Goal: Task Accomplishment & Management: Manage account settings

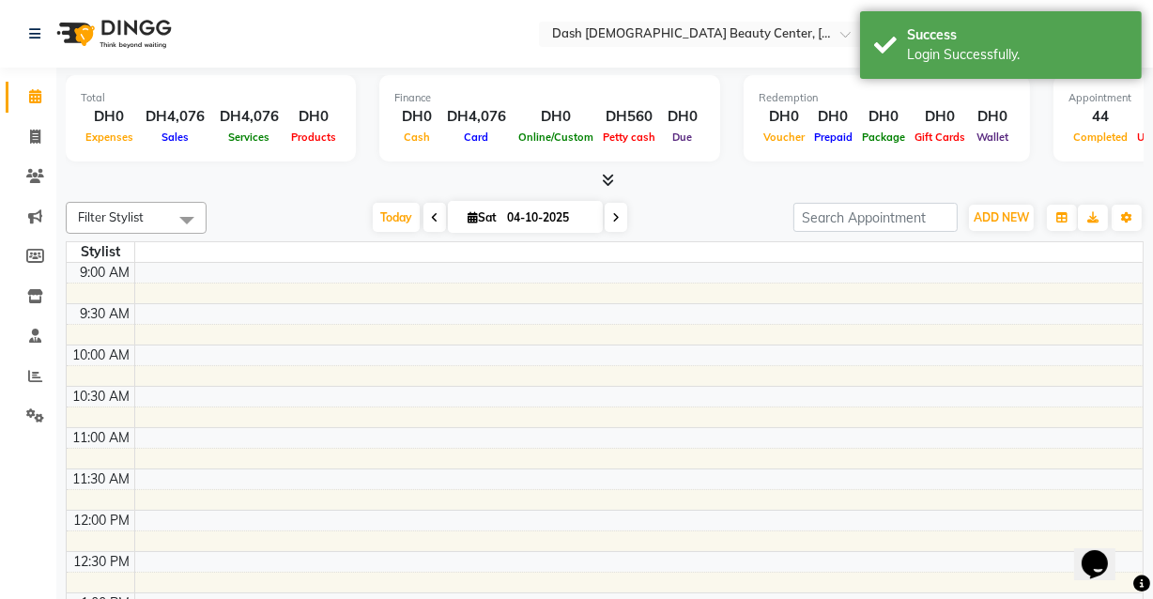
select select "en"
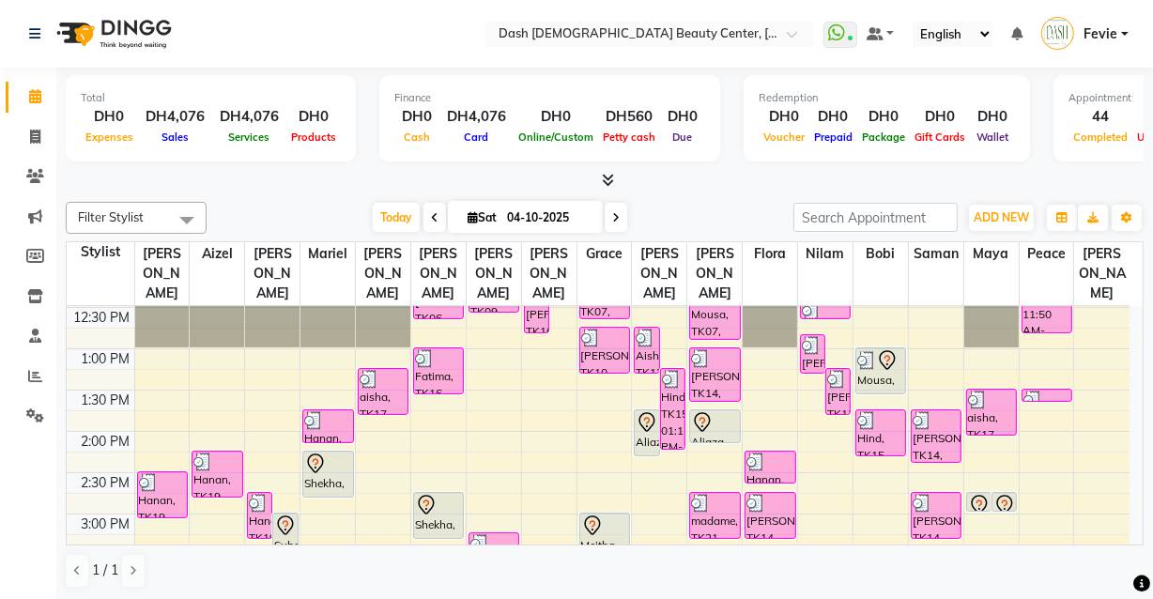
scroll to position [240, 0]
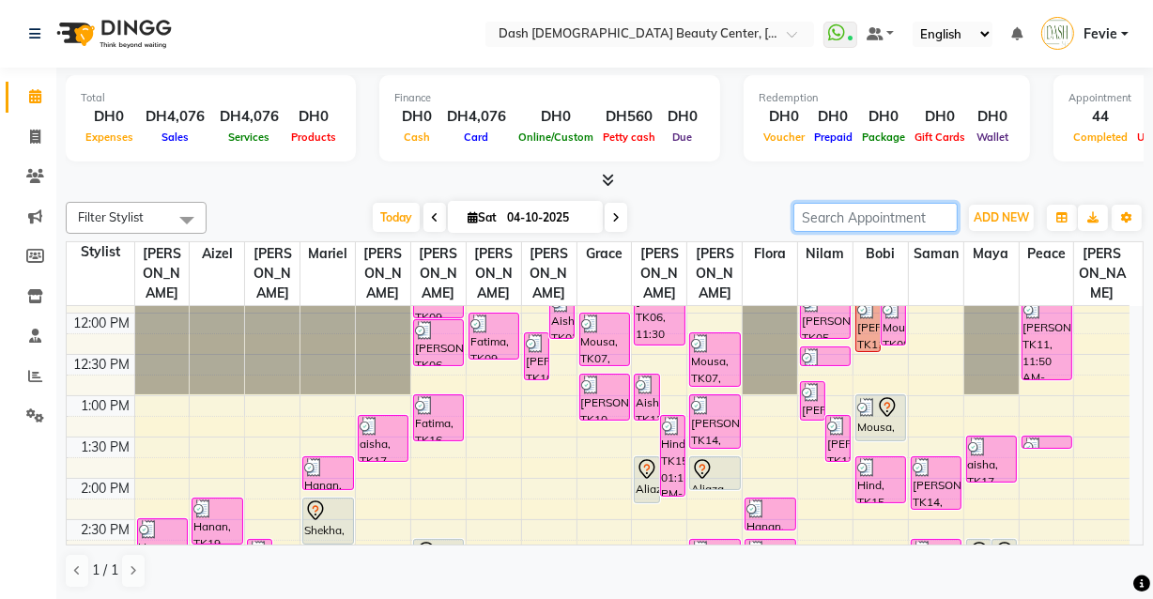
click at [867, 211] on input "search" at bounding box center [876, 217] width 164 height 29
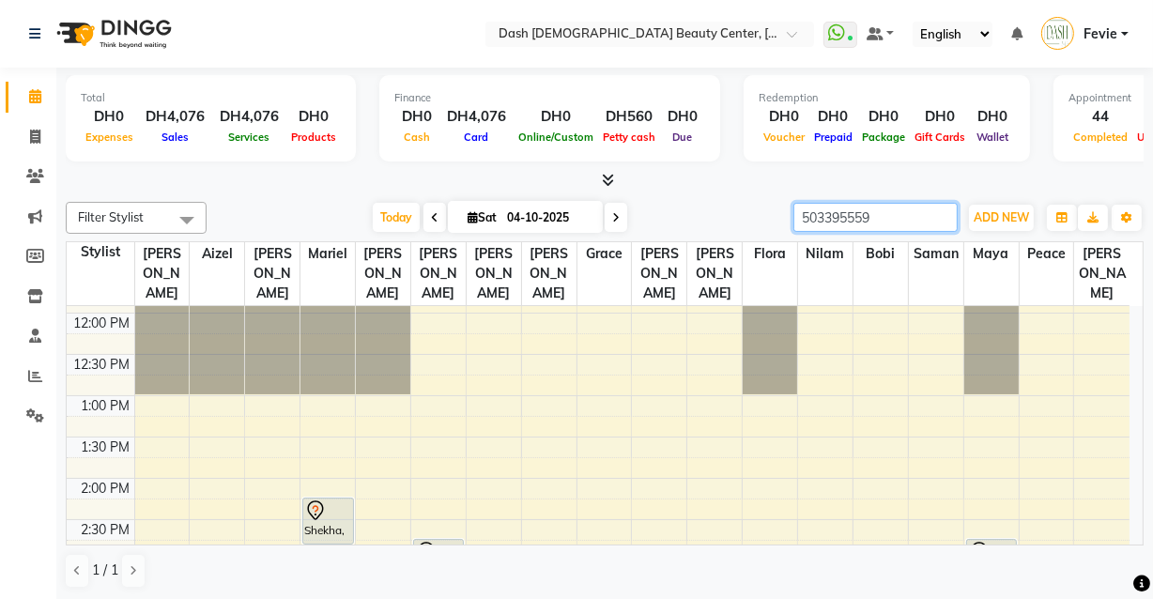
type input "503395559"
click at [321, 506] on div "Shekha, TK20, 02:15 PM-02:50 PM, Curling Long Hair Under Midback" at bounding box center [327, 521] width 49 height 45
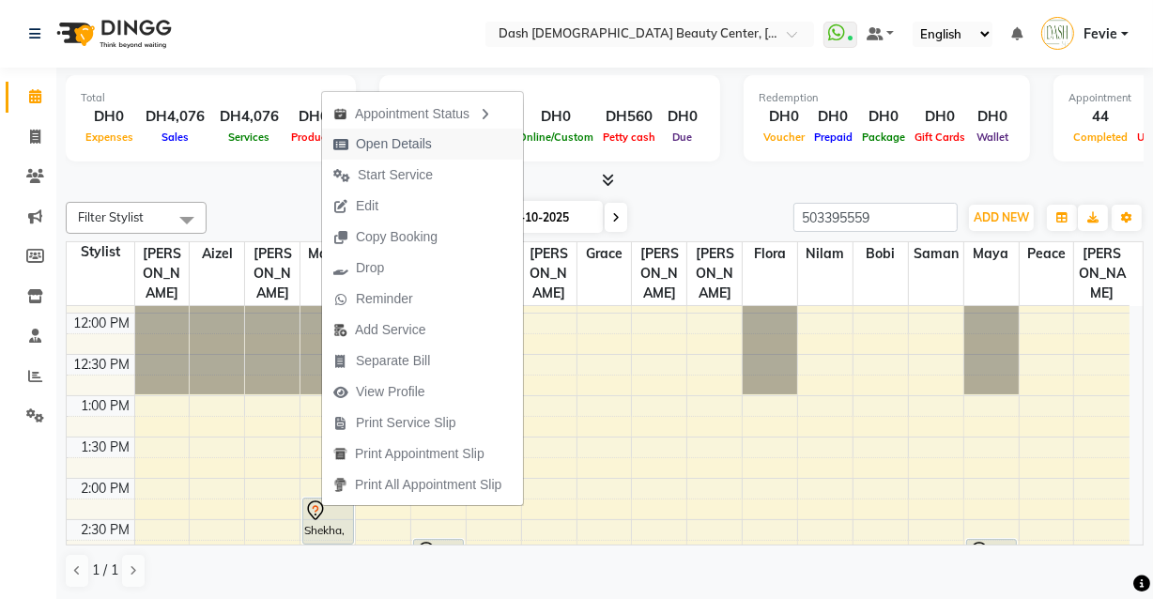
click at [414, 150] on span "Open Details" at bounding box center [394, 144] width 76 height 20
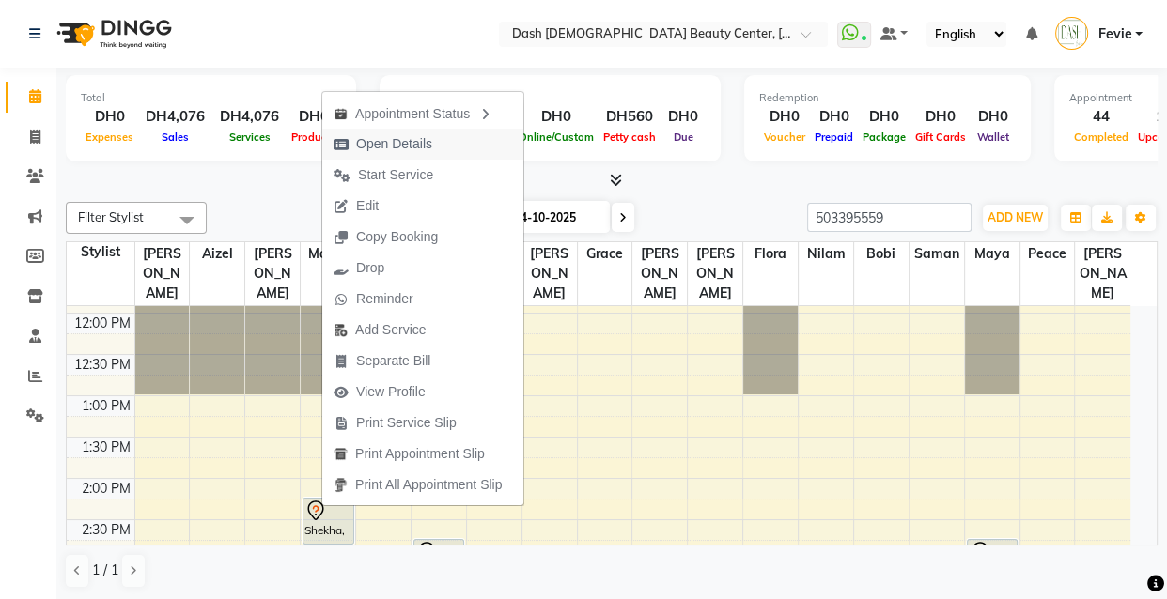
select select "7"
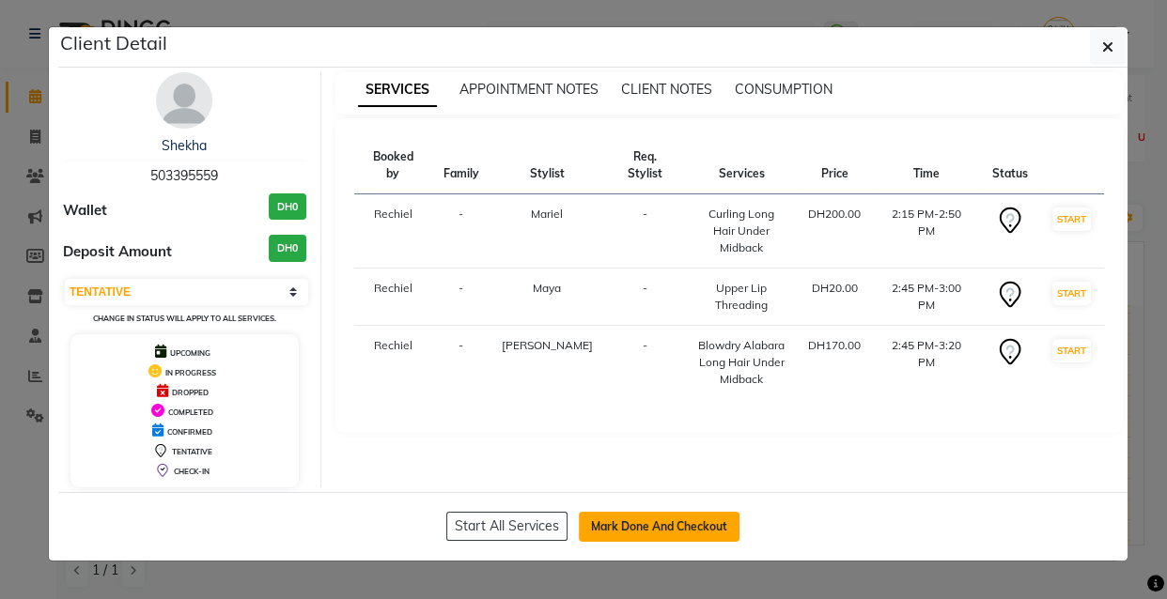
click at [665, 521] on button "Mark Done And Checkout" at bounding box center [659, 527] width 161 height 30
select select "service"
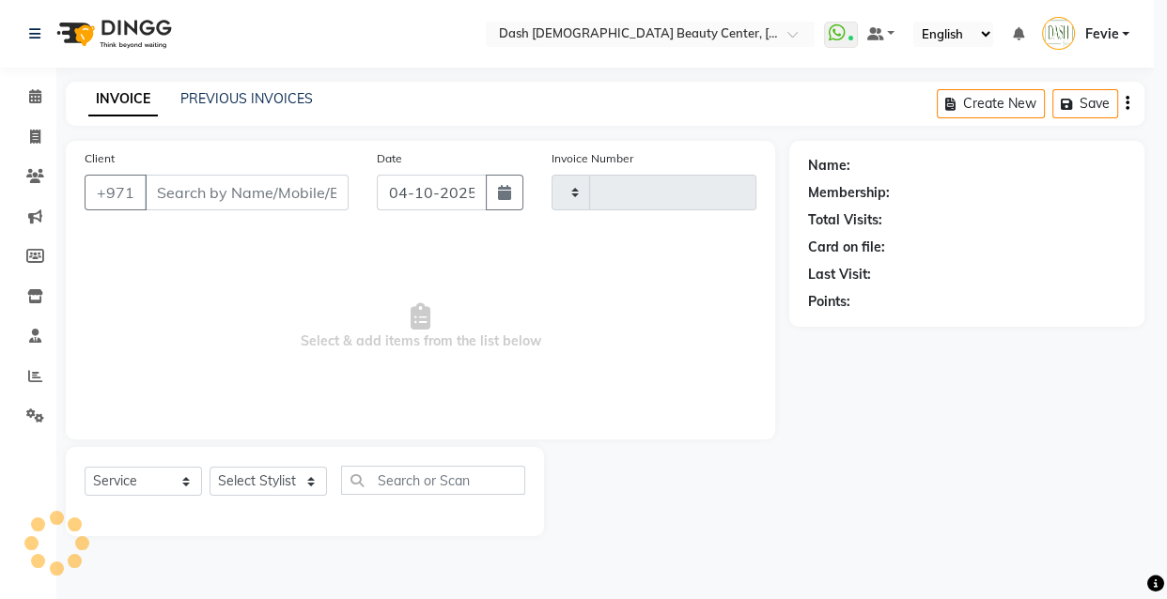
type input "4534"
select select "8372"
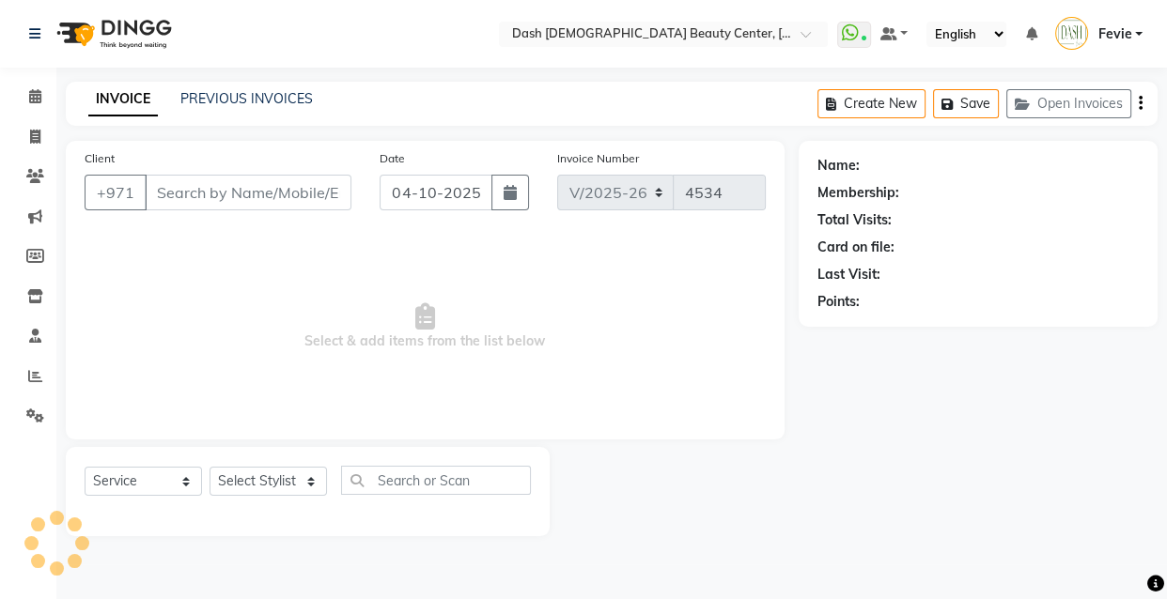
type input "503395559"
select select "82785"
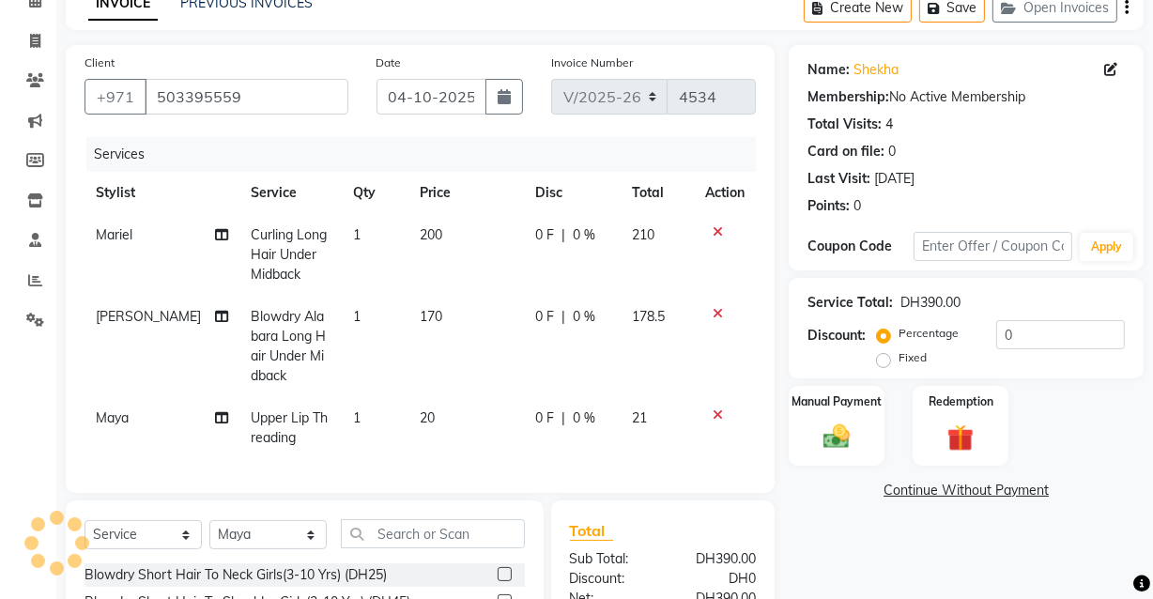
scroll to position [101, 0]
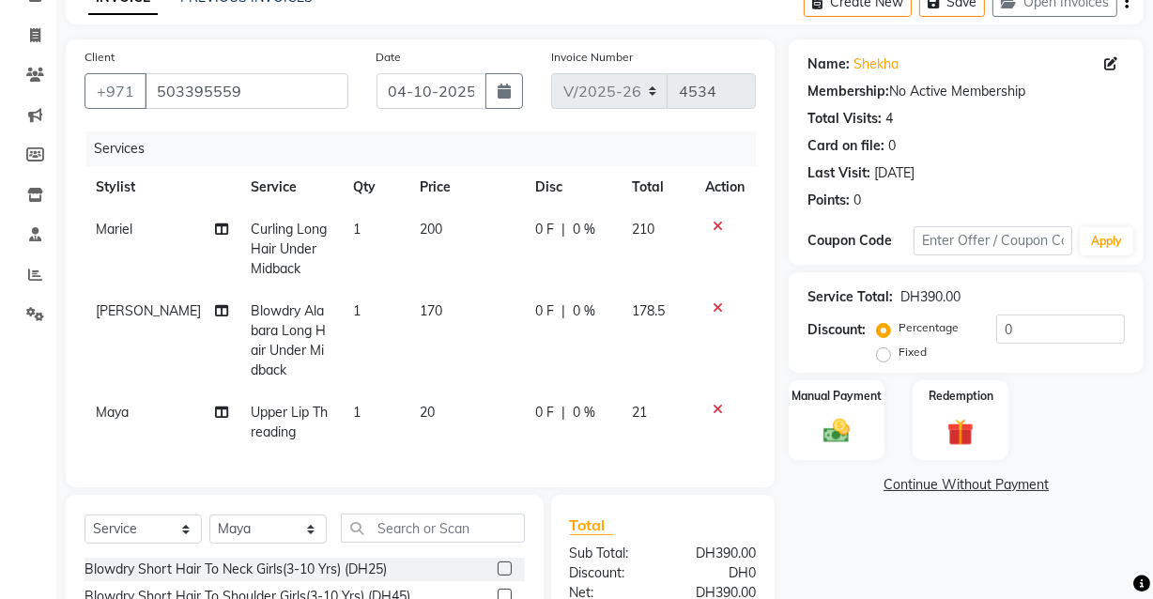
click at [274, 331] on span "Blowdry Alabara Long Hair Under Midback" at bounding box center [288, 340] width 75 height 76
select select "81110"
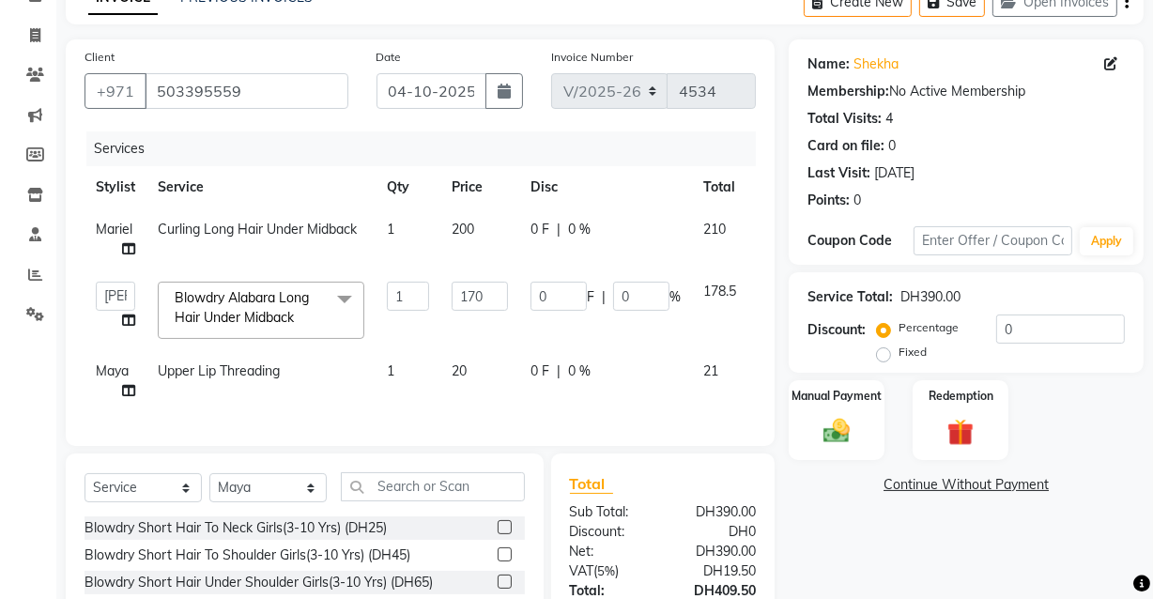
click at [302, 312] on link "x" at bounding box center [298, 317] width 8 height 17
type input "0"
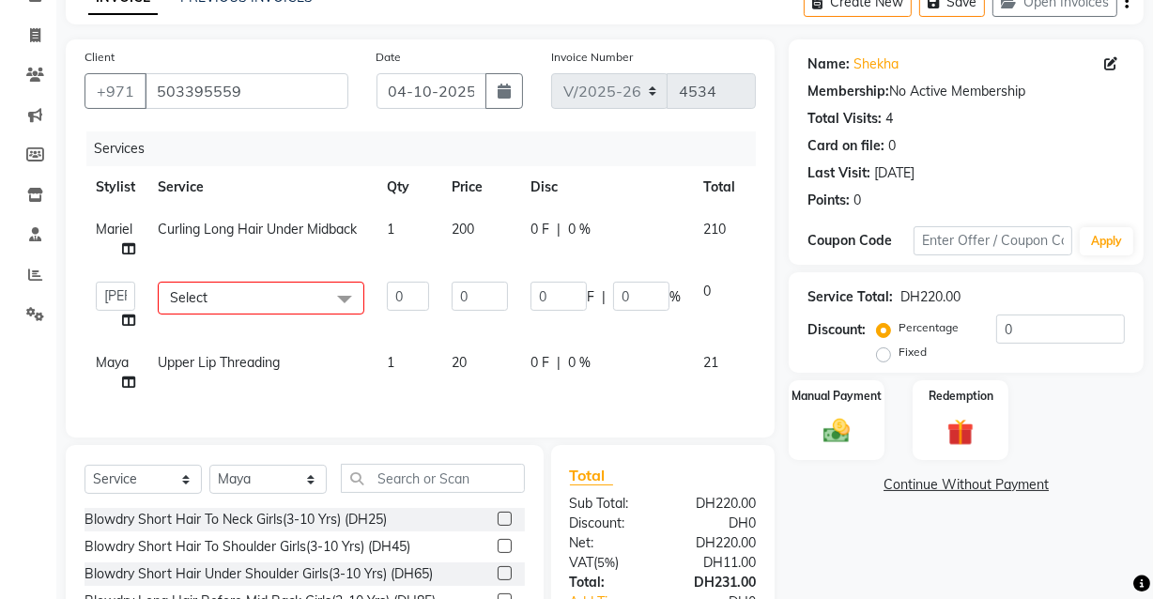
click at [298, 308] on span "Select" at bounding box center [261, 298] width 207 height 33
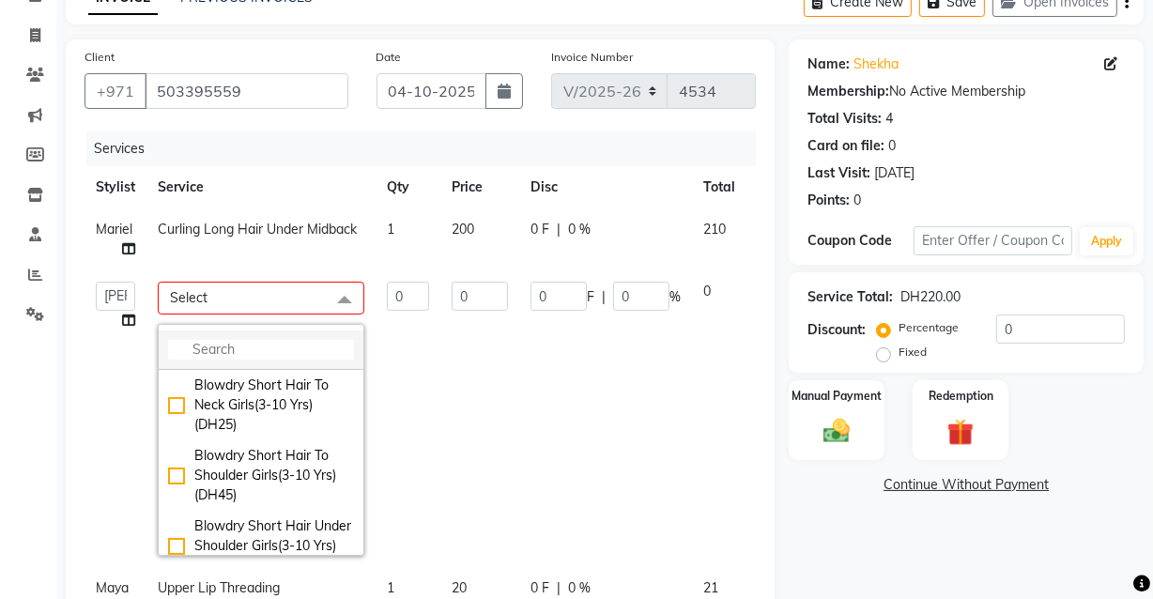
click at [274, 354] on input "multiselect-search" at bounding box center [261, 350] width 186 height 20
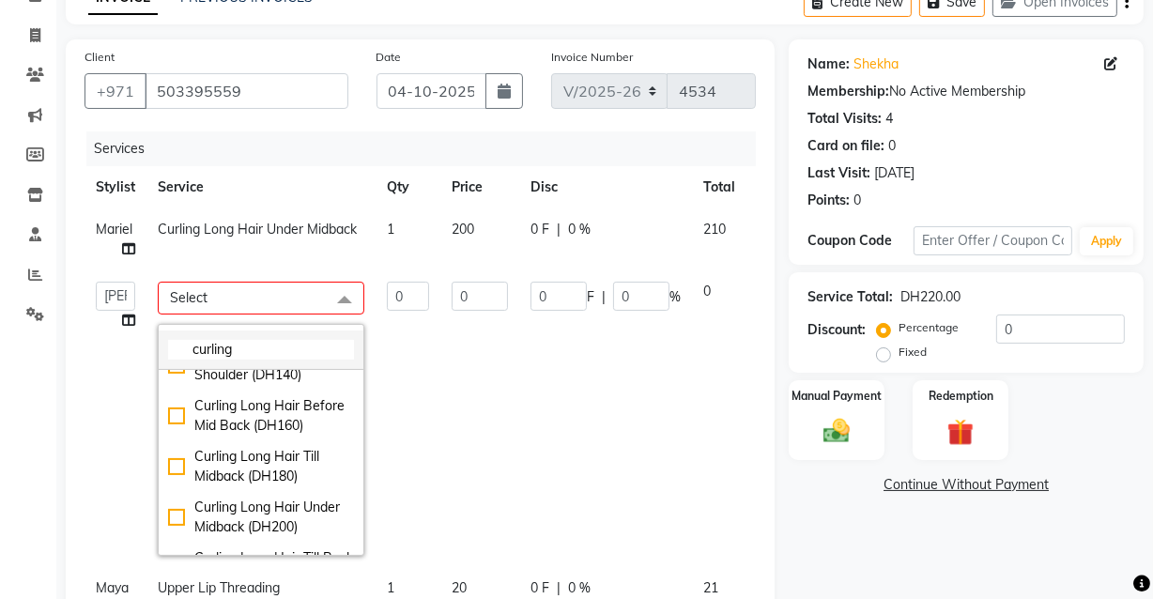
scroll to position [745, 0]
type input "curling"
click at [165, 493] on li "Curling Long Hair Till Midback (DH180)" at bounding box center [261, 467] width 205 height 51
checkbox input "true"
type input "1"
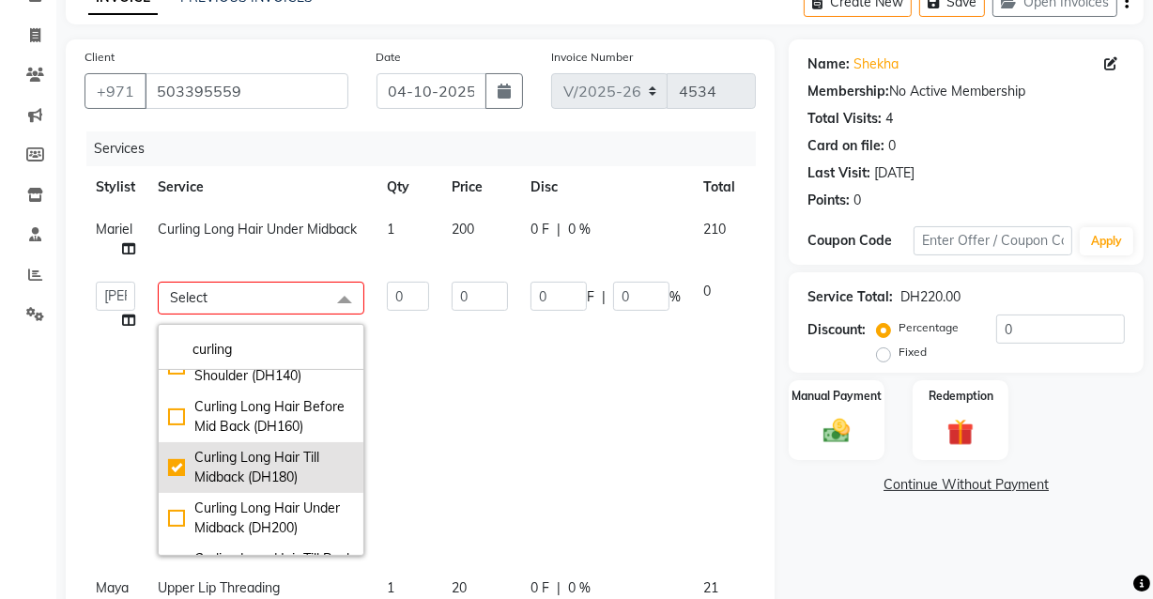
type input "180"
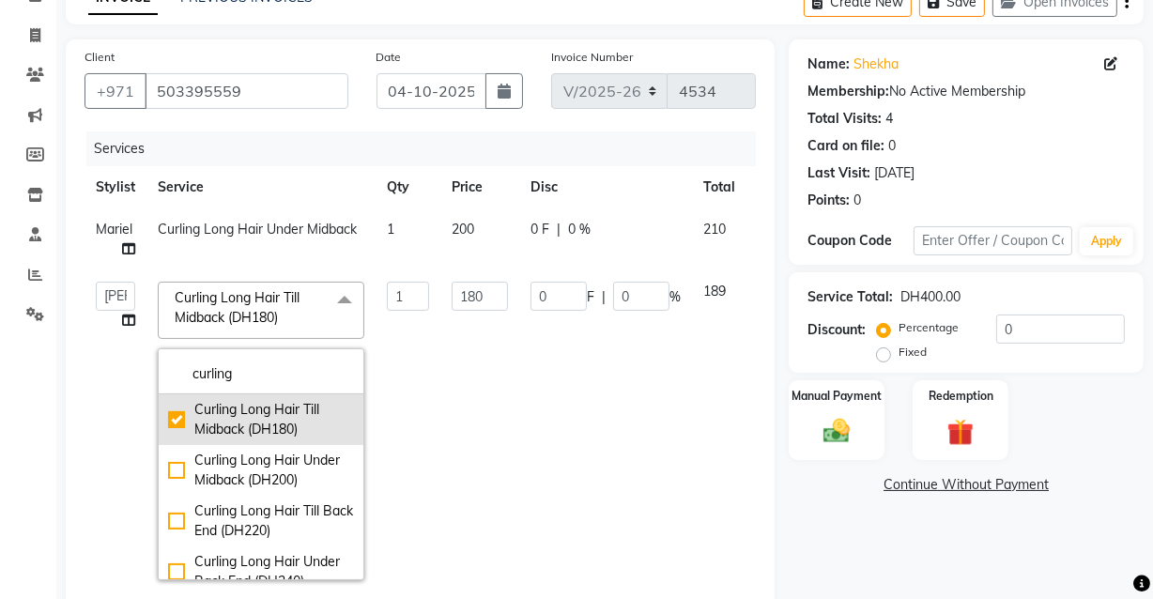
scroll to position [830, 0]
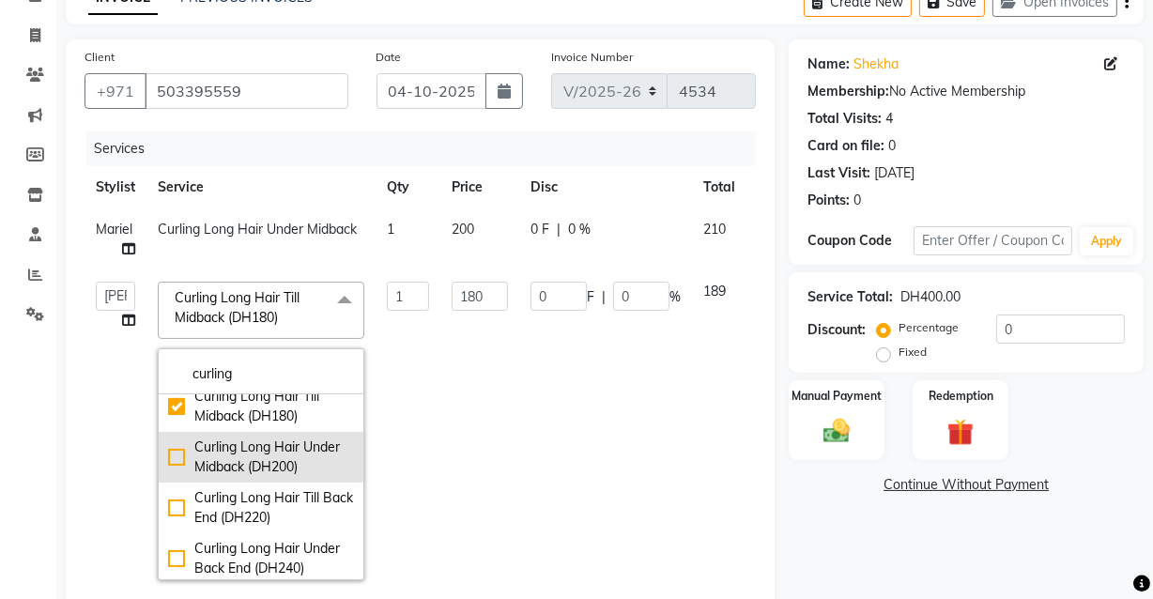
click at [179, 477] on div "Curling Long Hair Under Midback (DH200)" at bounding box center [261, 457] width 186 height 39
checkbox input "false"
checkbox input "true"
type input "200"
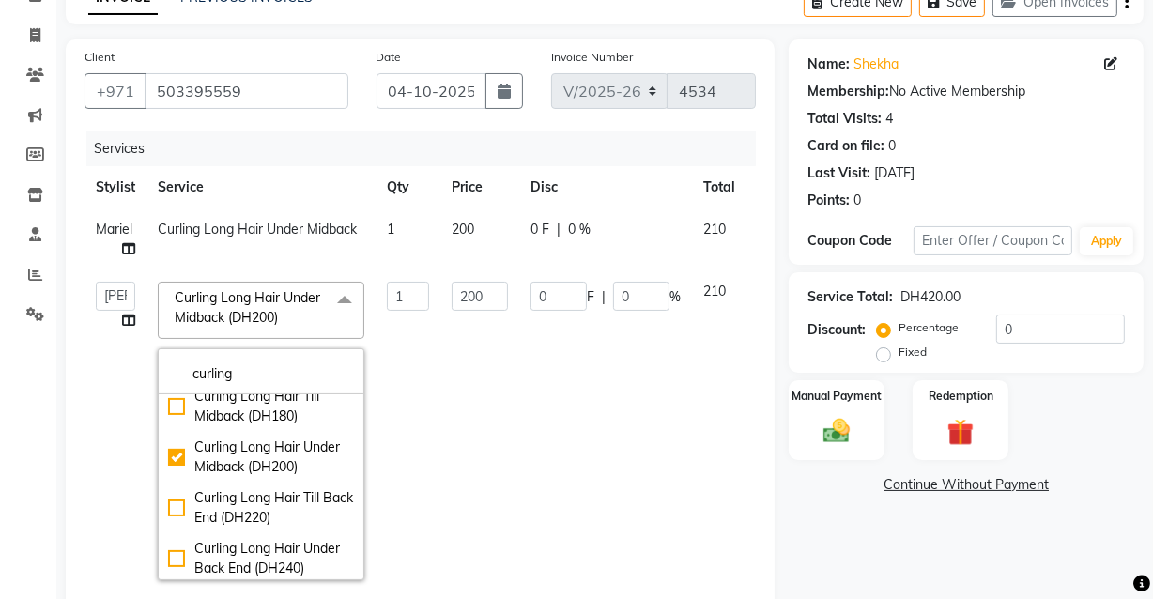
click at [521, 394] on td "0 F | 0 %" at bounding box center [605, 431] width 173 height 321
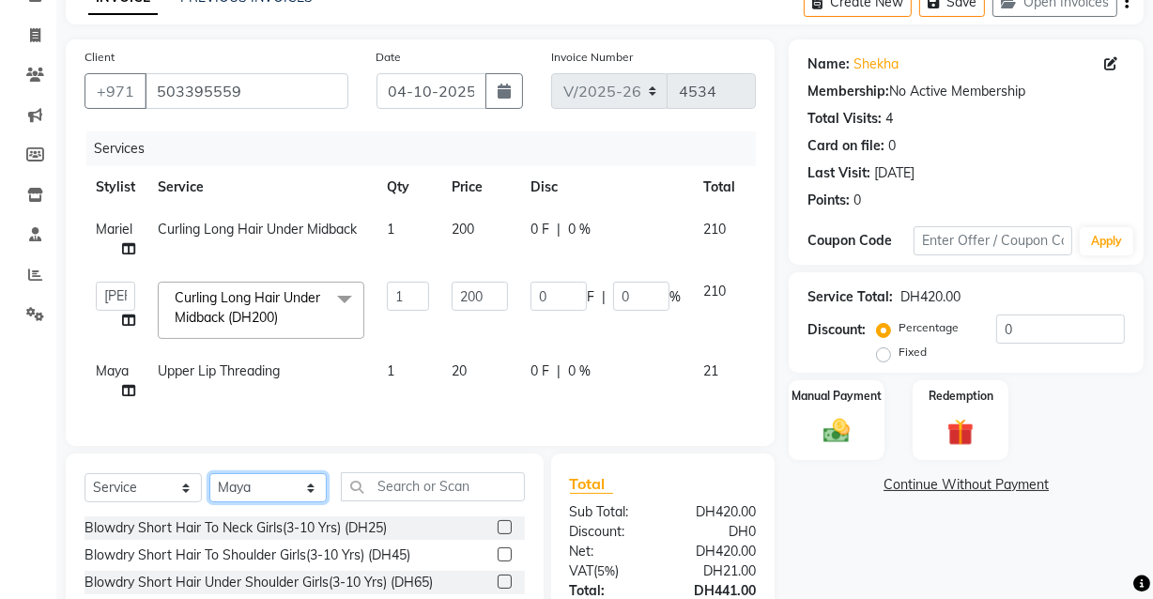
click at [257, 503] on select "Select Stylist [PERSON_NAME] [PERSON_NAME] [PERSON_NAME] [PERSON_NAME] [PERSON_…" at bounding box center [267, 487] width 117 height 29
select select "81110"
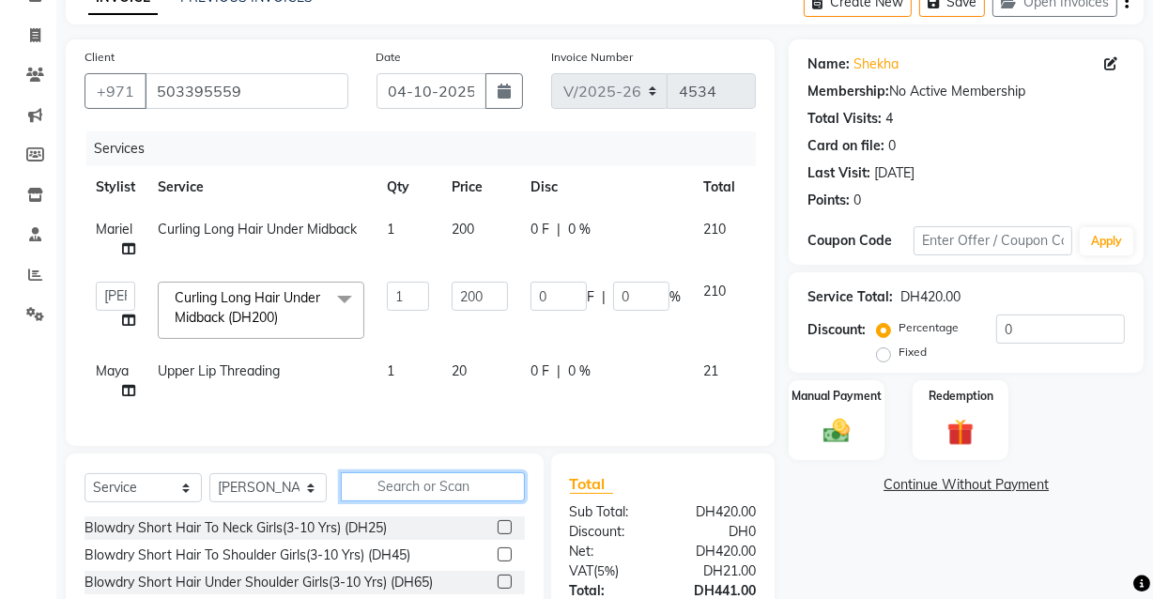
click at [441, 494] on input "text" at bounding box center [433, 486] width 184 height 29
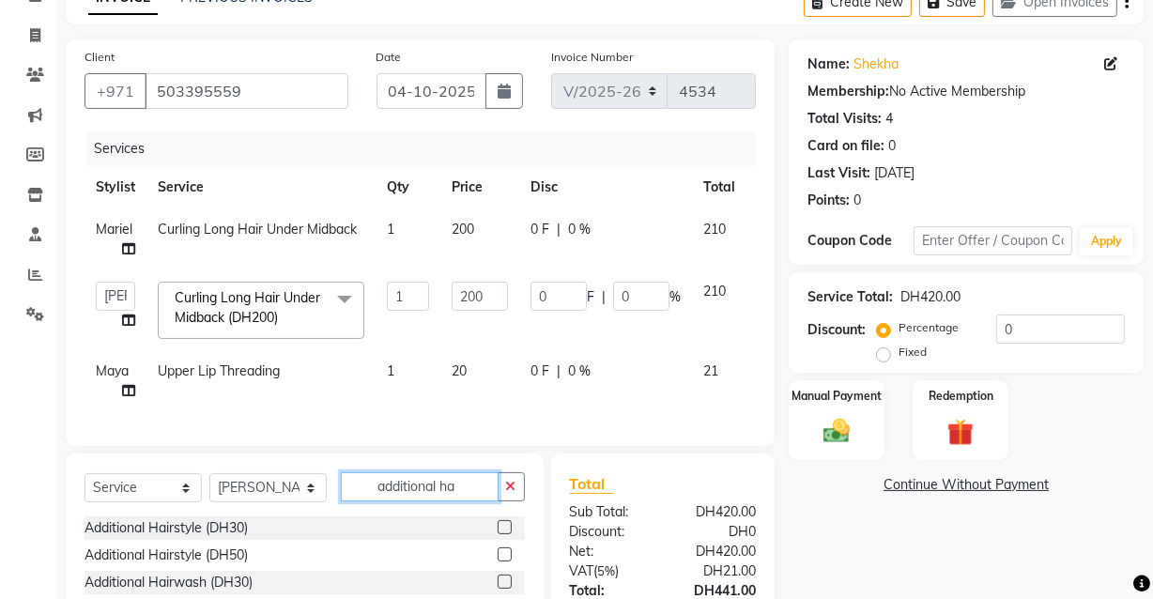
type input "additional ha"
click at [505, 534] on label at bounding box center [505, 527] width 14 height 14
click at [505, 534] on input "checkbox" at bounding box center [504, 528] width 12 height 12
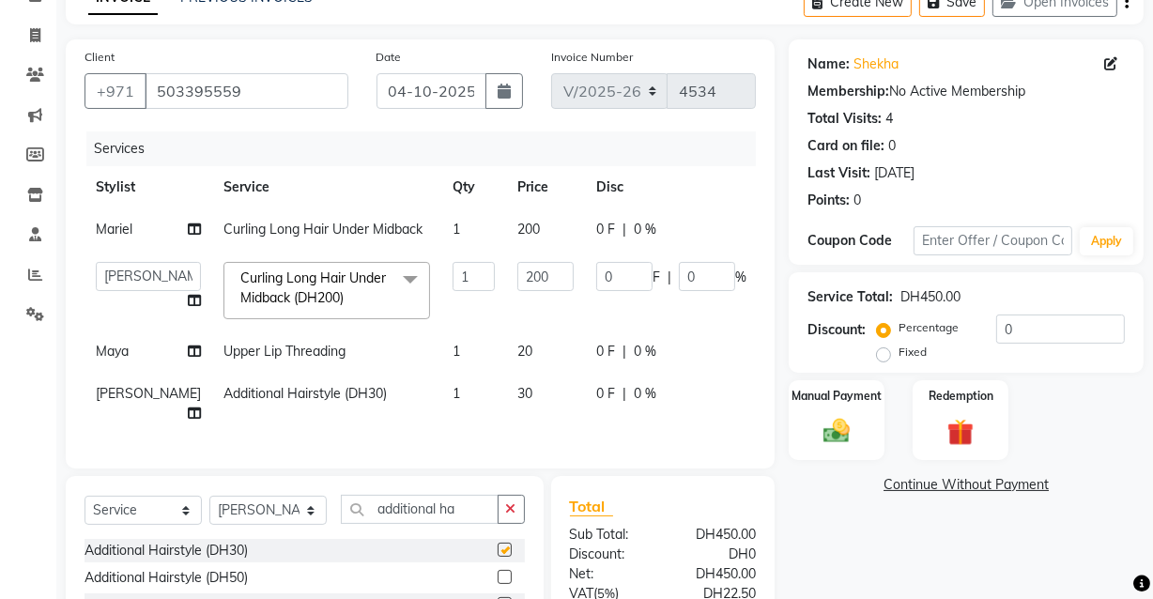
checkbox input "false"
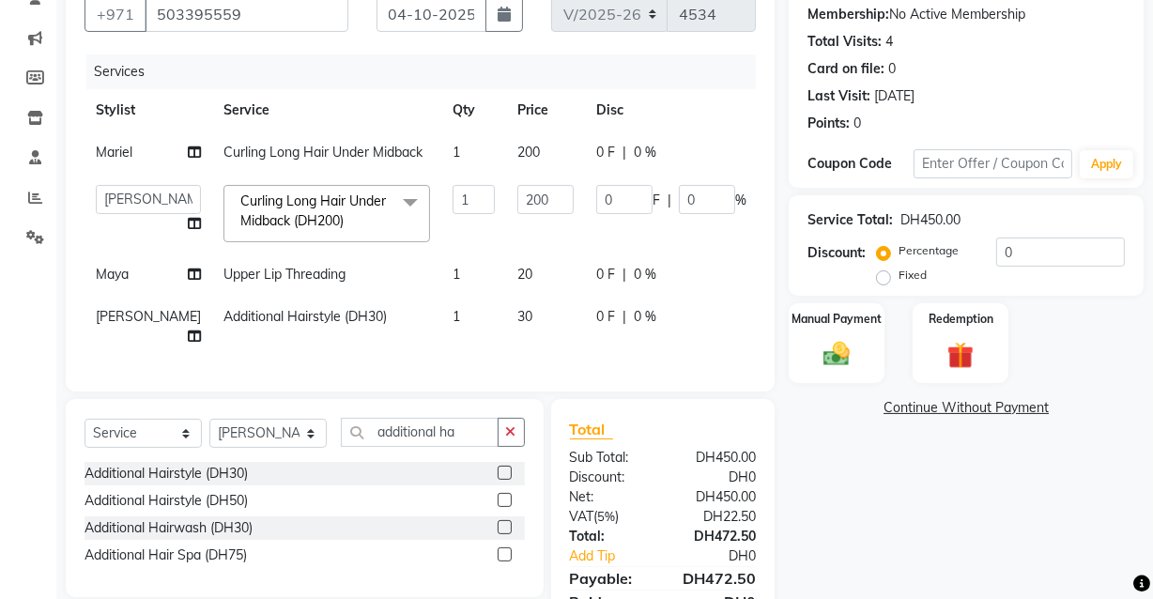
scroll to position [174, 0]
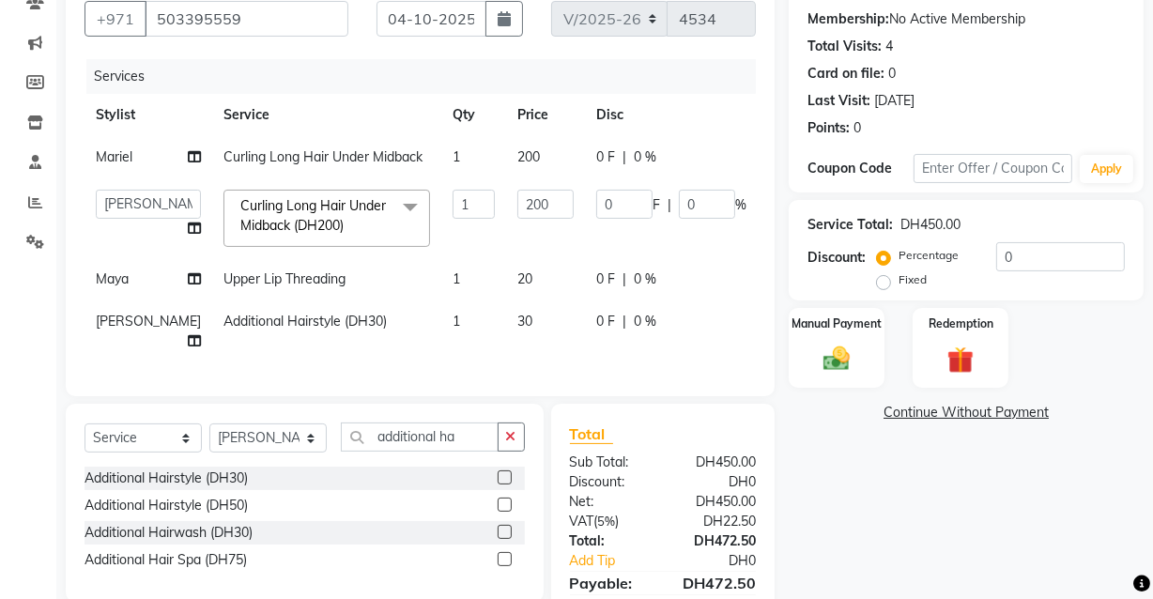
click at [909, 541] on div "Name: Shekha Membership: No Active Membership Total Visits: 4 Card on file: 0 L…" at bounding box center [973, 313] width 369 height 693
click at [865, 515] on div "Name: Shekha Membership: No Active Membership Total Visits: 4 Card on file: 0 L…" at bounding box center [973, 313] width 369 height 693
click at [344, 234] on link "x" at bounding box center [348, 225] width 8 height 17
checkbox input "false"
type input "0"
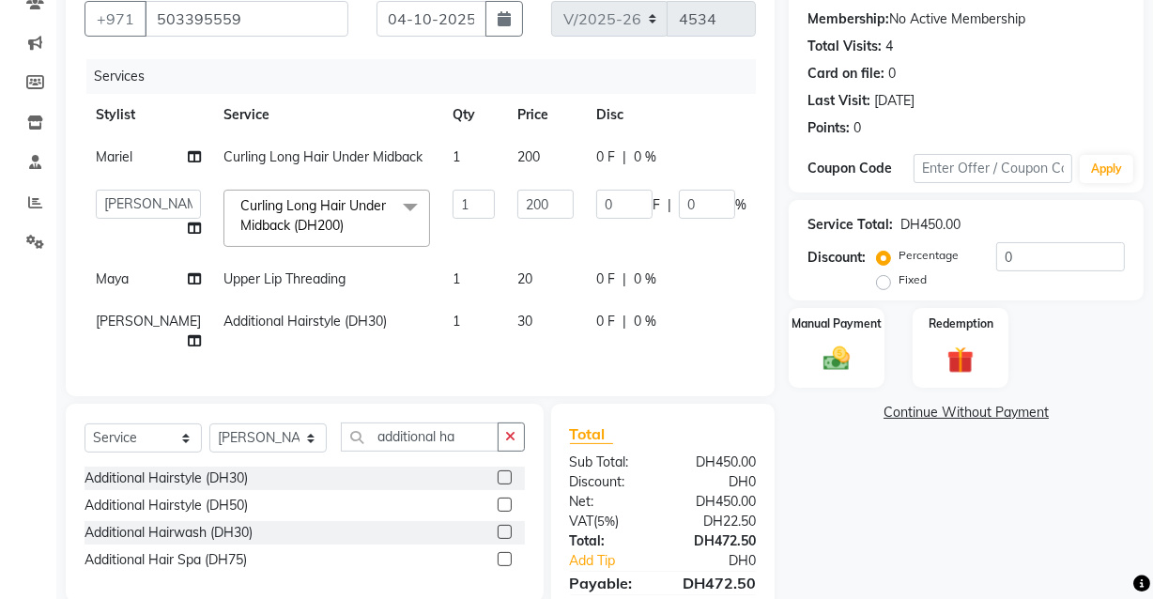
type input "0"
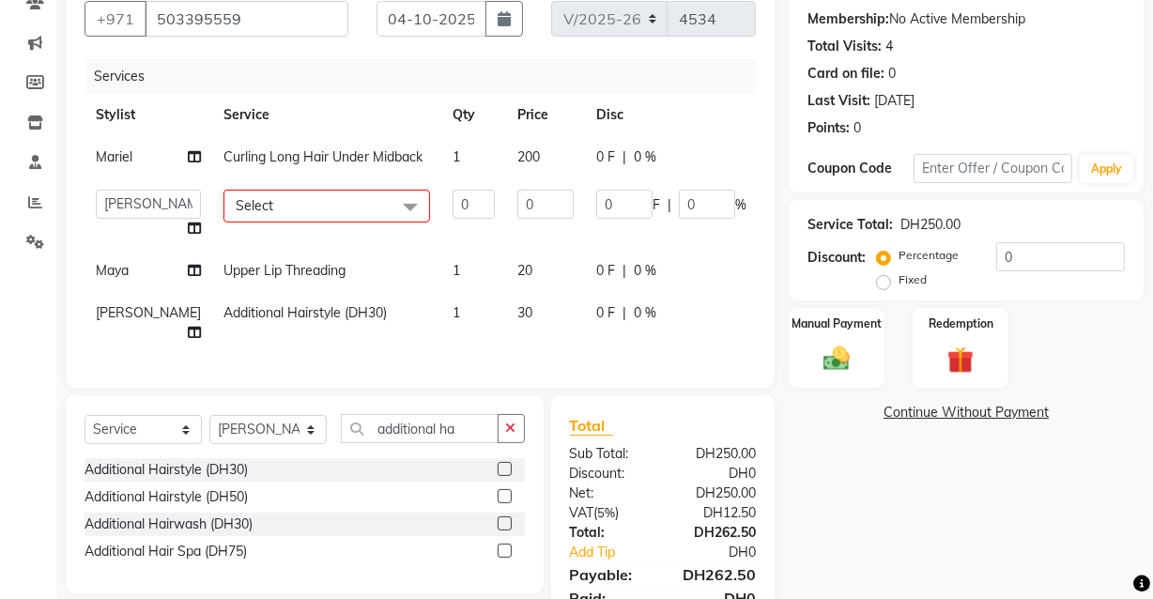
click at [319, 223] on span "Select" at bounding box center [327, 206] width 207 height 33
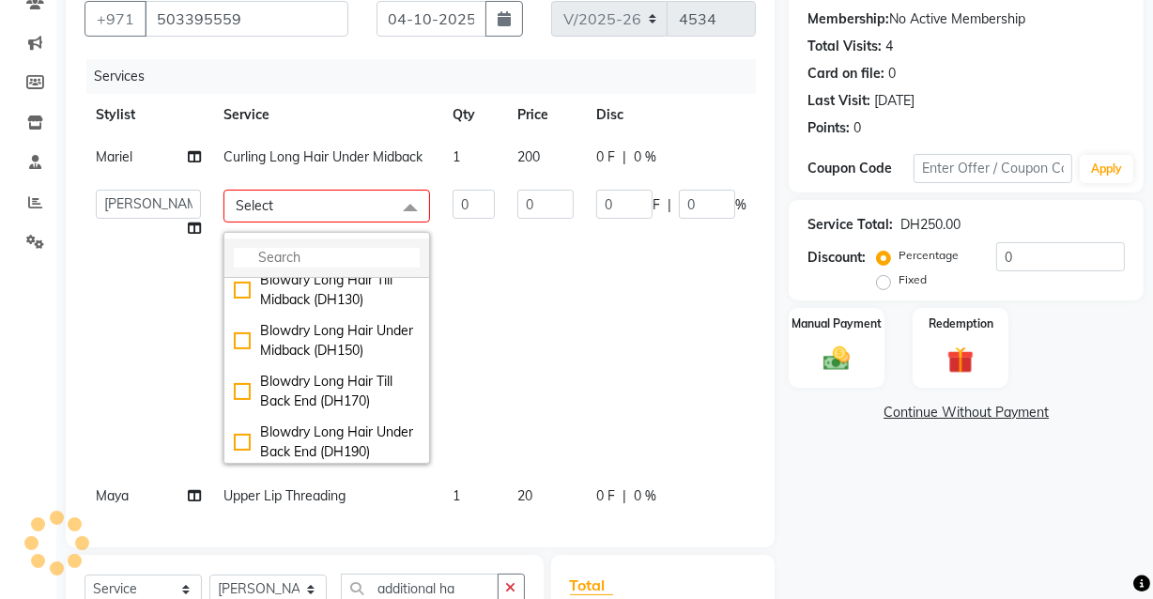
click at [282, 268] on input "multiselect-search" at bounding box center [327, 258] width 186 height 20
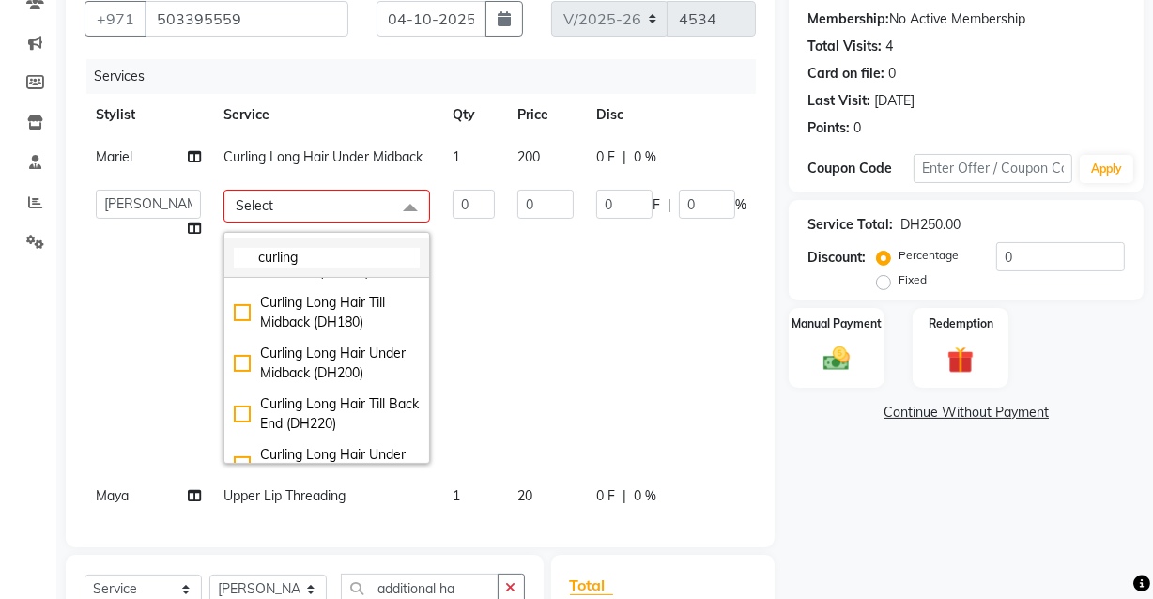
scroll to position [808, 0]
type input "curling"
click at [234, 332] on div "Curling Long Hair Till Midback (DH180)" at bounding box center [327, 312] width 186 height 39
checkbox input "true"
type input "1"
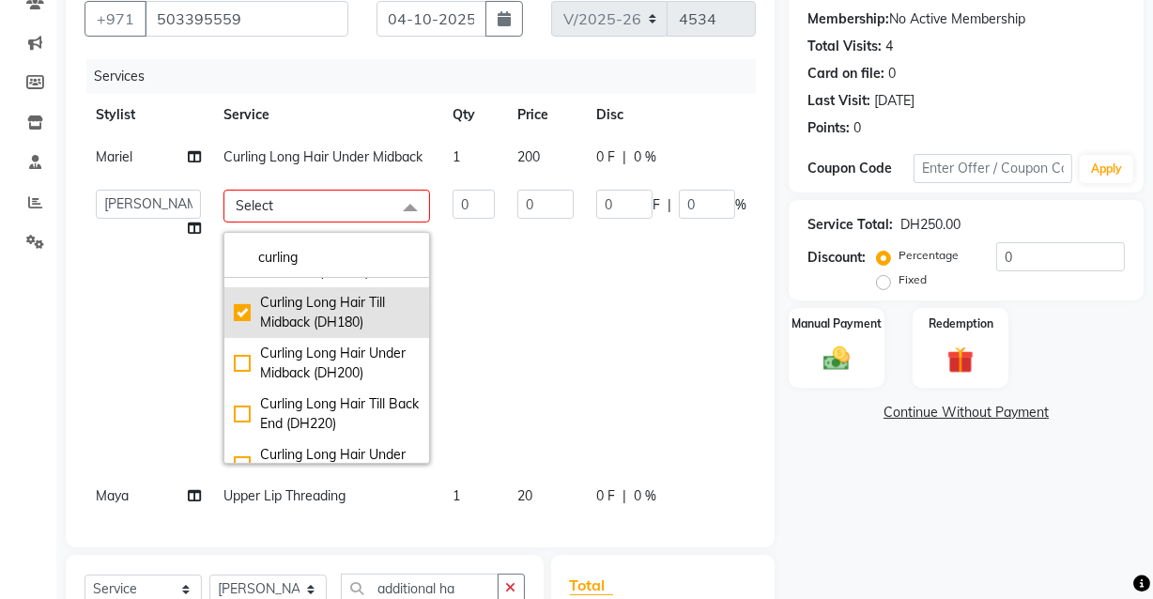
type input "180"
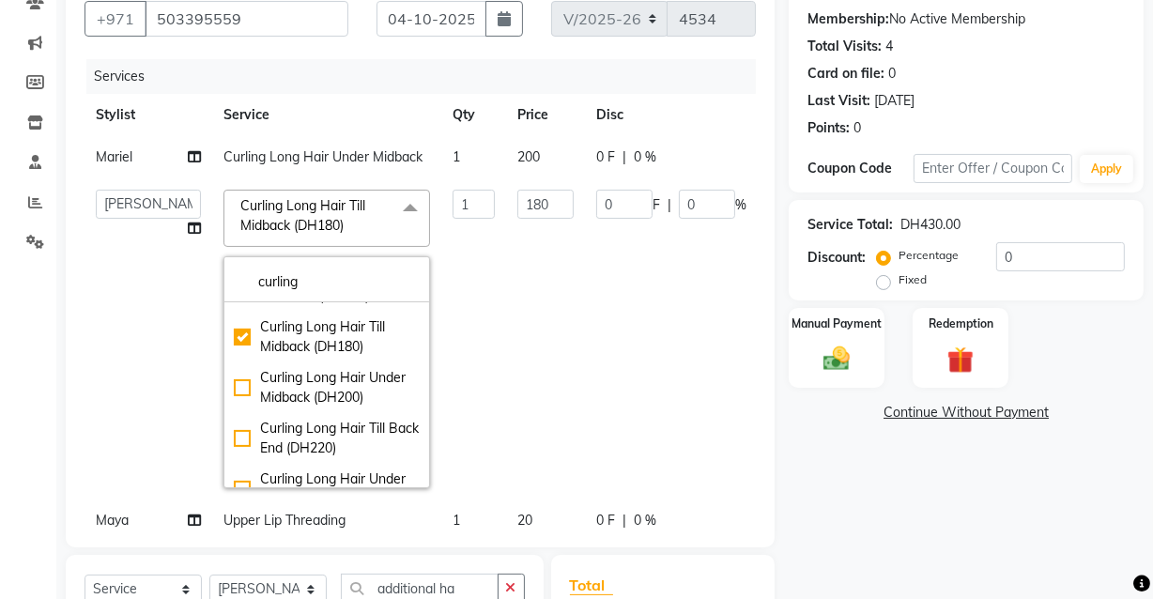
click at [921, 538] on div "Name: Shekha Membership: No Active Membership Total Visits: 4 Card on file: 0 L…" at bounding box center [973, 389] width 369 height 844
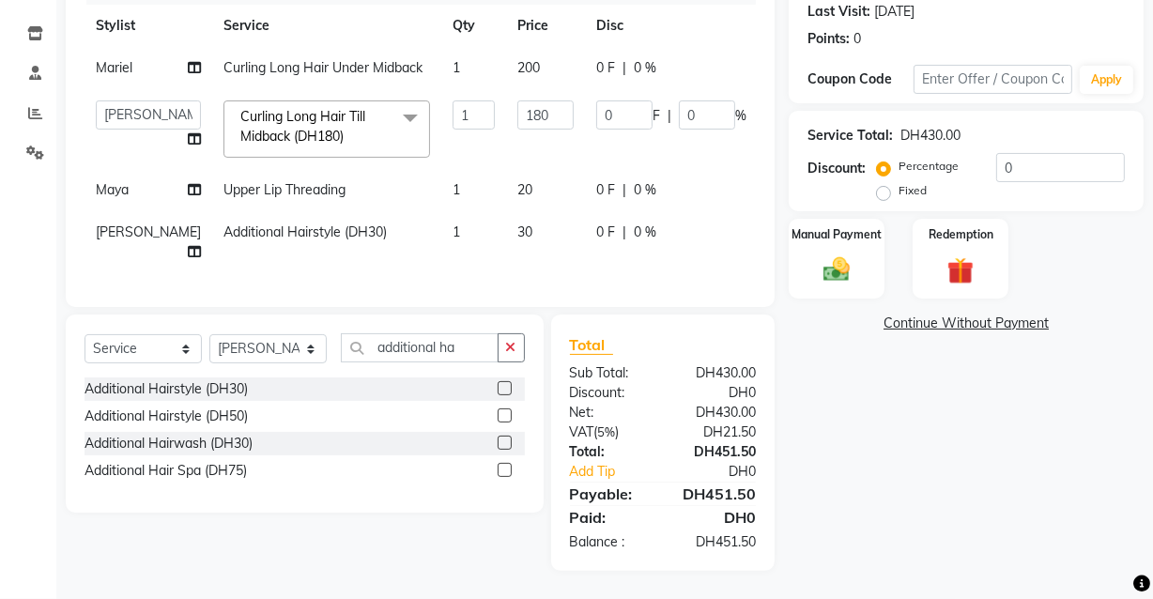
scroll to position [280, 0]
click at [900, 471] on div "Name: Shekha Membership: No Active Membership Total Visits: 4 Card on file: 0 L…" at bounding box center [973, 224] width 369 height 693
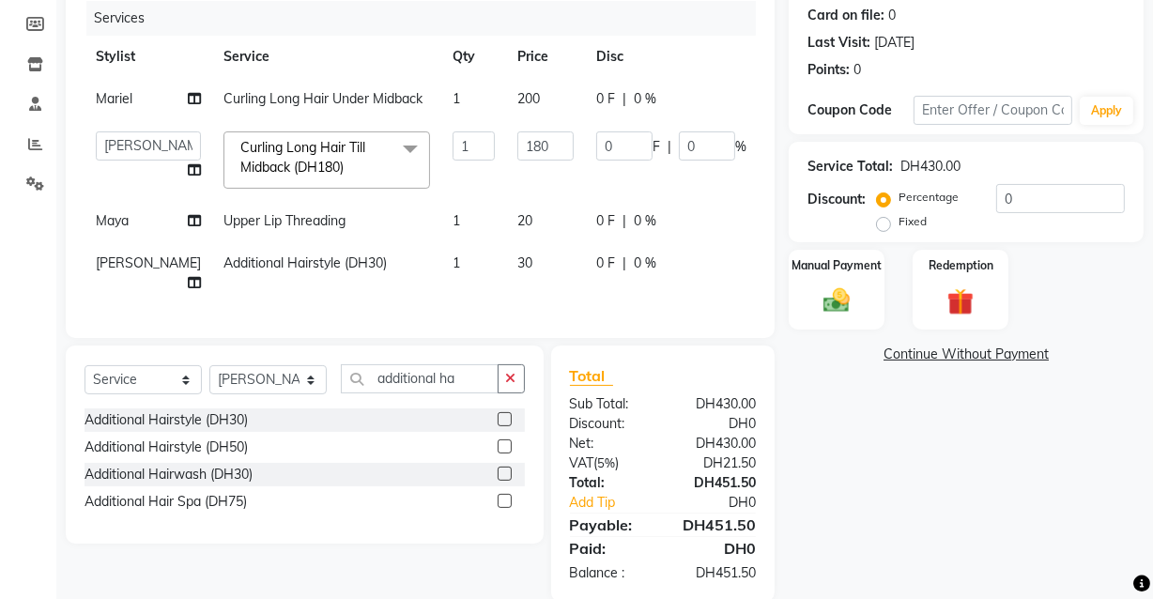
scroll to position [315, 0]
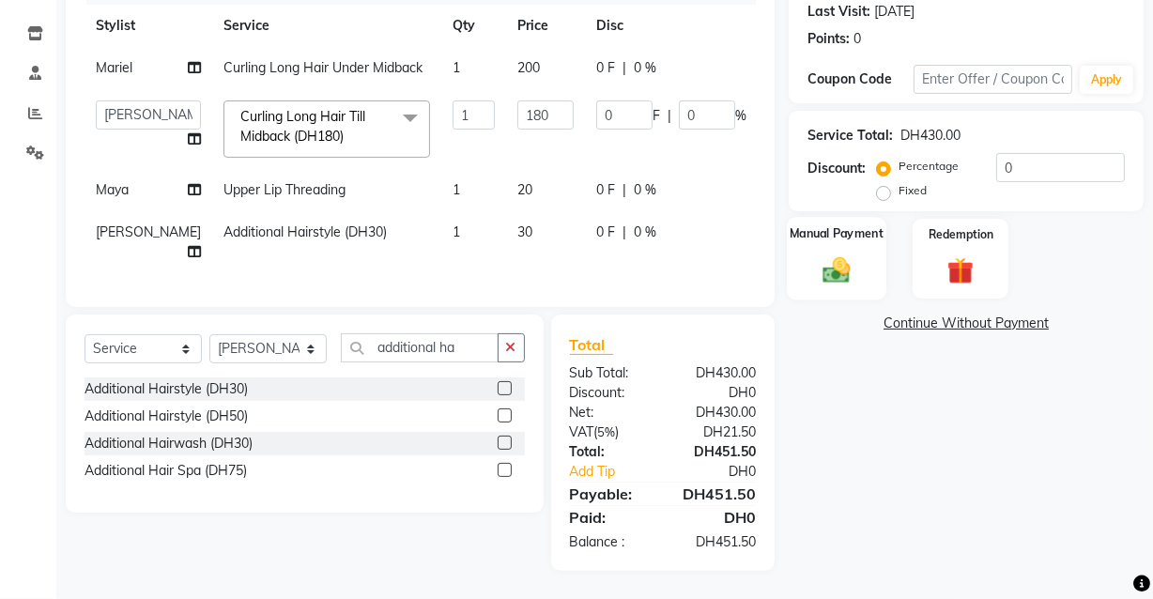
click at [822, 254] on img at bounding box center [836, 270] width 45 height 32
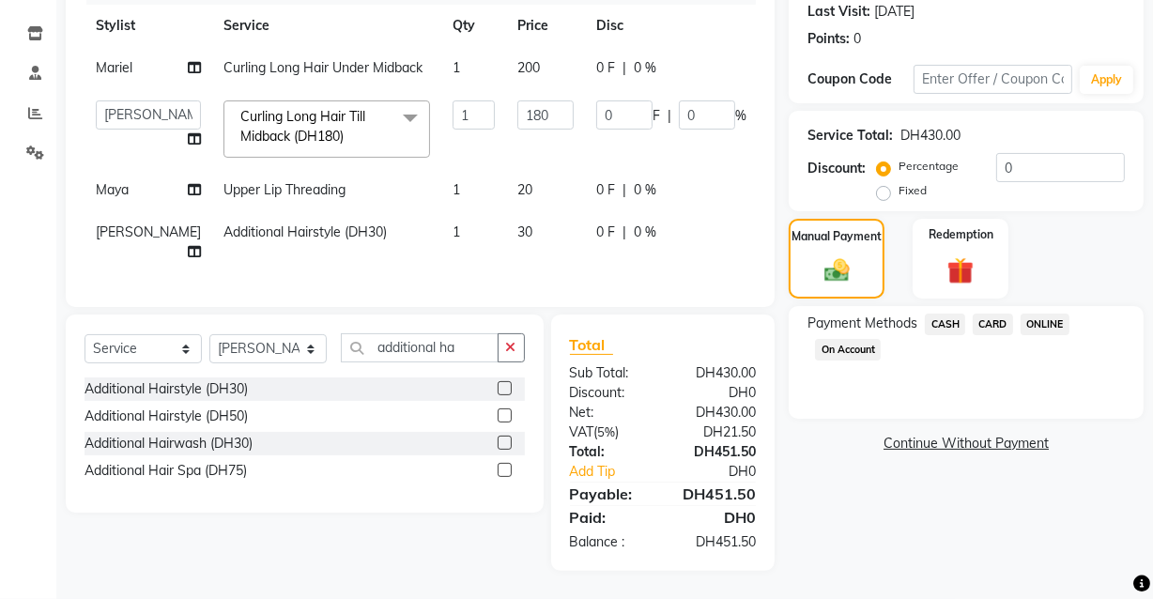
click at [986, 314] on span "CARD" at bounding box center [993, 325] width 40 height 22
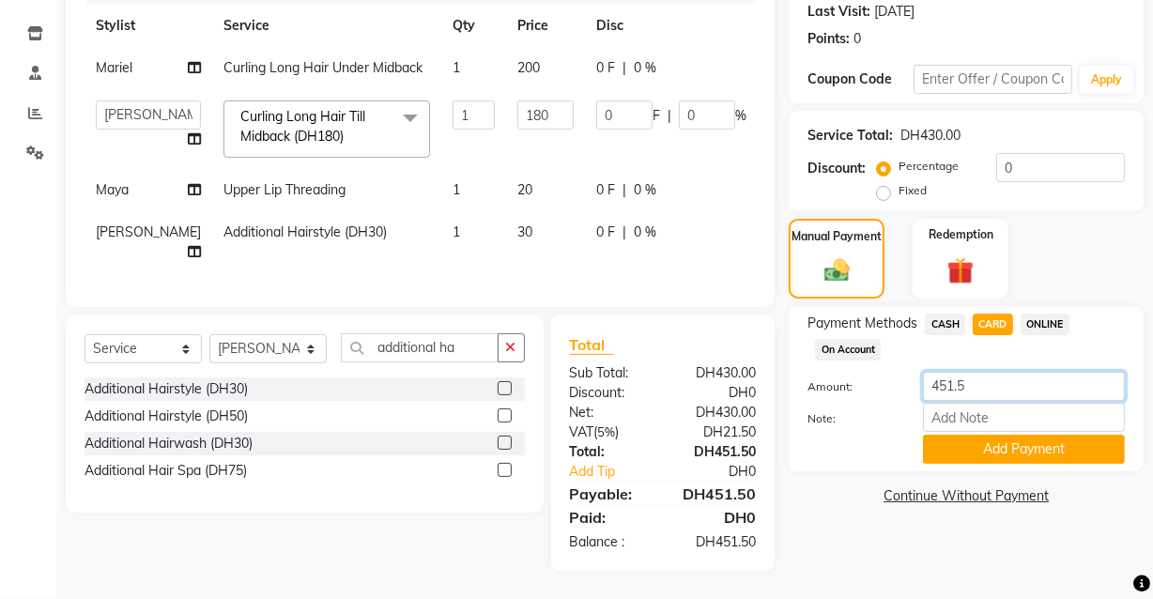
click at [1012, 372] on input "451.5" at bounding box center [1024, 386] width 202 height 29
type input "4"
type input "200"
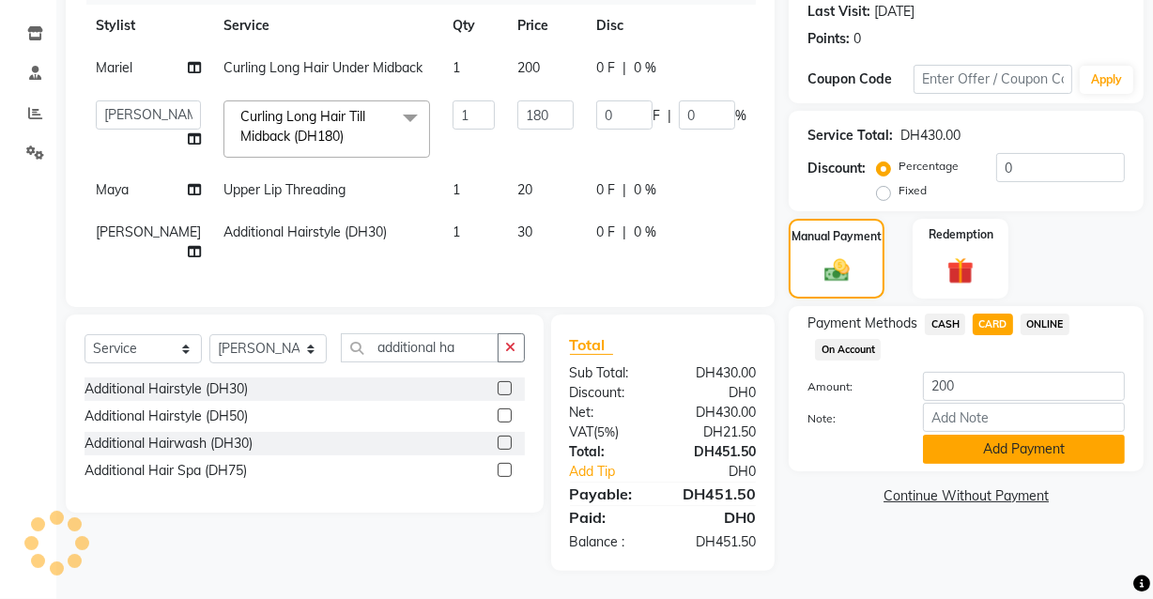
click at [1019, 435] on button "Add Payment" at bounding box center [1024, 449] width 202 height 29
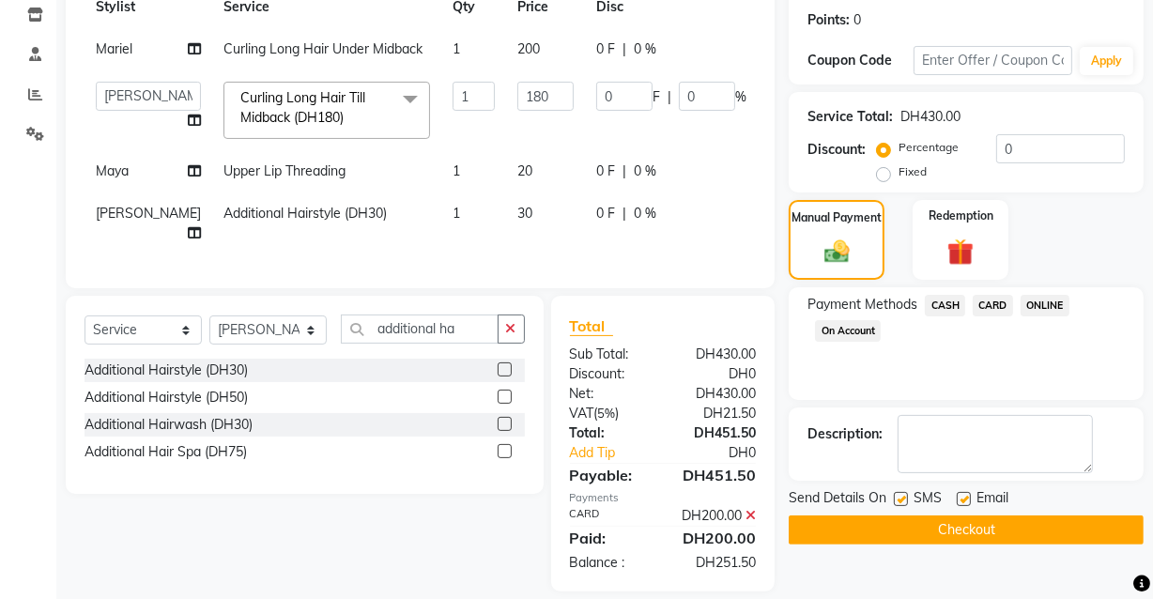
scroll to position [277, 0]
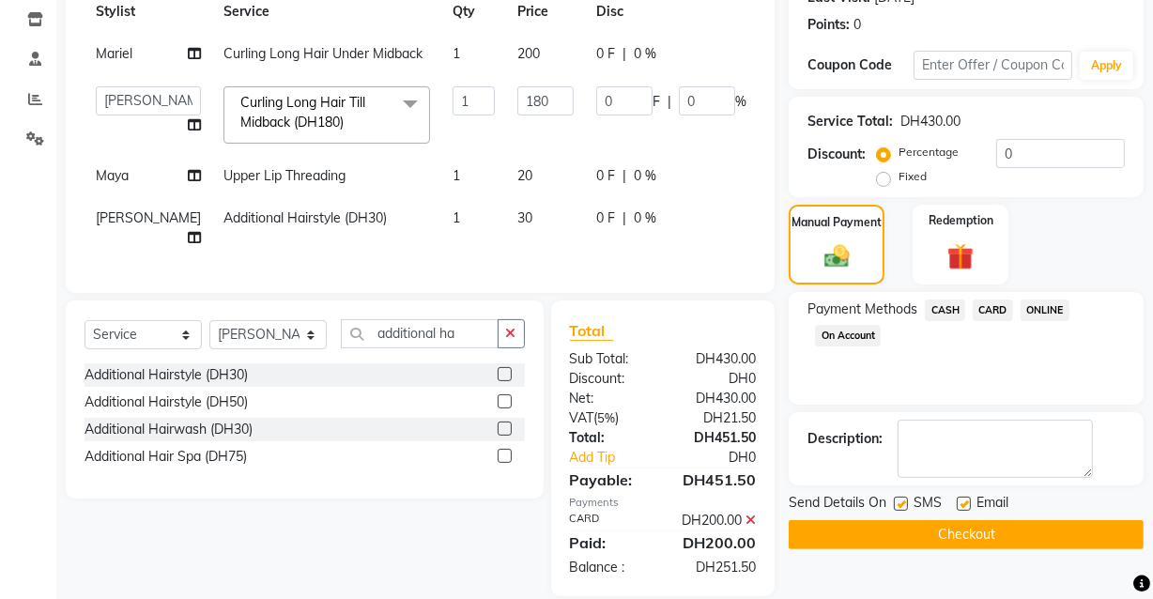
click at [994, 309] on span "CARD" at bounding box center [993, 311] width 40 height 22
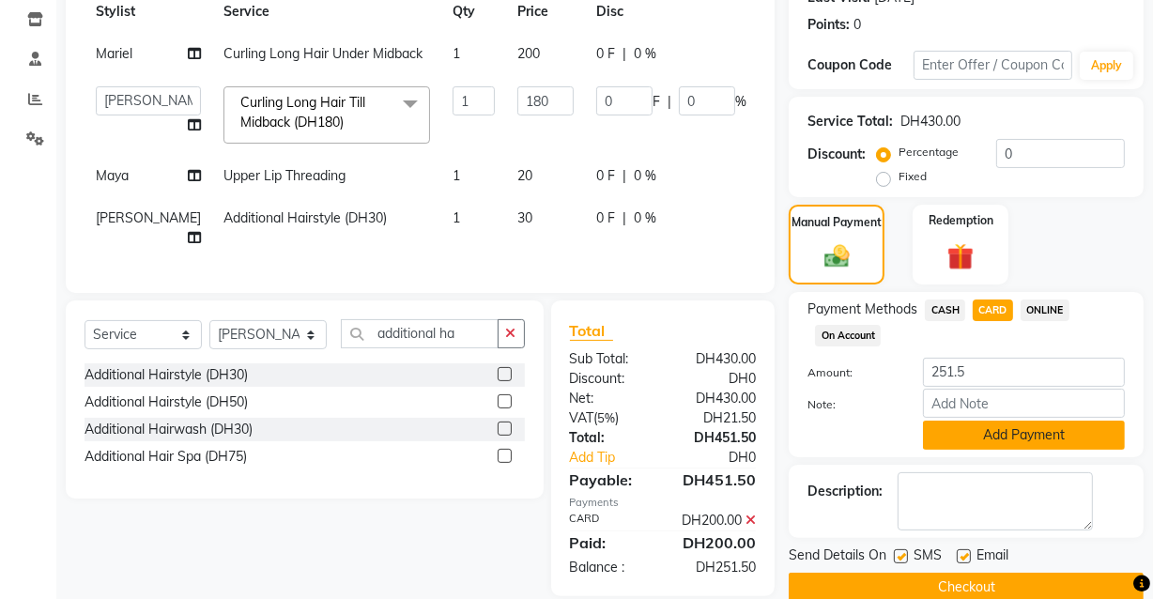
click at [1038, 434] on button "Add Payment" at bounding box center [1024, 435] width 202 height 29
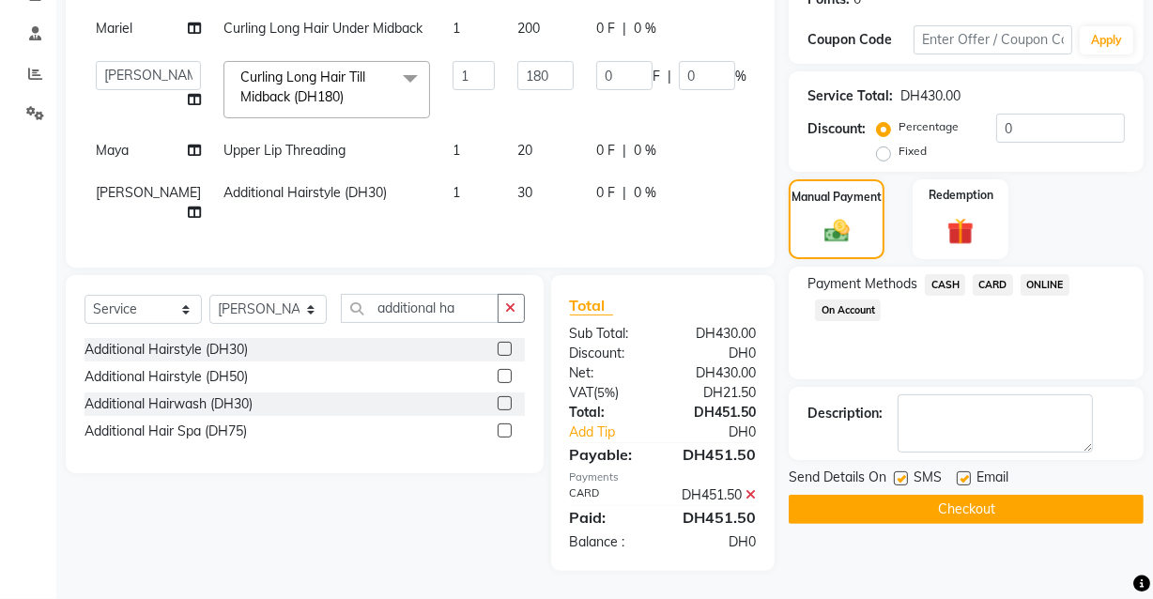
scroll to position [374, 0]
click at [930, 495] on button "Checkout" at bounding box center [966, 509] width 355 height 29
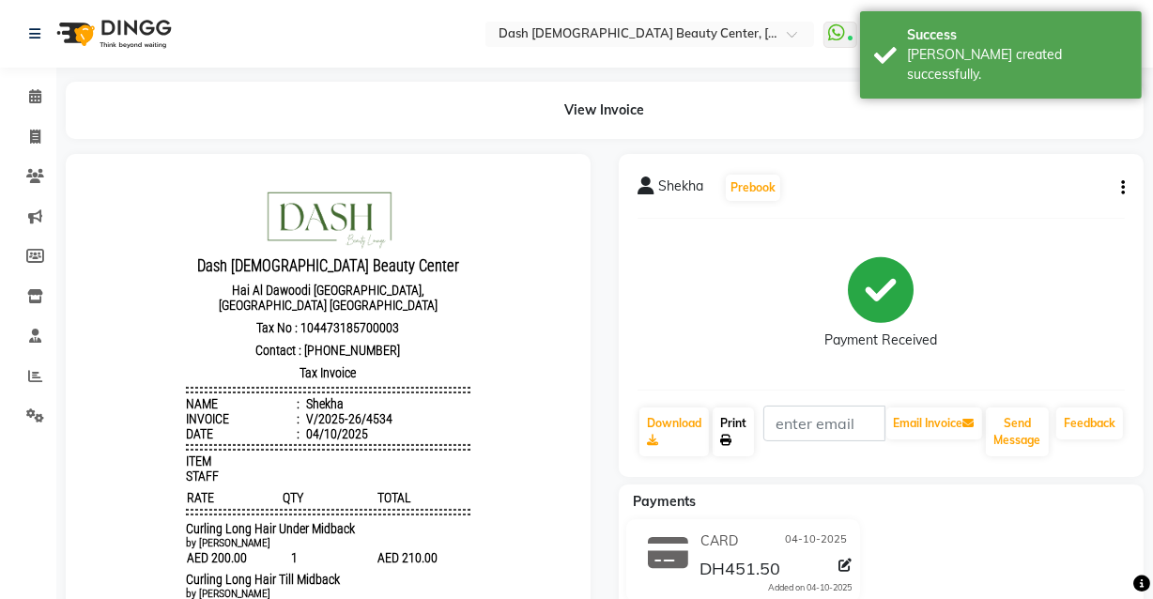
click at [739, 437] on link "Print" at bounding box center [733, 432] width 41 height 49
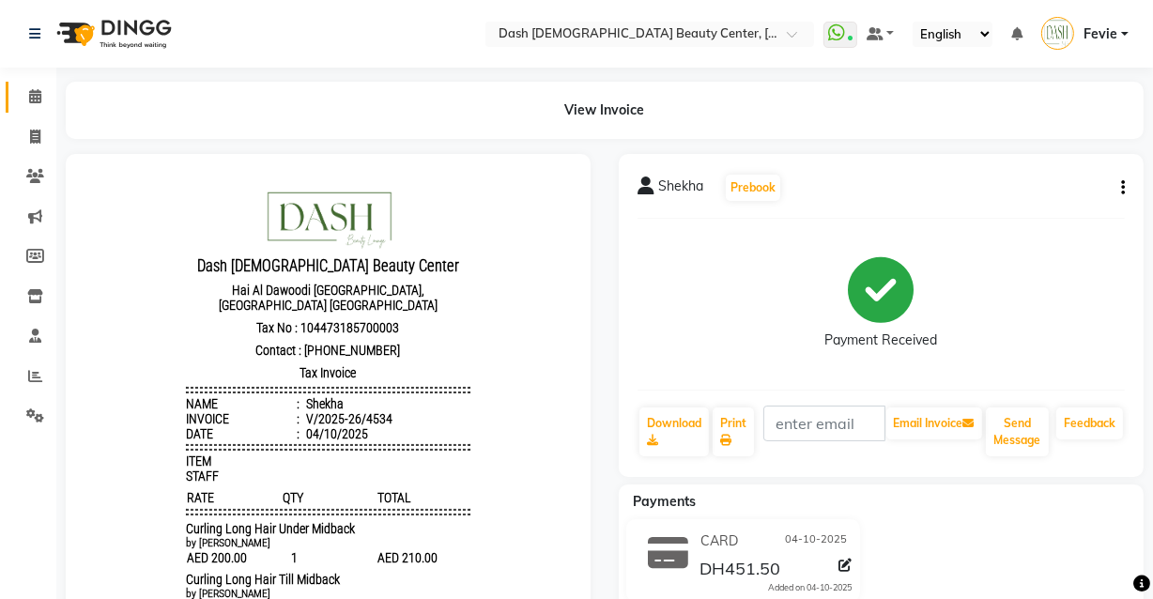
click at [34, 94] on icon at bounding box center [35, 96] width 12 height 14
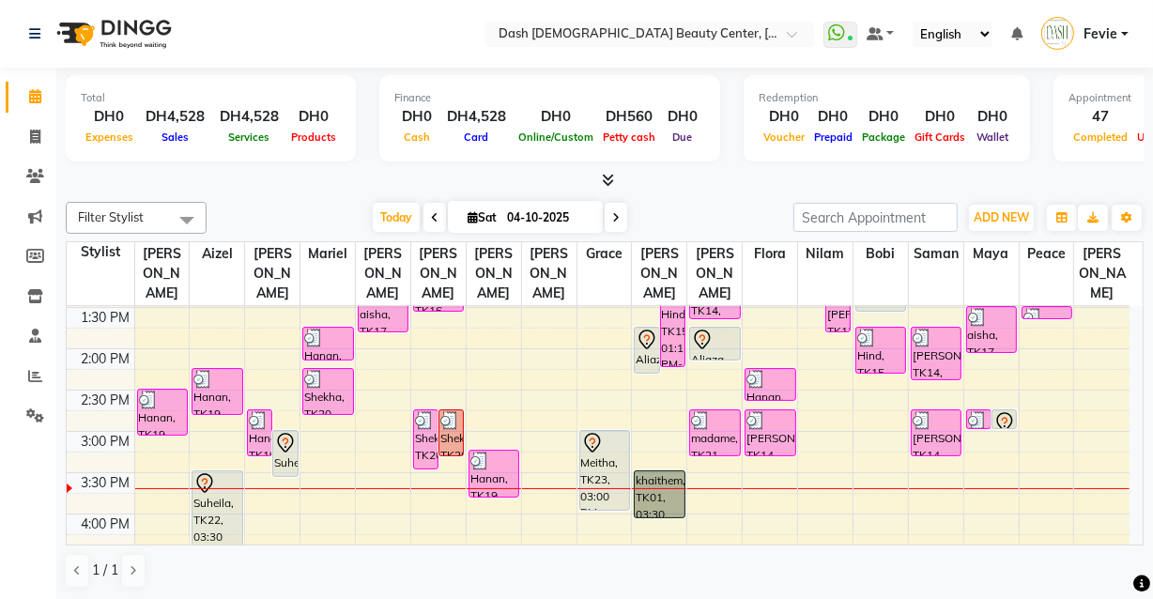
scroll to position [363, 0]
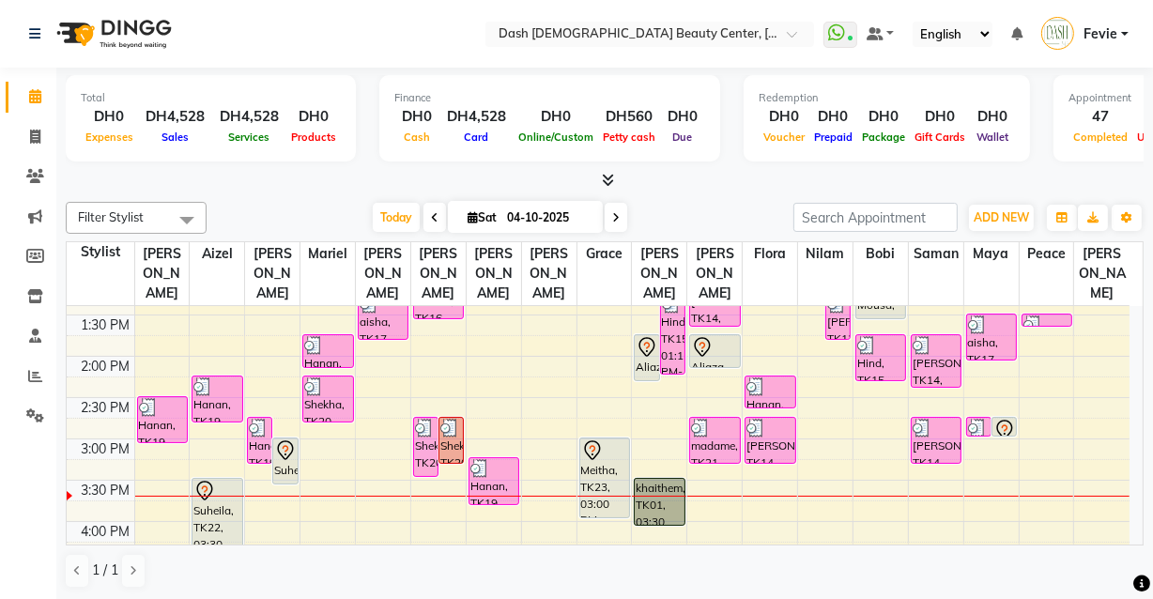
click at [642, 348] on div "Aliaza, TK18, 01:45 PM-02:20 PM, Blowdry Long Hair Till Back End" at bounding box center [646, 357] width 23 height 45
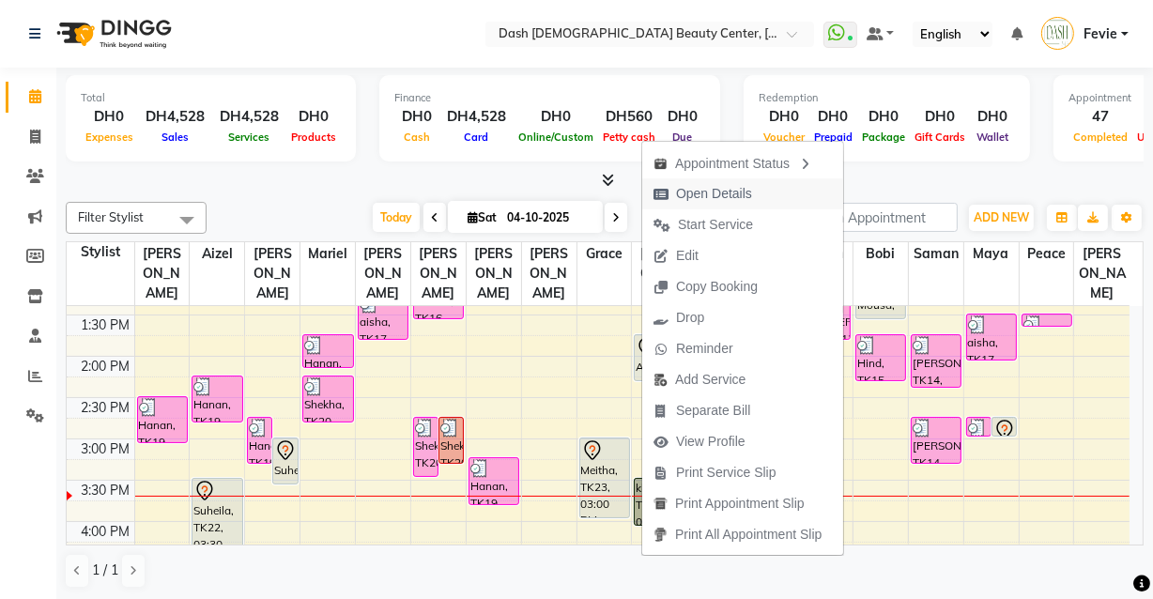
click at [731, 188] on span "Open Details" at bounding box center [714, 194] width 76 height 20
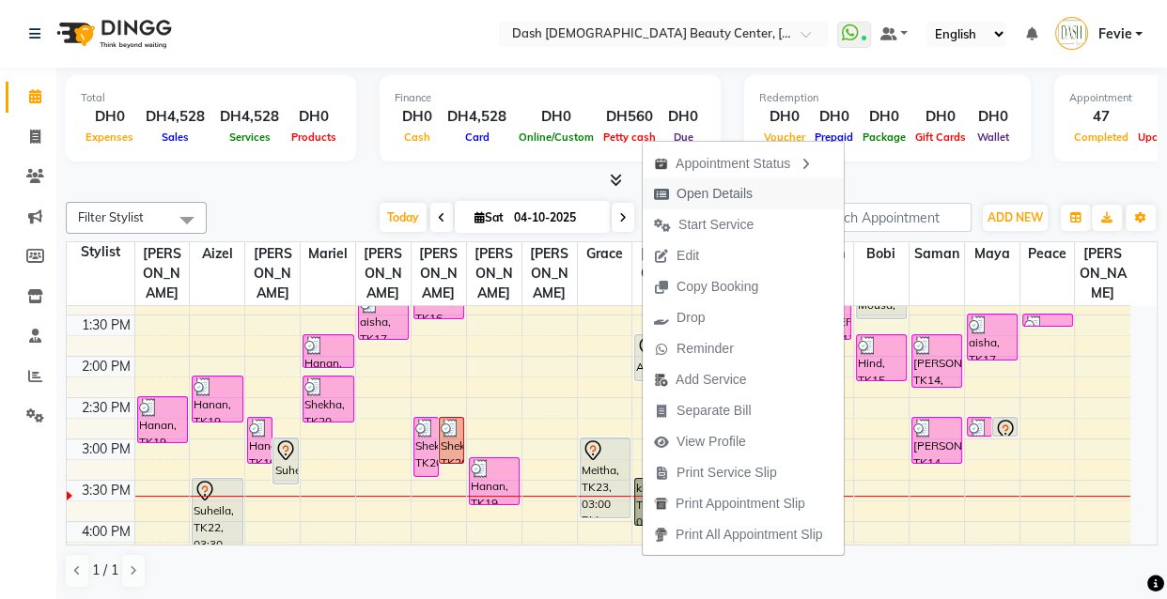
select select "7"
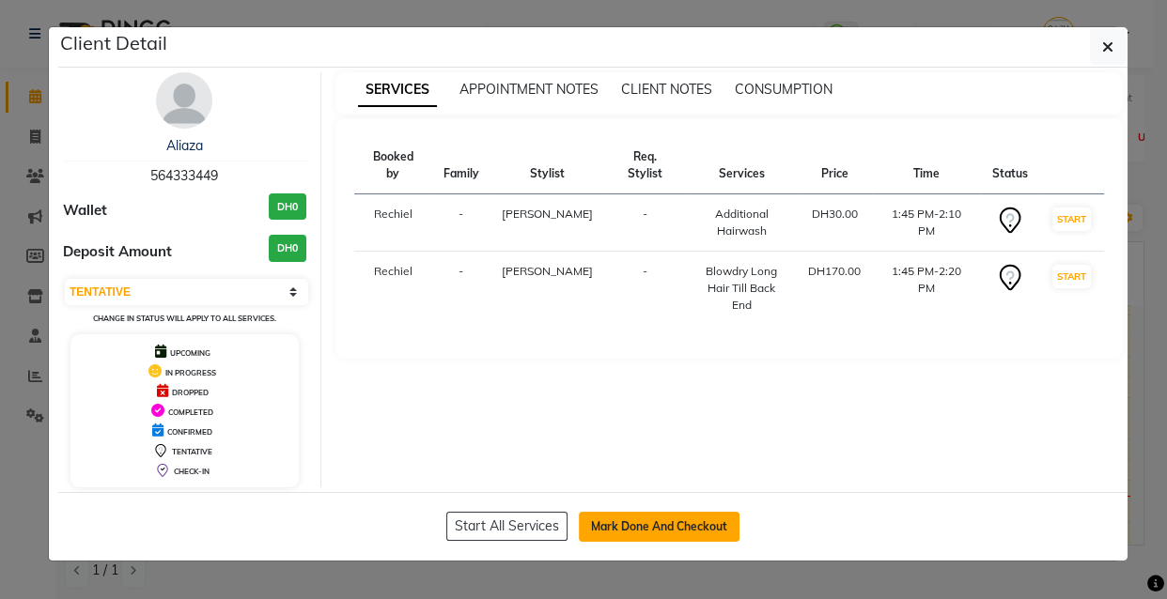
click at [700, 535] on button "Mark Done And Checkout" at bounding box center [659, 527] width 161 height 30
select select "8372"
select select "service"
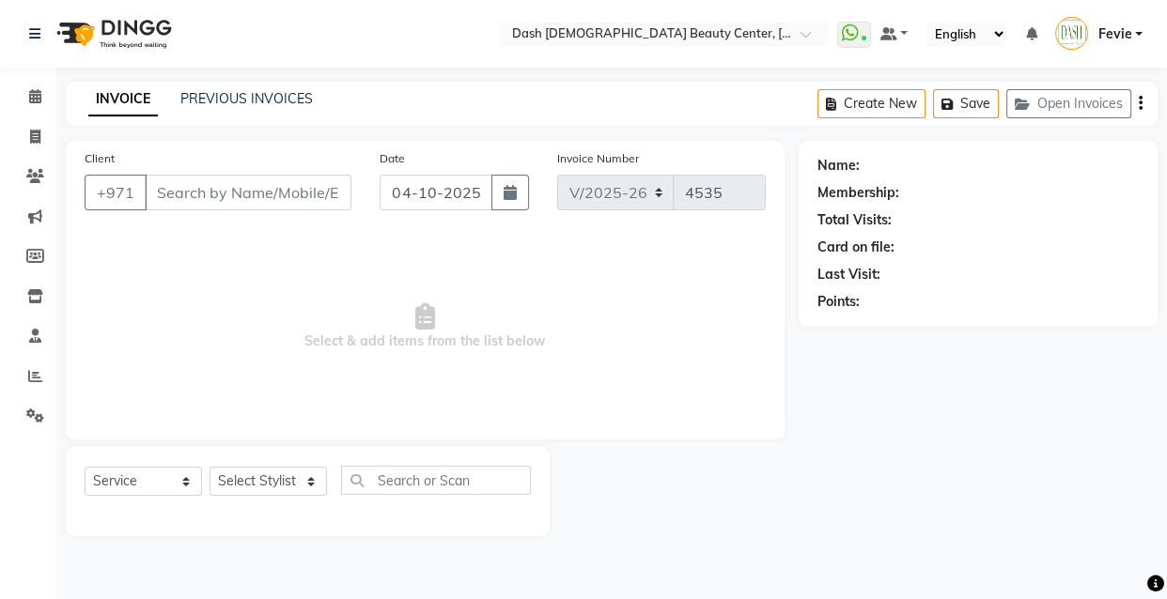
type input "564333449"
select select "81115"
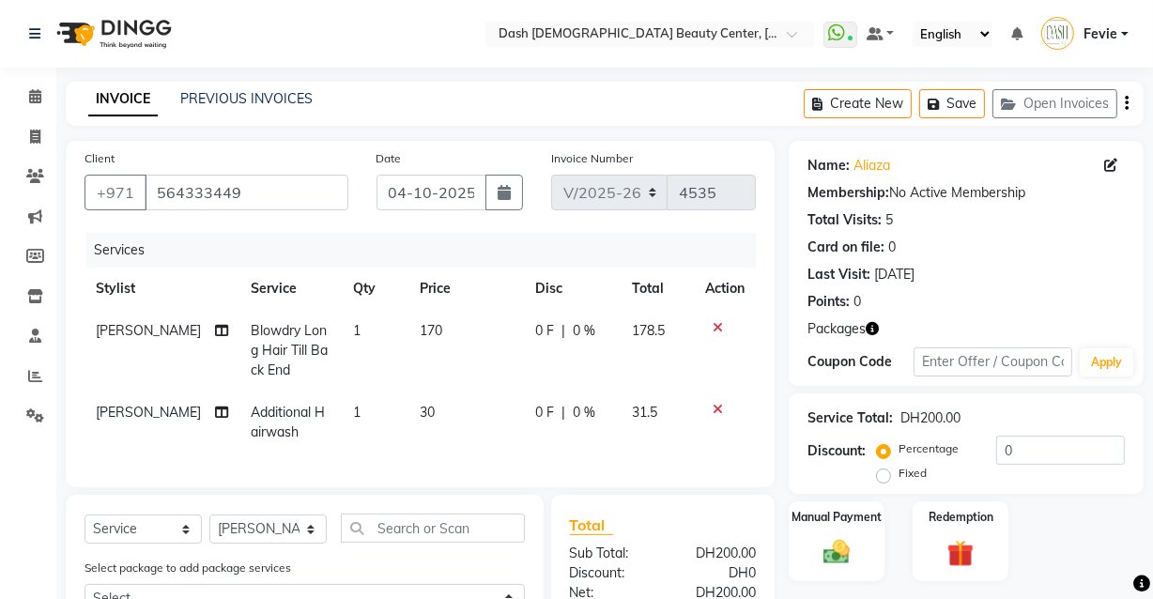
click at [263, 362] on span "Blowdry Long Hair Till Back End" at bounding box center [289, 350] width 77 height 56
select select "81114"
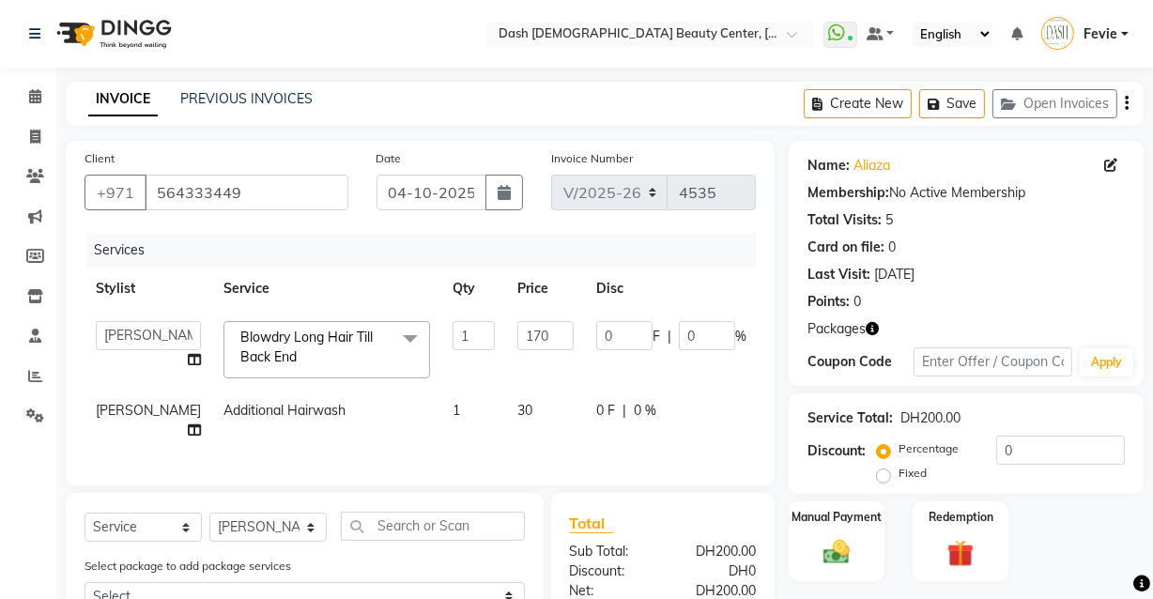
click at [285, 357] on span "Blowdry Long Hair Till Back End x" at bounding box center [318, 348] width 165 height 40
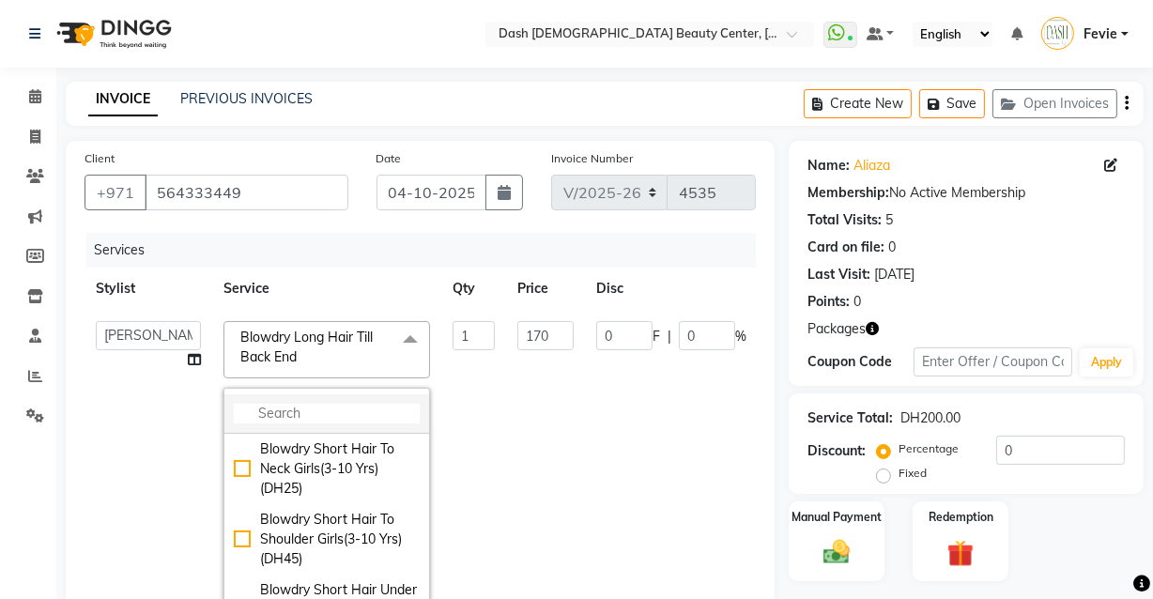
click at [290, 414] on input "multiselect-search" at bounding box center [327, 414] width 186 height 20
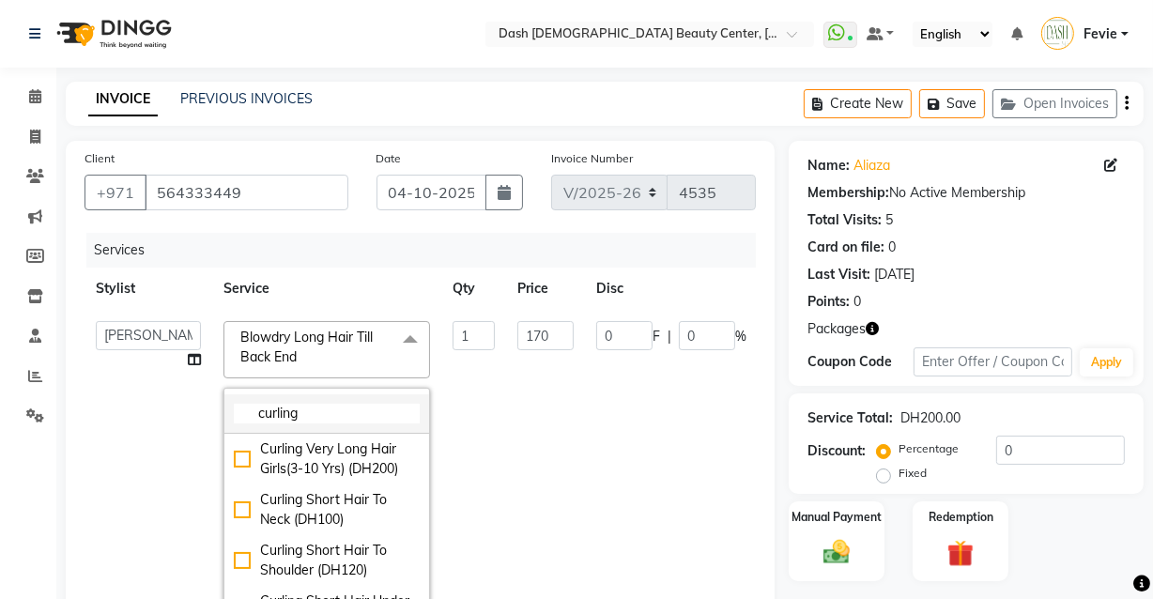
scroll to position [570, 0]
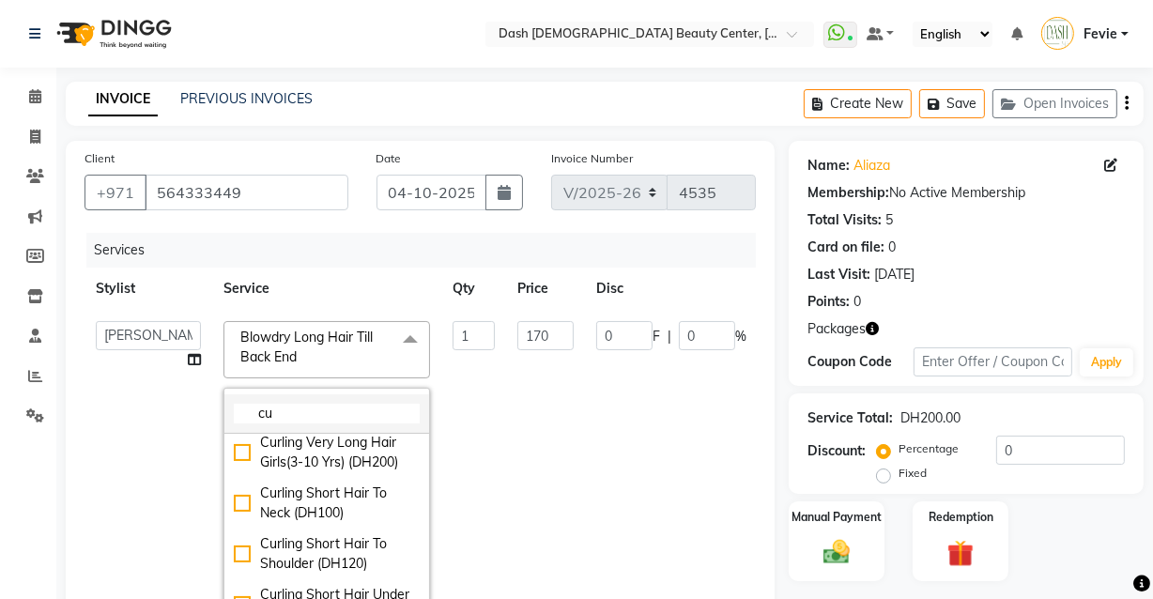
type input "c"
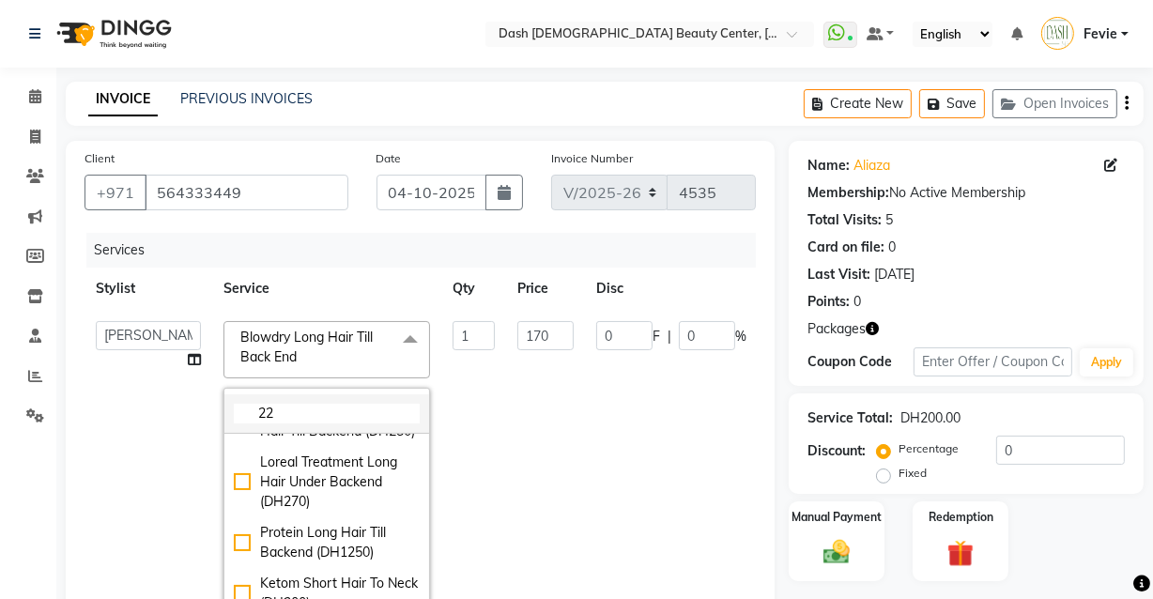
scroll to position [0, 0]
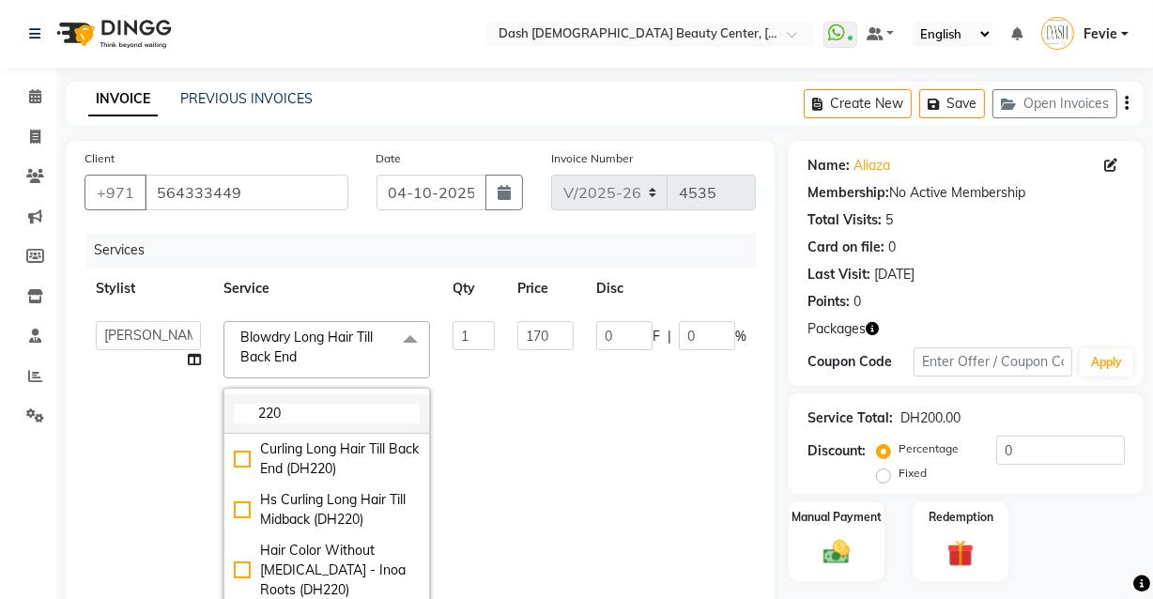
type input "220"
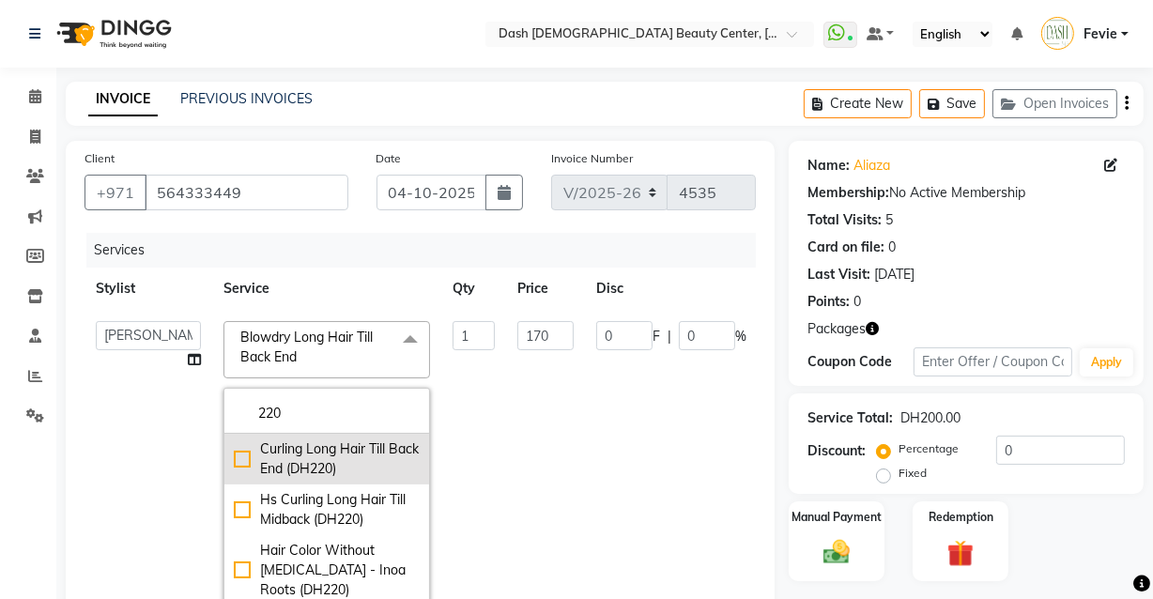
click at [234, 465] on div "Curling Long Hair Till Back End (DH220)" at bounding box center [327, 459] width 186 height 39
checkbox input "true"
type input "220"
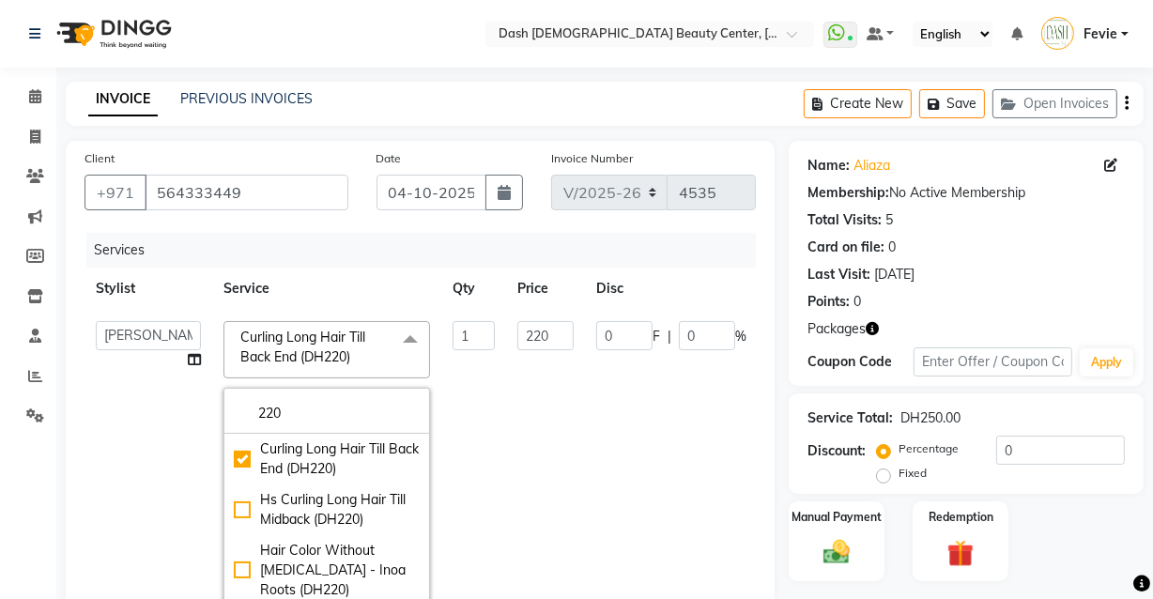
click at [515, 431] on td "220" at bounding box center [545, 470] width 79 height 321
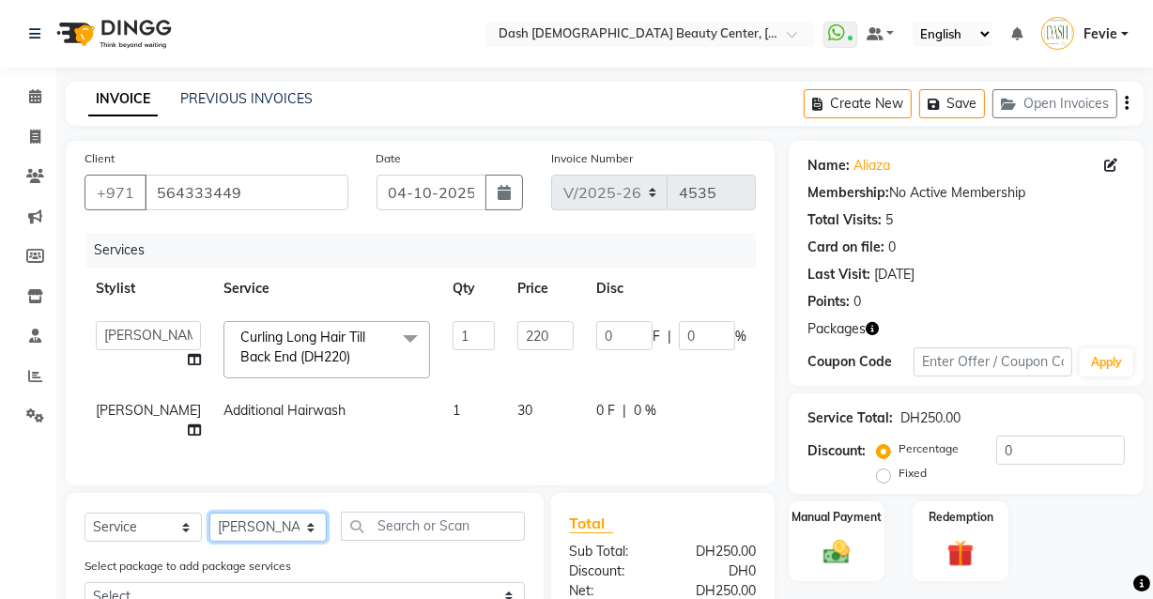
click at [286, 542] on select "Select Stylist [PERSON_NAME] [PERSON_NAME] [PERSON_NAME] [PERSON_NAME] [PERSON_…" at bounding box center [267, 527] width 117 height 29
select select "81114"
click at [446, 541] on input "text" at bounding box center [433, 526] width 184 height 29
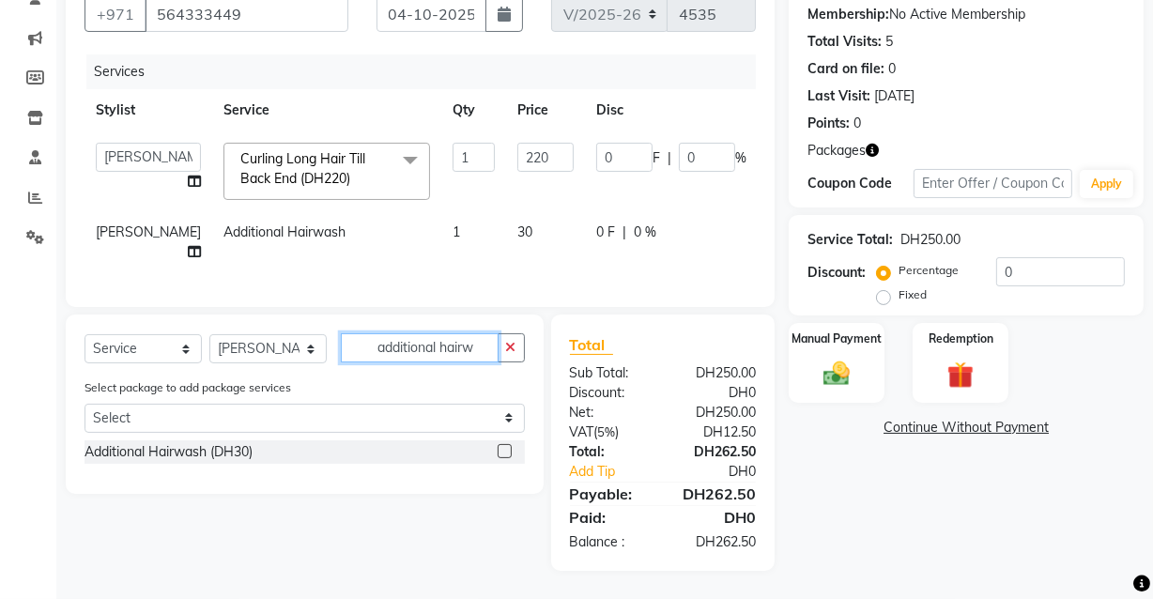
scroll to position [191, 0]
type input "additional hairwas"
click at [499, 458] on label at bounding box center [505, 451] width 14 height 14
click at [499, 458] on input "checkbox" at bounding box center [504, 452] width 12 height 12
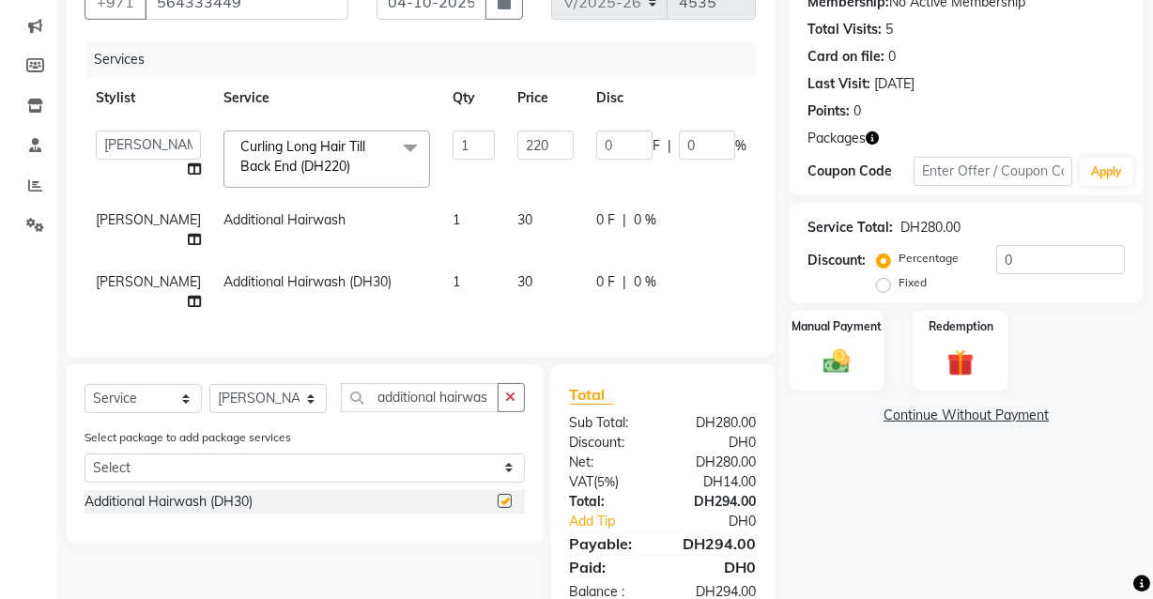
checkbox input "false"
click at [835, 381] on div "Manual Payment" at bounding box center [837, 351] width 100 height 84
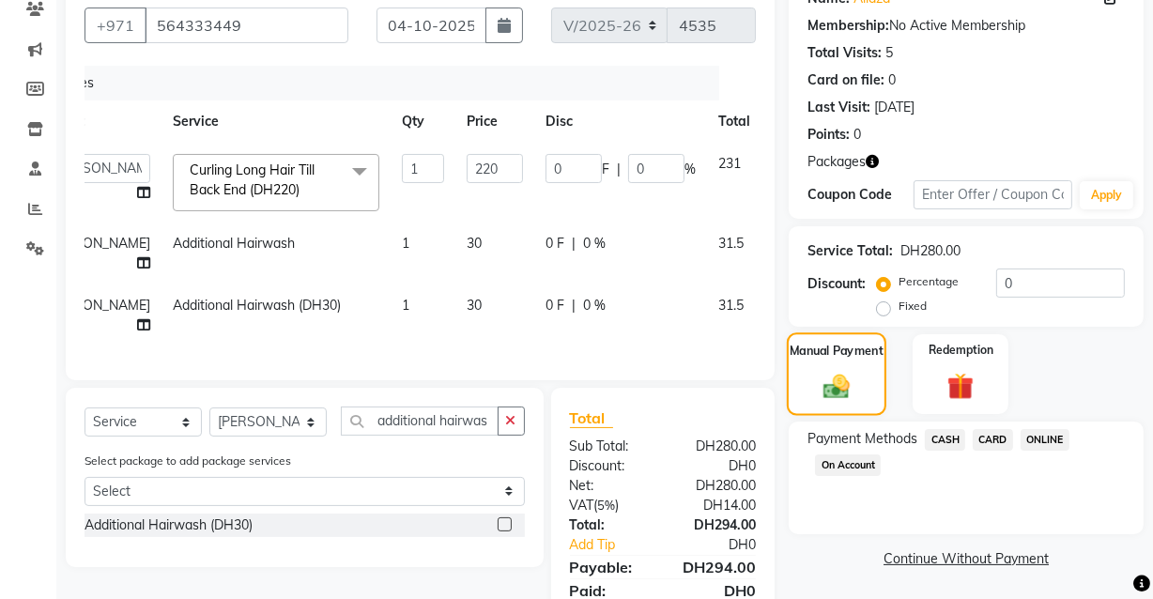
scroll to position [0, 0]
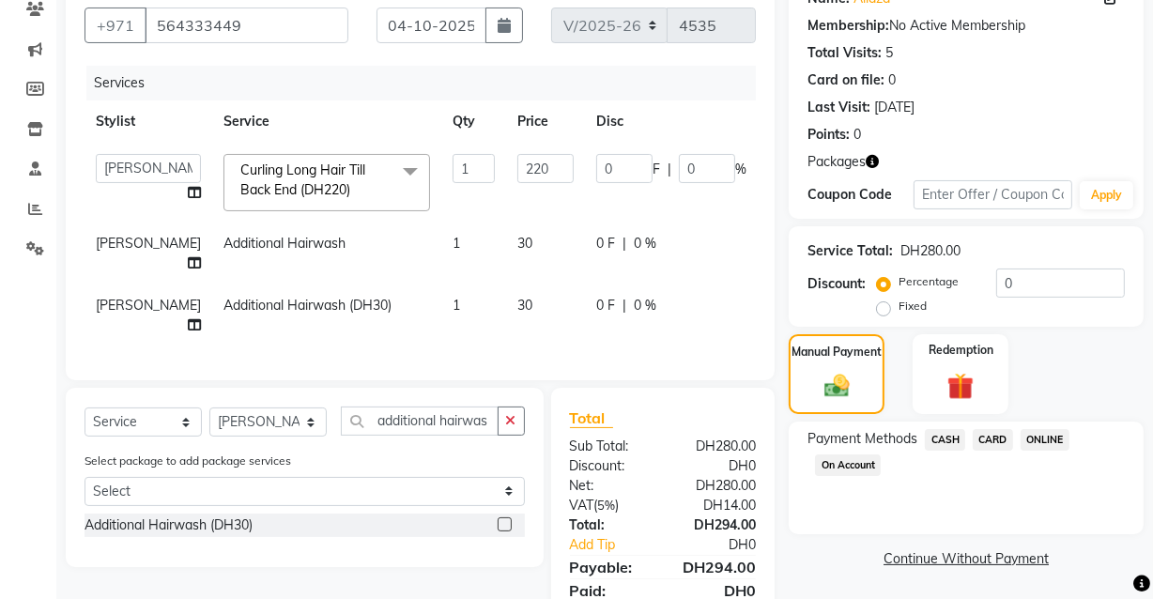
click at [267, 317] on td "Additional Hairwash (DH30)" at bounding box center [326, 316] width 229 height 62
select select "81114"
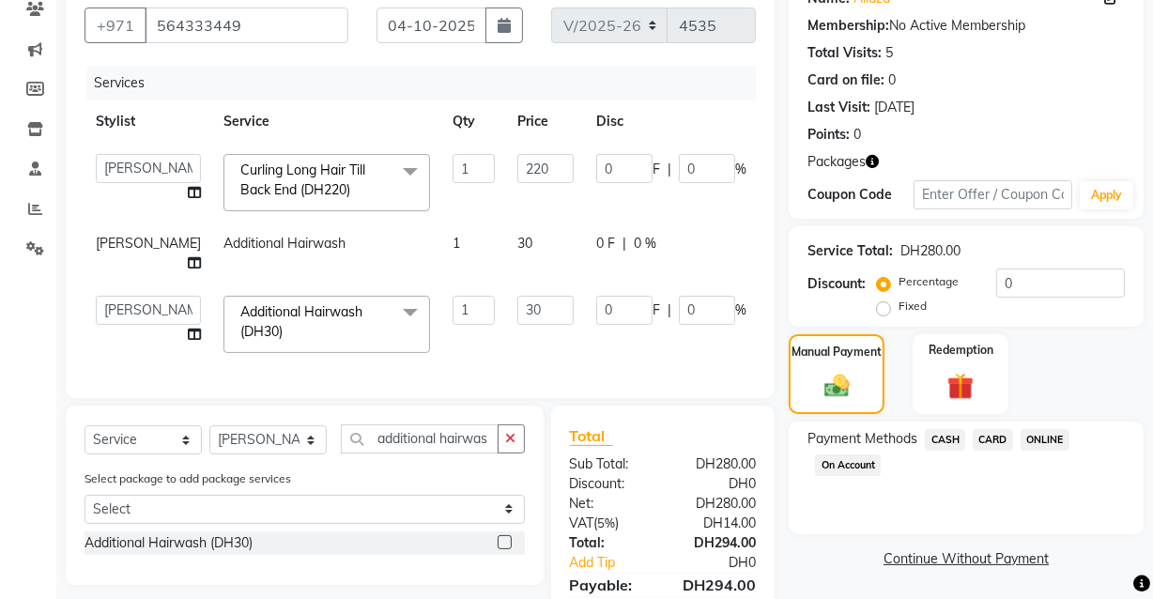
click at [296, 338] on span "Additional Hairwash (DH30) x" at bounding box center [318, 322] width 165 height 40
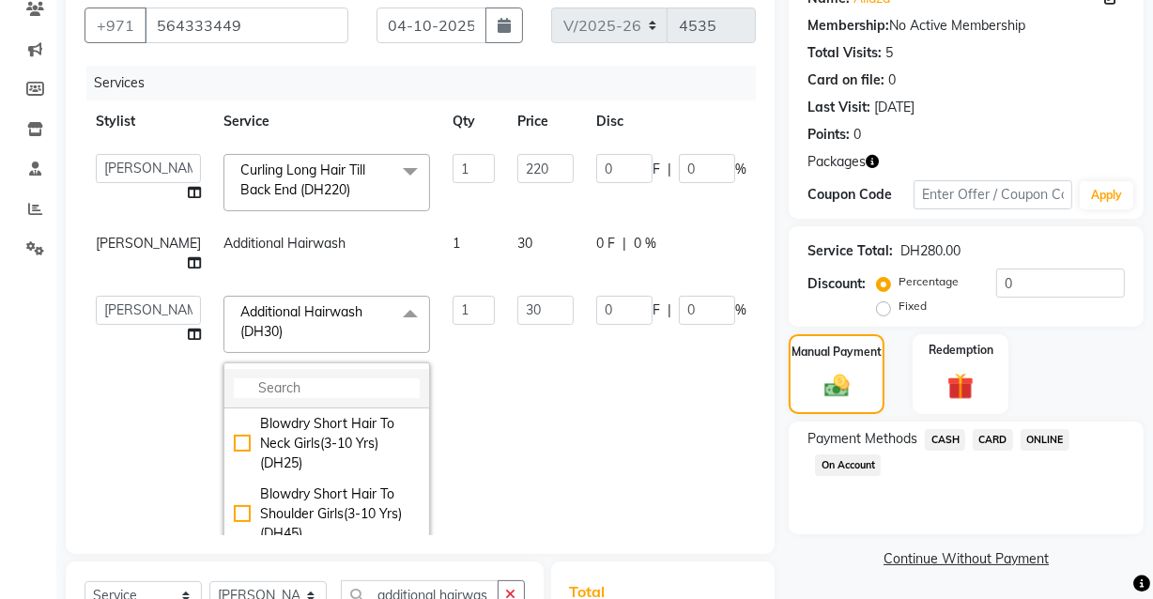
click at [270, 394] on input "multiselect-search" at bounding box center [327, 389] width 186 height 20
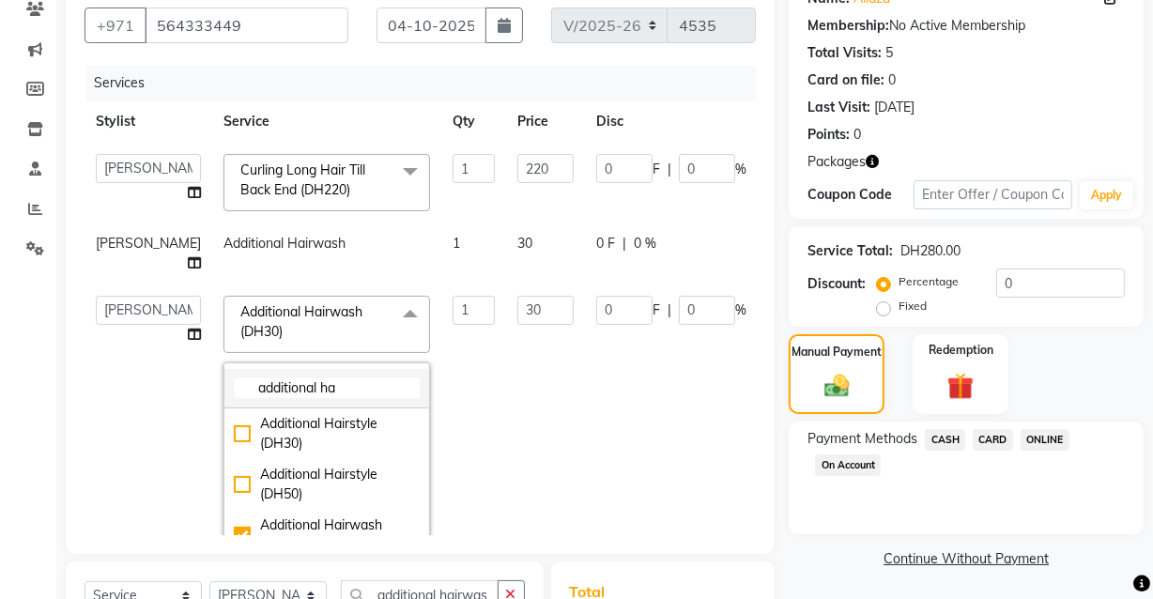
type input "additional ha"
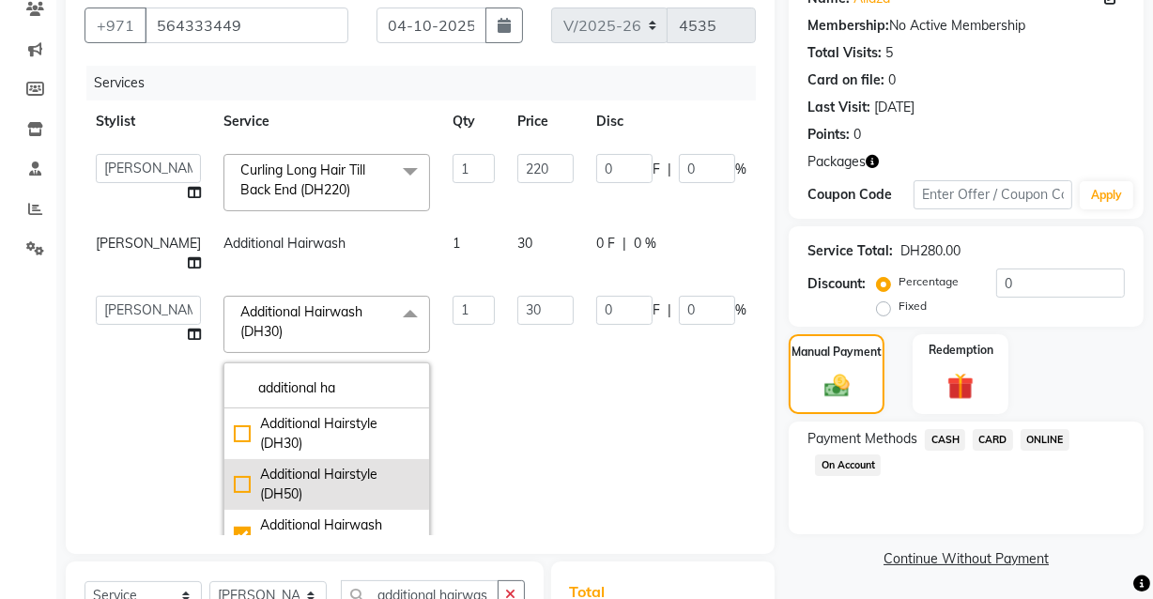
click at [224, 485] on li "Additional Hairstyle (DH50)" at bounding box center [326, 484] width 205 height 51
checkbox input "true"
checkbox input "false"
type input "50"
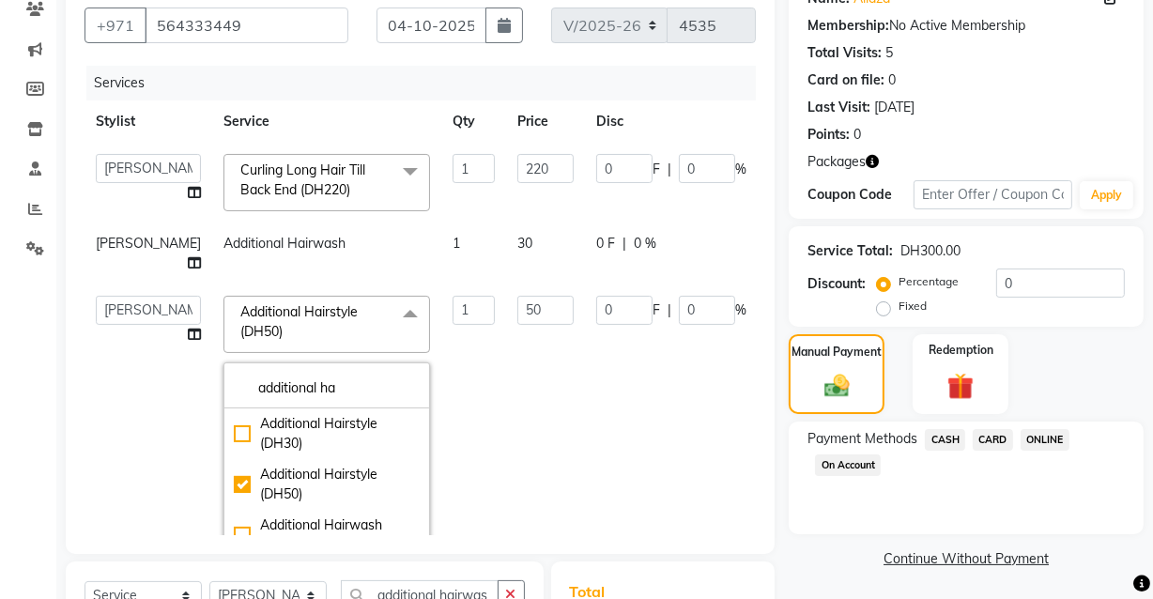
click at [813, 564] on link "Continue Without Payment" at bounding box center [967, 559] width 348 height 20
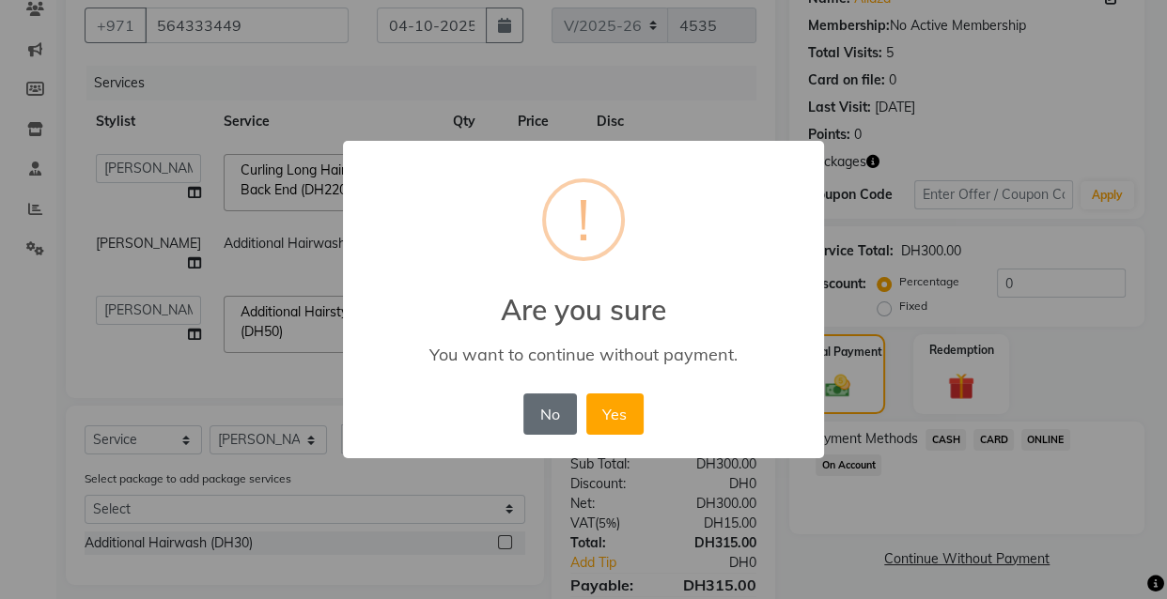
click at [546, 426] on button "No" at bounding box center [549, 414] width 53 height 41
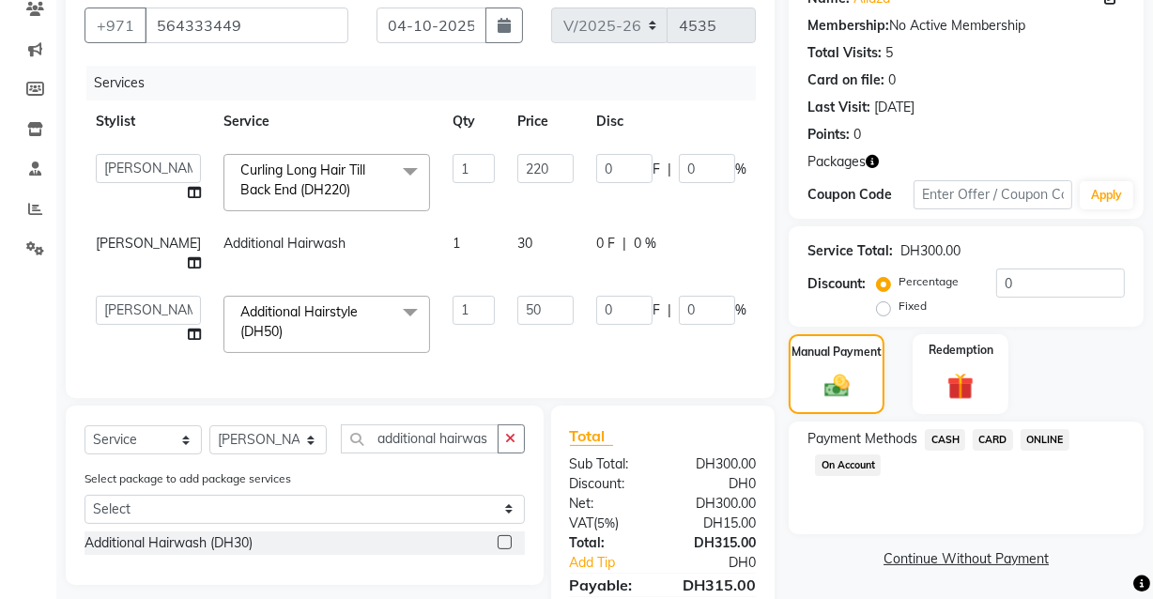
click at [1093, 379] on div "Manual Payment Redemption" at bounding box center [966, 374] width 383 height 80
click at [951, 437] on span "CASH" at bounding box center [945, 440] width 40 height 22
click at [982, 443] on span "CARD" at bounding box center [993, 440] width 40 height 22
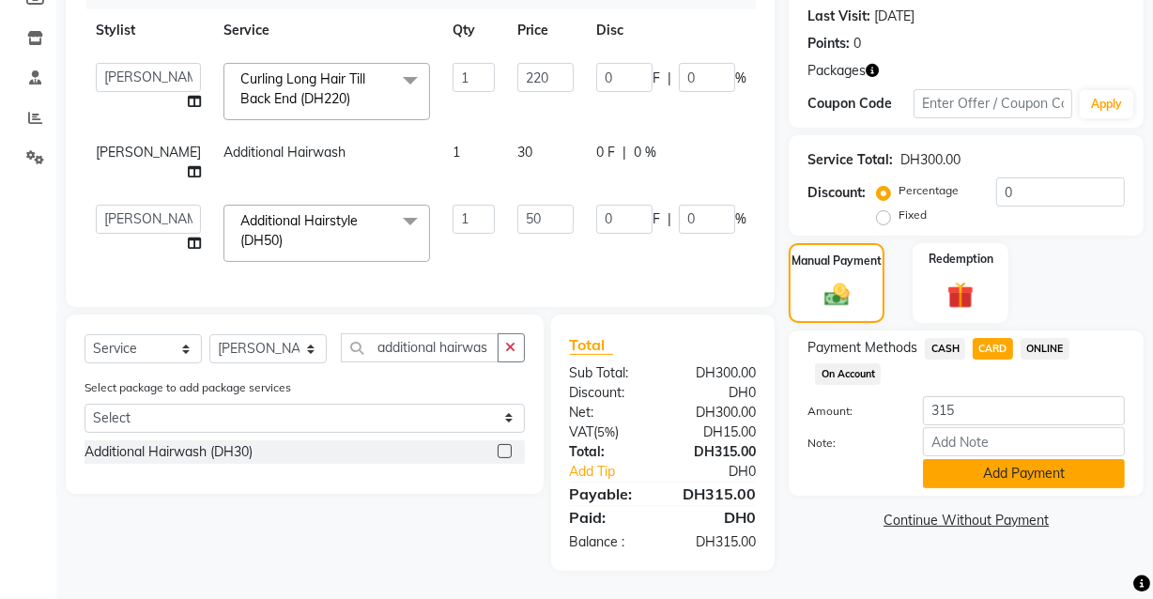
click at [1013, 473] on button "Add Payment" at bounding box center [1024, 473] width 202 height 29
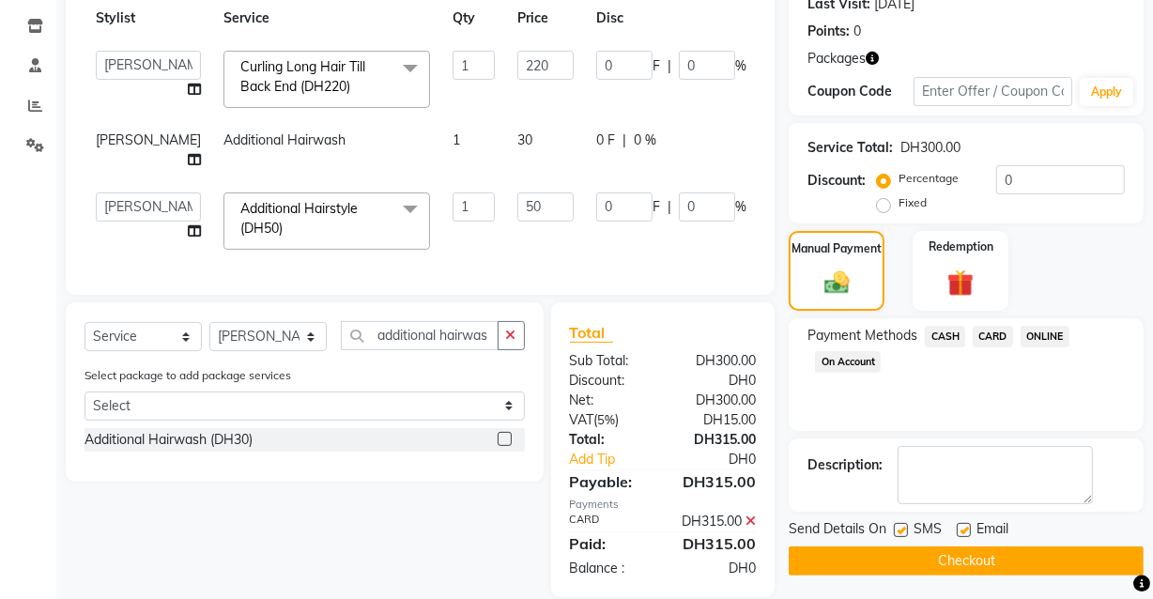
scroll to position [329, 0]
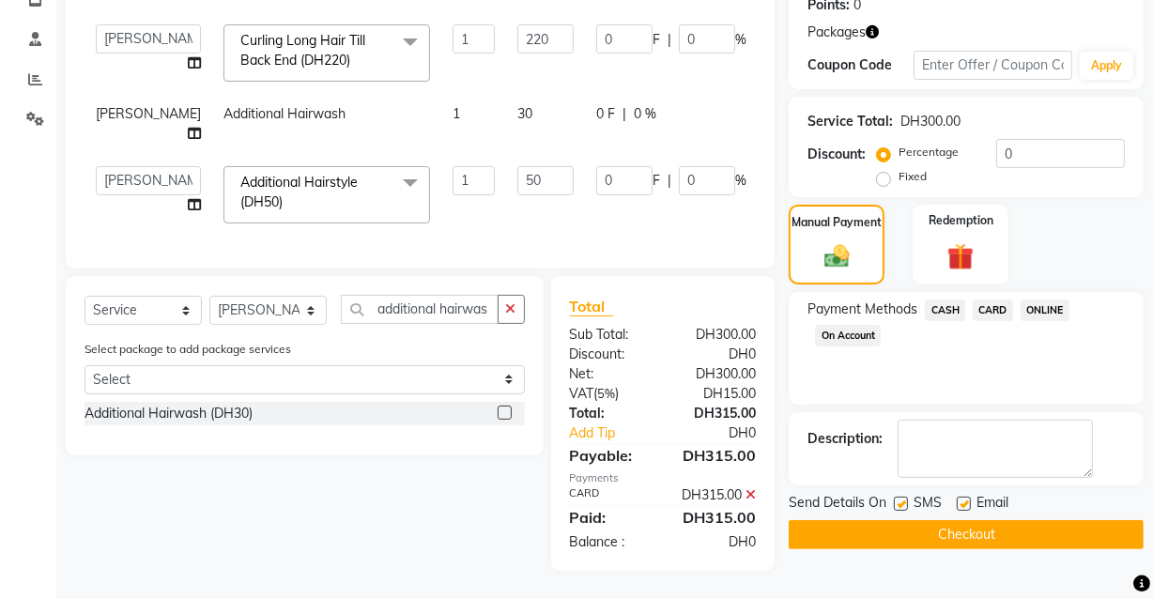
click at [903, 497] on label at bounding box center [901, 504] width 14 height 14
click at [903, 499] on input "checkbox" at bounding box center [900, 505] width 12 height 12
checkbox input "false"
click at [932, 520] on button "Checkout" at bounding box center [966, 534] width 355 height 29
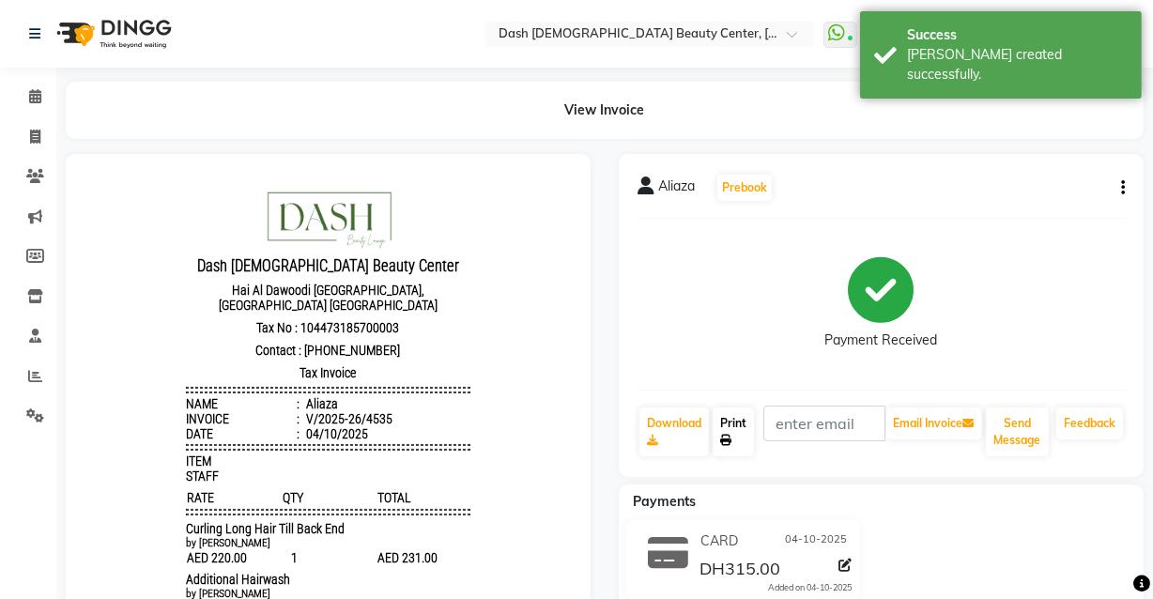
click at [741, 451] on link "Print" at bounding box center [733, 432] width 41 height 49
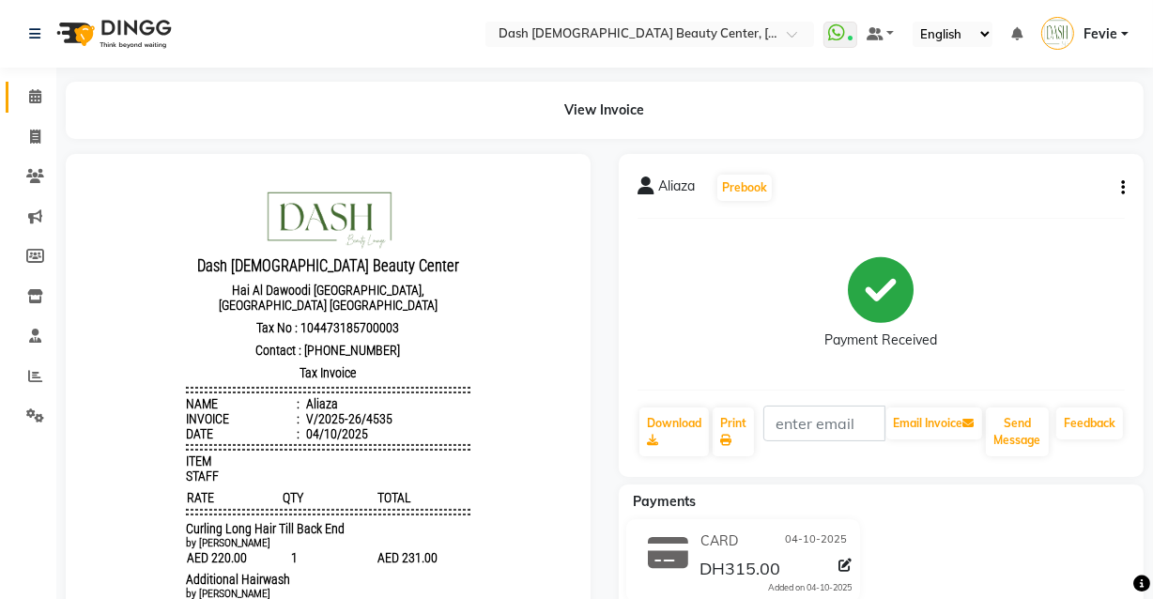
click at [27, 95] on span at bounding box center [35, 97] width 33 height 22
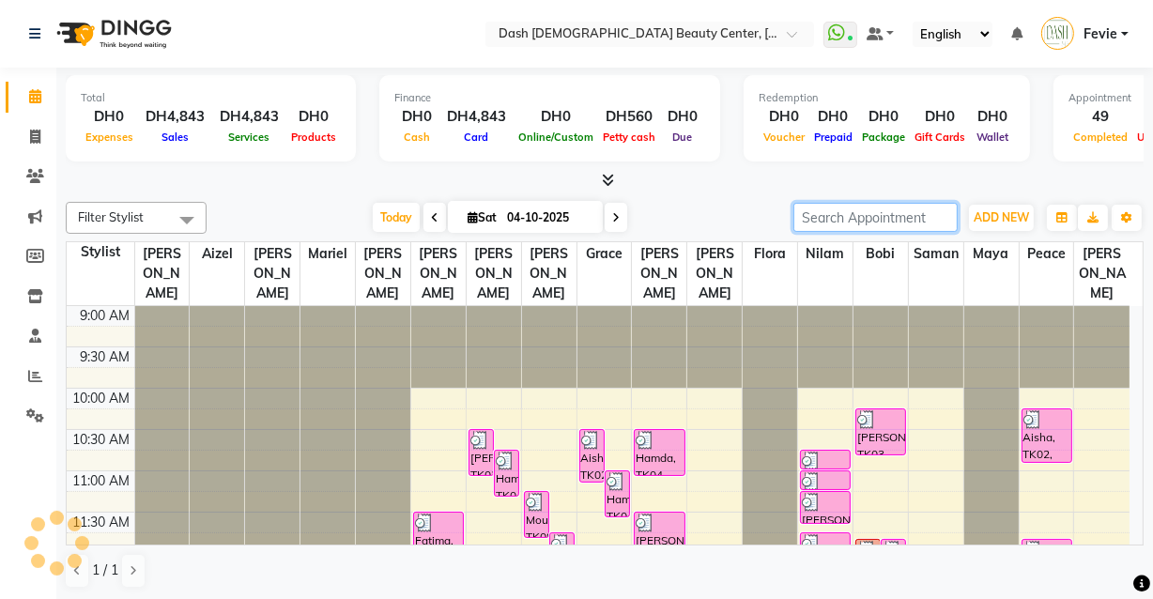
click at [872, 211] on input "search" at bounding box center [876, 217] width 164 height 29
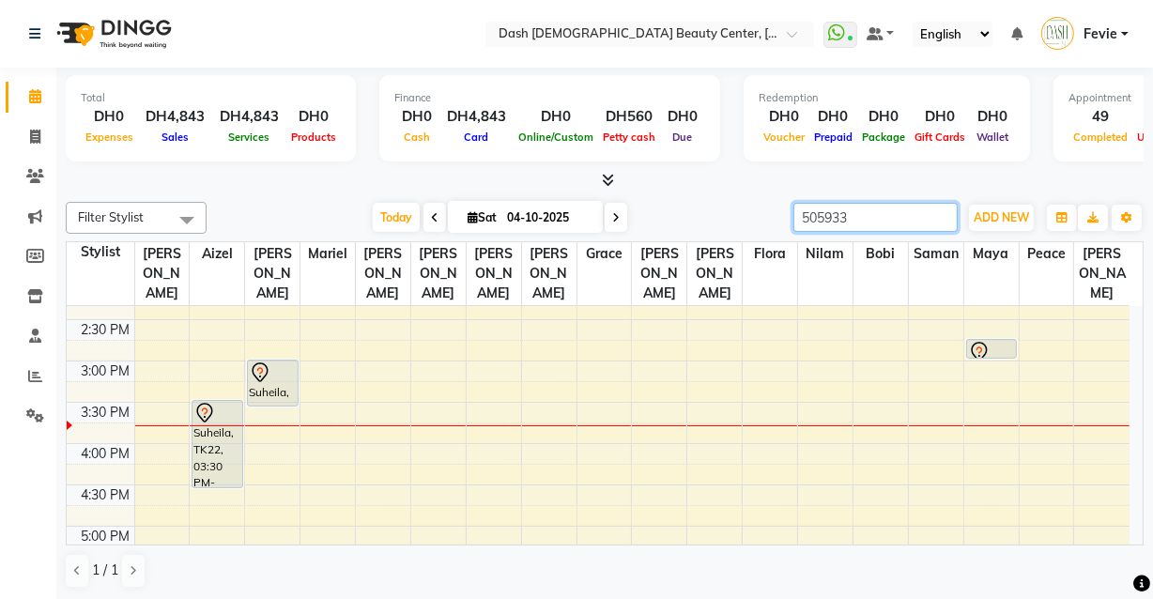
scroll to position [456, 0]
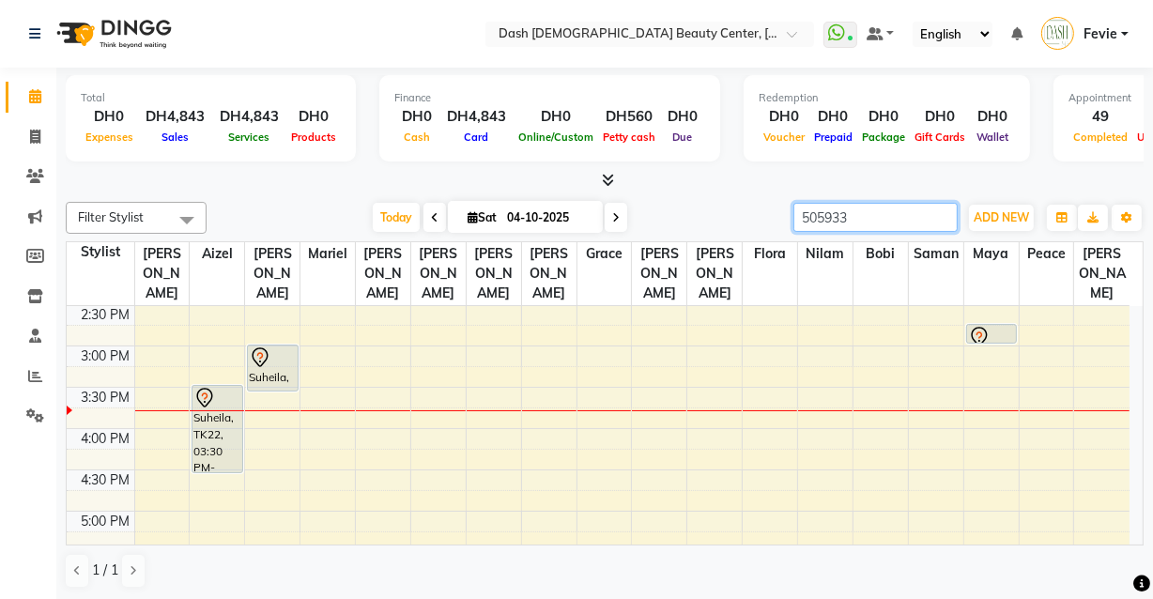
type input "505933"
click at [70, 471] on div "4:30 PM" at bounding box center [101, 481] width 68 height 20
click at [277, 357] on div "Suheila, TK22, 03:00 PM-03:35 PM, Basic Manicure" at bounding box center [272, 368] width 49 height 45
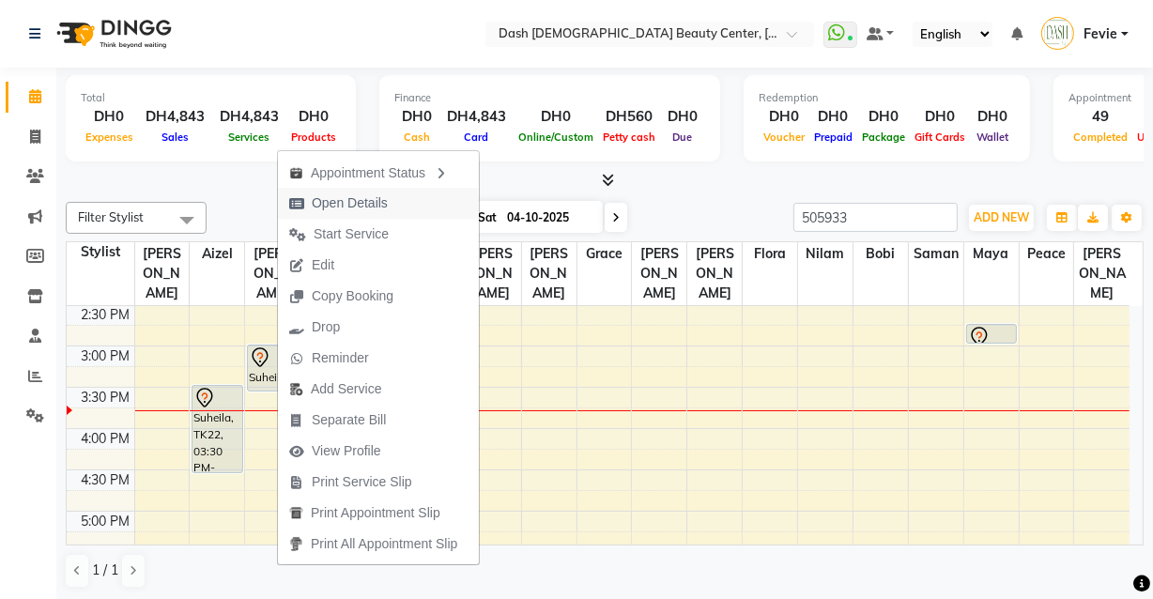
click at [369, 202] on span "Open Details" at bounding box center [350, 203] width 76 height 20
select select "7"
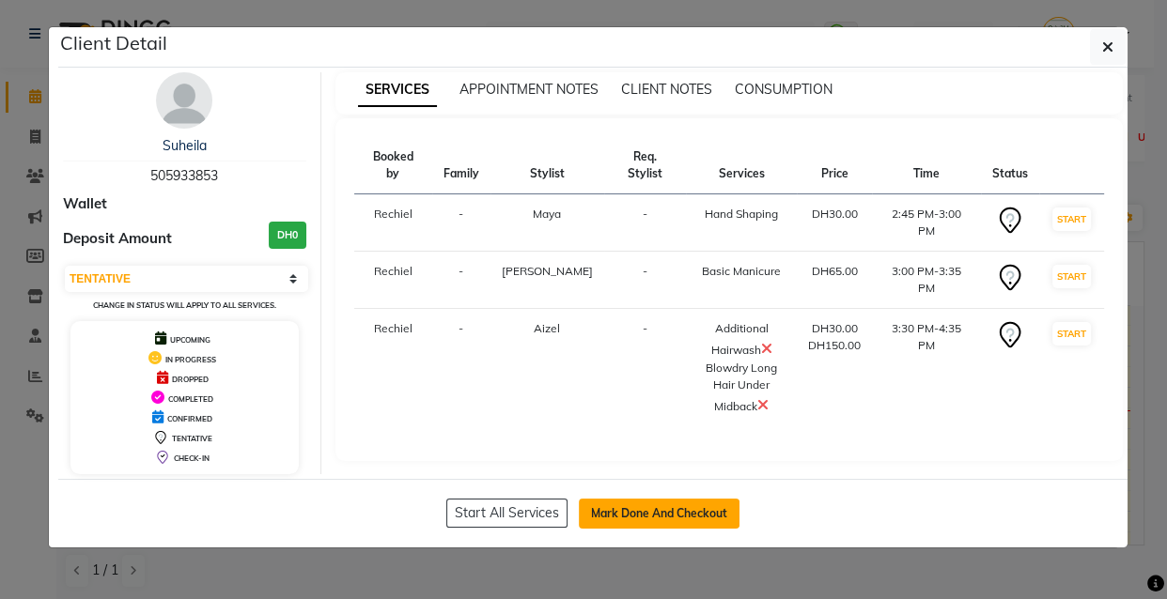
click at [704, 505] on button "Mark Done And Checkout" at bounding box center [659, 514] width 161 height 30
select select "service"
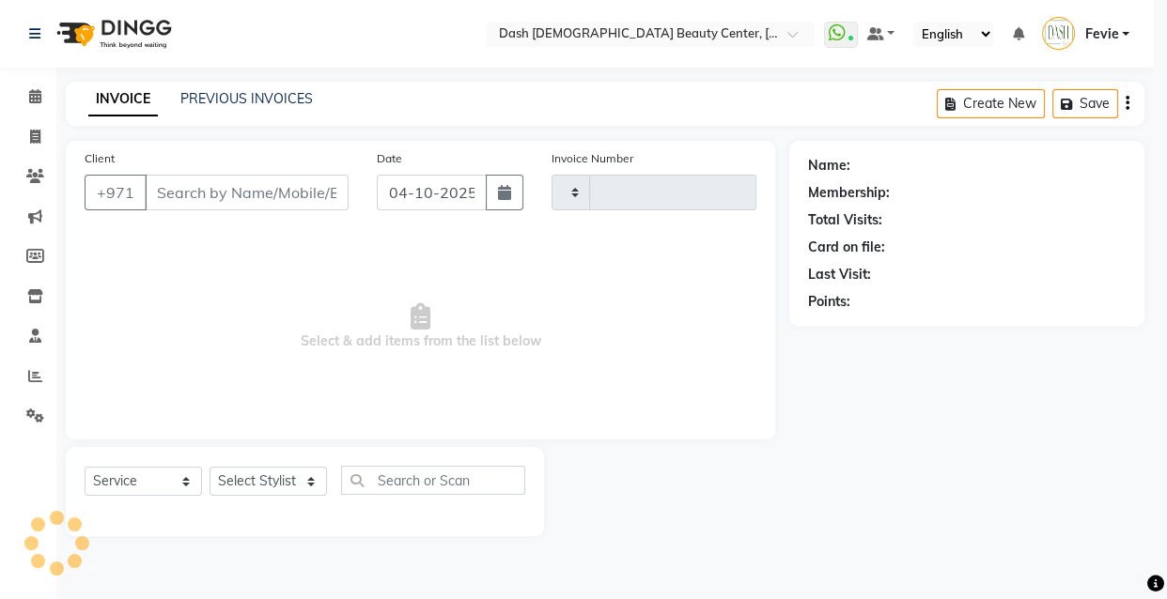
type input "4536"
select select "8372"
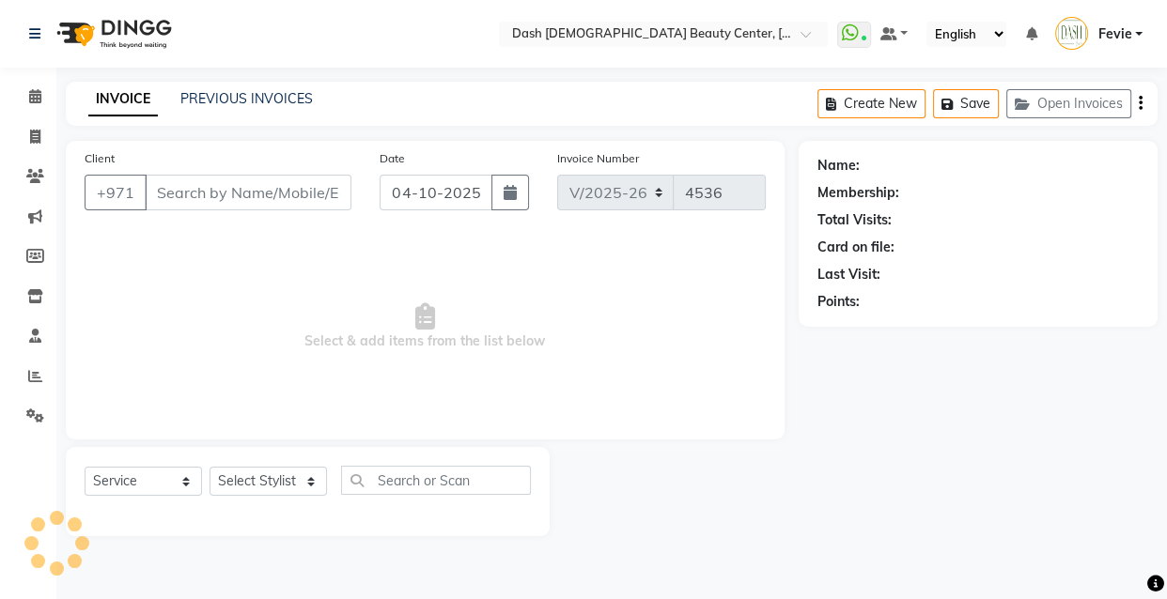
type input "505933853"
select select "82785"
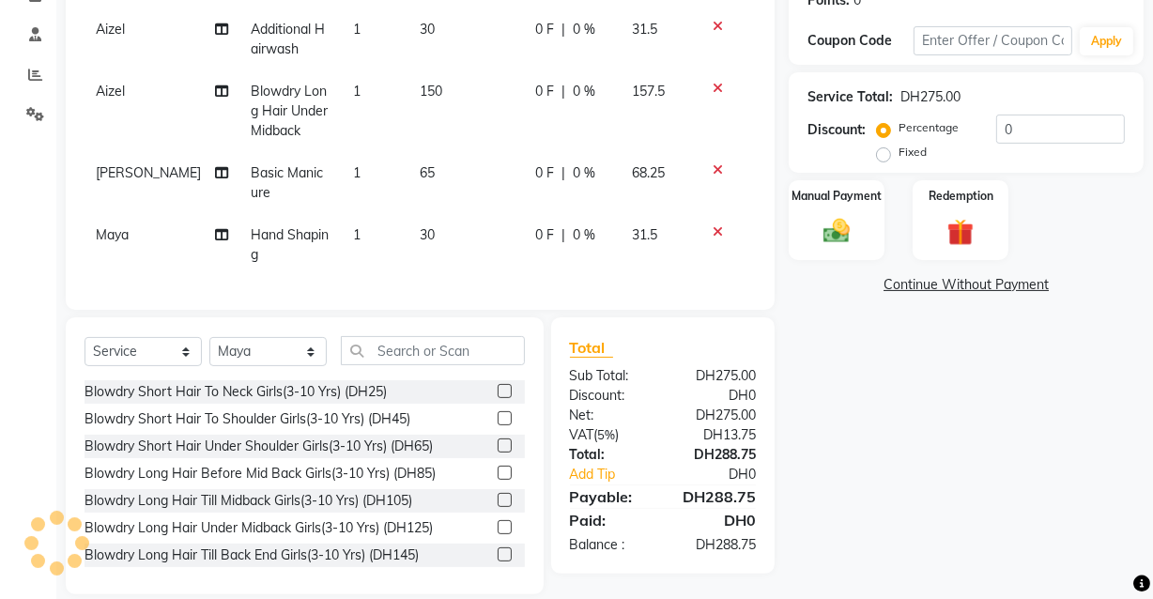
scroll to position [338, 0]
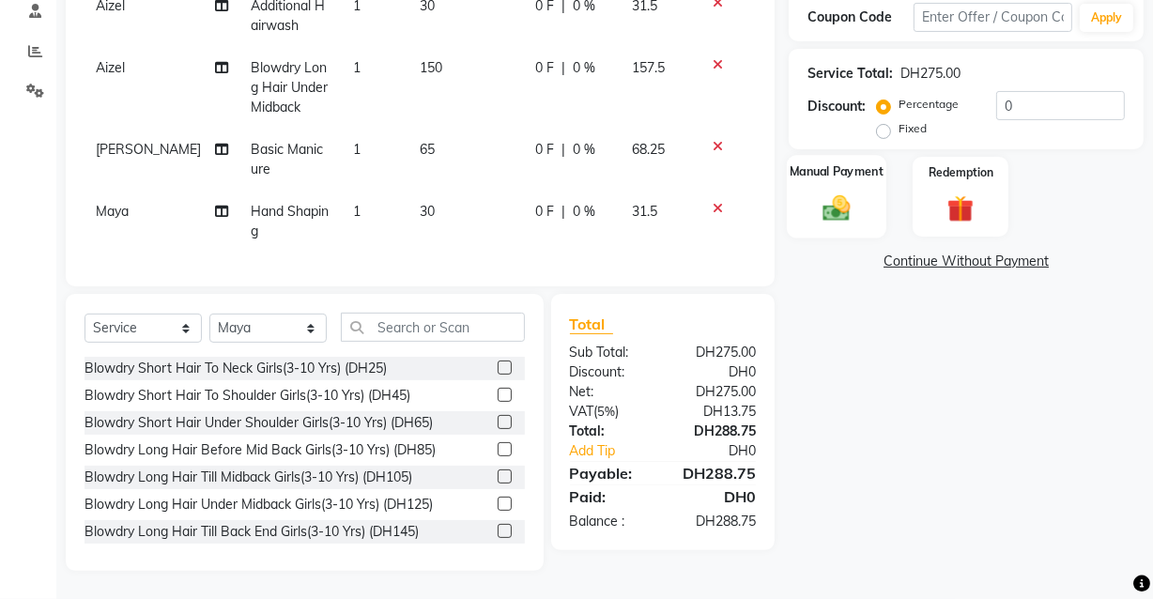
click at [826, 199] on img at bounding box center [836, 208] width 45 height 32
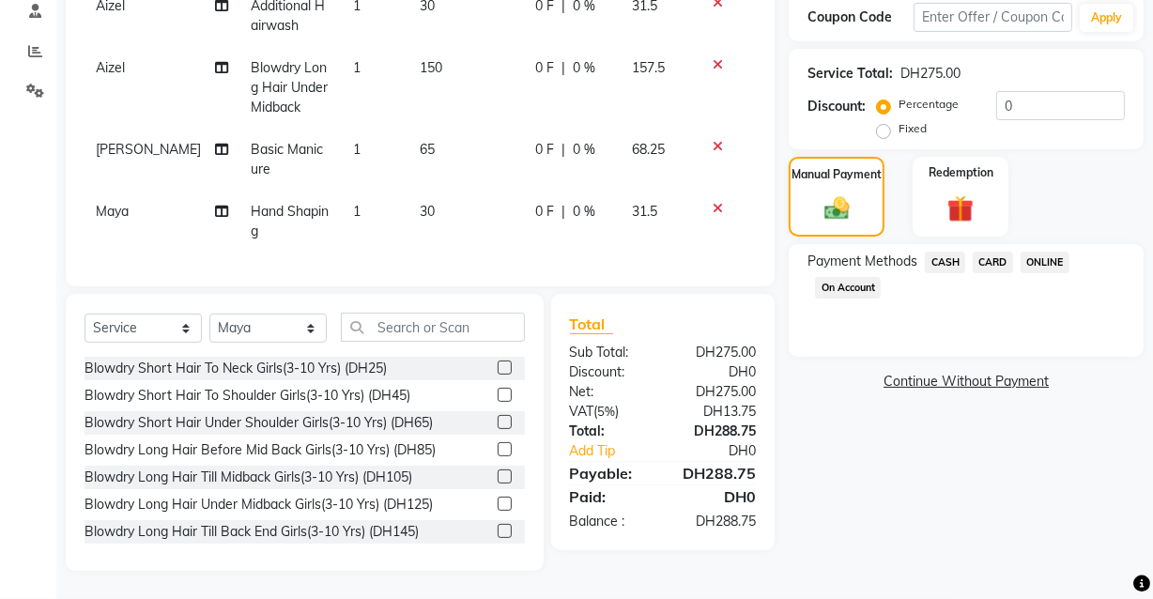
click at [1003, 252] on span "CARD" at bounding box center [993, 263] width 40 height 22
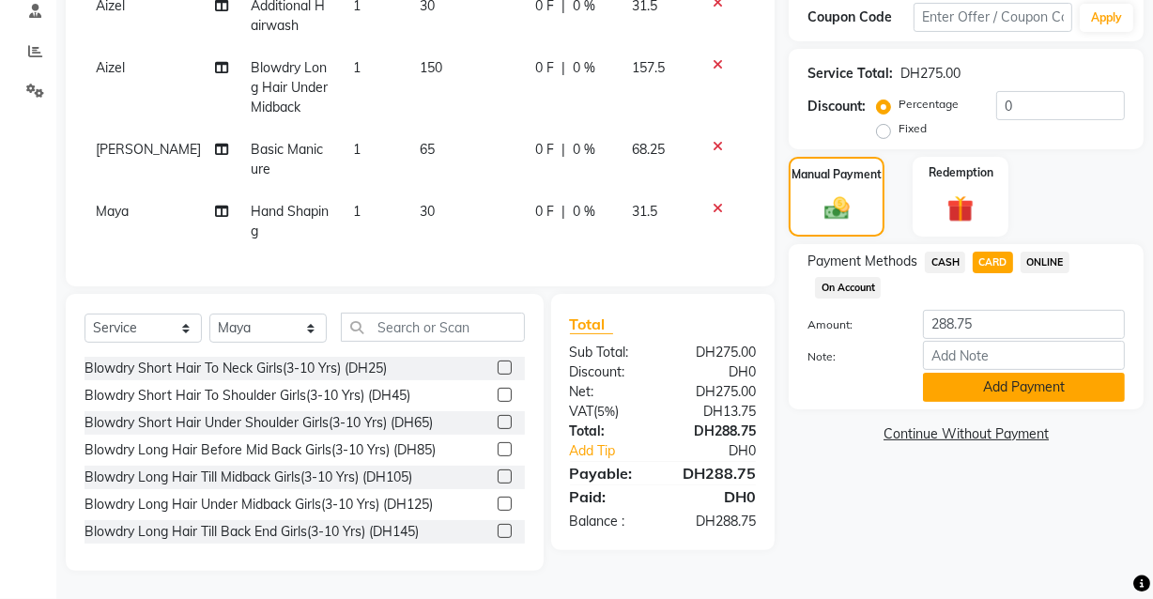
click at [1011, 373] on button "Add Payment" at bounding box center [1024, 387] width 202 height 29
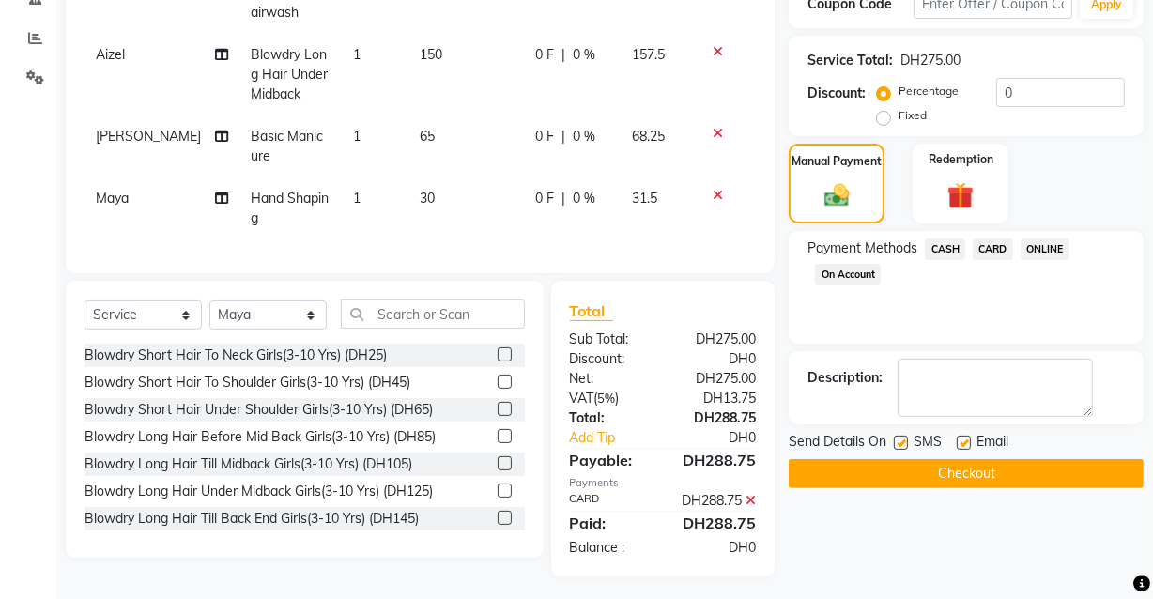
scroll to position [376, 0]
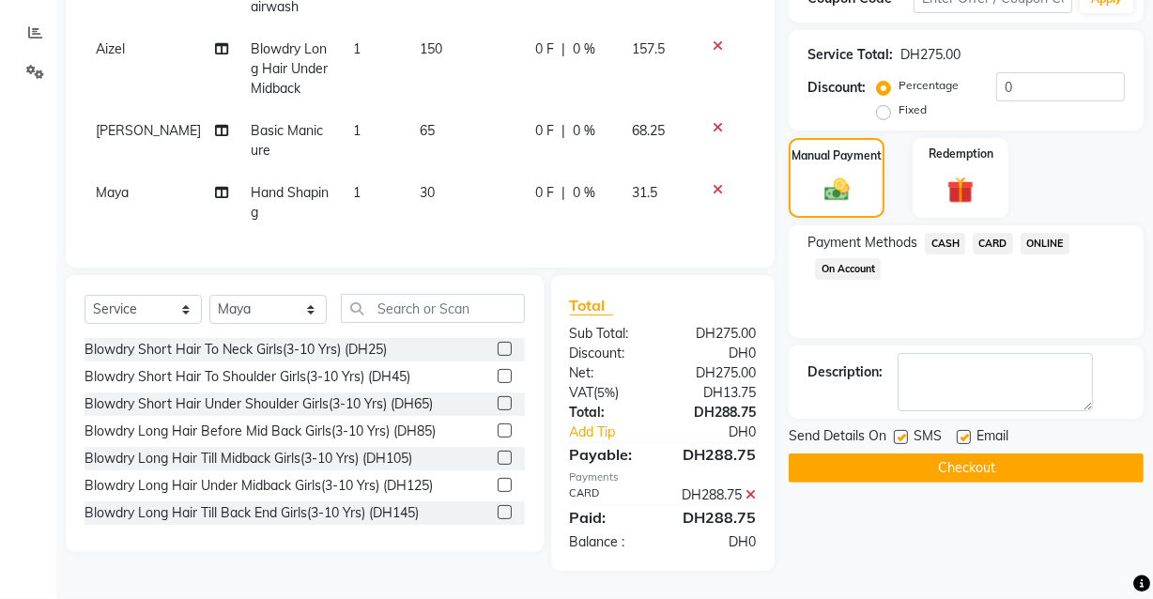
click at [996, 454] on button "Checkout" at bounding box center [966, 468] width 355 height 29
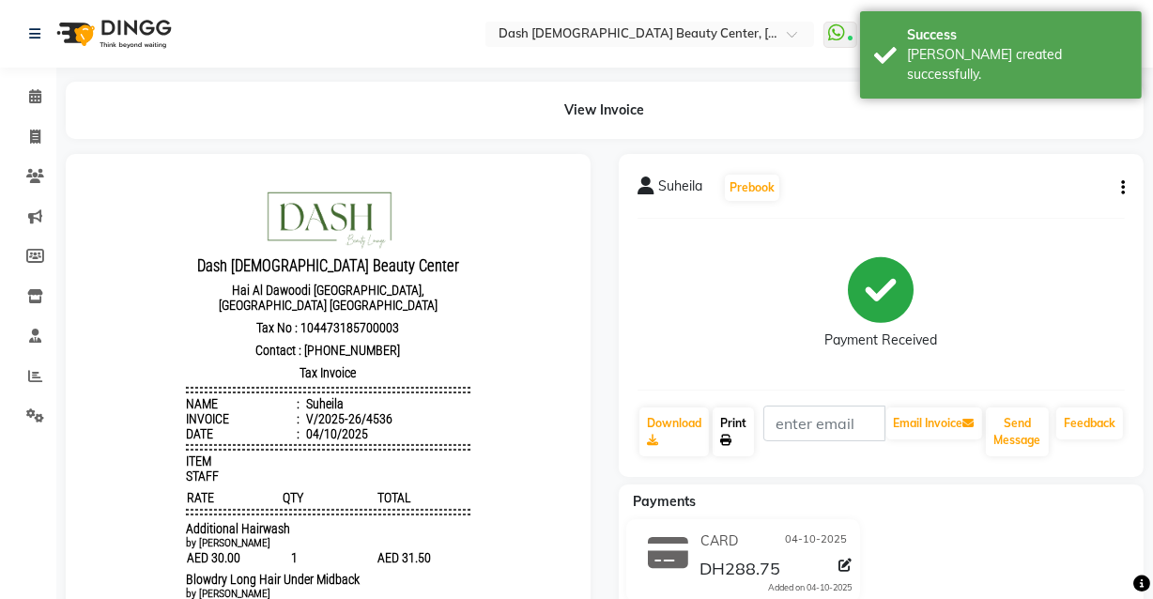
click at [724, 435] on icon at bounding box center [725, 440] width 11 height 11
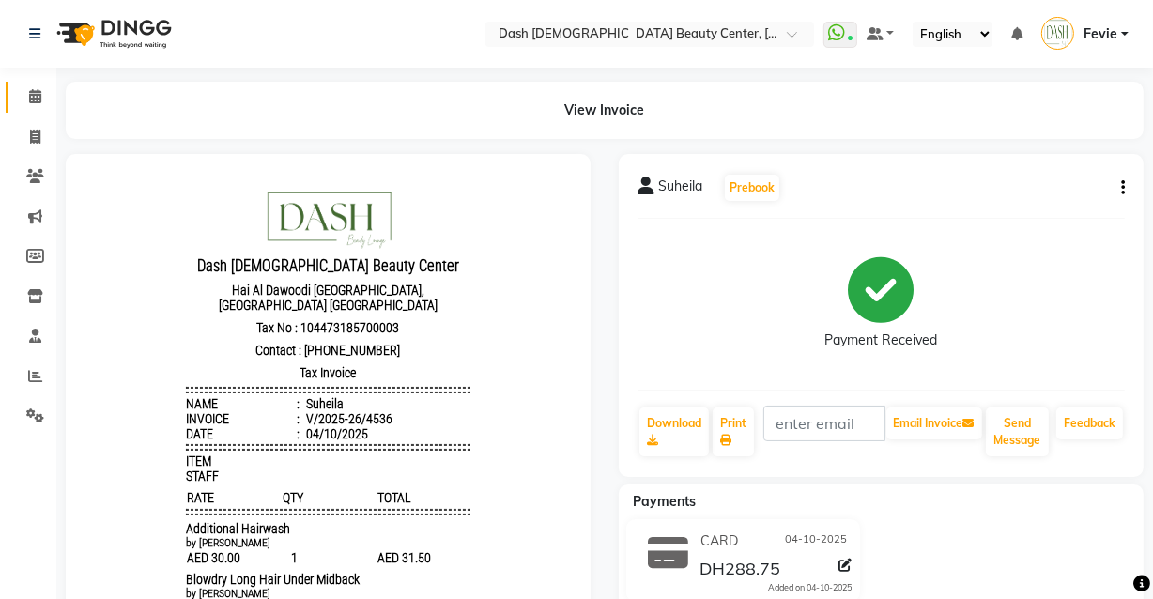
click at [32, 97] on icon at bounding box center [35, 96] width 12 height 14
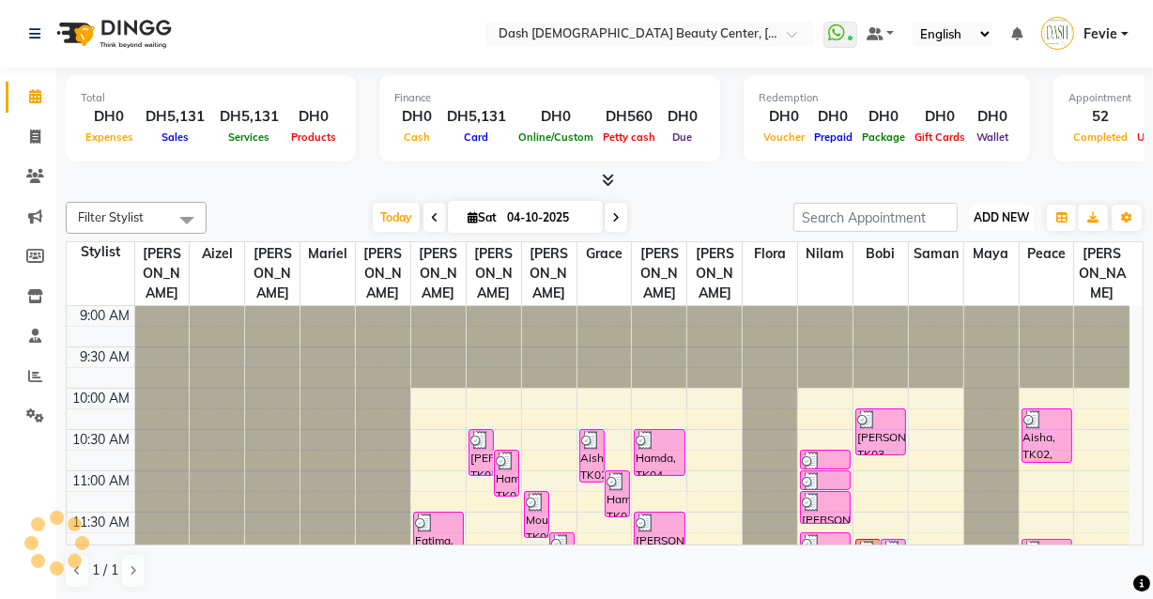
click at [1007, 215] on span "ADD NEW" at bounding box center [1001, 217] width 55 height 14
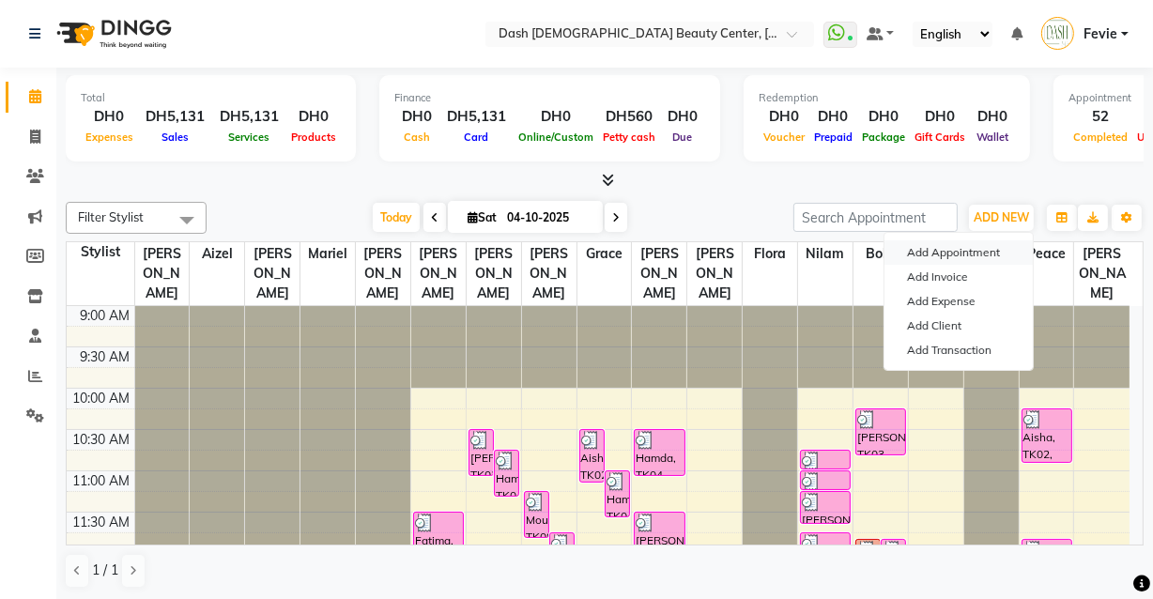
click at [951, 254] on button "Add Appointment" at bounding box center [959, 252] width 148 height 24
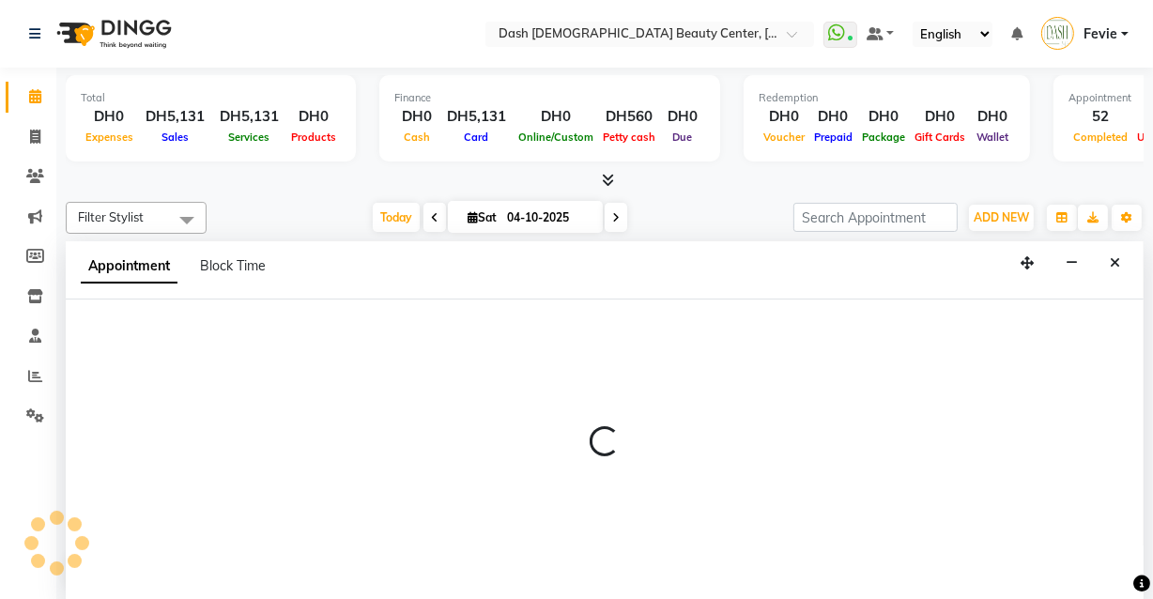
select select "600"
select select "tentative"
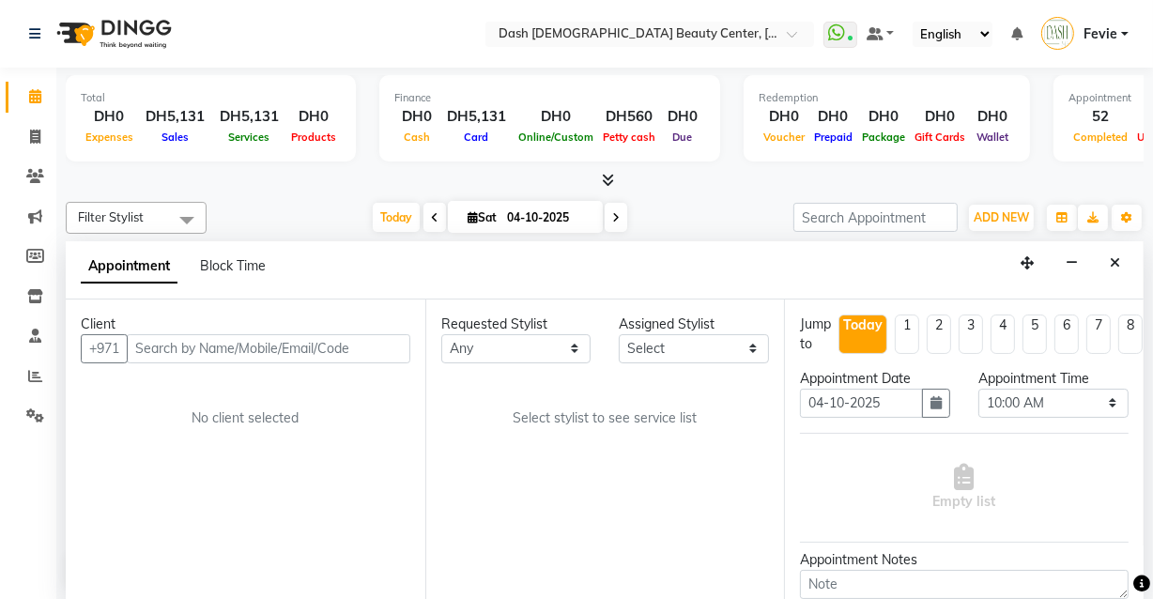
click at [262, 351] on input "text" at bounding box center [269, 348] width 284 height 29
click at [279, 343] on input "text" at bounding box center [269, 348] width 284 height 29
click at [272, 343] on input "text" at bounding box center [269, 348] width 284 height 29
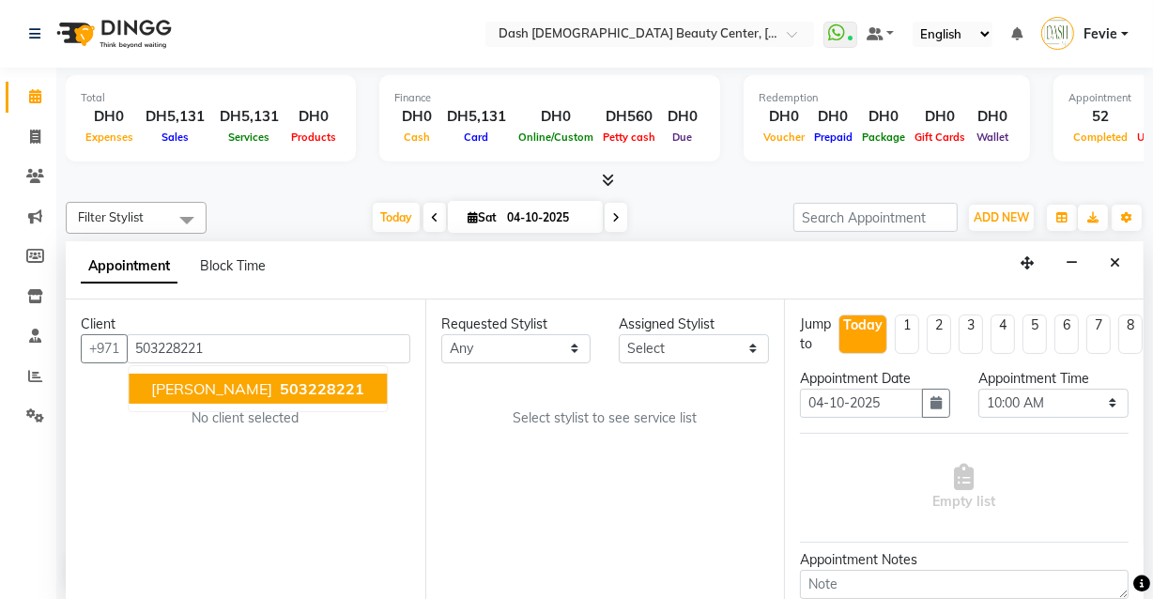
click at [280, 388] on span "503228221" at bounding box center [322, 388] width 85 height 19
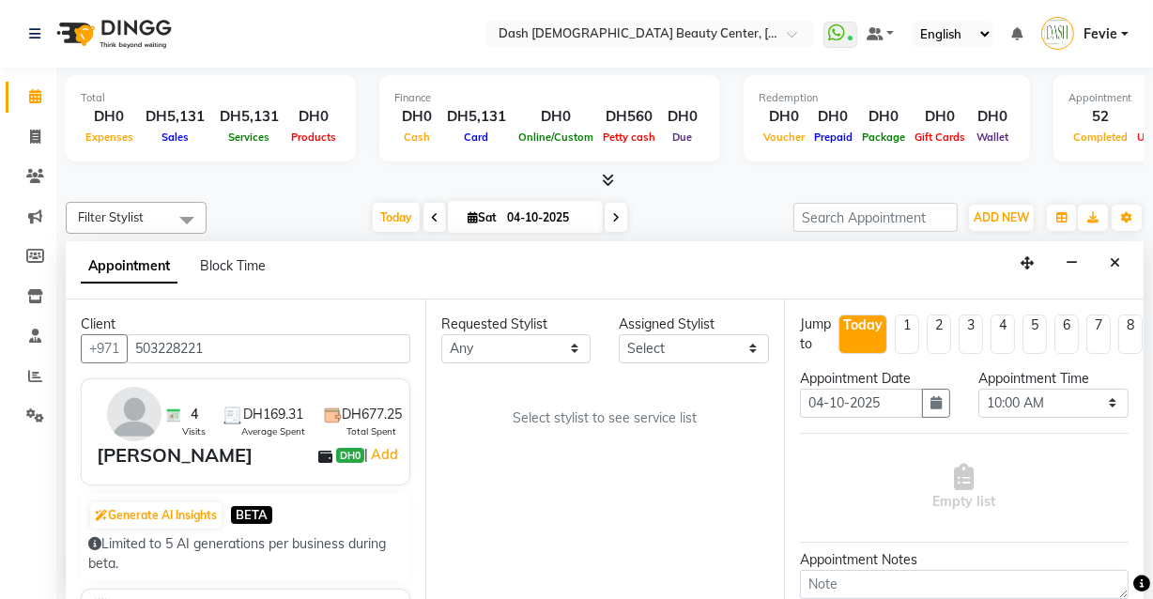
type input "503228221"
click at [692, 334] on select "Select [PERSON_NAME] [PERSON_NAME] [PERSON_NAME] [PERSON_NAME] [PERSON_NAME] [P…" at bounding box center [694, 348] width 150 height 29
select select "81115"
click at [619, 334] on select "Select [PERSON_NAME] [PERSON_NAME] [PERSON_NAME] [PERSON_NAME] [PERSON_NAME] [P…" at bounding box center [694, 348] width 150 height 29
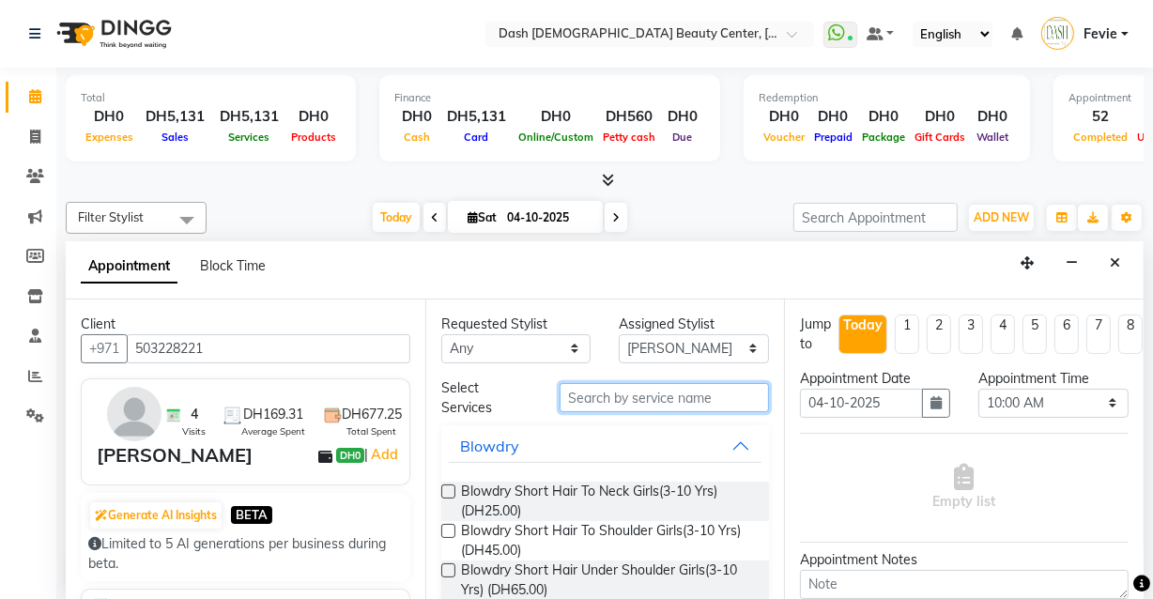
click at [663, 398] on input "text" at bounding box center [664, 397] width 209 height 29
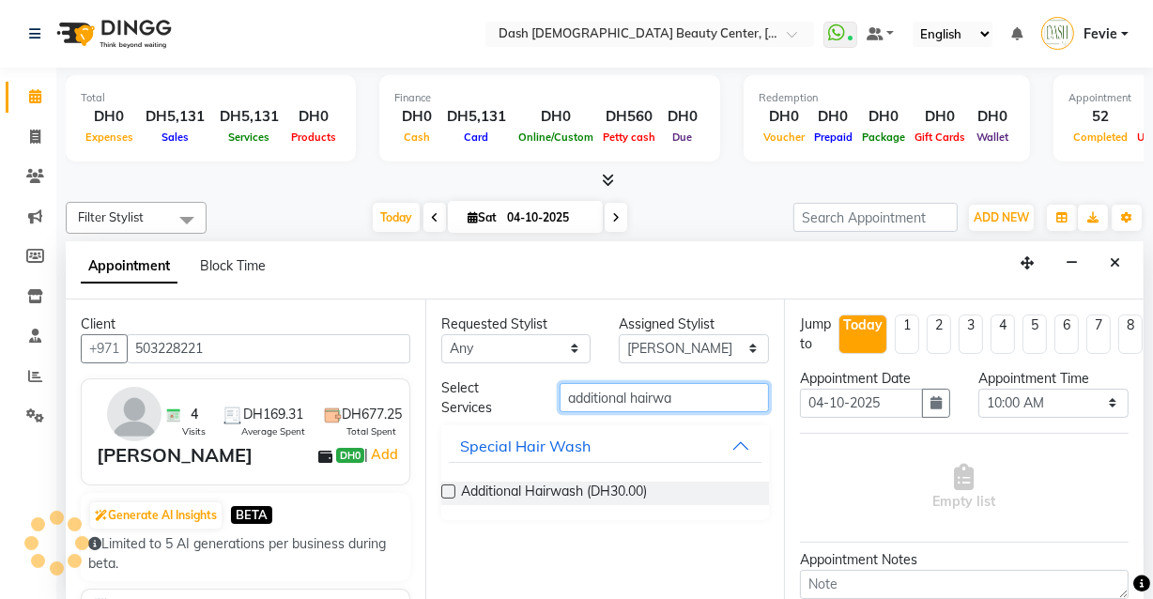
type input "additional hairwa"
click at [442, 488] on label at bounding box center [448, 492] width 14 height 14
click at [442, 488] on input "checkbox" at bounding box center [447, 493] width 12 height 12
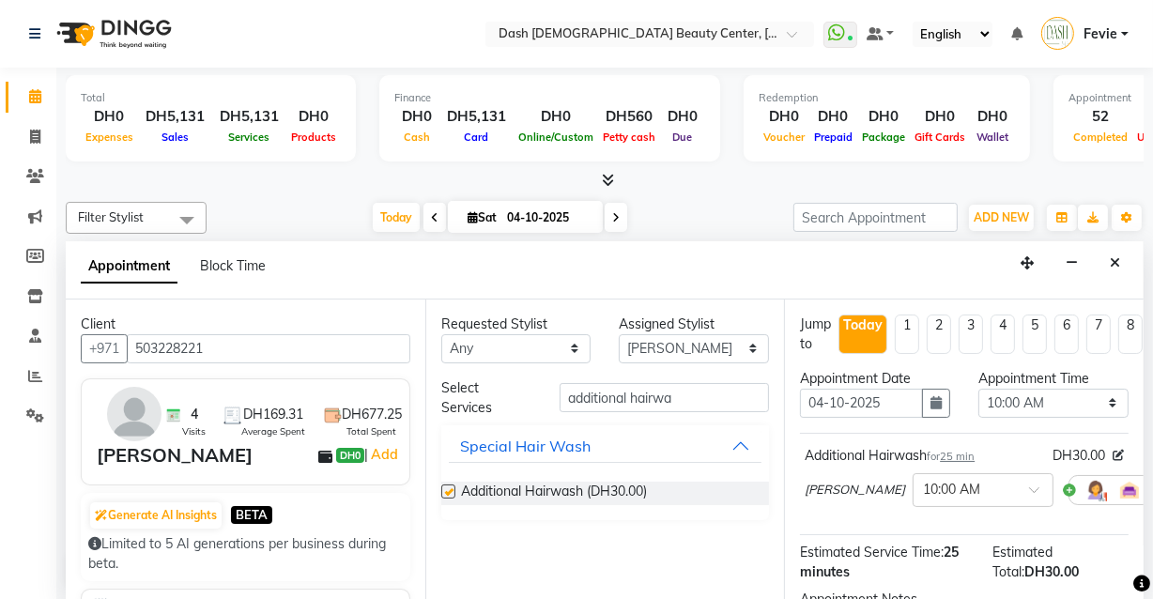
checkbox input "false"
click at [1039, 397] on select "Select 10:00 AM 10:15 AM 10:30 AM 10:45 AM 11:00 AM 11:15 AM 11:30 AM 11:45 AM …" at bounding box center [1054, 403] width 150 height 29
click at [681, 342] on select "Select [PERSON_NAME] [PERSON_NAME] [PERSON_NAME] [PERSON_NAME] [PERSON_NAME] [P…" at bounding box center [694, 348] width 150 height 29
select select "81110"
click at [619, 334] on select "Select [PERSON_NAME] [PERSON_NAME] [PERSON_NAME] [PERSON_NAME] [PERSON_NAME] [P…" at bounding box center [694, 348] width 150 height 29
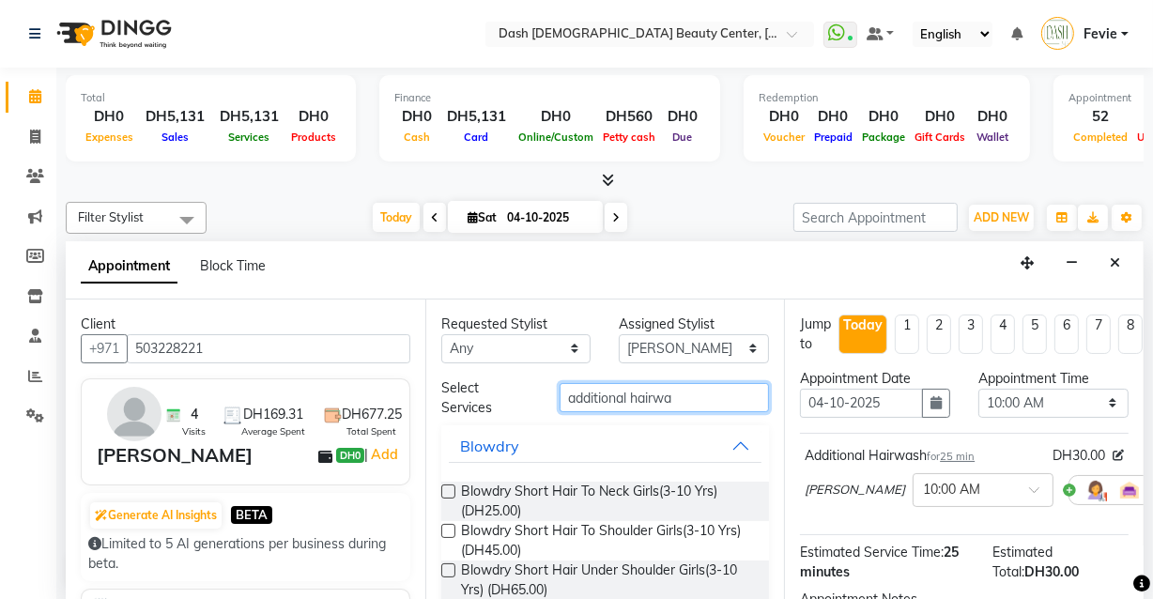
click at [690, 400] on input "additional hairwa" at bounding box center [664, 397] width 209 height 29
type input "a"
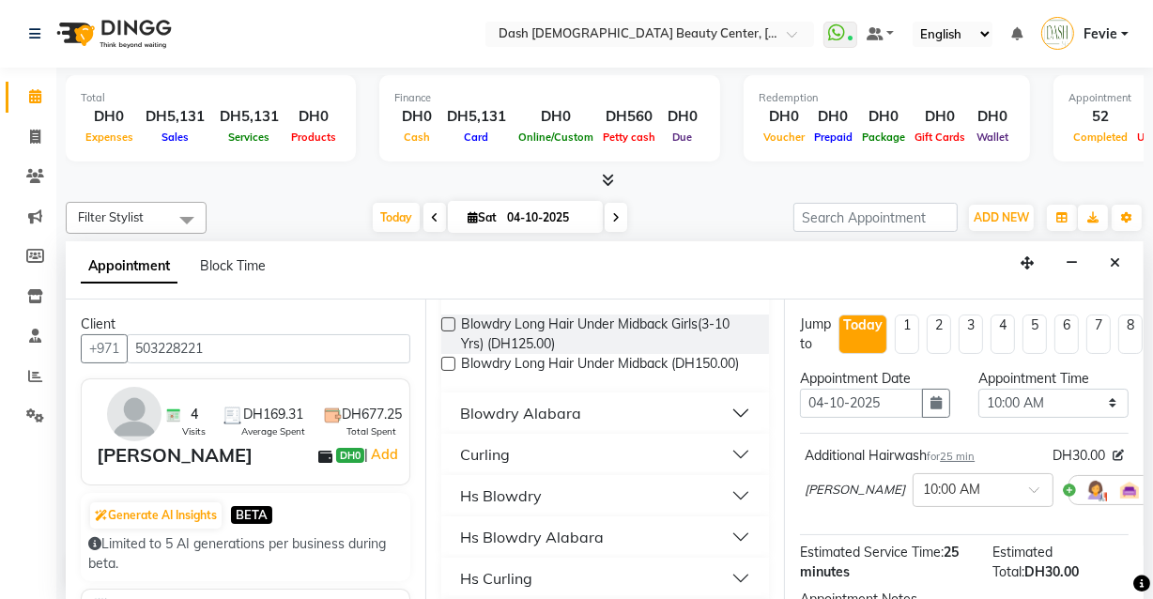
type input "under mid"
click at [731, 472] on button "Curling" at bounding box center [606, 455] width 314 height 34
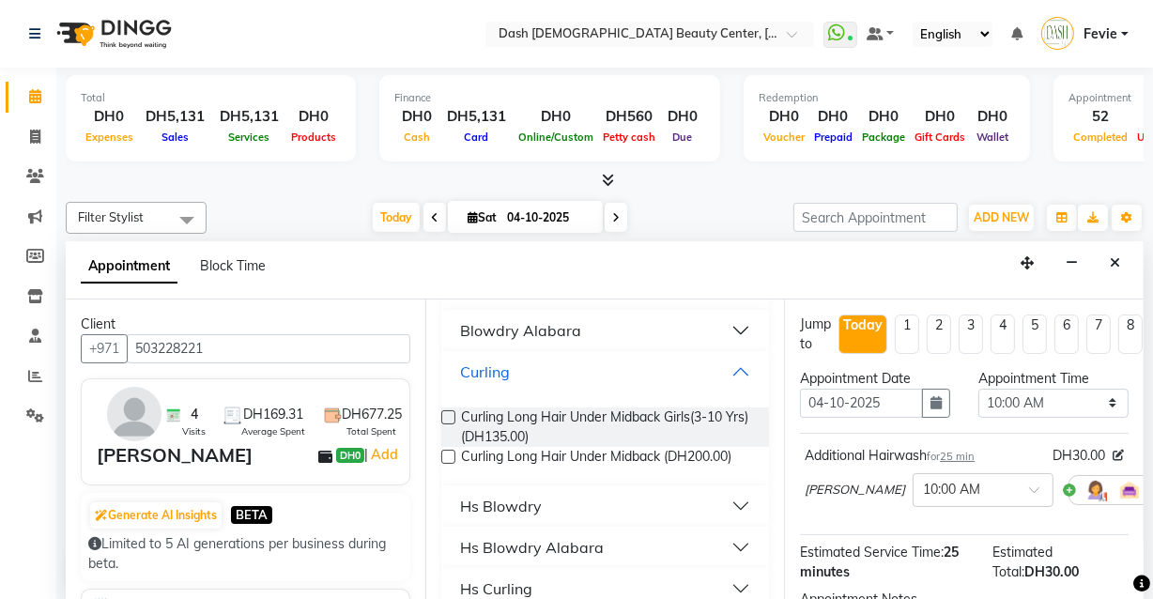
scroll to position [251, 0]
click at [449, 463] on label at bounding box center [448, 456] width 14 height 14
click at [449, 464] on input "checkbox" at bounding box center [447, 458] width 12 height 12
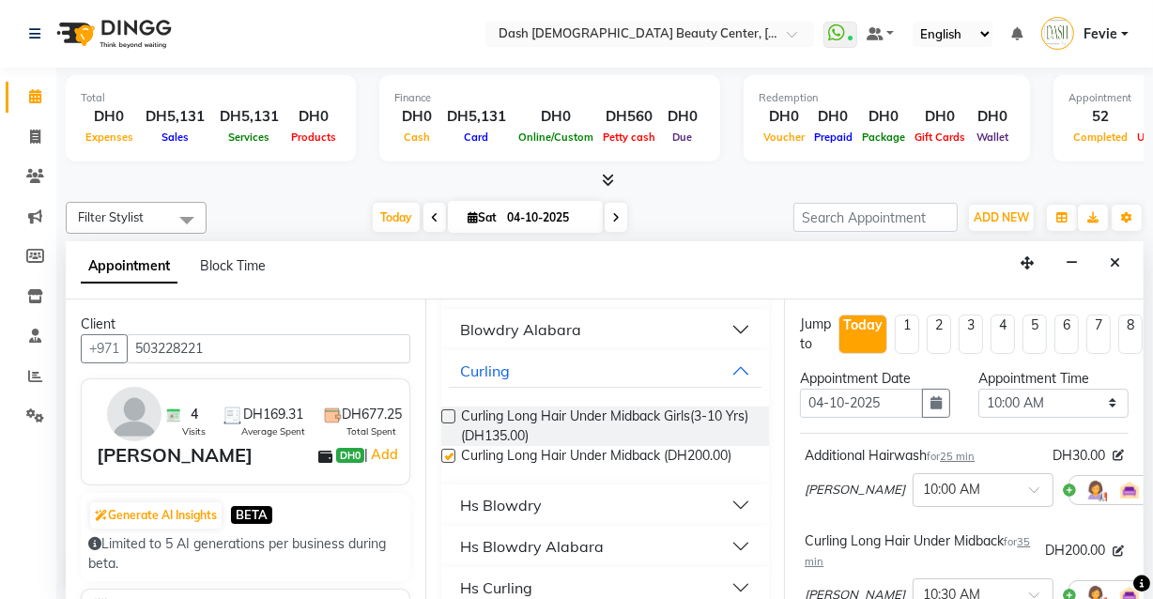
checkbox input "false"
click at [1024, 396] on select "Select 10:00 AM 10:15 AM 10:30 AM 10:45 AM 11:00 AM 11:15 AM 11:30 AM 11:45 AM …" at bounding box center [1054, 403] width 150 height 29
select select "960"
click at [979, 389] on select "Select 10:00 AM 10:15 AM 10:30 AM 10:45 AM 11:00 AM 11:15 AM 11:30 AM 11:45 AM …" at bounding box center [1054, 403] width 150 height 29
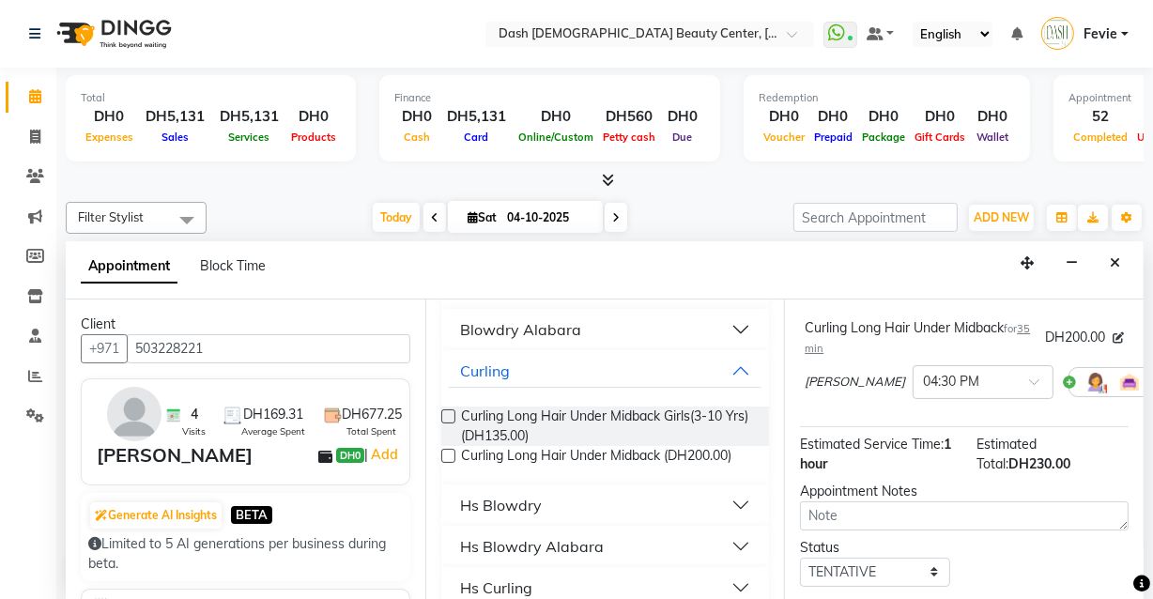
scroll to position [346, 0]
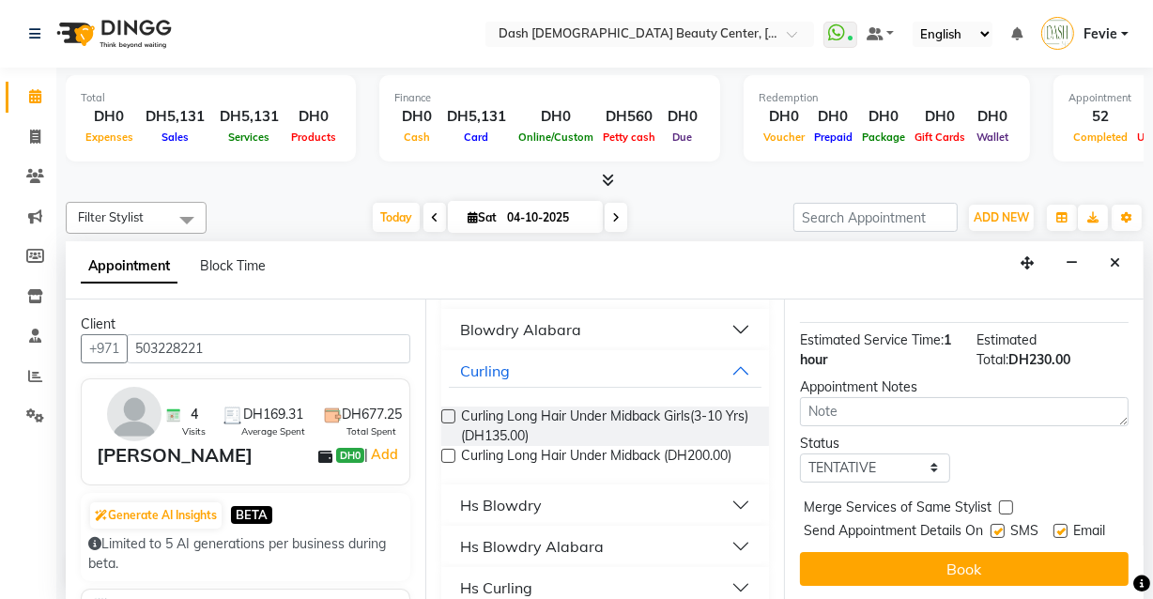
click at [1006, 501] on label at bounding box center [1006, 508] width 14 height 14
click at [1006, 503] on input "checkbox" at bounding box center [1005, 509] width 12 height 12
checkbox input "true"
click at [991, 524] on label at bounding box center [998, 531] width 14 height 14
click at [991, 527] on input "checkbox" at bounding box center [997, 533] width 12 height 12
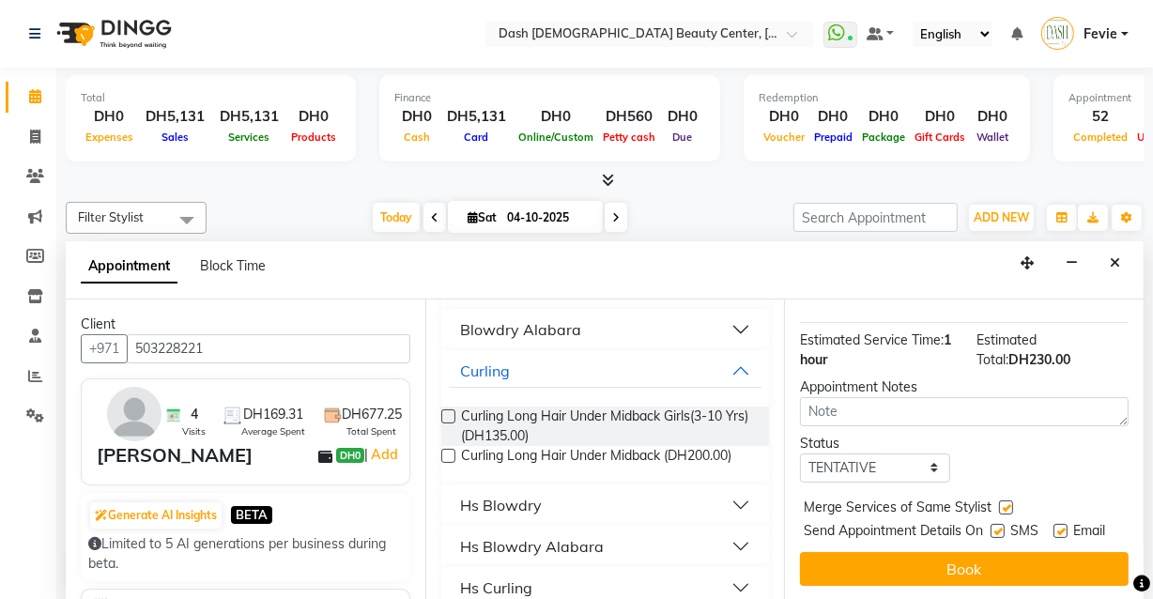
checkbox input "false"
click at [1056, 524] on label at bounding box center [1061, 531] width 14 height 14
click at [1056, 527] on input "checkbox" at bounding box center [1060, 533] width 12 height 12
checkbox input "false"
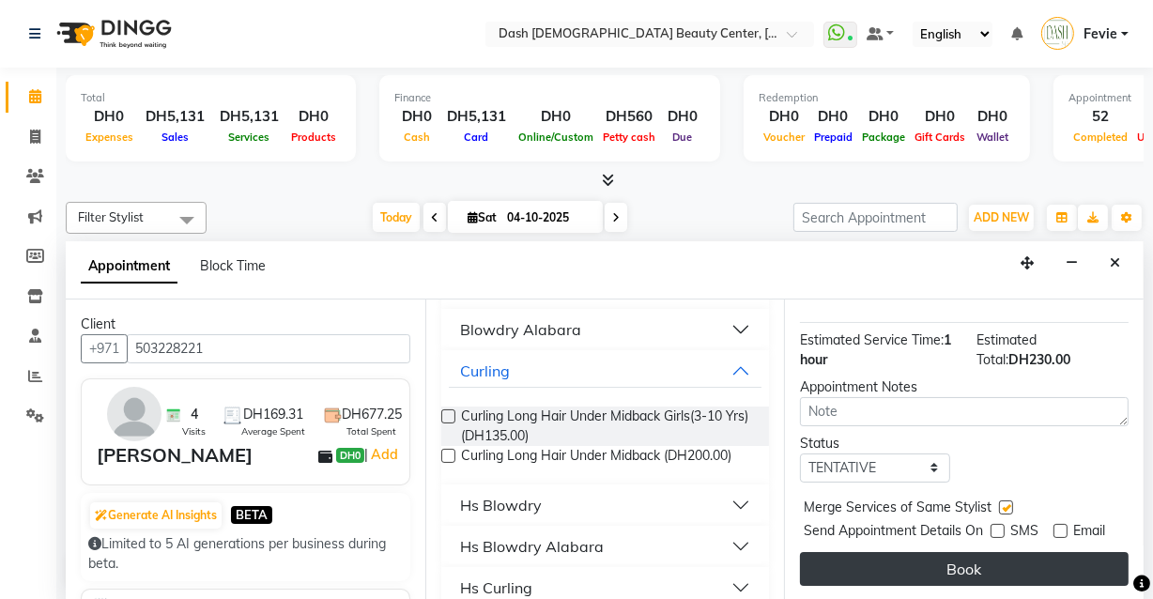
click at [1010, 554] on button "Book" at bounding box center [964, 569] width 329 height 34
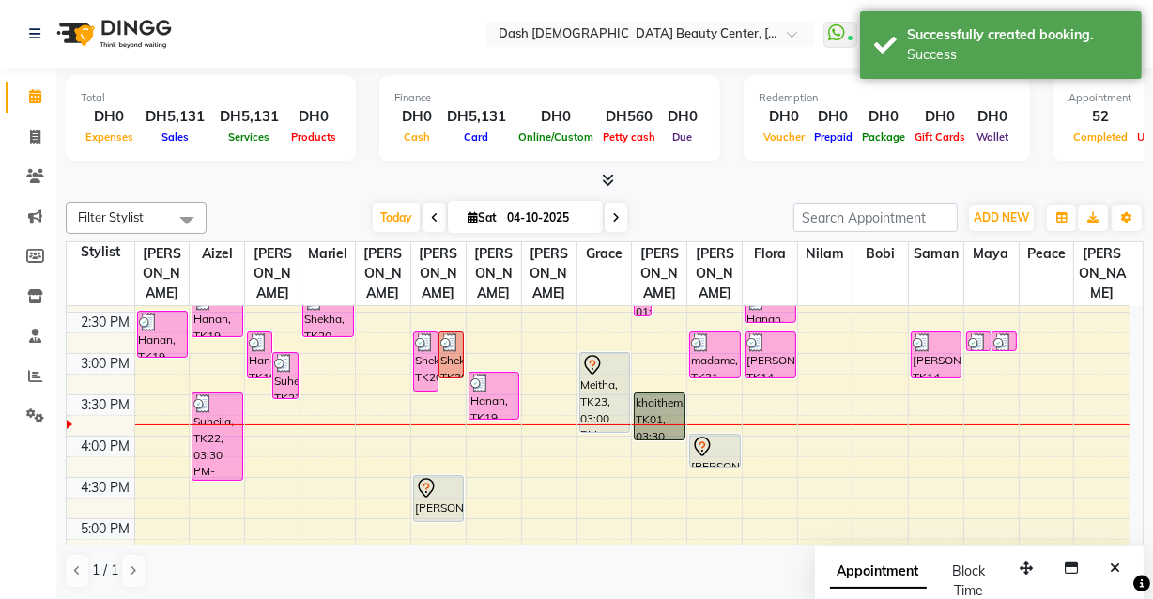
scroll to position [459, 0]
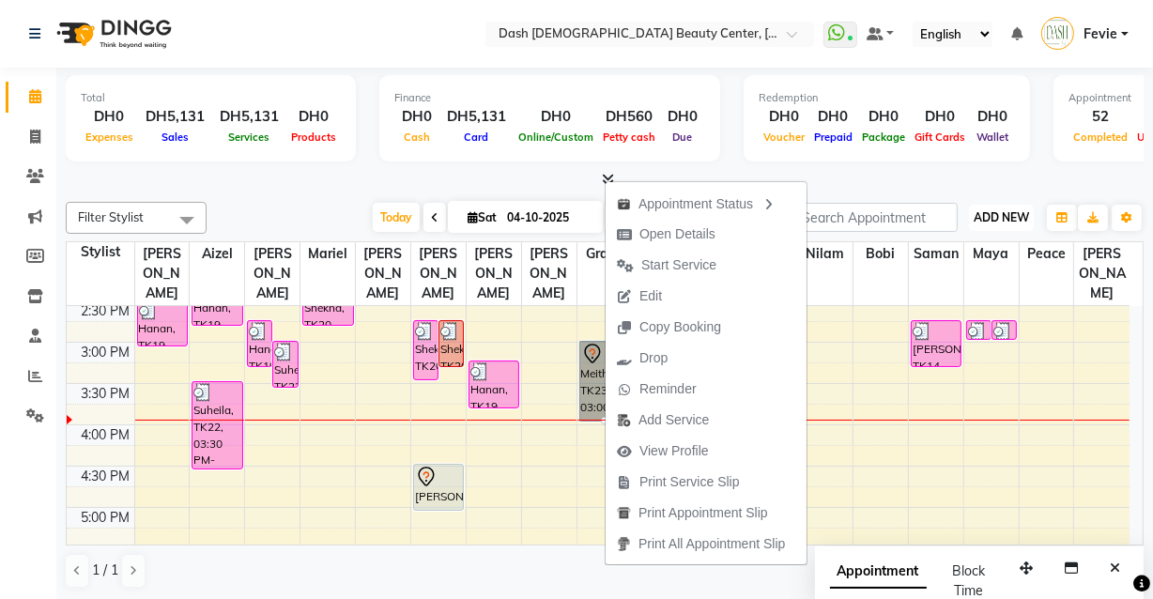
click at [1004, 220] on span "ADD NEW" at bounding box center [1001, 217] width 55 height 14
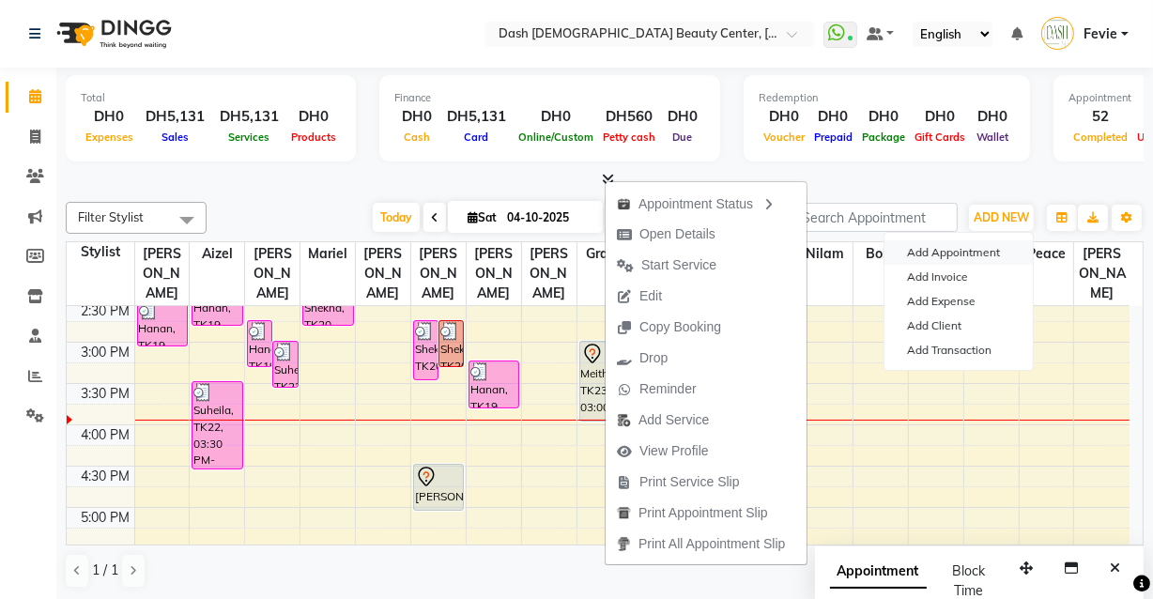
click at [957, 246] on button "Add Appointment" at bounding box center [959, 252] width 148 height 24
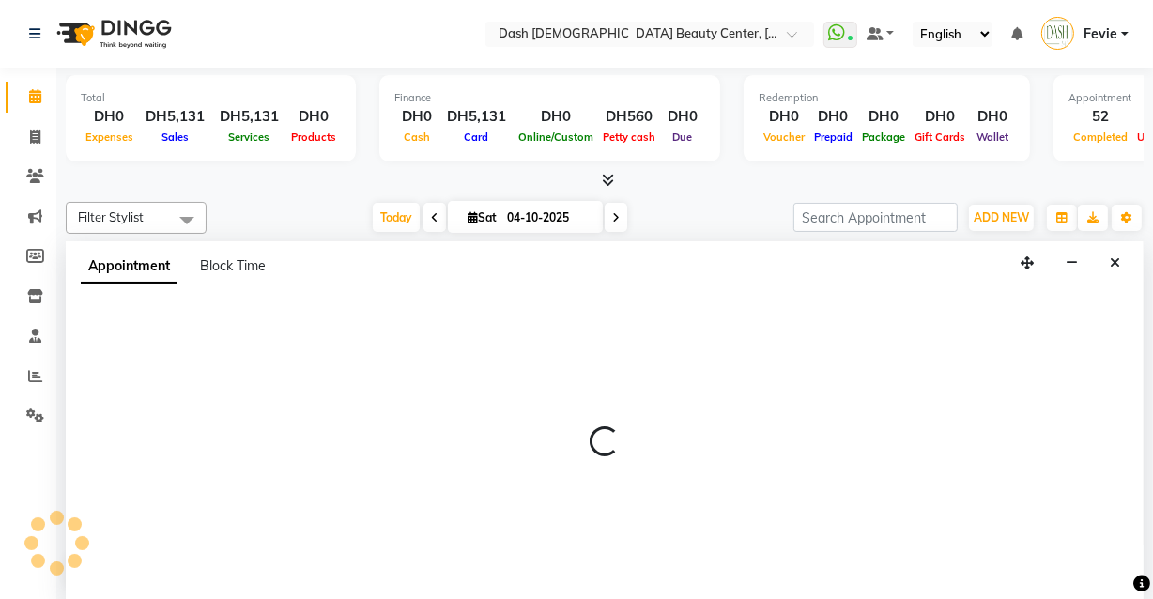
select select "600"
select select "tentative"
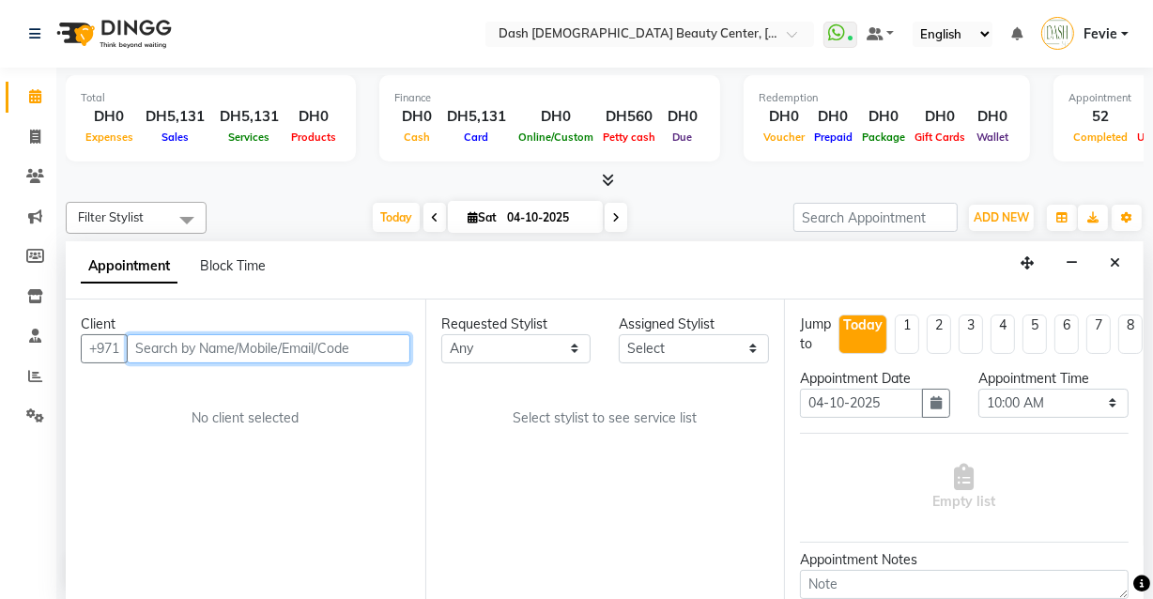
click at [284, 342] on input "text" at bounding box center [269, 348] width 284 height 29
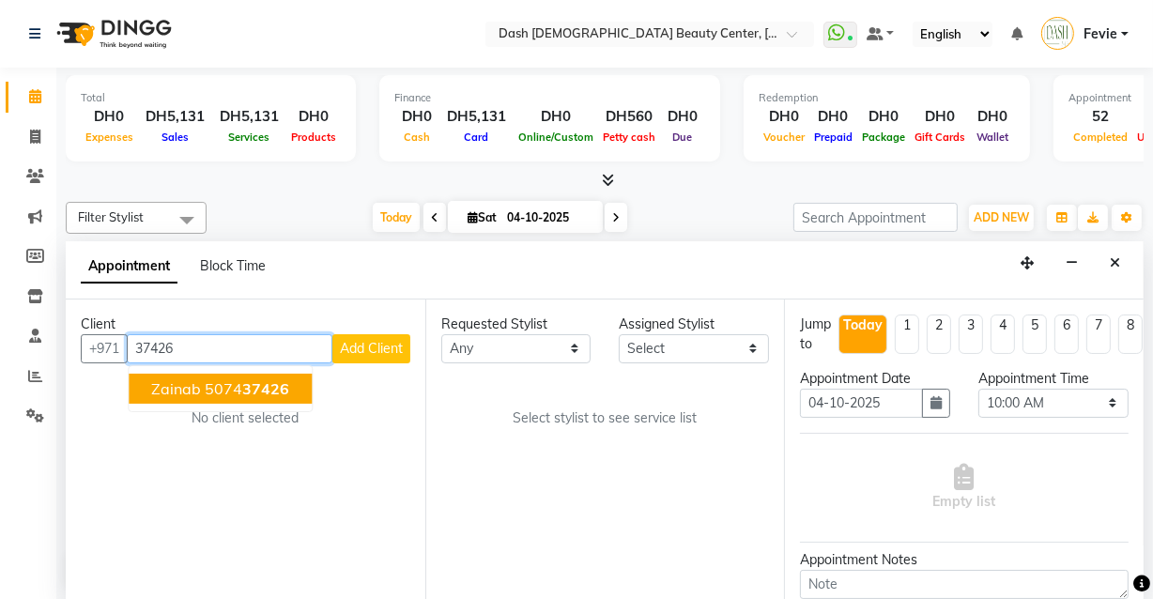
click at [265, 394] on span "37426" at bounding box center [265, 388] width 47 height 19
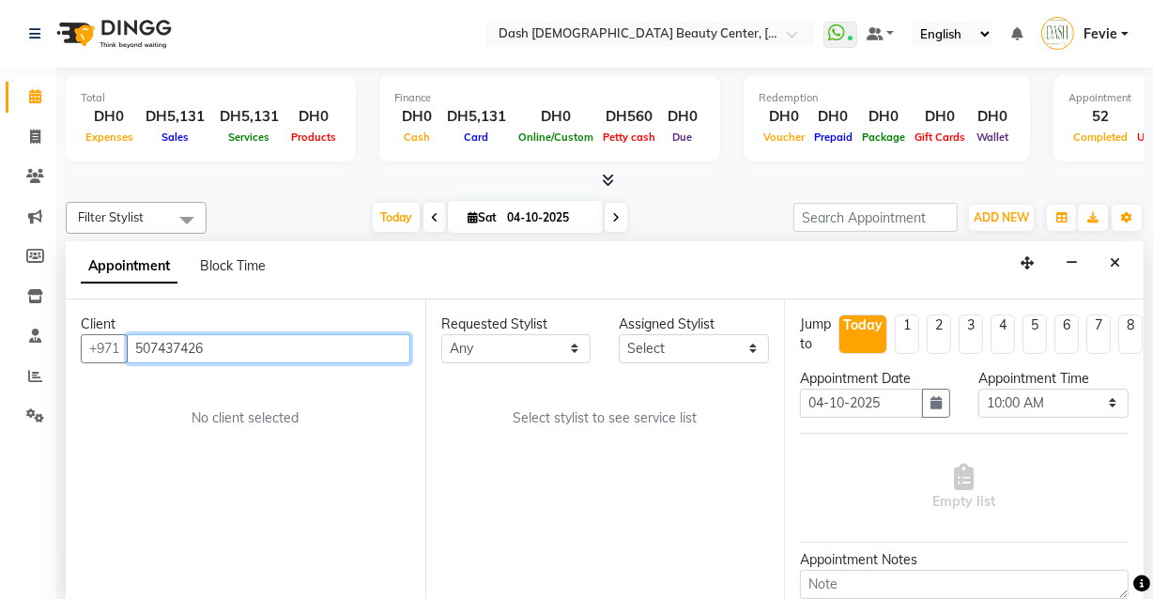
type input "507437426"
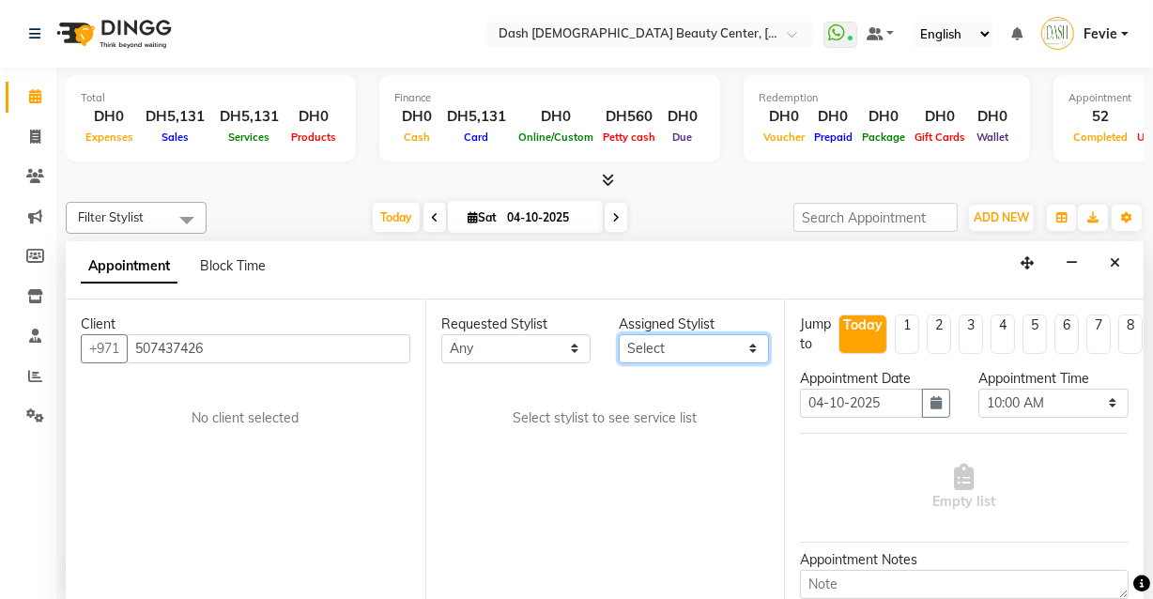
click at [700, 340] on select "Select [PERSON_NAME] [PERSON_NAME] [PERSON_NAME] [PERSON_NAME] [PERSON_NAME] [P…" at bounding box center [694, 348] width 150 height 29
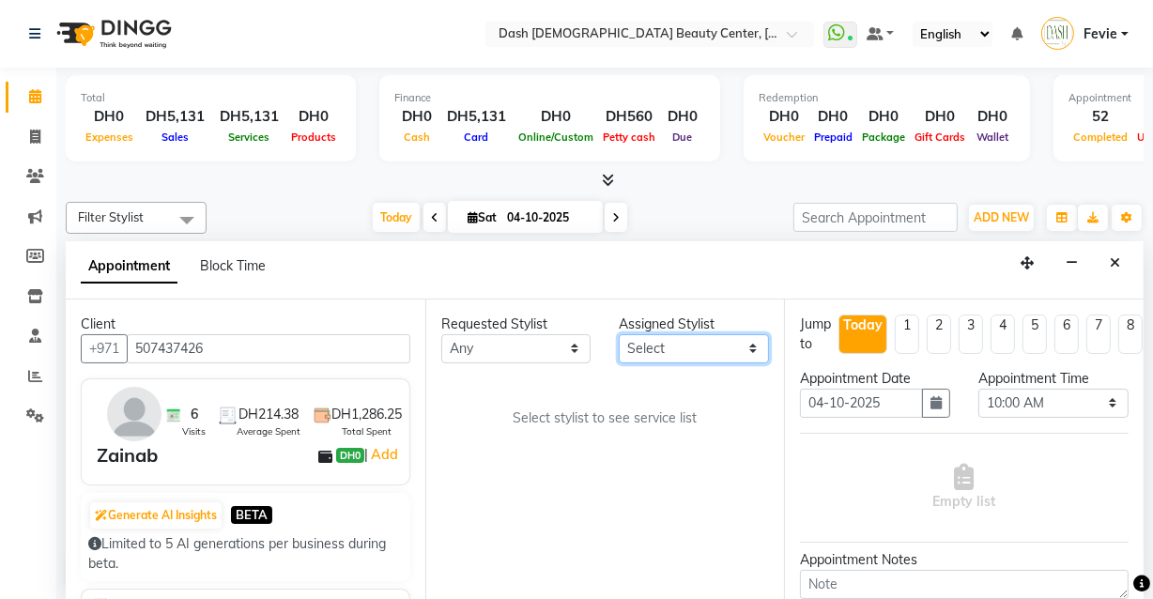
select select "81111"
click at [619, 334] on select "Select [PERSON_NAME] [PERSON_NAME] [PERSON_NAME] [PERSON_NAME] [PERSON_NAME] [P…" at bounding box center [694, 348] width 150 height 29
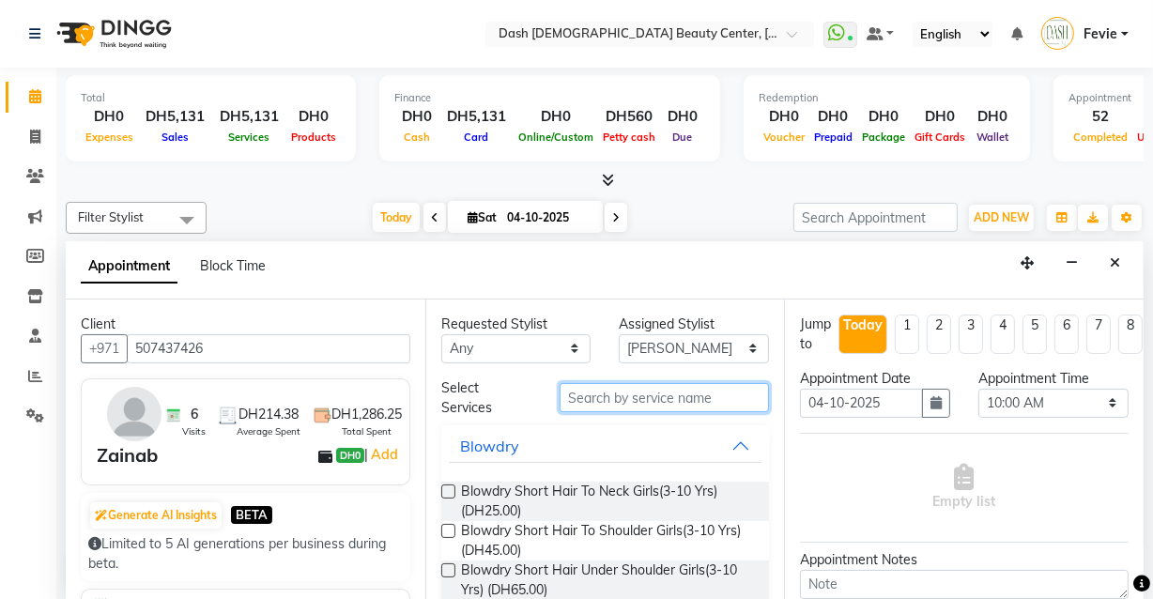
click at [662, 403] on input "text" at bounding box center [664, 397] width 209 height 29
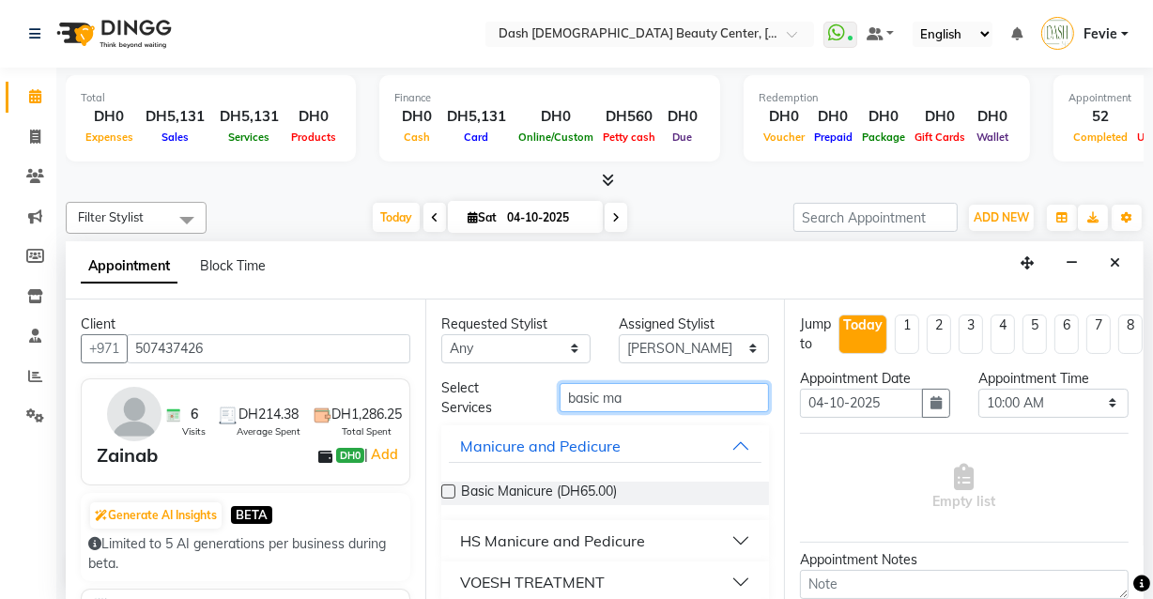
type input "basic ma"
click at [449, 489] on label at bounding box center [448, 492] width 14 height 14
click at [449, 489] on input "checkbox" at bounding box center [447, 493] width 12 height 12
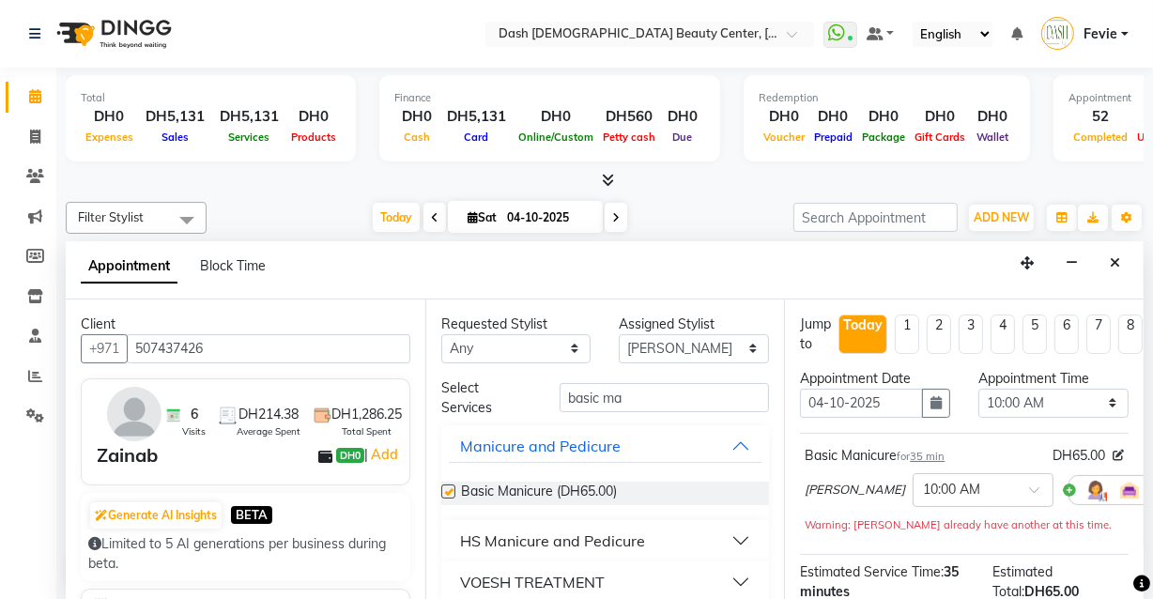
checkbox input "false"
click at [1043, 404] on select "Select 10:00 AM 10:15 AM 10:30 AM 10:45 AM 11:00 AM 11:15 AM 11:30 AM 11:45 AM …" at bounding box center [1054, 403] width 150 height 29
select select "915"
click at [979, 389] on select "Select 10:00 AM 10:15 AM 10:30 AM 10:45 AM 11:00 AM 11:15 AM 11:30 AM 11:45 AM …" at bounding box center [1054, 403] width 150 height 29
click at [690, 347] on select "Select [PERSON_NAME] [PERSON_NAME] [PERSON_NAME] [PERSON_NAME] [PERSON_NAME] [P…" at bounding box center [694, 348] width 150 height 29
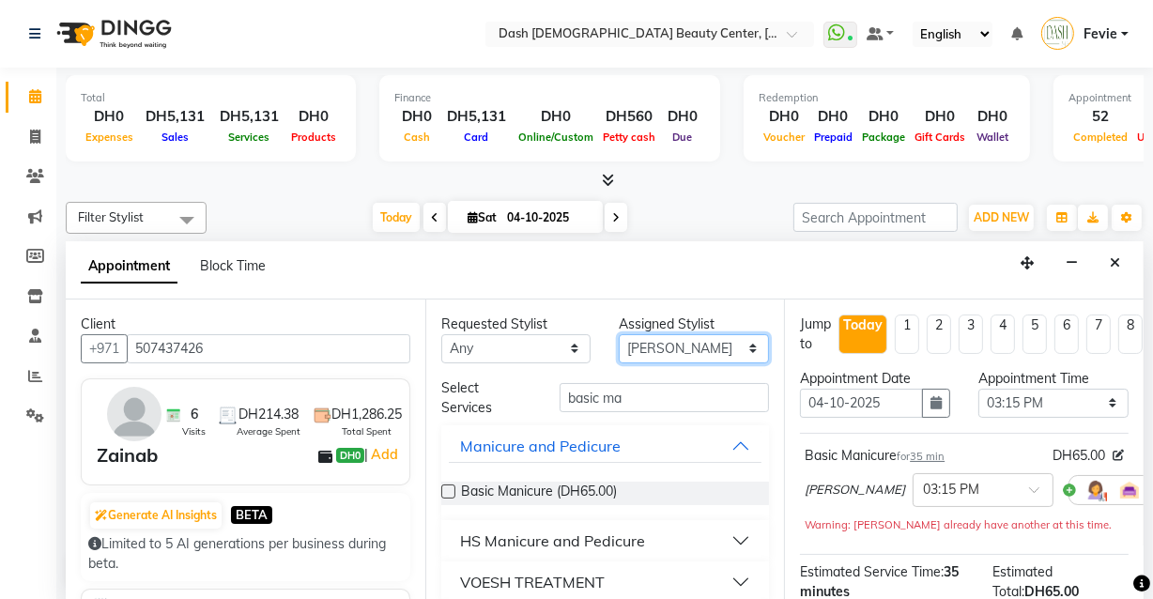
select select "81108"
click at [619, 334] on select "Select [PERSON_NAME] [PERSON_NAME] [PERSON_NAME] [PERSON_NAME] [PERSON_NAME] [P…" at bounding box center [694, 348] width 150 height 29
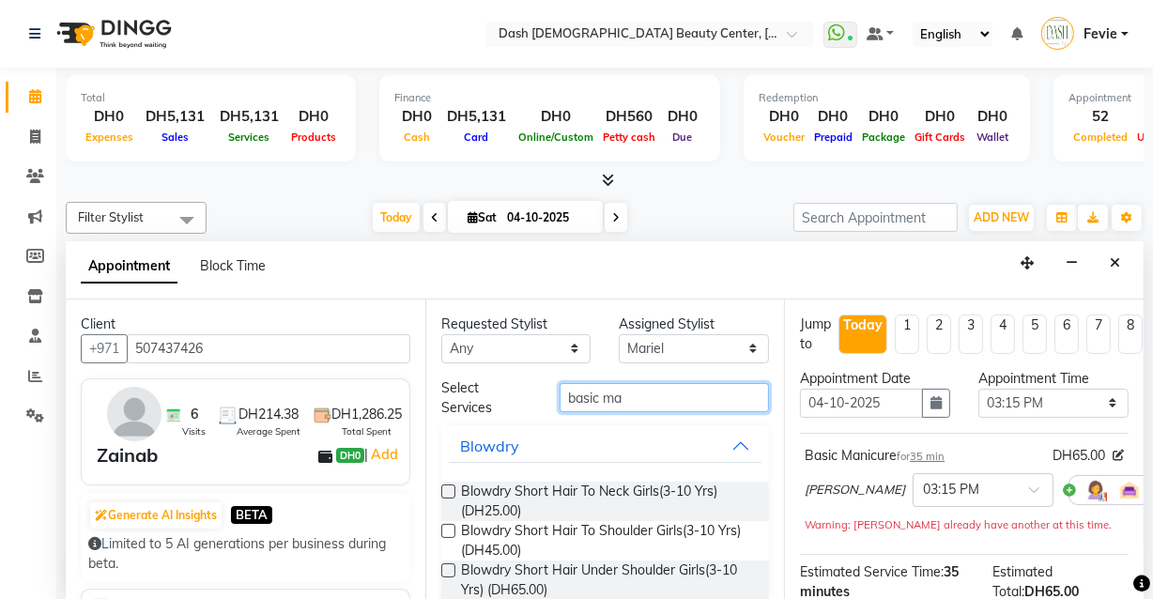
click at [695, 394] on input "basic ma" at bounding box center [664, 397] width 209 height 29
type input "b"
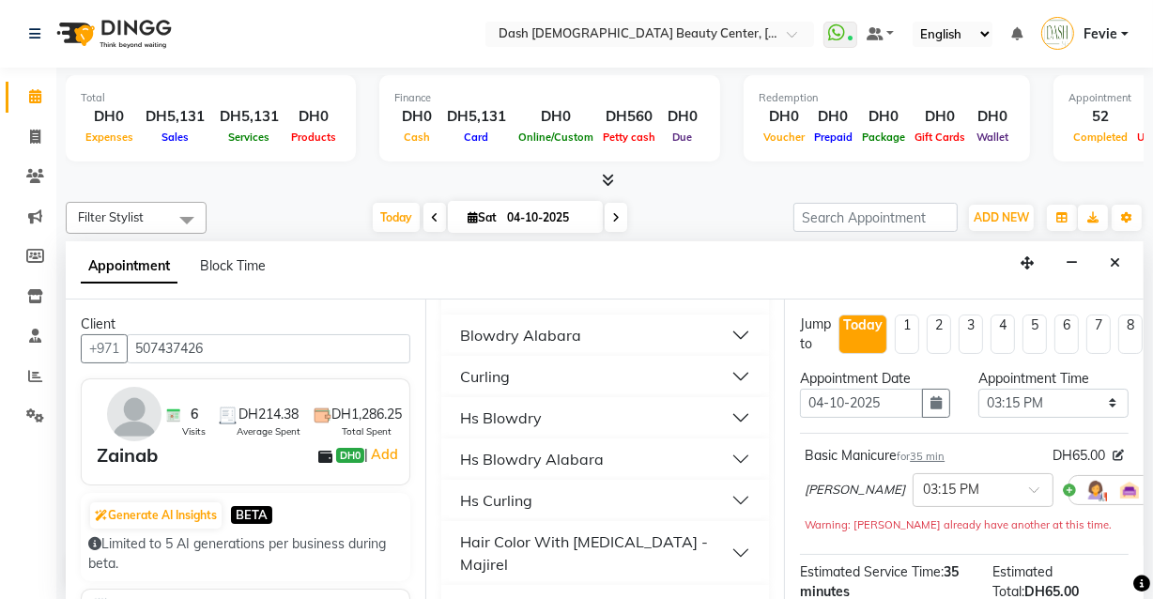
scroll to position [240, 0]
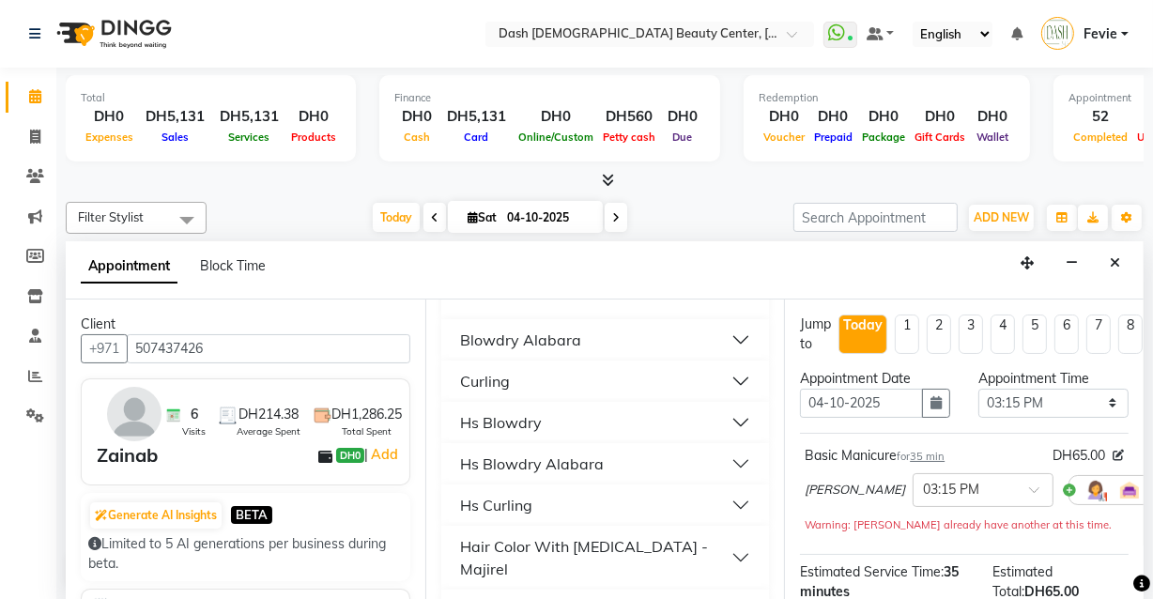
type input "till back en"
click at [725, 393] on button "Curling" at bounding box center [606, 381] width 314 height 34
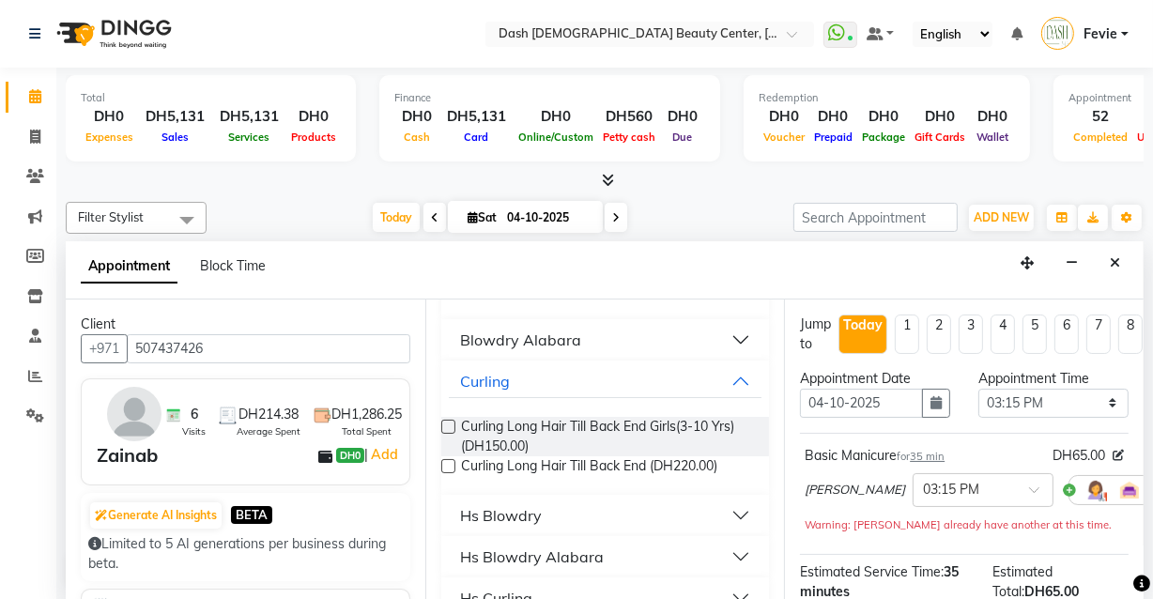
click at [449, 469] on label at bounding box center [448, 466] width 14 height 14
click at [449, 469] on input "checkbox" at bounding box center [447, 468] width 12 height 12
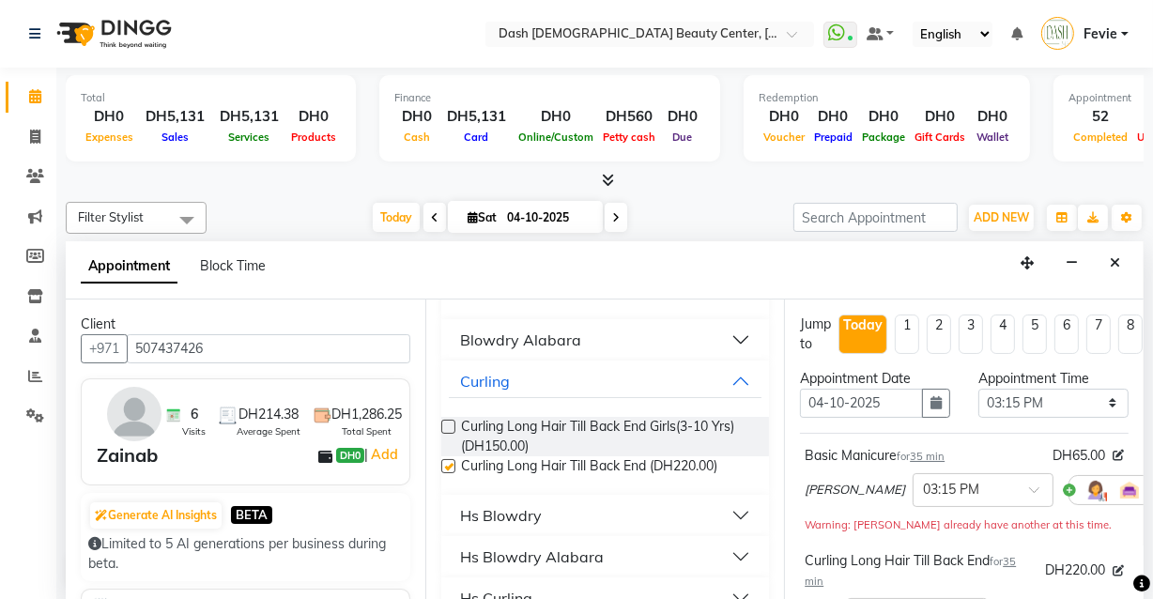
checkbox input "false"
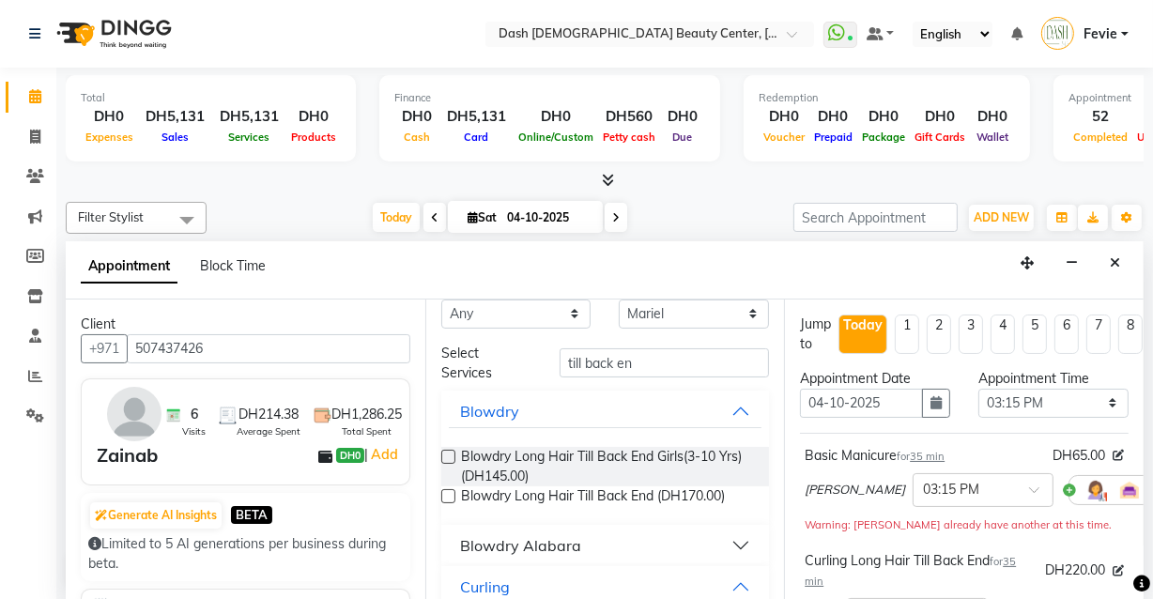
scroll to position [0, 0]
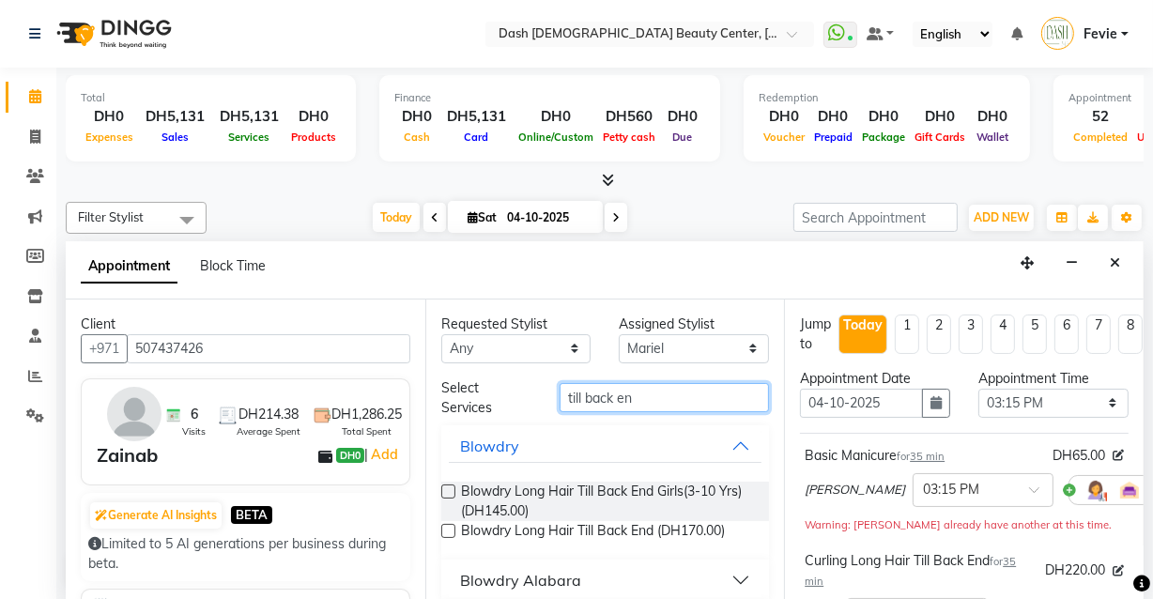
click at [697, 402] on input "till back en" at bounding box center [664, 397] width 209 height 29
type input "t"
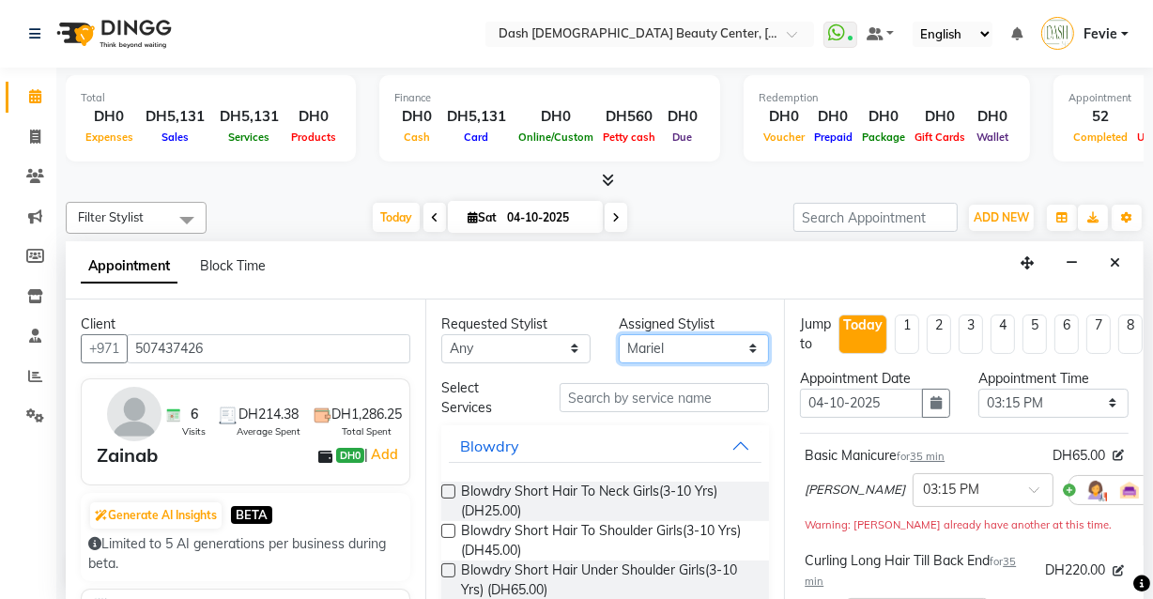
click at [707, 338] on select "Select [PERSON_NAME] [PERSON_NAME] [PERSON_NAME] [PERSON_NAME] [PERSON_NAME] [P…" at bounding box center [694, 348] width 150 height 29
select select "85614"
click at [619, 334] on select "Select [PERSON_NAME] [PERSON_NAME] [PERSON_NAME] [PERSON_NAME] [PERSON_NAME] [P…" at bounding box center [694, 348] width 150 height 29
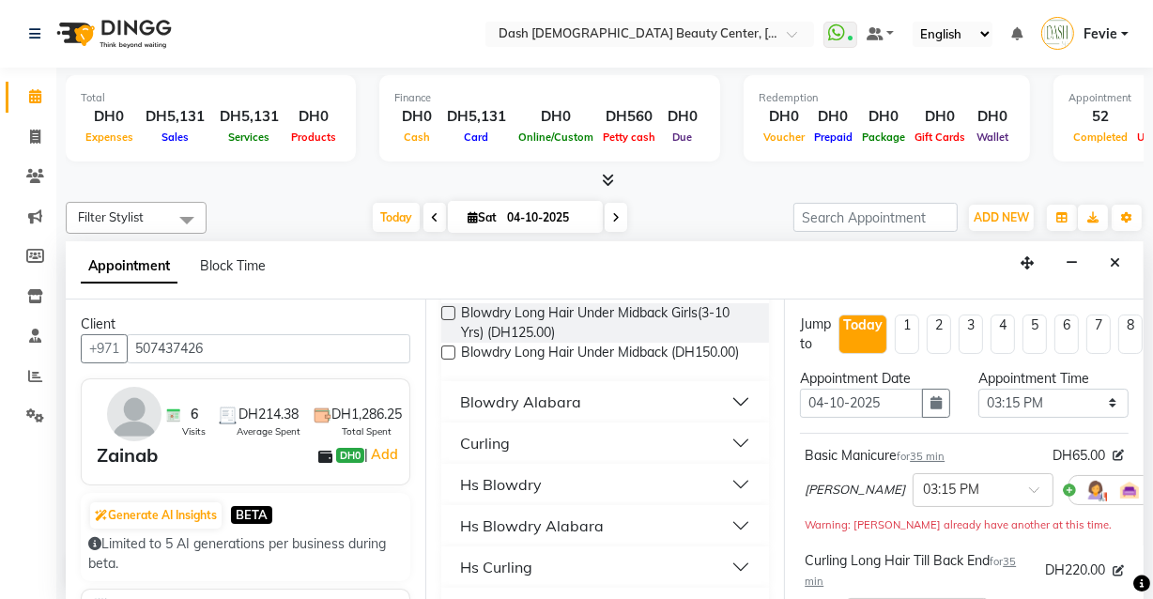
scroll to position [249, 0]
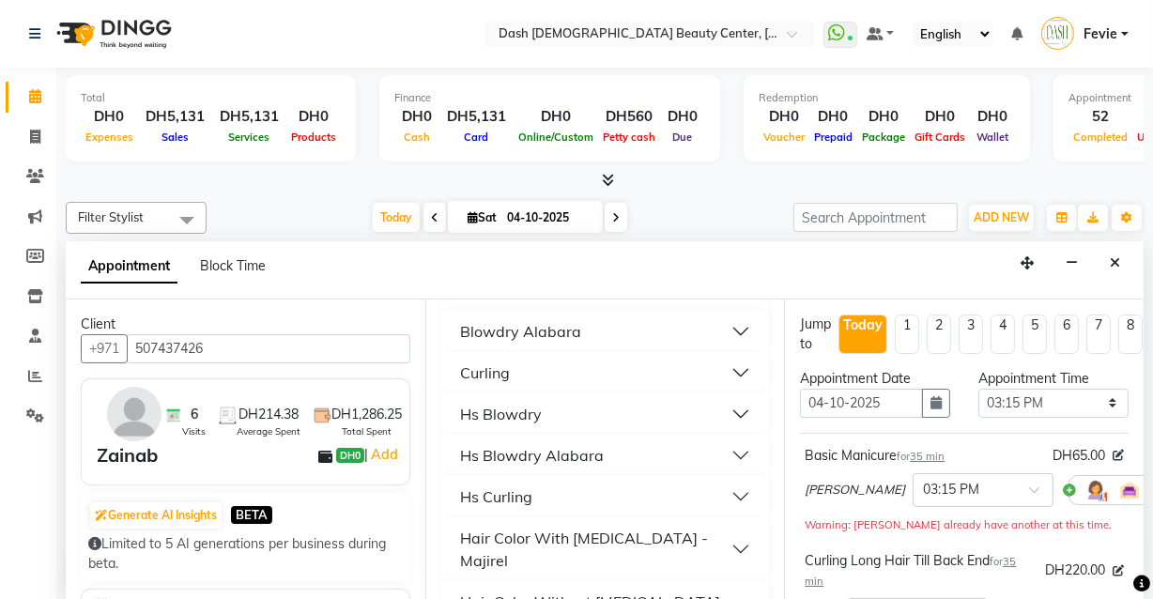
type input "under midbac"
click at [725, 390] on button "Curling" at bounding box center [606, 373] width 314 height 34
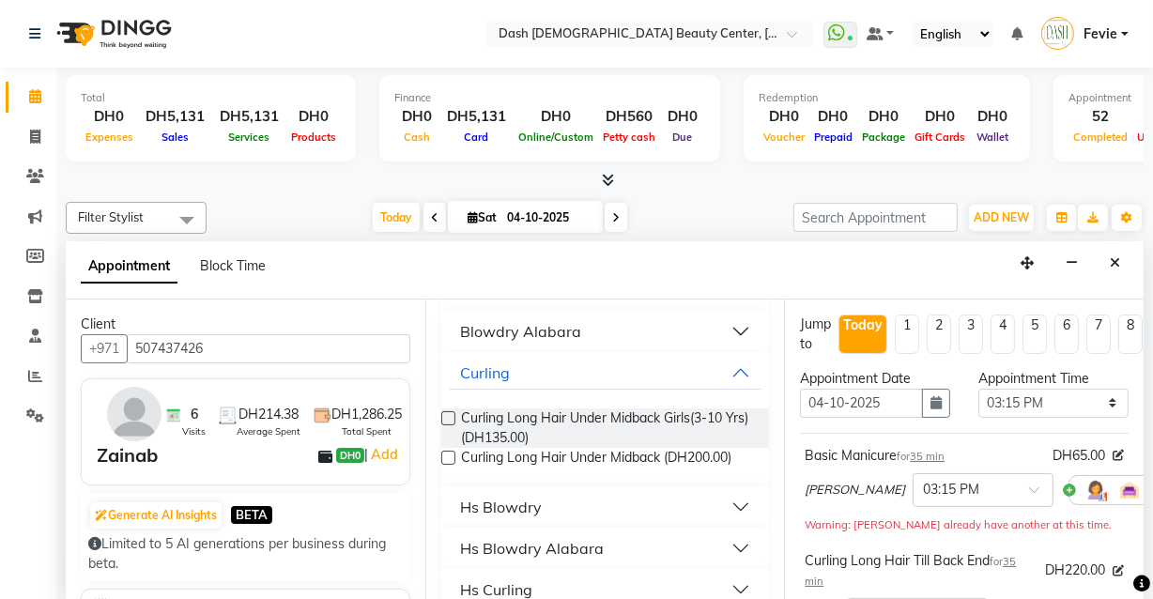
click at [448, 465] on label at bounding box center [448, 458] width 14 height 14
click at [448, 466] on input "checkbox" at bounding box center [447, 460] width 12 height 12
checkbox input "false"
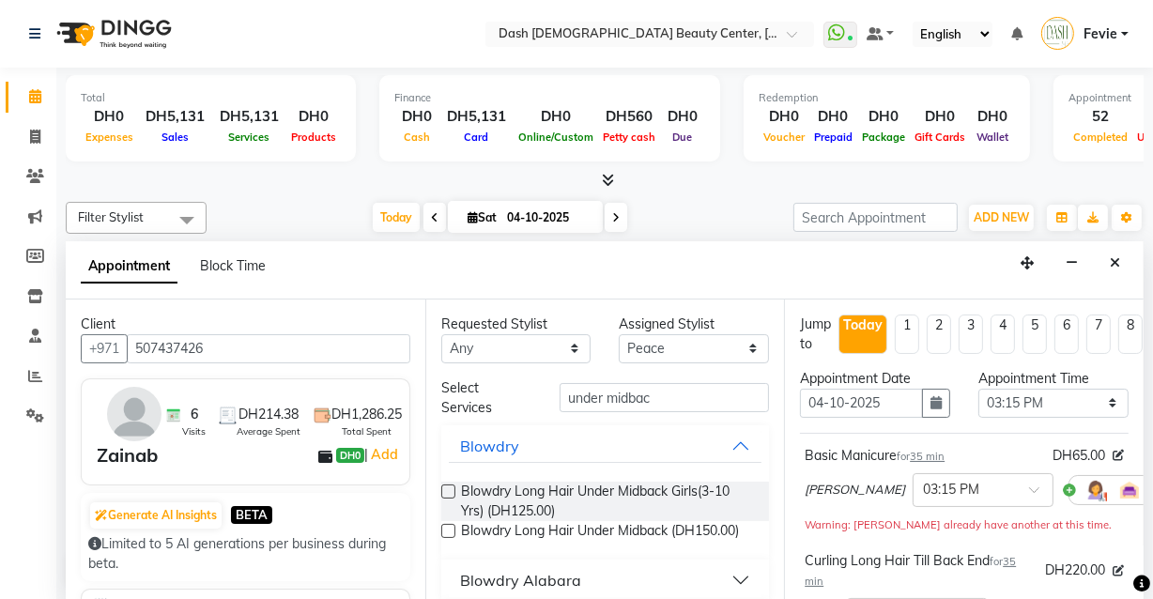
scroll to position [13, 0]
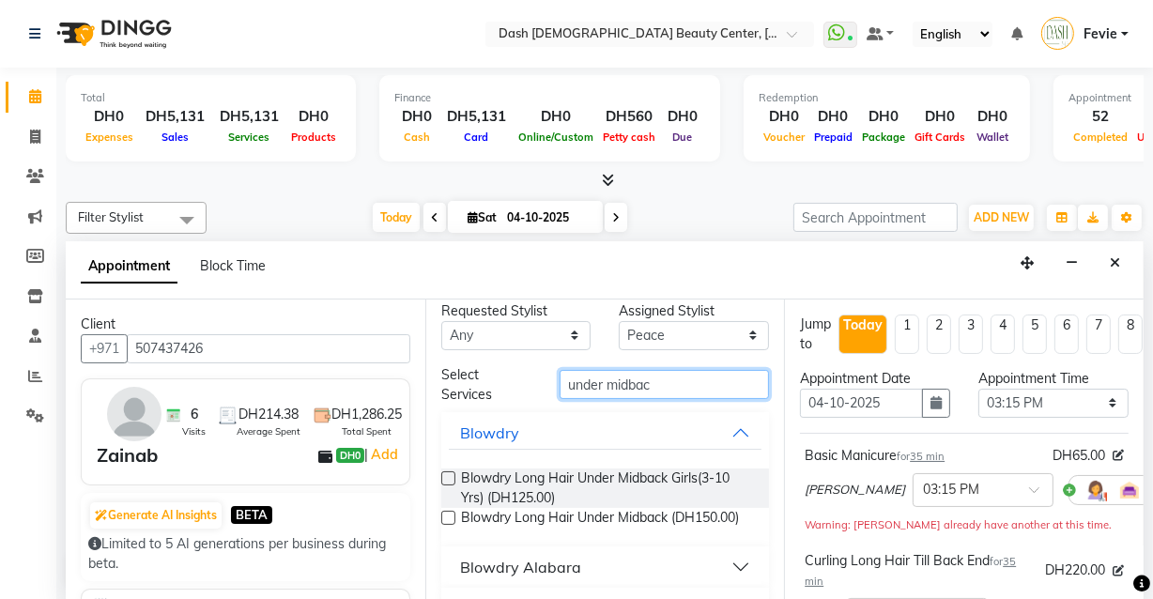
click at [677, 385] on input "under midbac" at bounding box center [664, 384] width 209 height 29
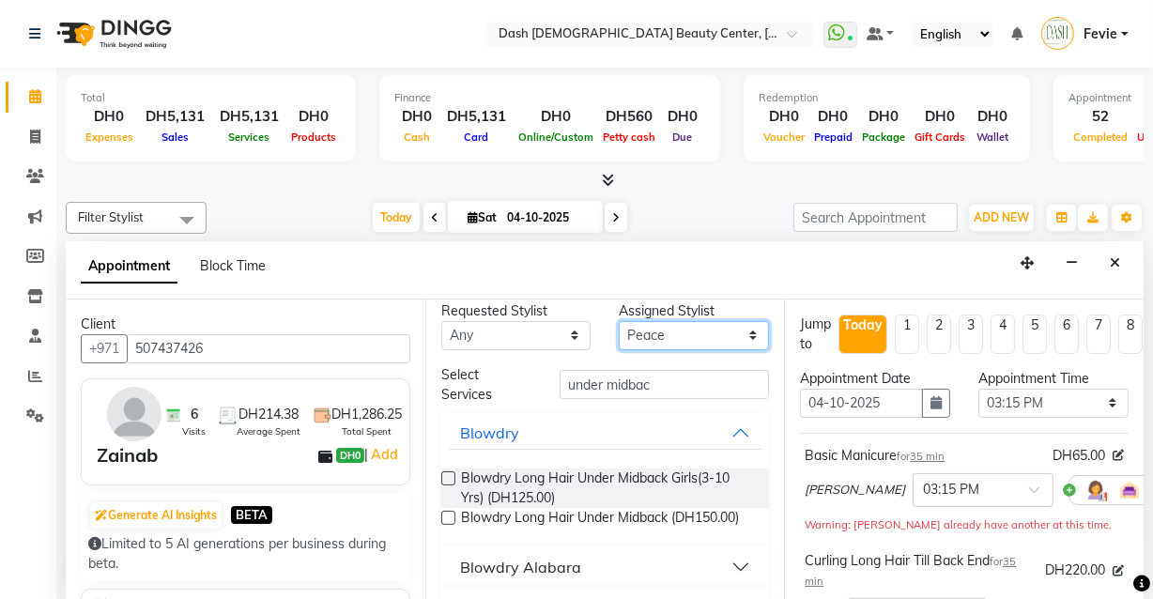
click at [704, 327] on select "Select [PERSON_NAME] [PERSON_NAME] [PERSON_NAME] [PERSON_NAME] [PERSON_NAME] [P…" at bounding box center [694, 335] width 150 height 29
select select "82784"
click at [619, 332] on select "Select [PERSON_NAME] [PERSON_NAME] [PERSON_NAME] [PERSON_NAME] [PERSON_NAME] [P…" at bounding box center [694, 335] width 150 height 29
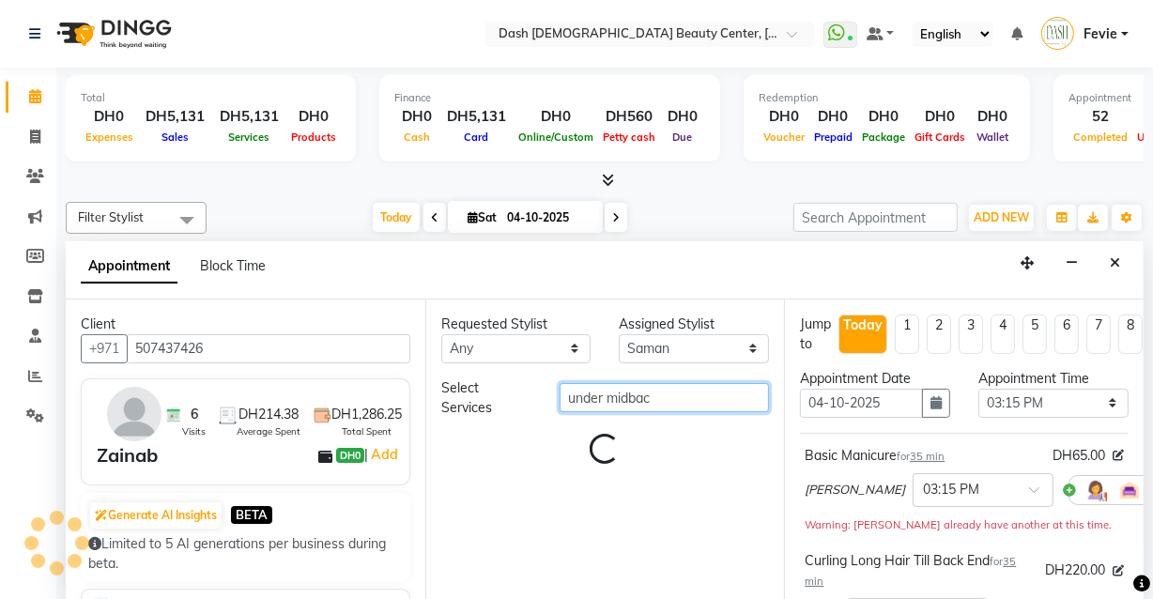
click at [704, 400] on input "under midbac" at bounding box center [664, 397] width 209 height 29
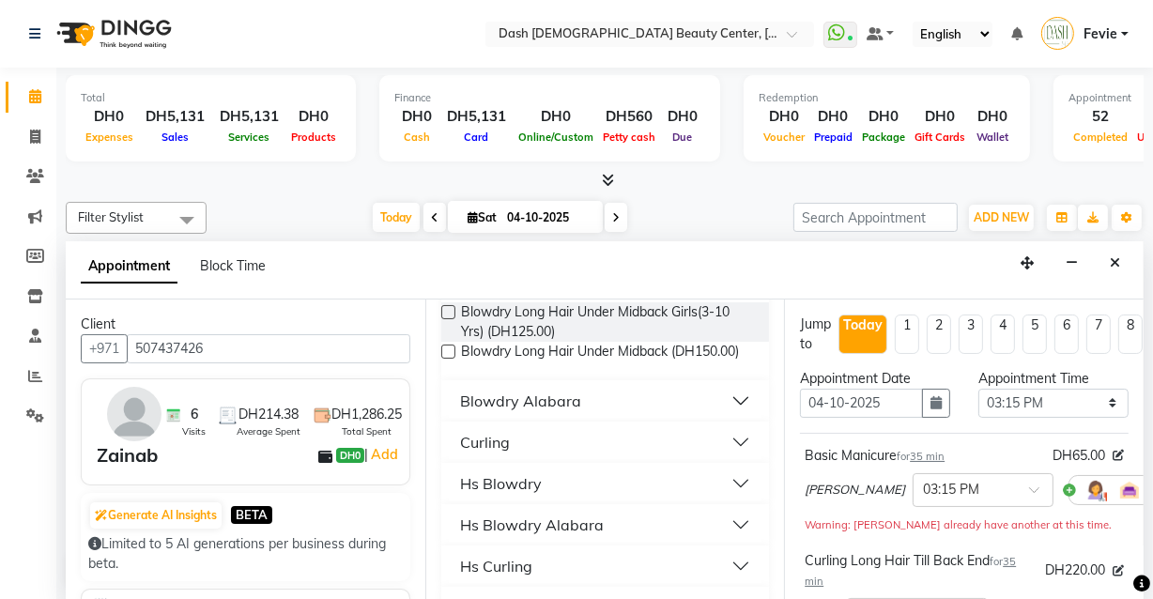
type input "under midback"
click at [699, 450] on button "Curling" at bounding box center [606, 442] width 314 height 34
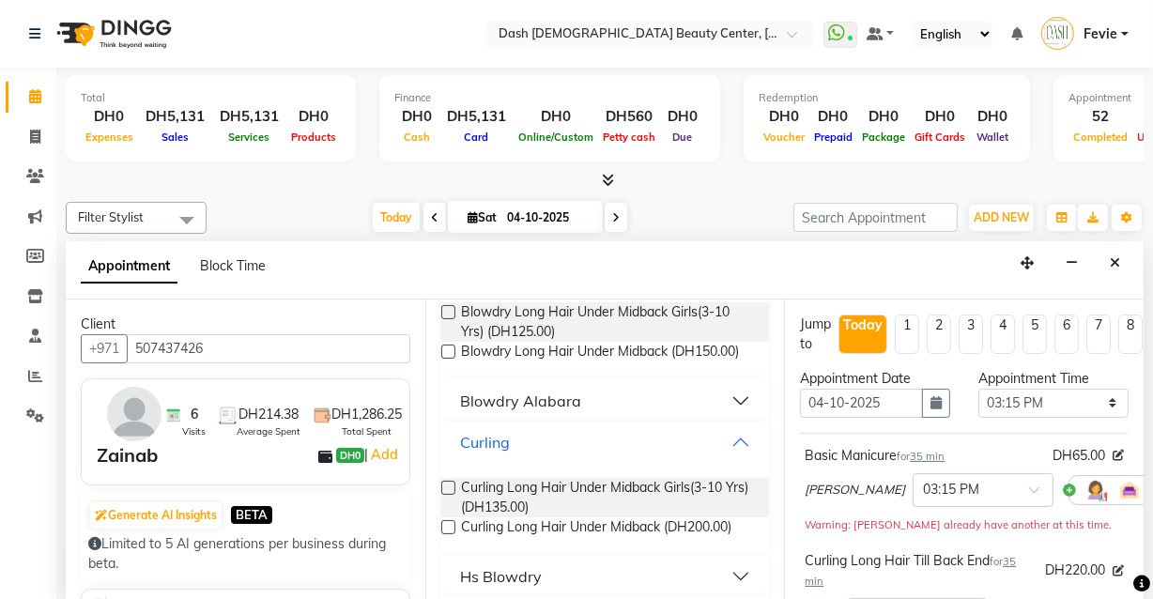
scroll to position [240, 0]
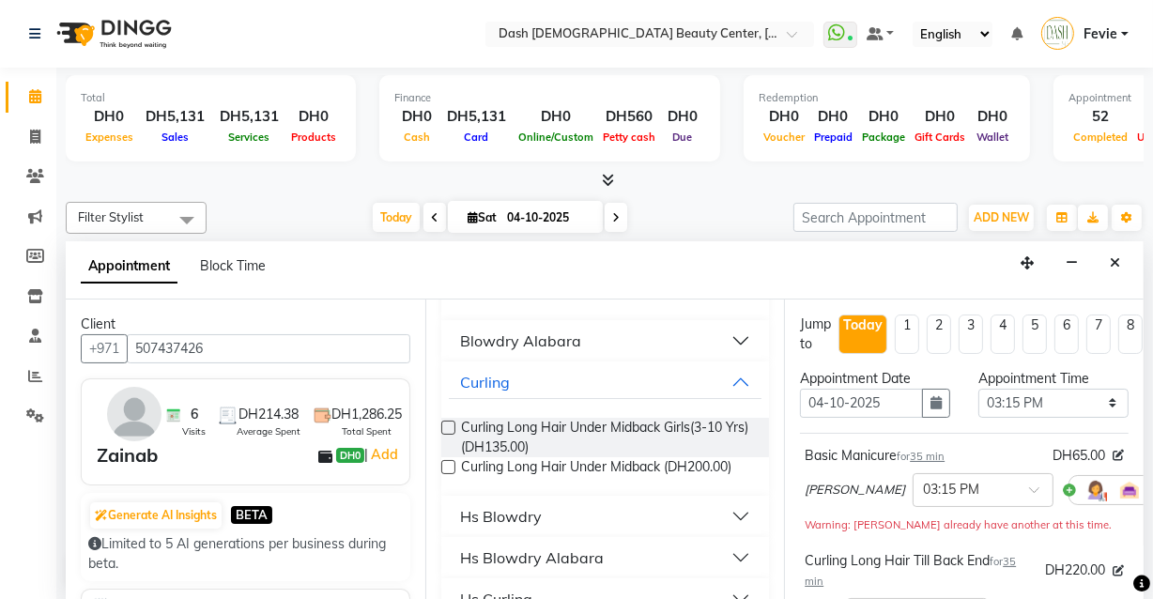
click at [449, 474] on label at bounding box center [448, 467] width 14 height 14
click at [449, 475] on input "checkbox" at bounding box center [447, 469] width 12 height 12
checkbox input "false"
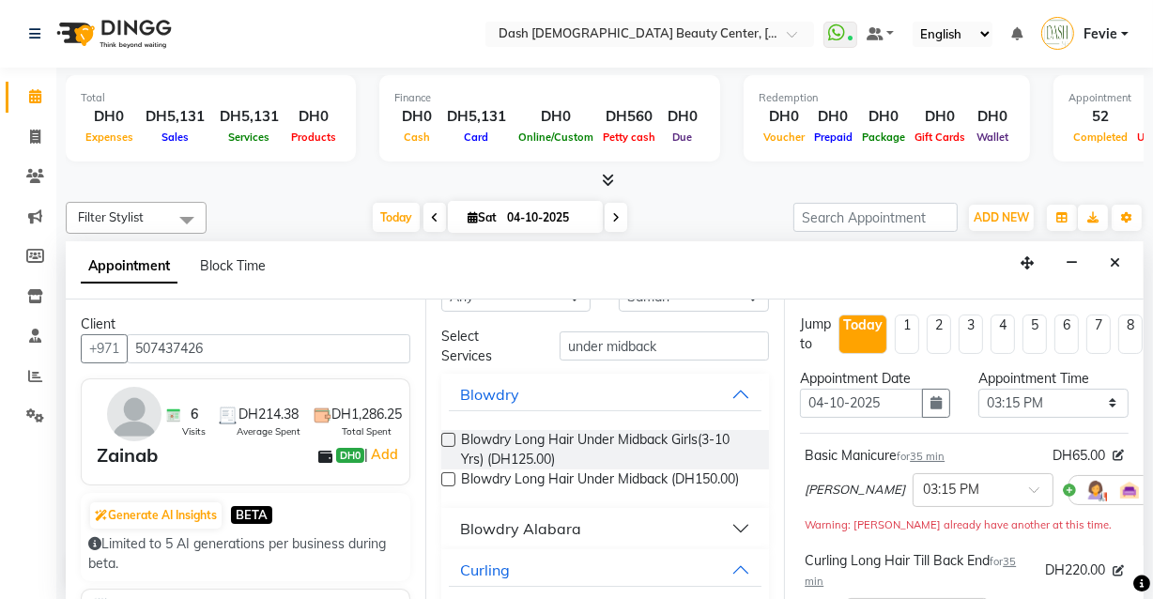
scroll to position [0, 0]
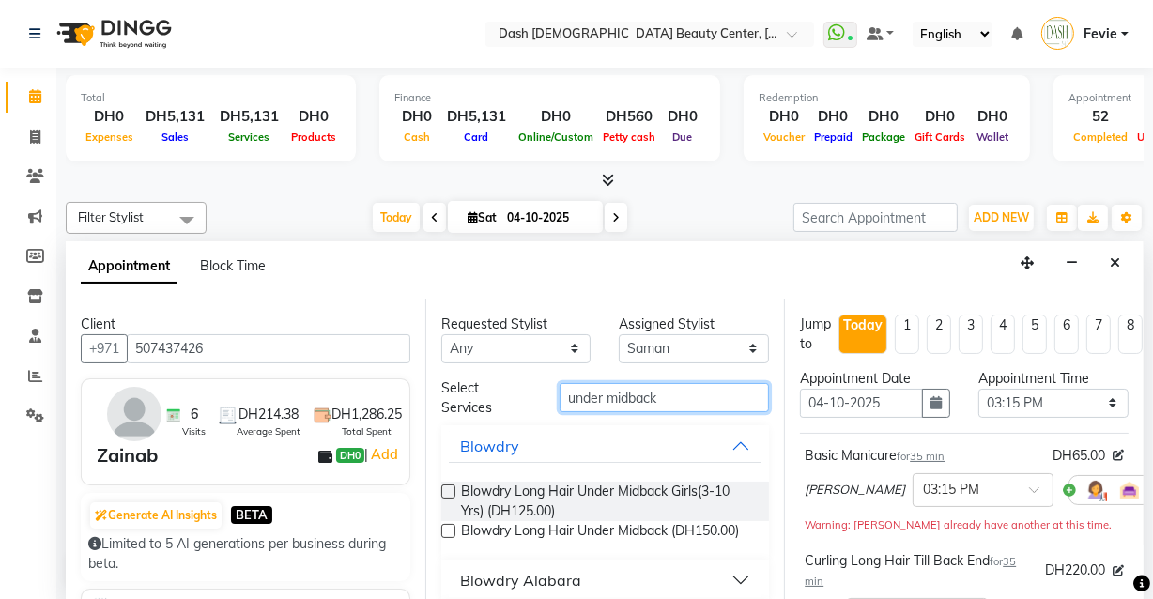
click at [674, 402] on input "under midback" at bounding box center [664, 397] width 209 height 29
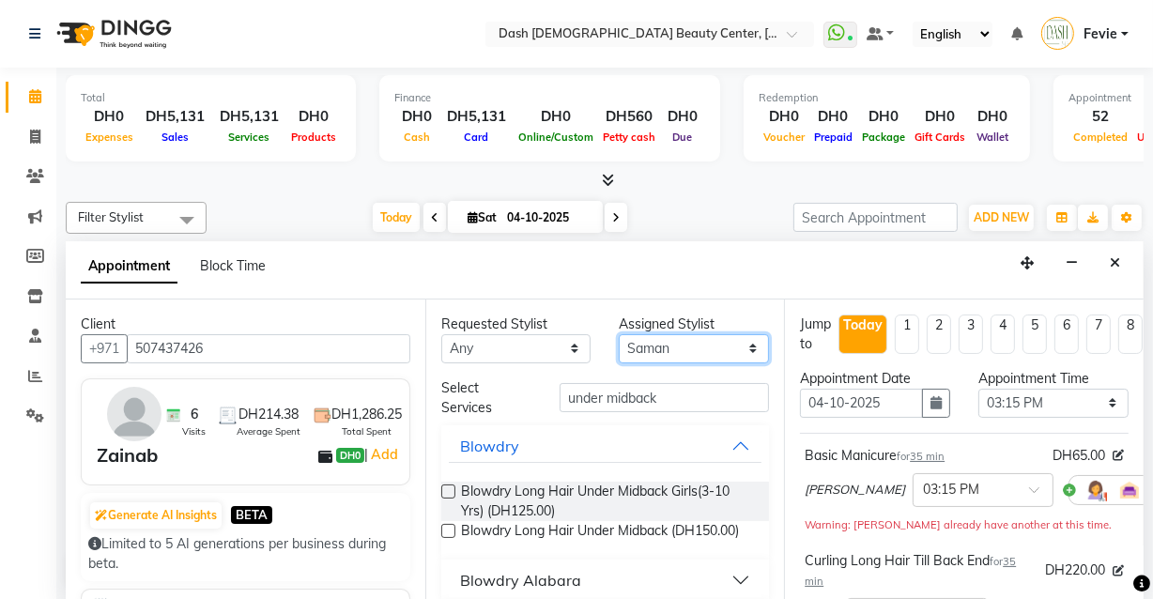
click at [703, 346] on select "Select [PERSON_NAME] [PERSON_NAME] [PERSON_NAME] [PERSON_NAME] [PERSON_NAME] [P…" at bounding box center [694, 348] width 150 height 29
click at [680, 343] on select "Select [PERSON_NAME] [PERSON_NAME] [PERSON_NAME] [PERSON_NAME] [PERSON_NAME] [P…" at bounding box center [694, 348] width 150 height 29
select select "82379"
click at [619, 334] on select "Select [PERSON_NAME] [PERSON_NAME] [PERSON_NAME] [PERSON_NAME] [PERSON_NAME] [P…" at bounding box center [694, 348] width 150 height 29
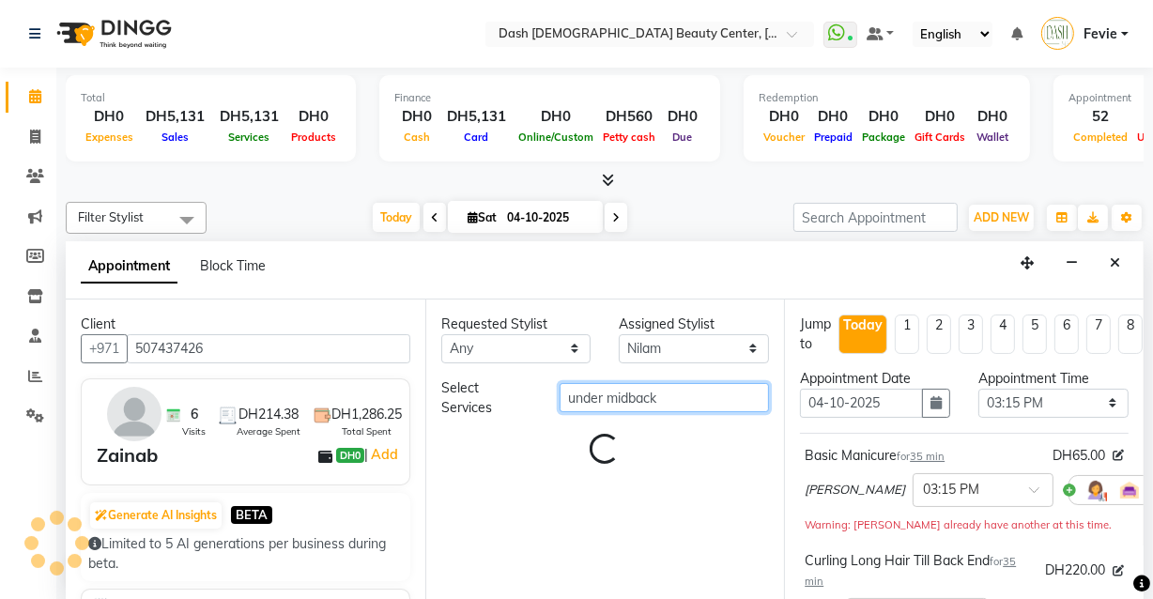
click at [686, 403] on input "under midback" at bounding box center [664, 397] width 209 height 29
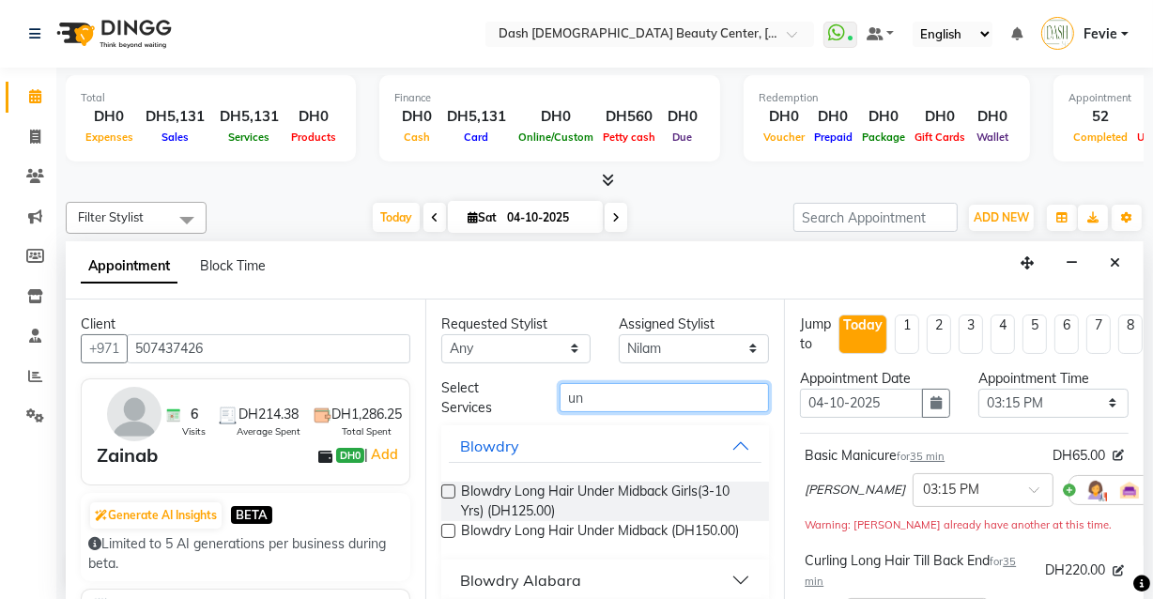
type input "u"
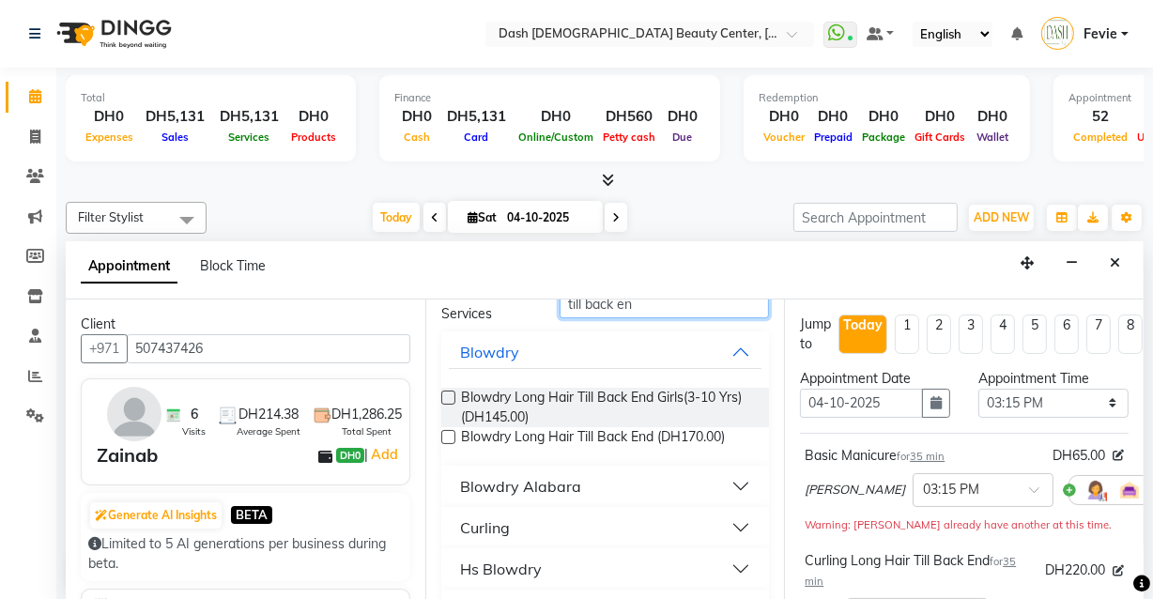
scroll to position [103, 0]
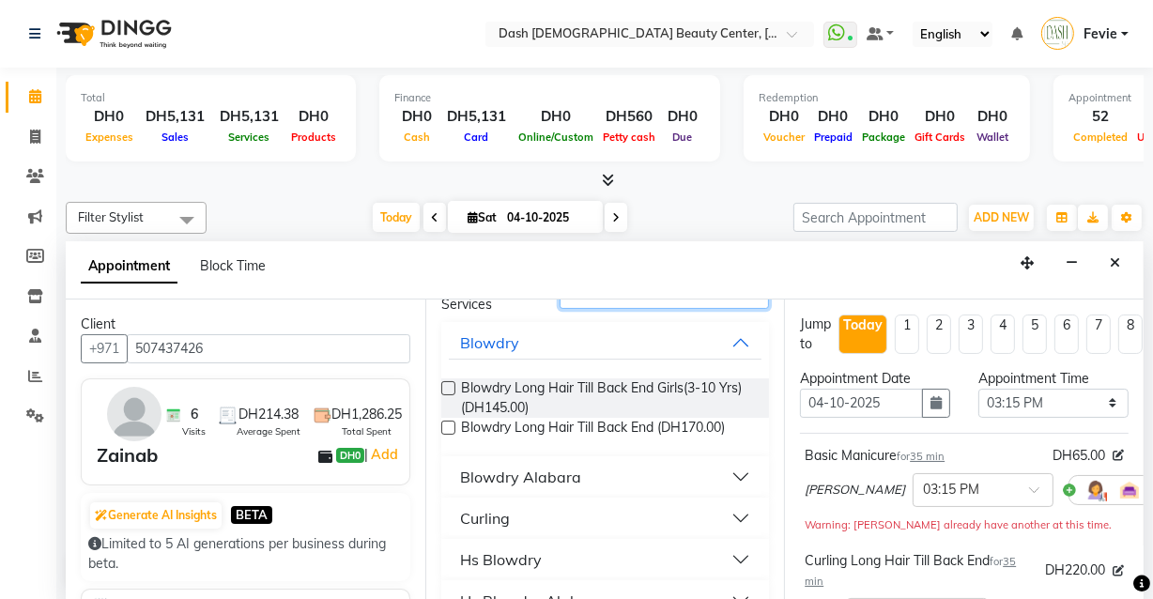
type input "till back en"
click at [727, 513] on button "Curling" at bounding box center [606, 519] width 314 height 34
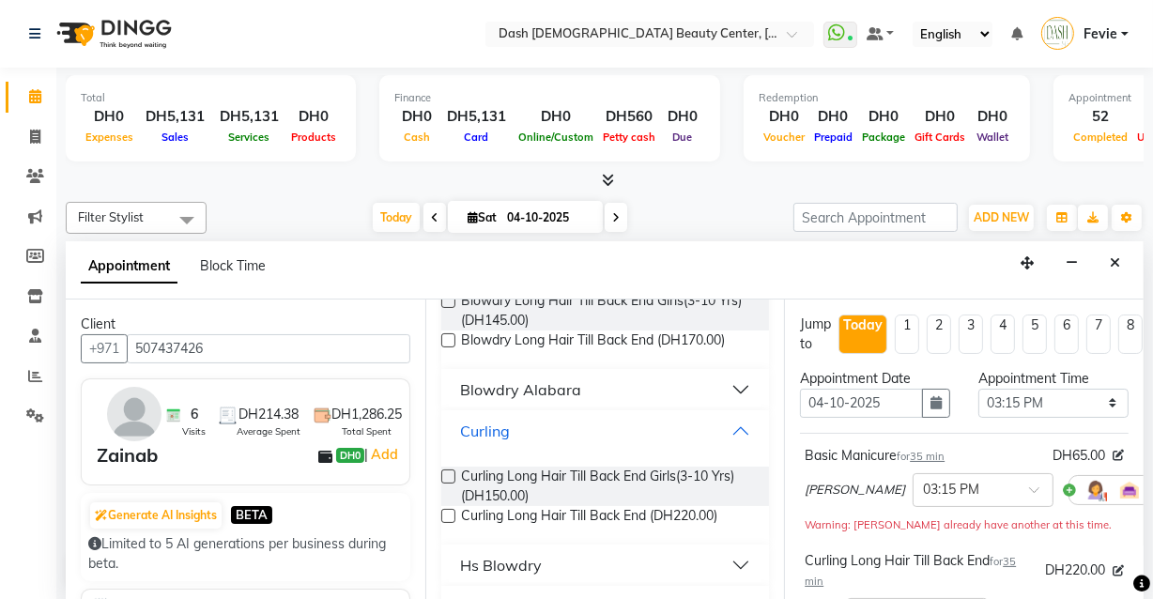
scroll to position [195, 0]
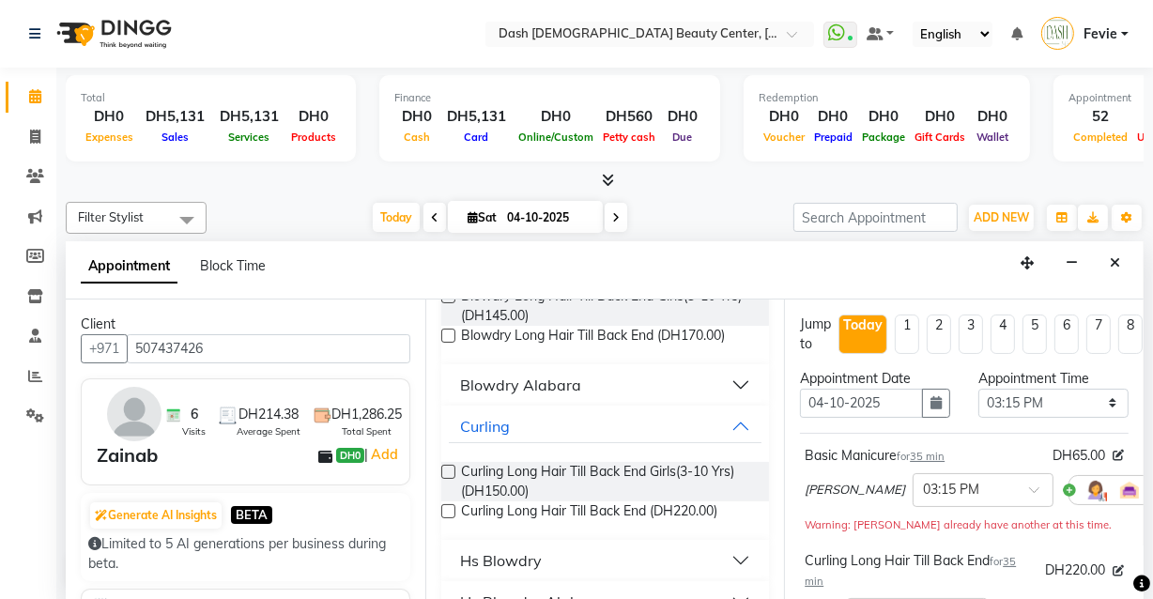
click at [447, 515] on label at bounding box center [448, 511] width 14 height 14
click at [447, 515] on input "checkbox" at bounding box center [447, 513] width 12 height 12
checkbox input "false"
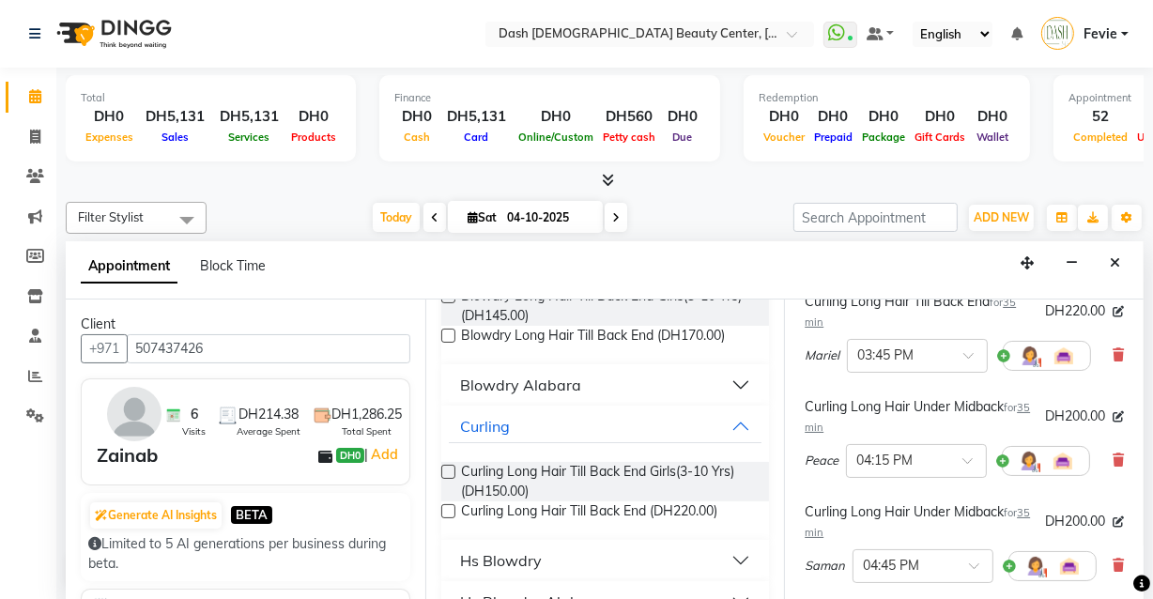
scroll to position [681, 0]
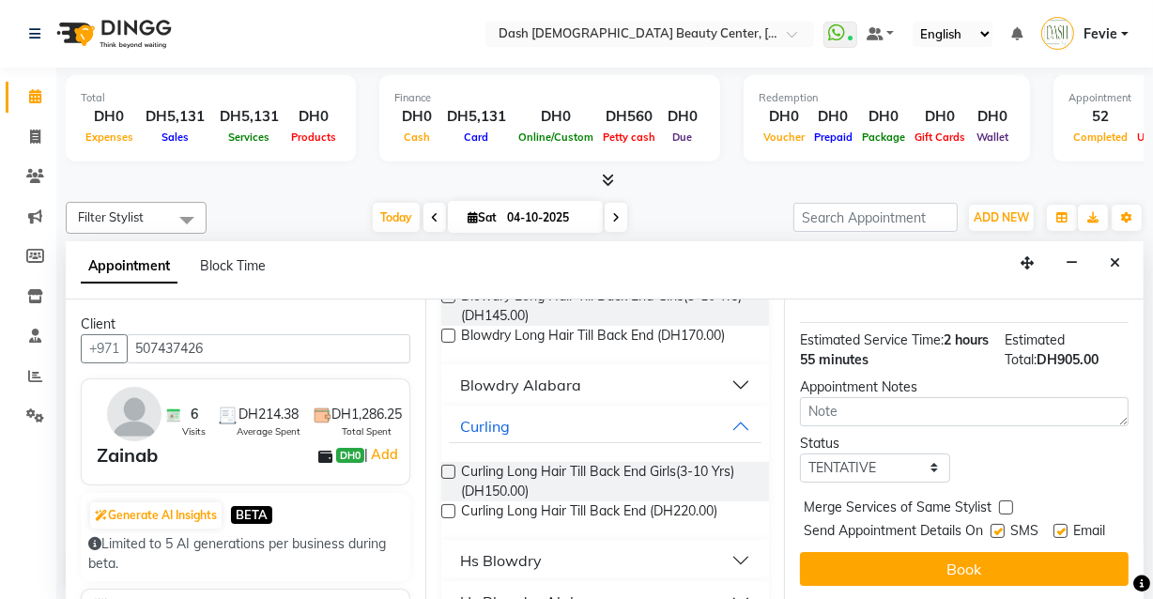
click at [999, 501] on label at bounding box center [1006, 508] width 14 height 14
click at [999, 503] on input "checkbox" at bounding box center [1005, 509] width 12 height 12
checkbox input "true"
click at [994, 524] on label at bounding box center [998, 531] width 14 height 14
click at [994, 527] on input "checkbox" at bounding box center [997, 533] width 12 height 12
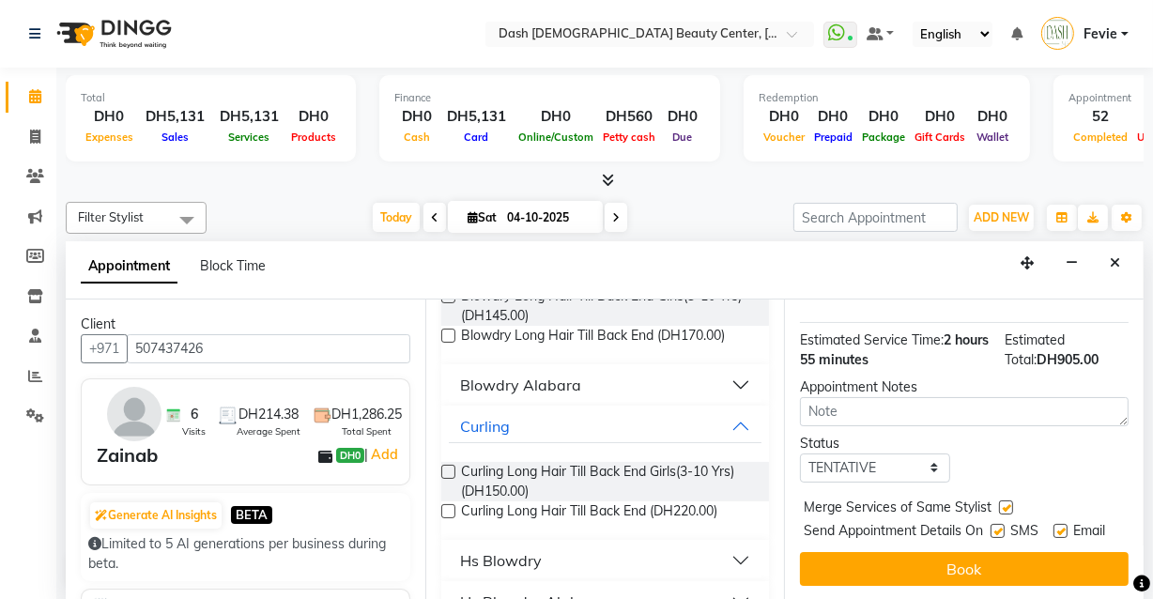
checkbox input "false"
click at [1054, 524] on label at bounding box center [1061, 531] width 14 height 14
click at [1054, 527] on input "checkbox" at bounding box center [1060, 533] width 12 height 12
checkbox input "false"
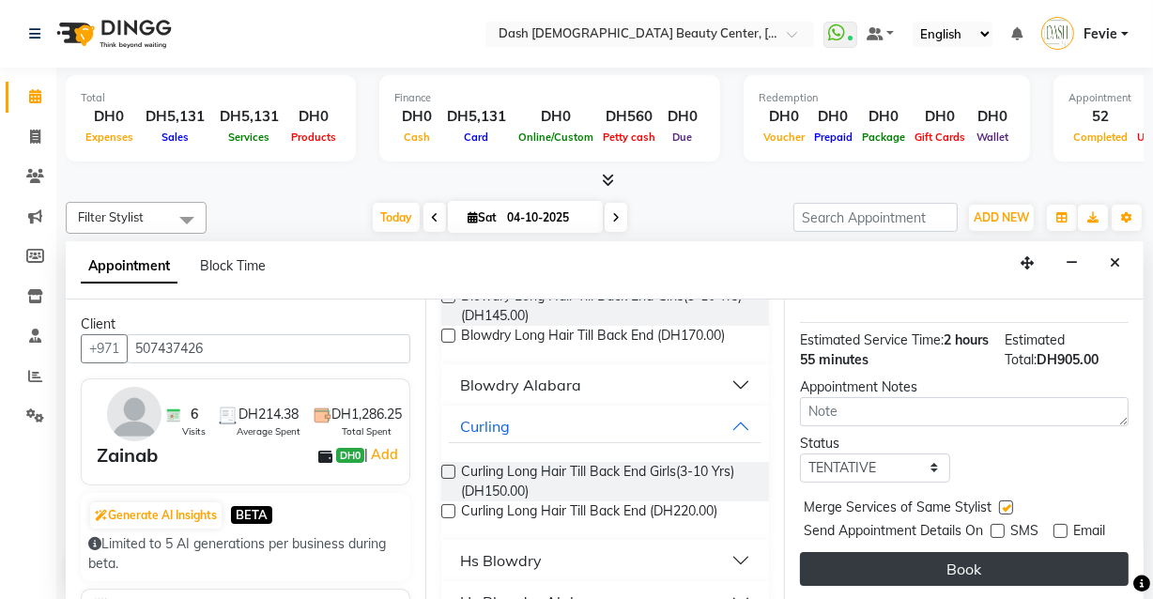
click at [955, 570] on button "Book" at bounding box center [964, 569] width 329 height 34
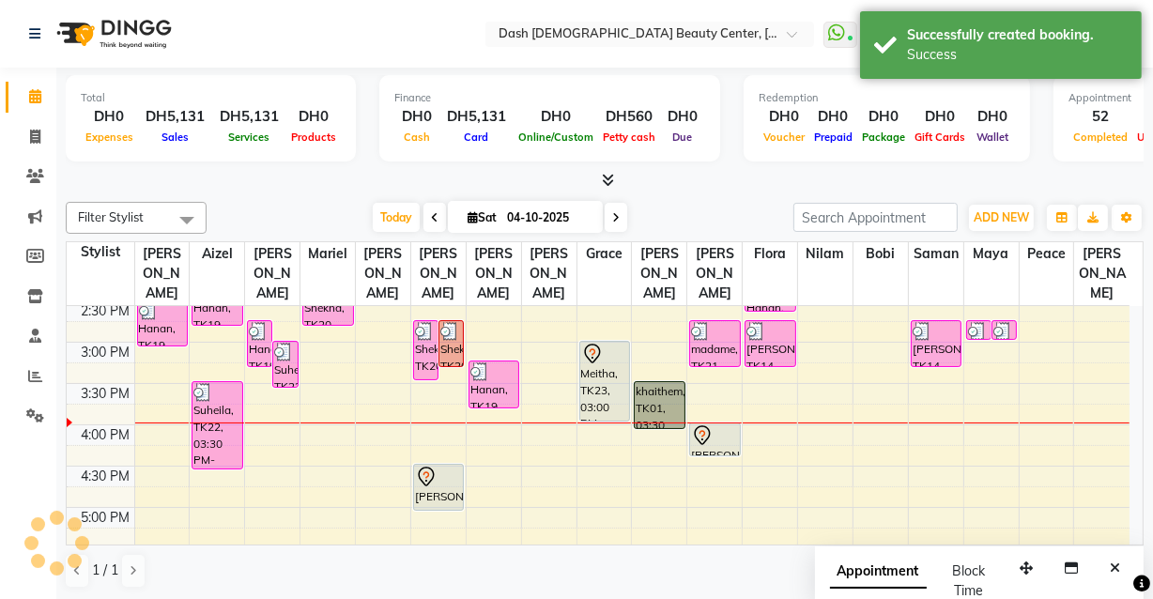
scroll to position [0, 0]
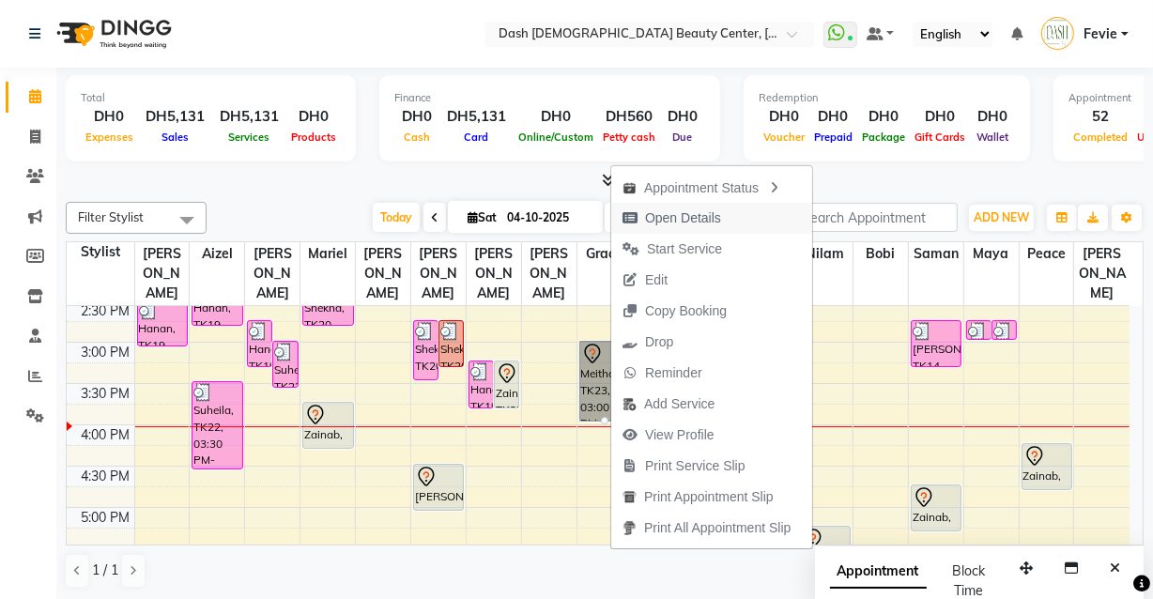
click at [721, 220] on span "Open Details" at bounding box center [671, 218] width 121 height 31
select select "7"
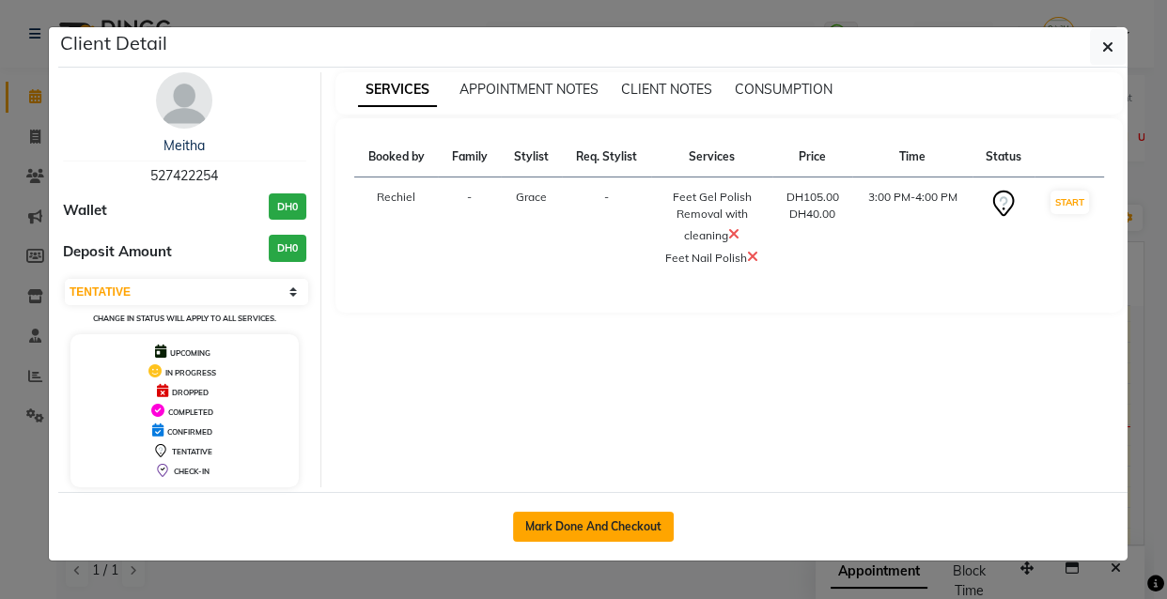
click at [639, 531] on button "Mark Done And Checkout" at bounding box center [593, 527] width 161 height 30
select select "service"
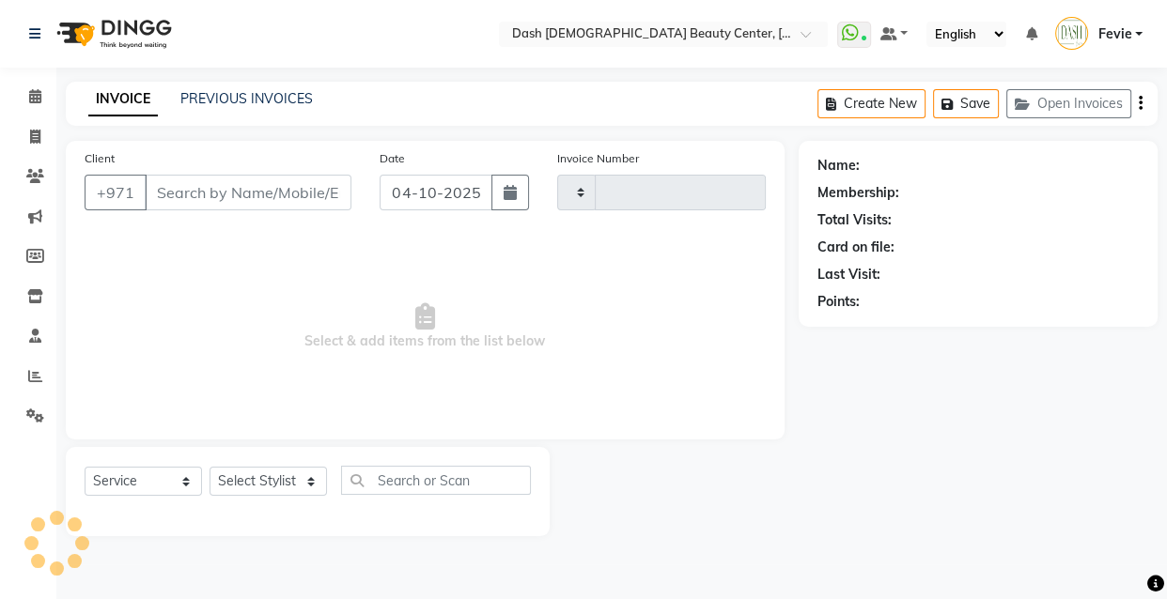
type input "4537"
select select "8372"
click at [35, 98] on icon at bounding box center [35, 96] width 12 height 14
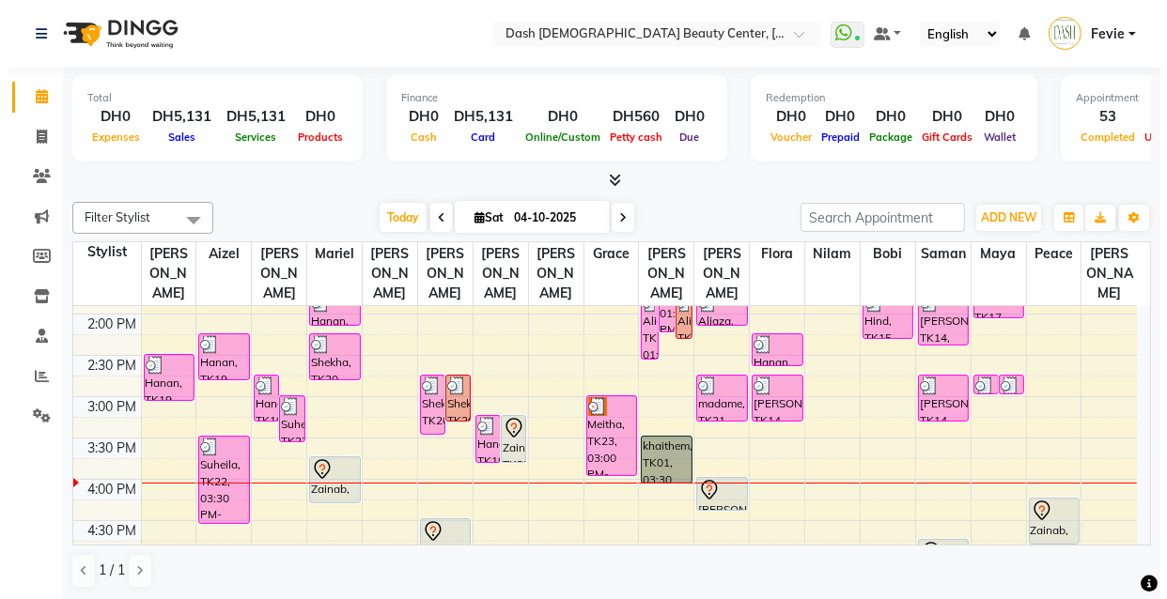
scroll to position [411, 0]
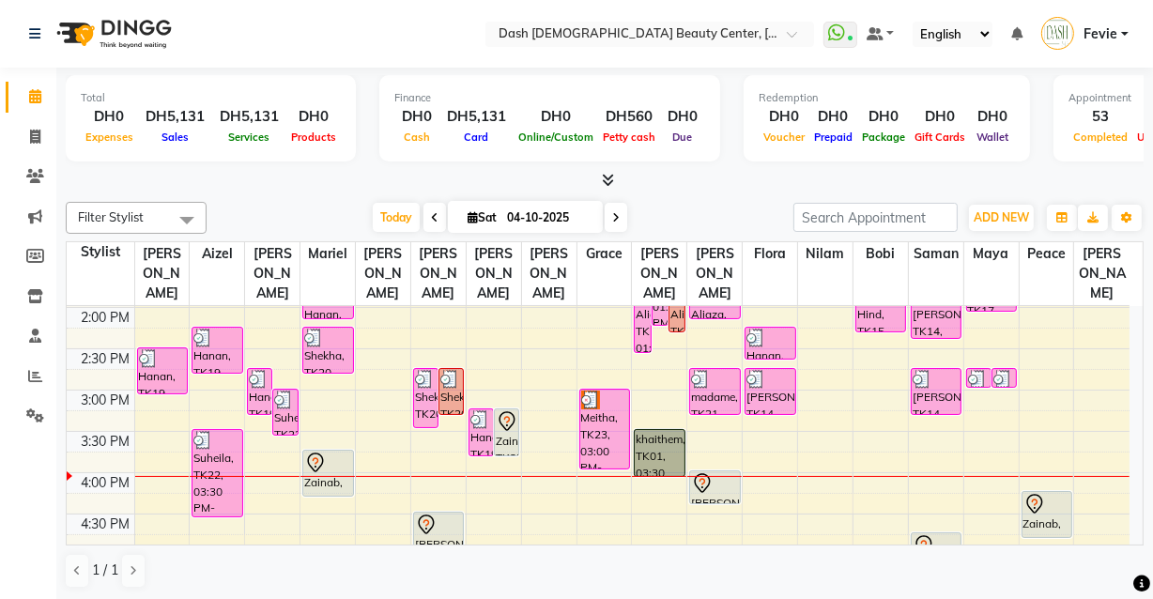
click at [605, 424] on div "Meitha, TK23, 03:00 PM-04:00 PM, Feet Gel Polish Removal with cleaning,Feet Nai…" at bounding box center [604, 429] width 49 height 79
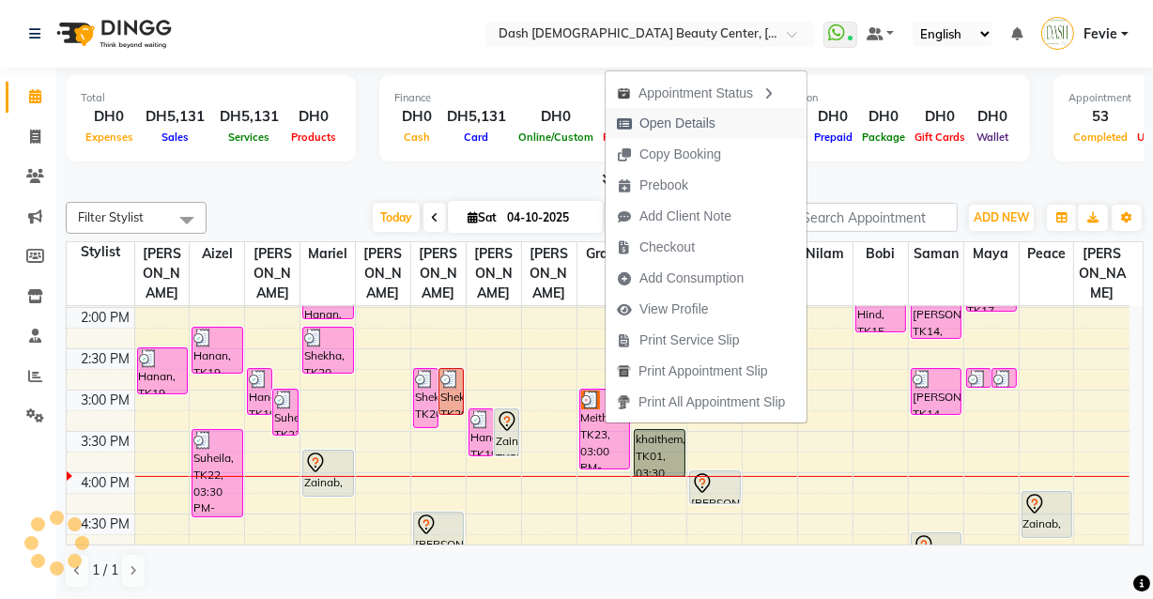
click at [693, 122] on span "Open Details" at bounding box center [678, 124] width 76 height 20
select select "3"
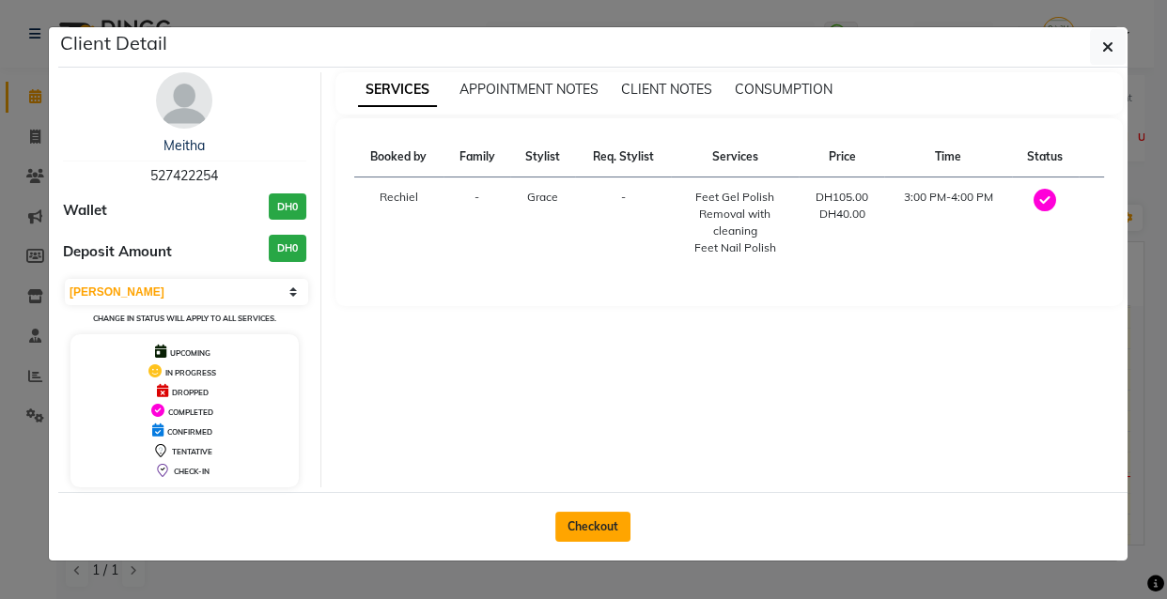
click at [605, 536] on button "Checkout" at bounding box center [592, 527] width 75 height 30
select select "service"
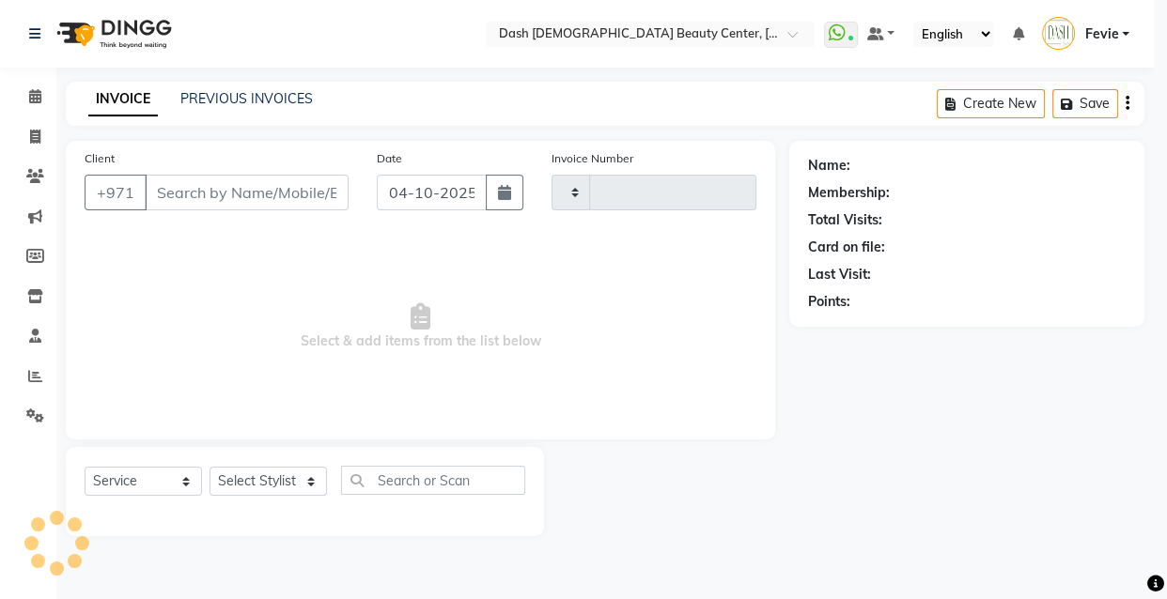
type input "4537"
select select "8372"
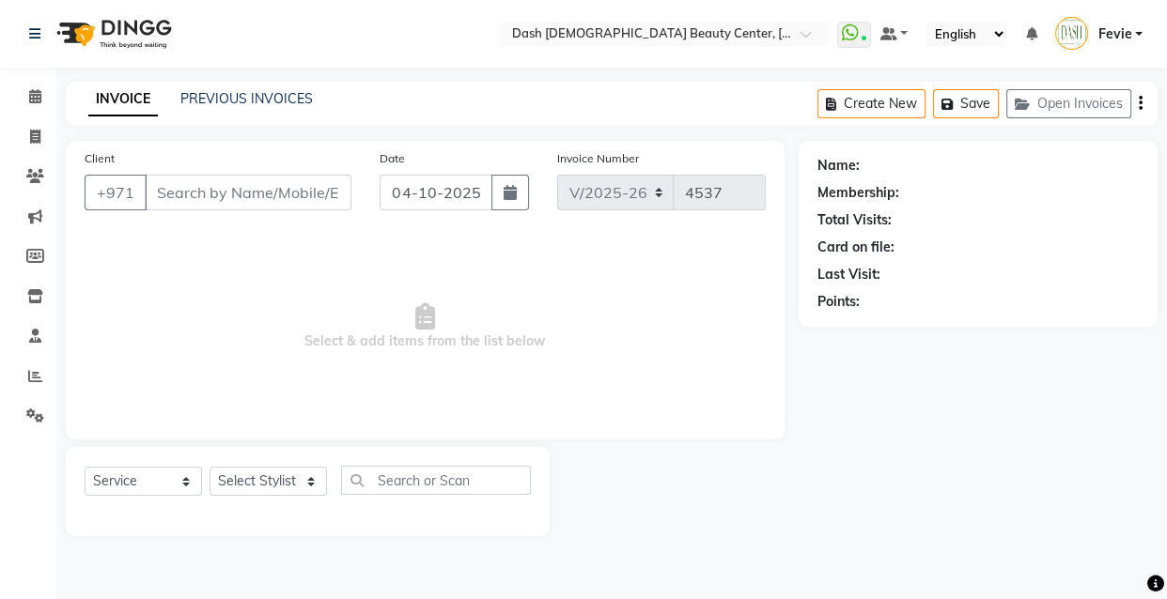
type input "527422254"
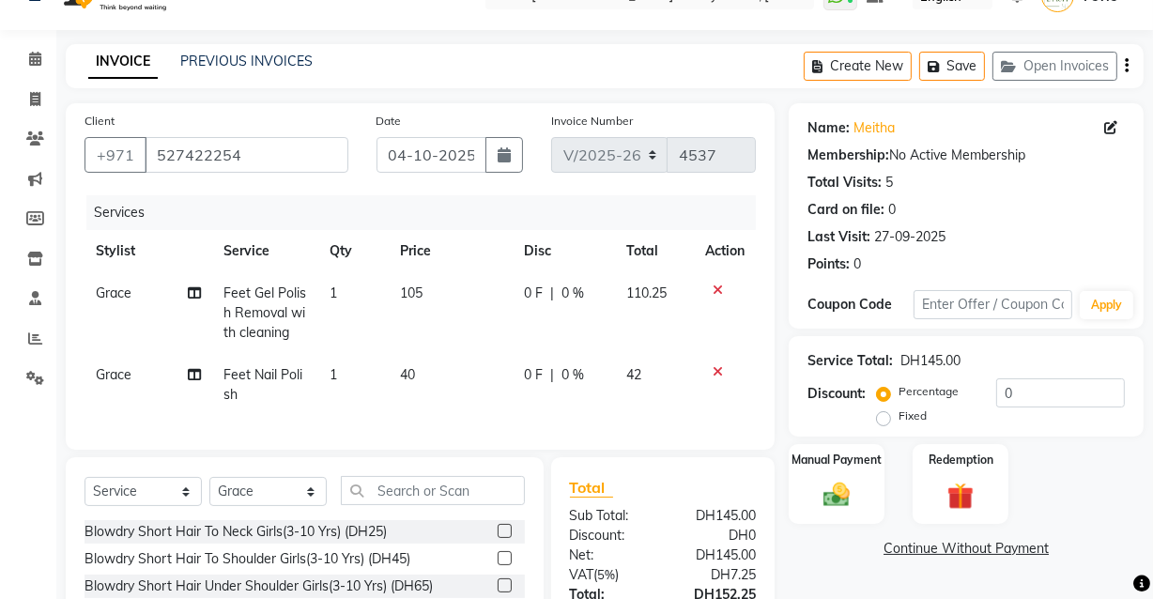
scroll to position [163, 0]
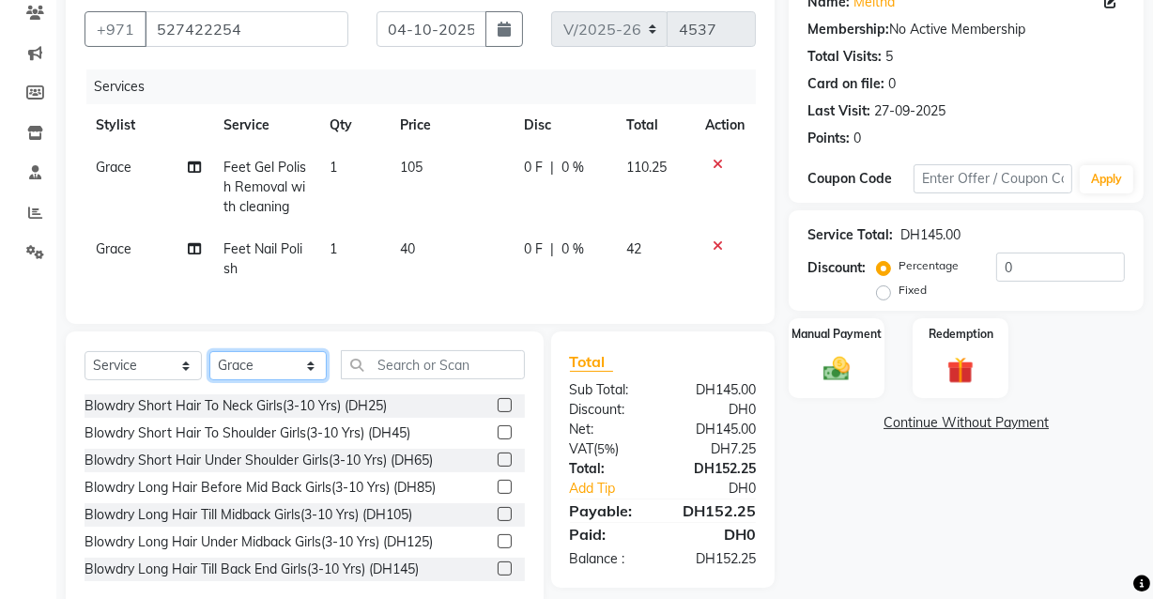
click at [266, 380] on select "Select Stylist [PERSON_NAME] [PERSON_NAME] [PERSON_NAME] [PERSON_NAME] [PERSON_…" at bounding box center [267, 365] width 117 height 29
select select "81112"
click at [209, 364] on select "Select Stylist [PERSON_NAME] [PERSON_NAME] [PERSON_NAME] [PERSON_NAME] [PERSON_…" at bounding box center [267, 365] width 117 height 29
click at [452, 371] on input "text" at bounding box center [433, 364] width 184 height 29
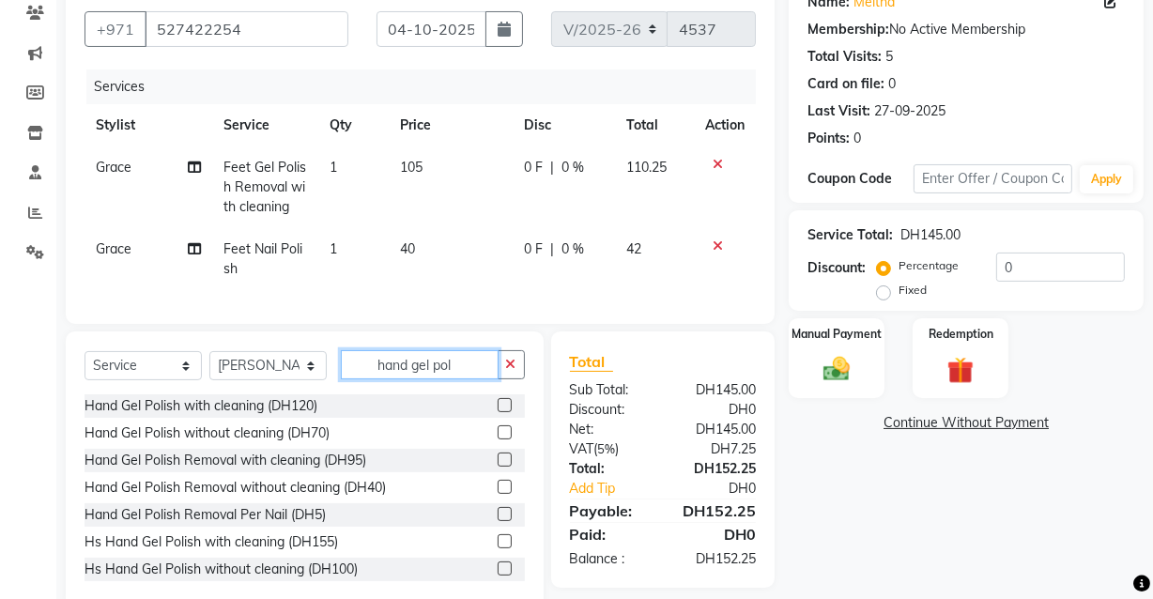
type input "hand gel pol"
click at [498, 467] on label at bounding box center [505, 460] width 14 height 14
click at [498, 467] on input "checkbox" at bounding box center [504, 461] width 12 height 12
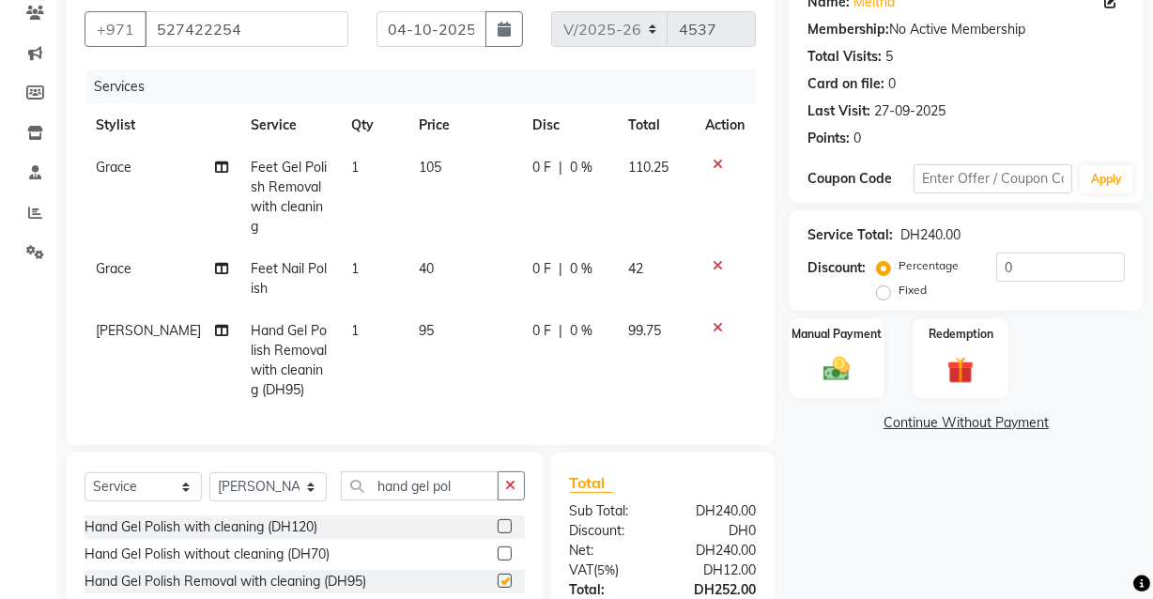
checkbox input "false"
click at [846, 379] on img at bounding box center [836, 369] width 45 height 32
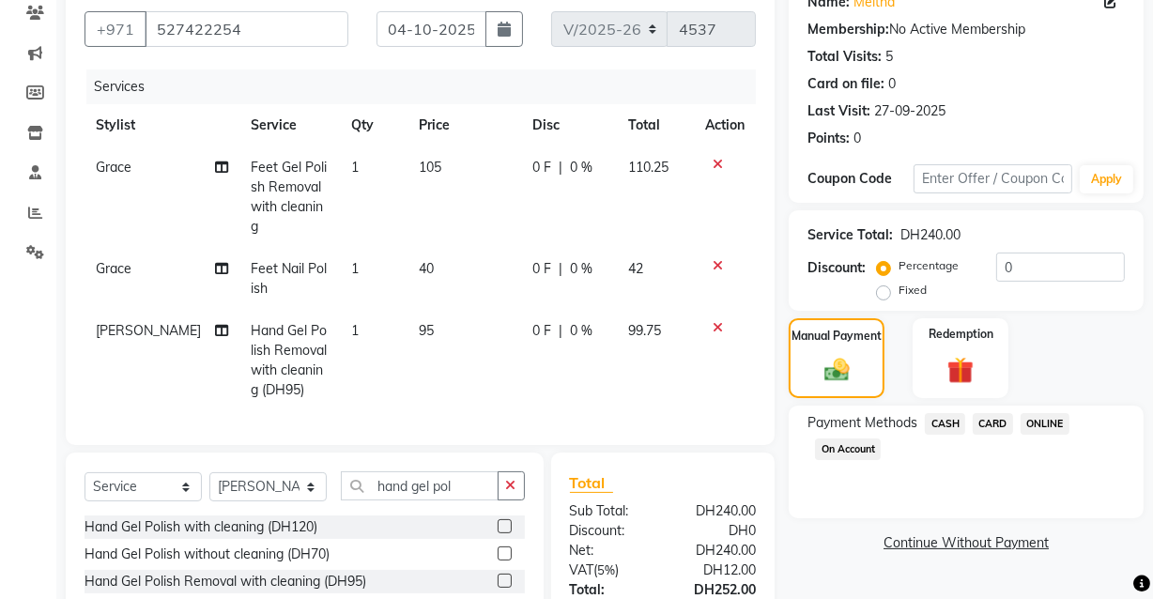
click at [996, 425] on span "CARD" at bounding box center [993, 424] width 40 height 22
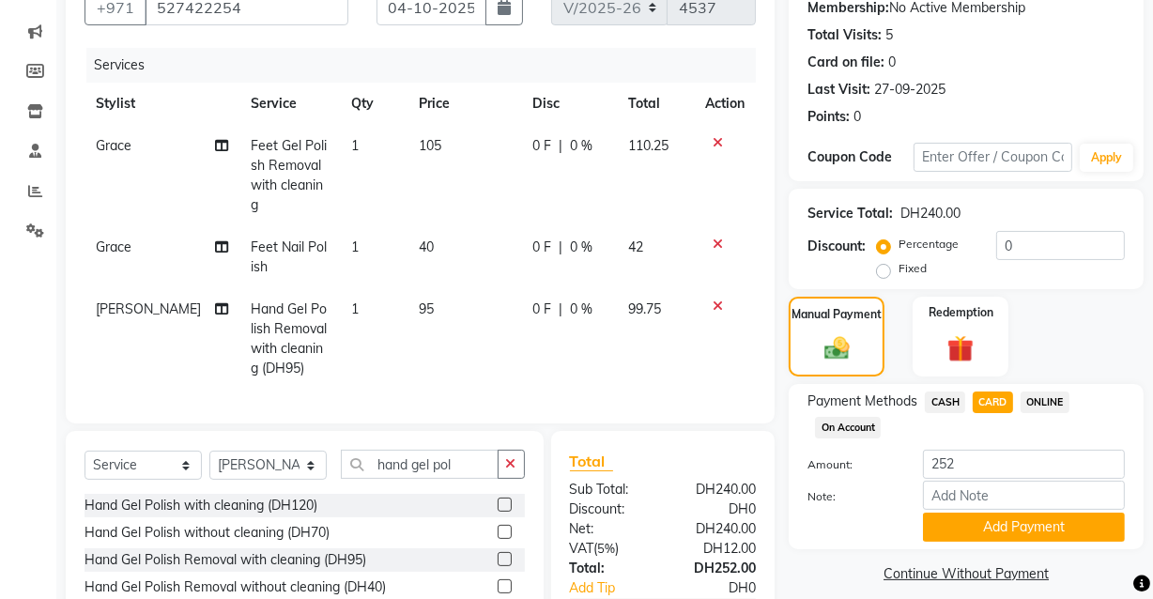
scroll to position [229, 0]
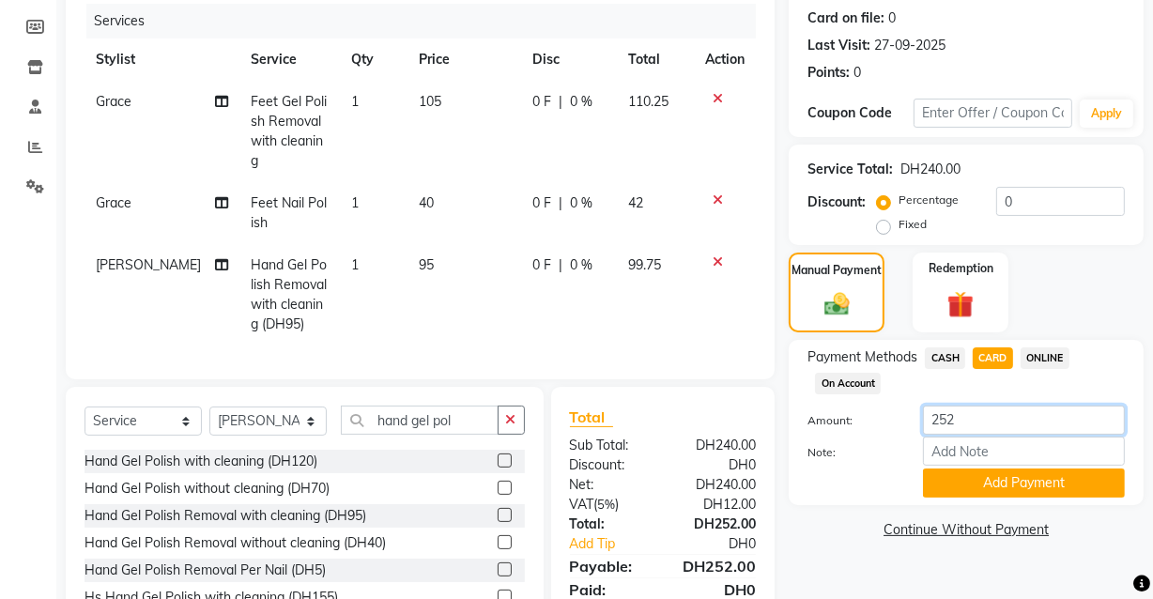
click at [1013, 421] on input "252" at bounding box center [1024, 420] width 202 height 29
type input "2"
type input "351.75"
click at [1016, 488] on button "Add Payment" at bounding box center [1024, 483] width 202 height 29
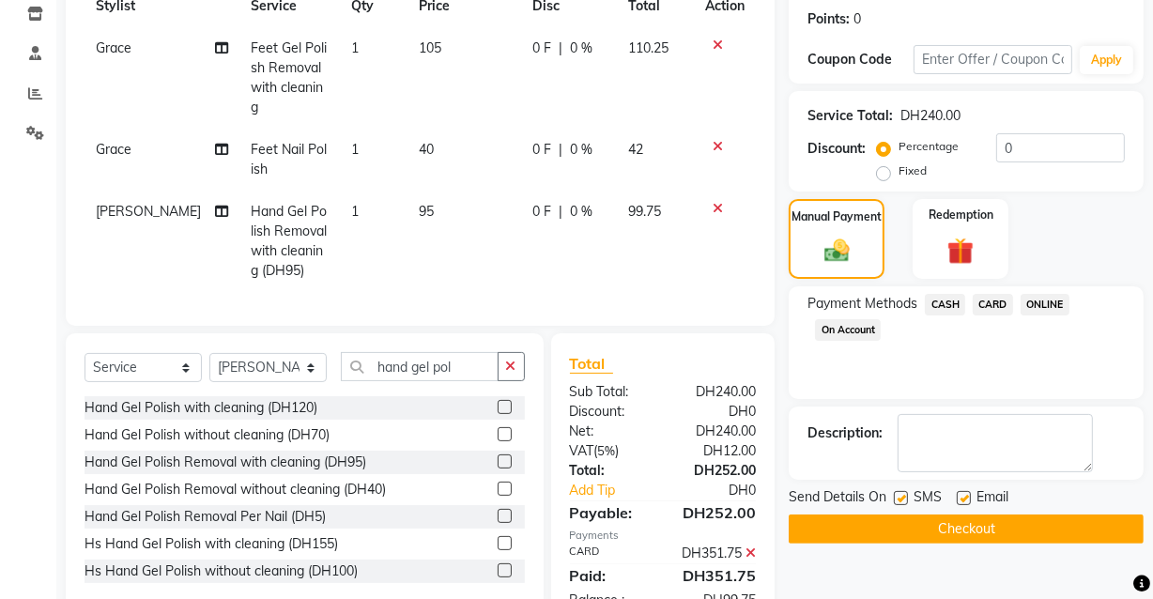
scroll to position [369, 0]
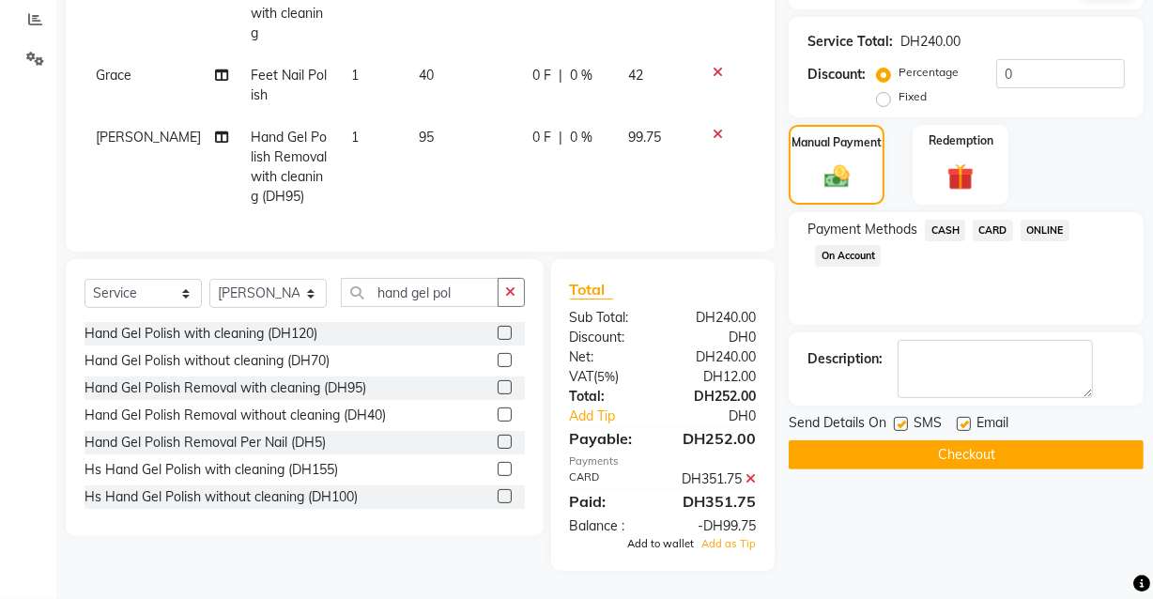
click at [657, 542] on span "Add to wallet" at bounding box center [660, 543] width 67 height 13
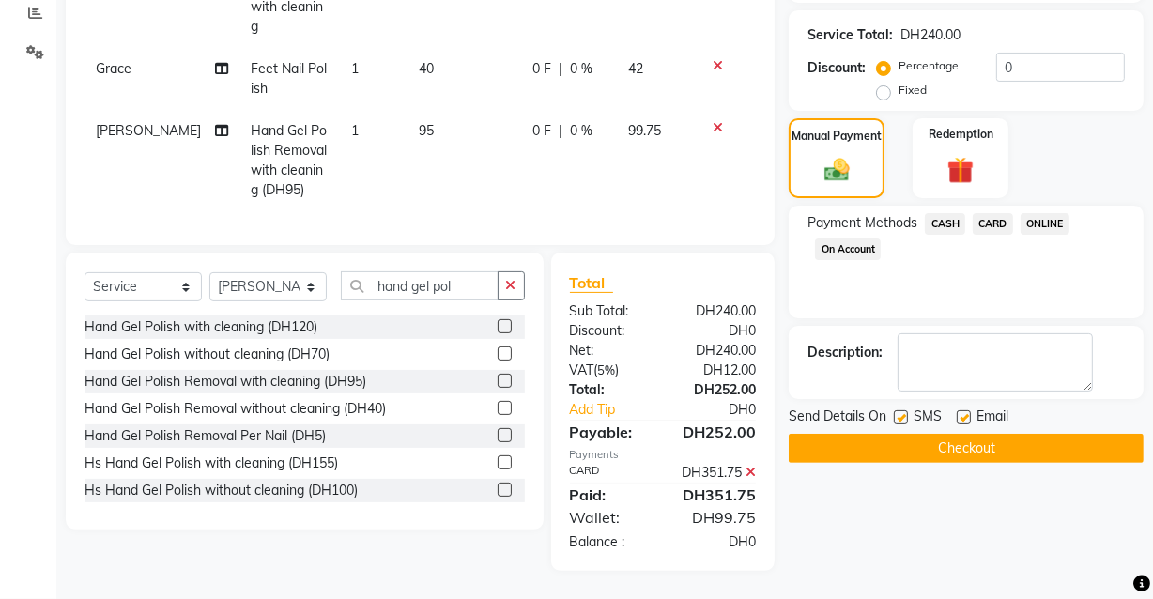
click at [919, 446] on button "Checkout" at bounding box center [966, 448] width 355 height 29
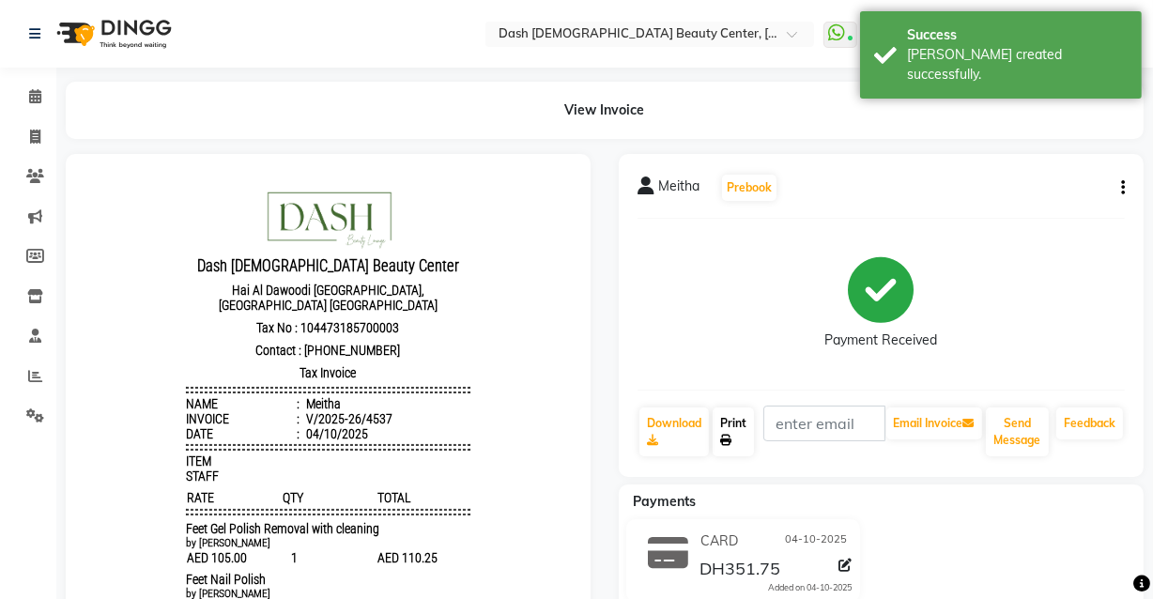
click at [739, 453] on link "Print" at bounding box center [733, 432] width 41 height 49
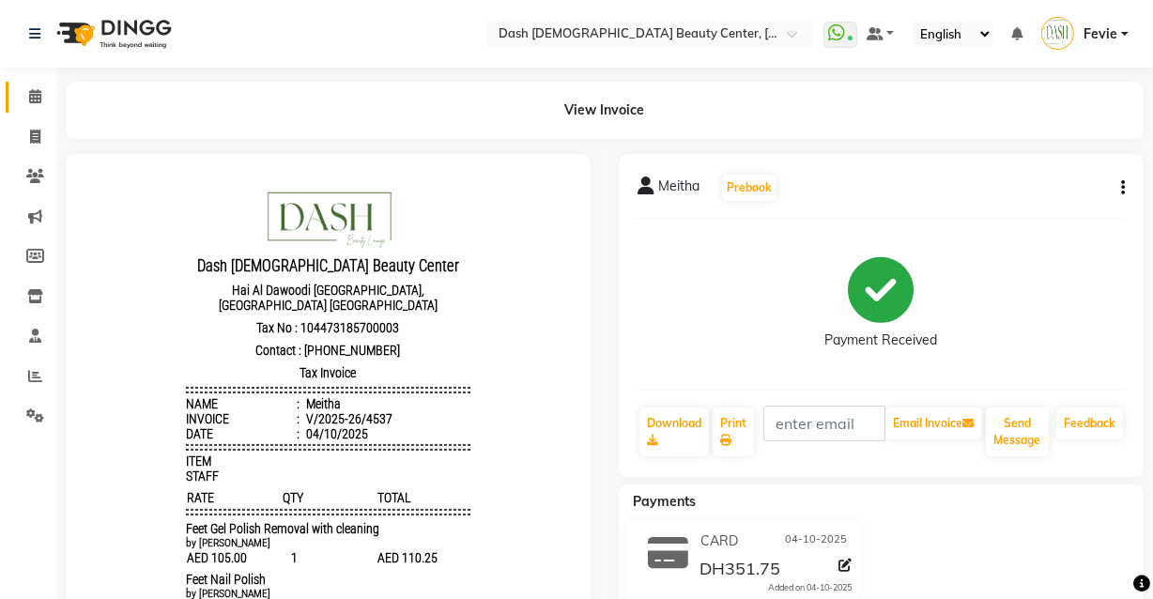
click at [37, 92] on icon at bounding box center [35, 96] width 12 height 14
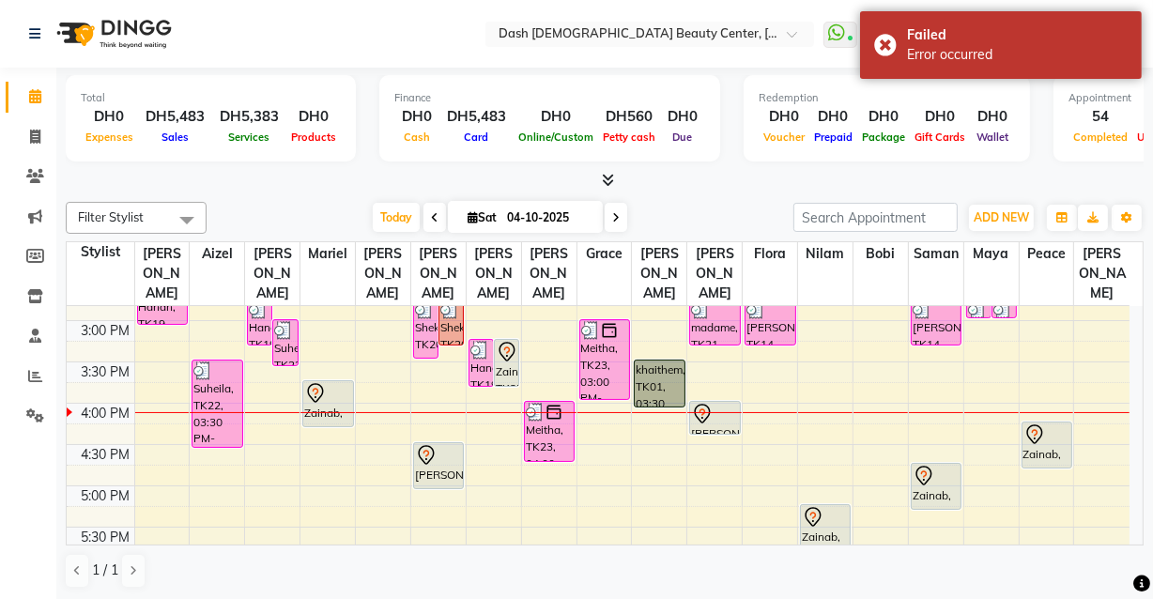
scroll to position [469, 0]
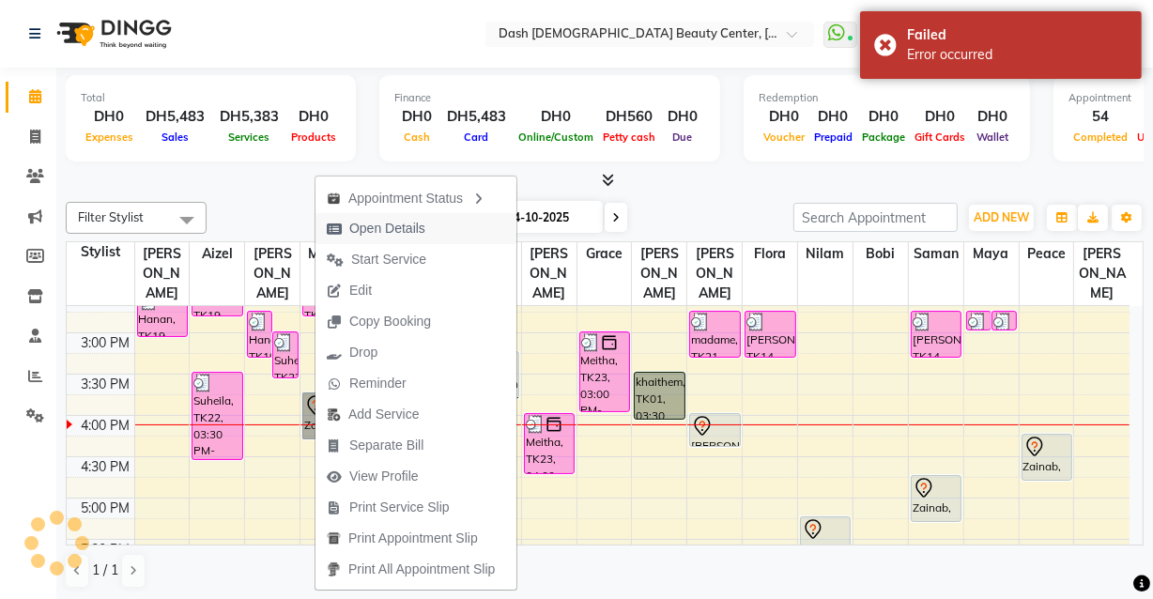
click at [425, 219] on span "Open Details" at bounding box center [376, 228] width 121 height 31
select select "7"
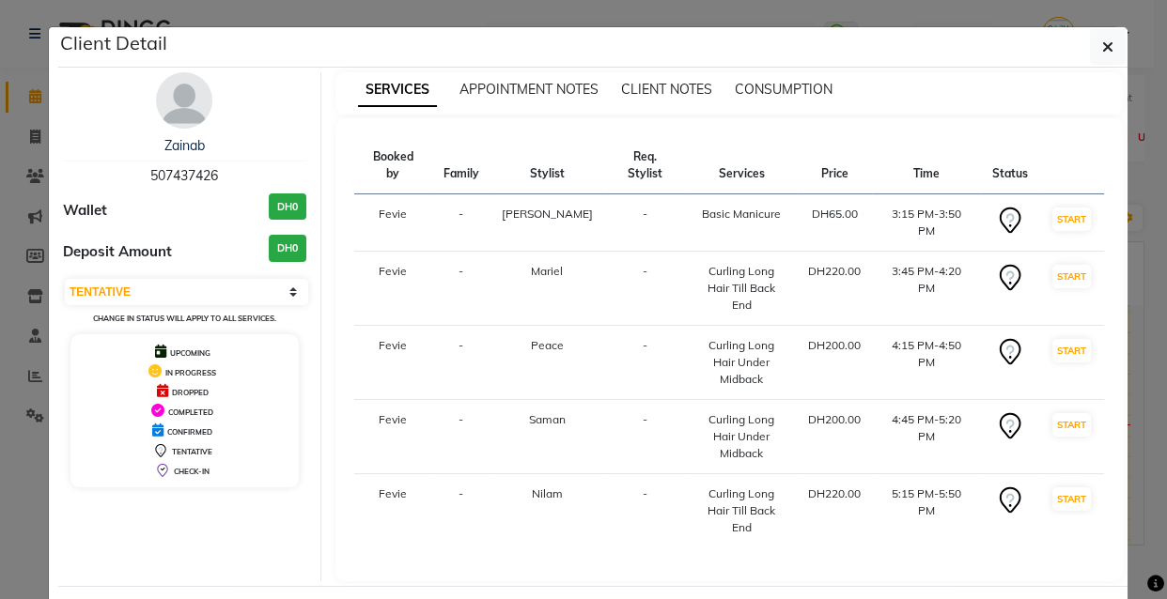
click at [366, 586] on ngb-modal-window "Client Detail Zainab 507437426 Wallet DH0 Deposit Amount DH0 Select IN SERVICE …" at bounding box center [583, 299] width 1167 height 599
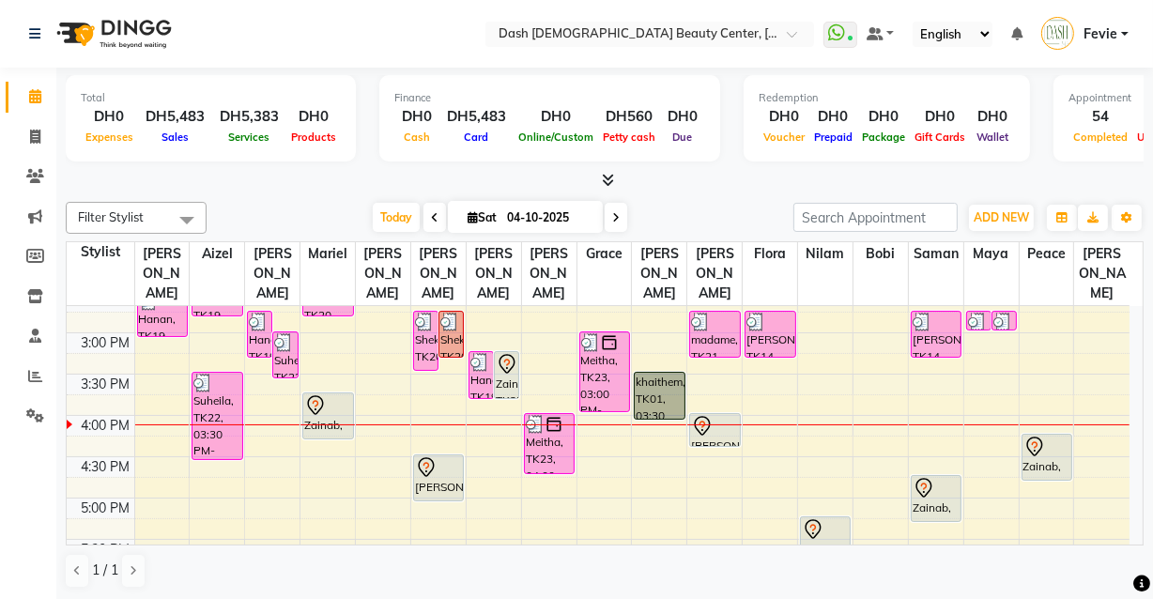
click at [609, 178] on icon at bounding box center [609, 180] width 12 height 14
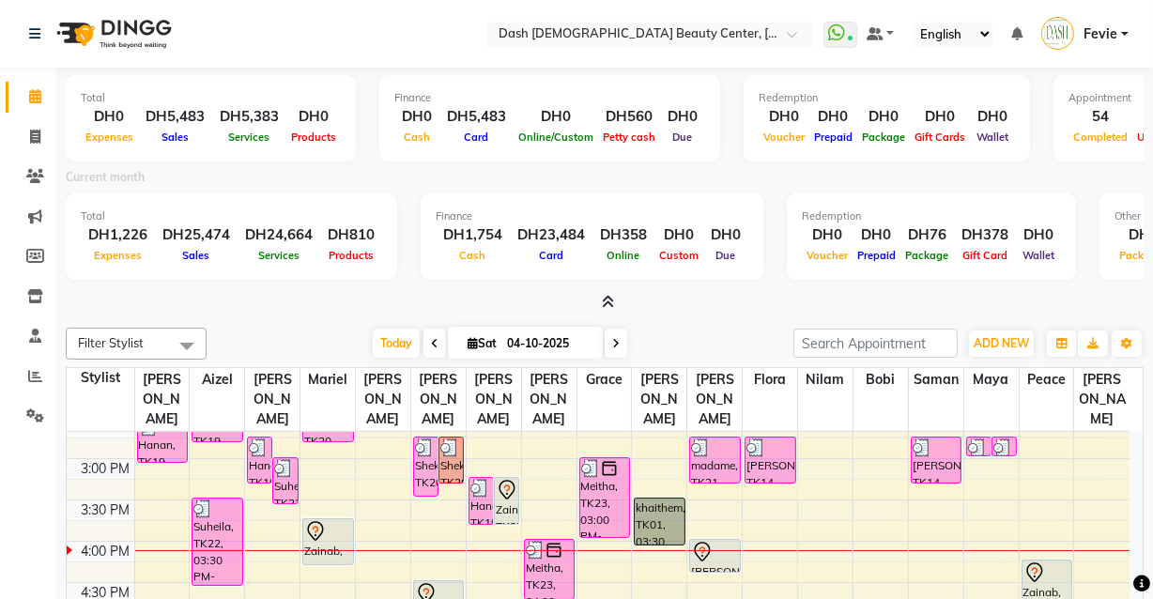
click at [613, 302] on icon at bounding box center [609, 302] width 12 height 14
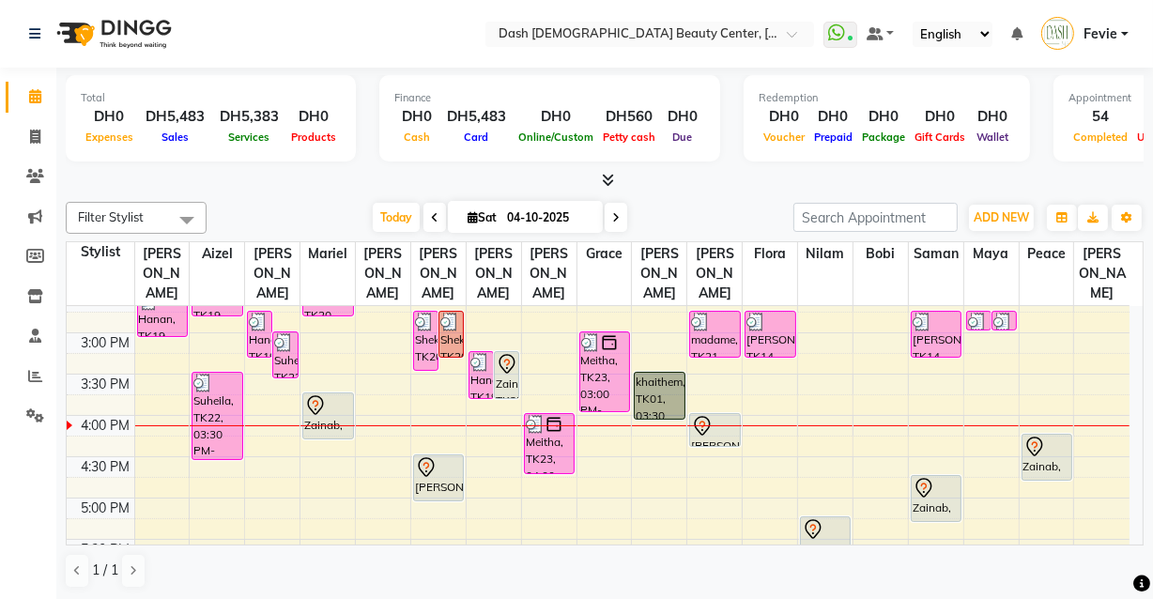
click at [429, 456] on icon at bounding box center [426, 467] width 23 height 23
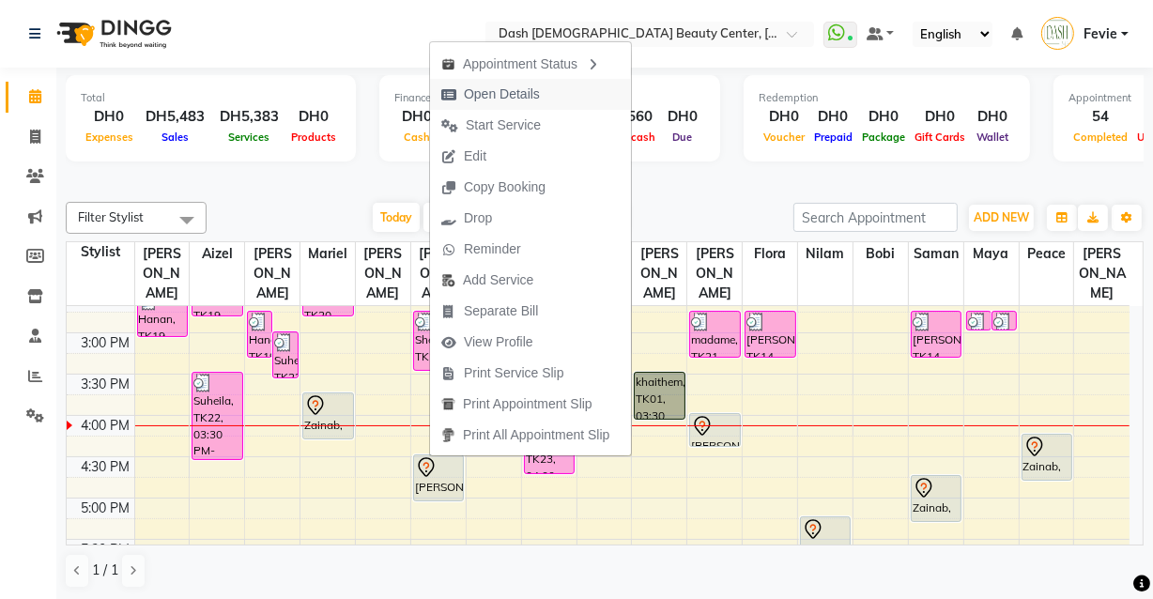
click at [547, 82] on span "Open Details" at bounding box center [490, 94] width 121 height 31
select select "7"
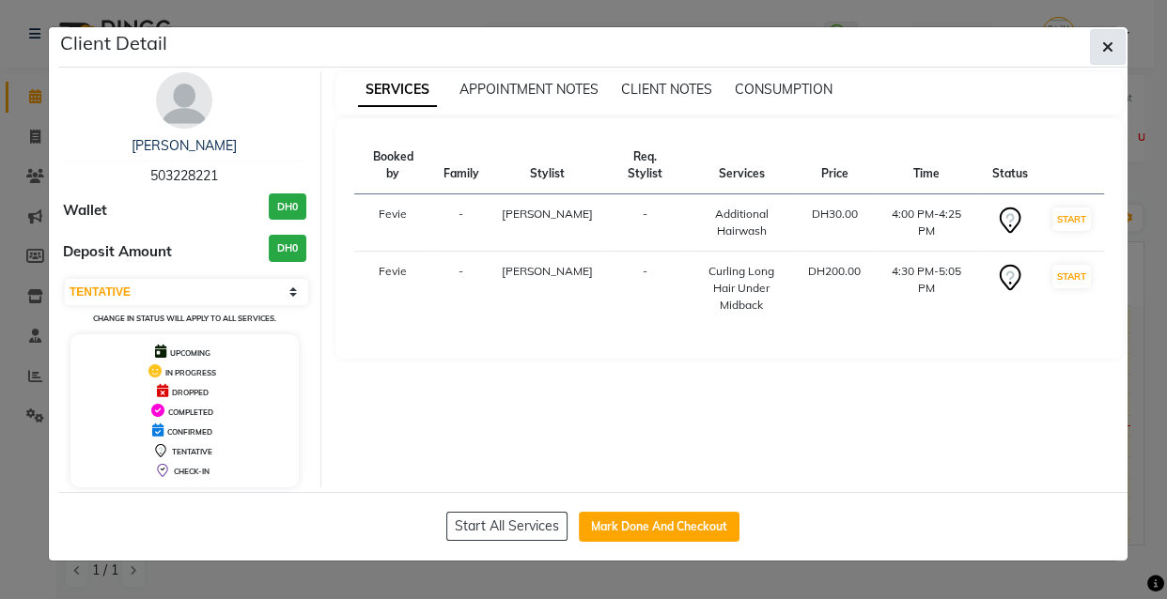
click at [1107, 46] on icon "button" at bounding box center [1107, 46] width 11 height 15
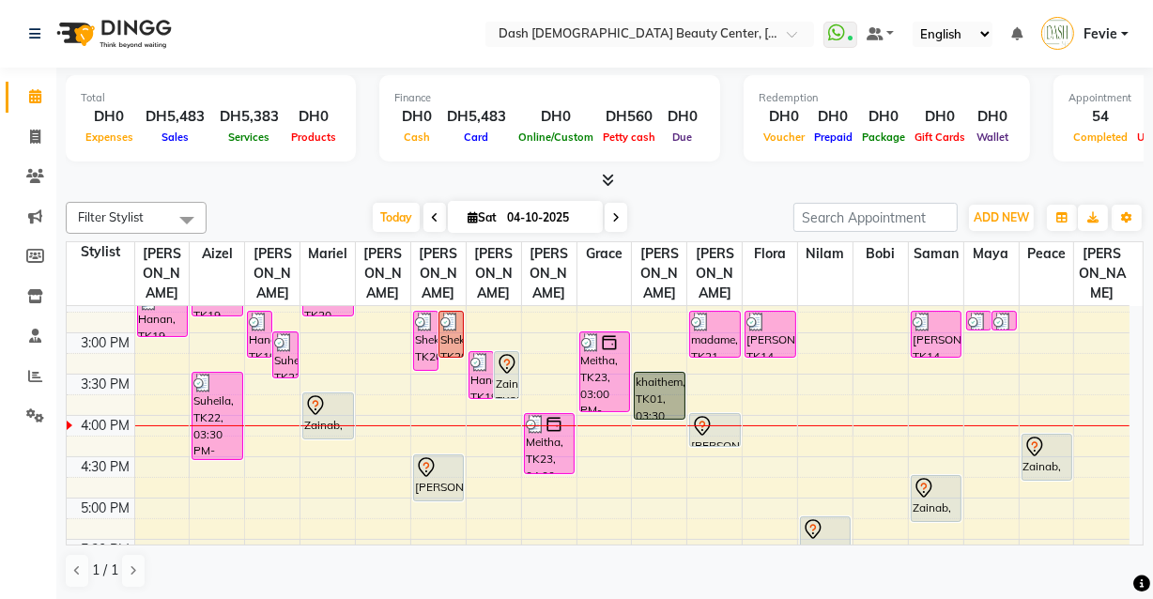
click at [434, 456] on icon at bounding box center [426, 467] width 23 height 23
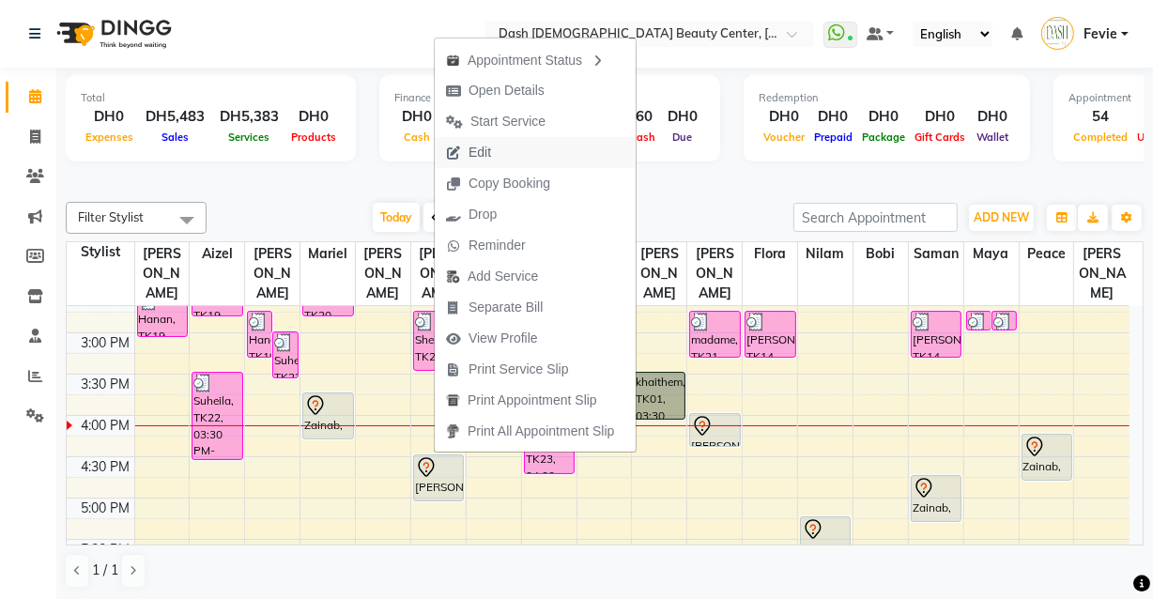
click at [525, 162] on button "Edit" at bounding box center [535, 152] width 201 height 31
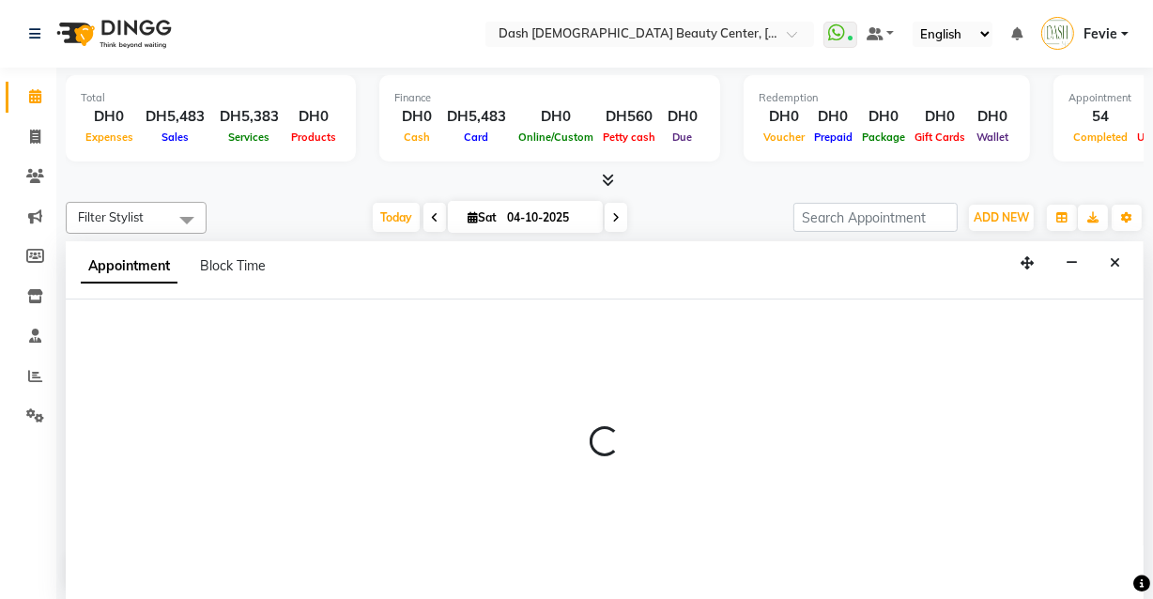
scroll to position [0, 0]
select select "tentative"
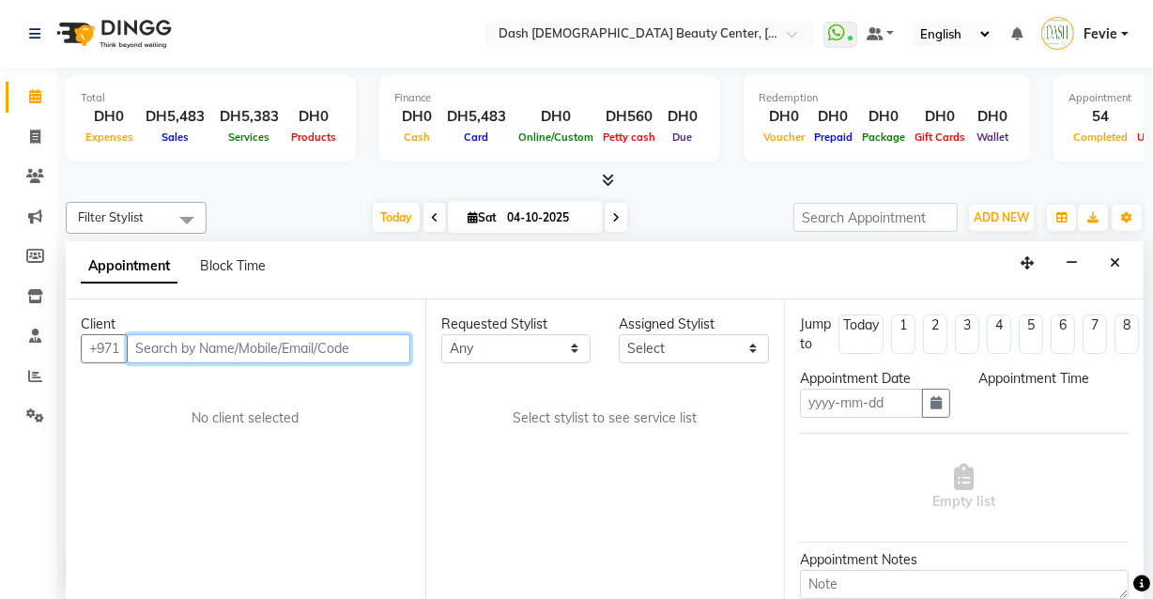
type input "04-10-2025"
select select "960"
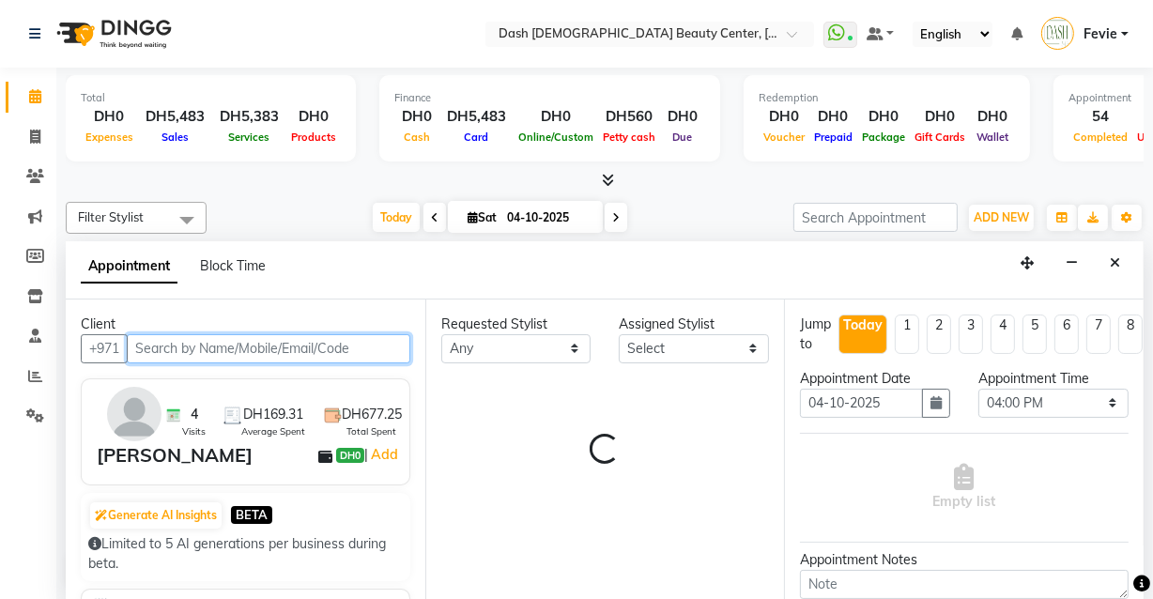
select select "81110"
select select "4202"
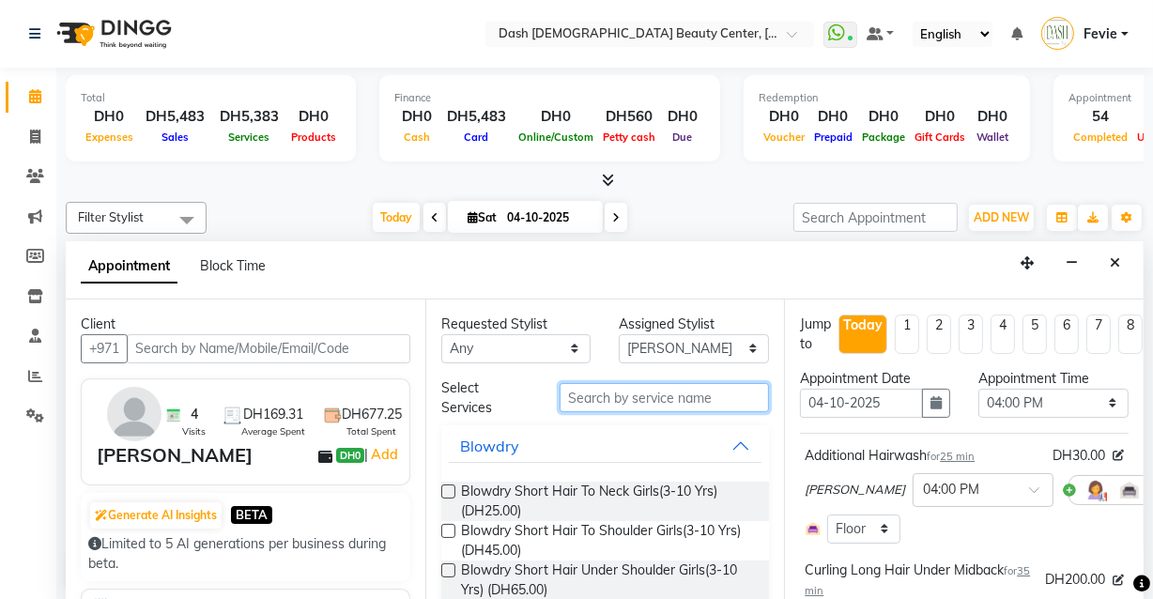
click at [665, 397] on input "text" at bounding box center [664, 397] width 209 height 29
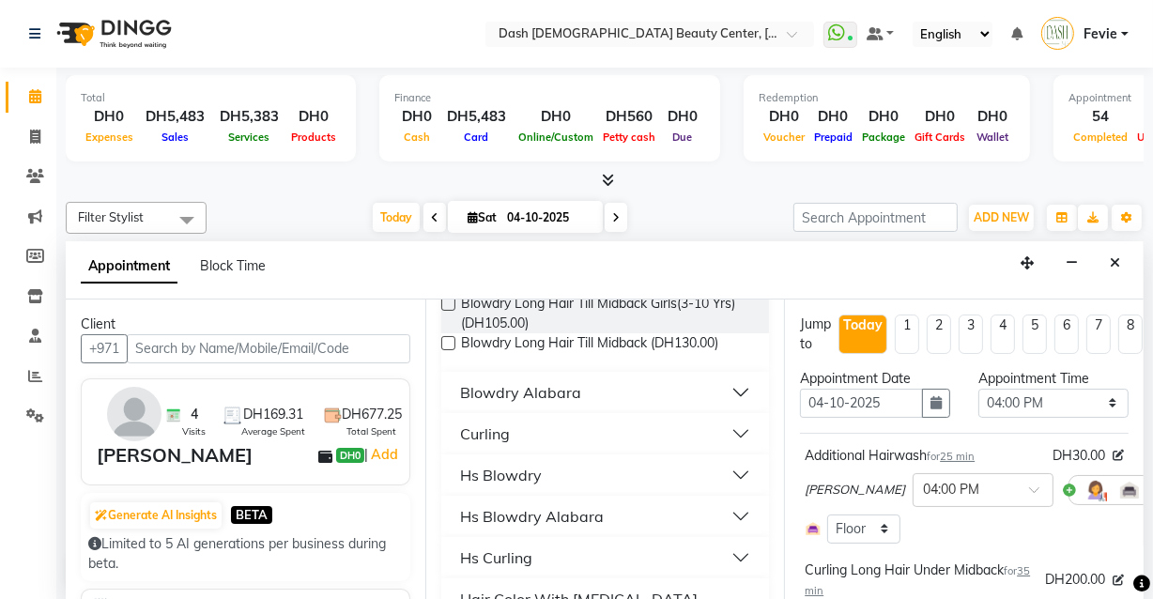
scroll to position [186, 0]
type input "till mid"
click at [724, 440] on button "Curling" at bounding box center [606, 436] width 314 height 34
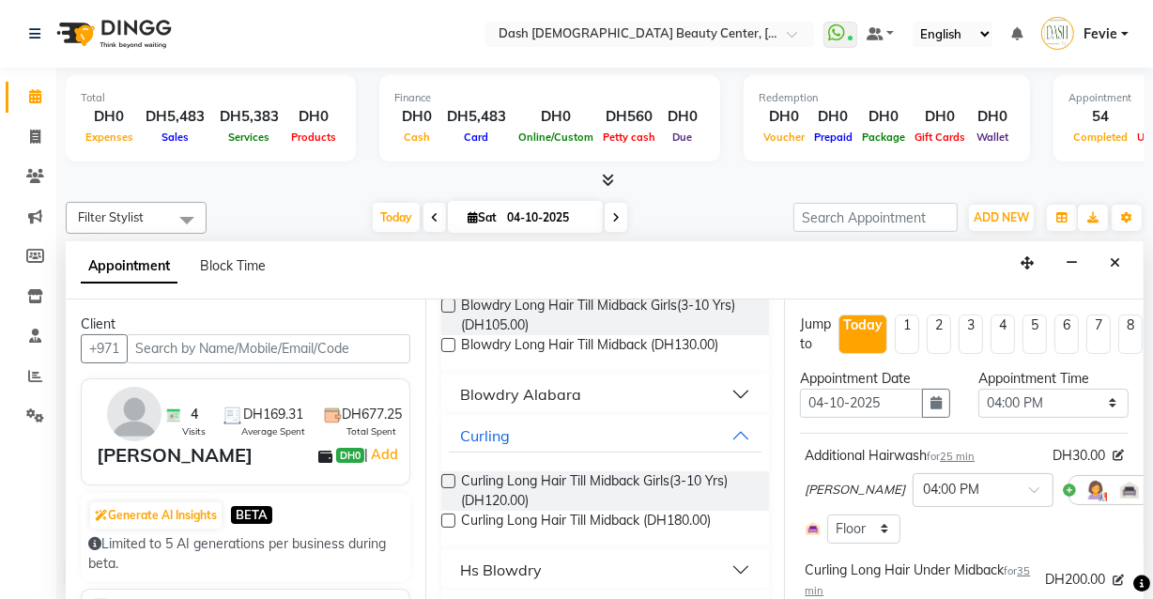
click at [450, 525] on label at bounding box center [448, 521] width 14 height 14
click at [450, 525] on input "checkbox" at bounding box center [447, 523] width 12 height 12
checkbox input "false"
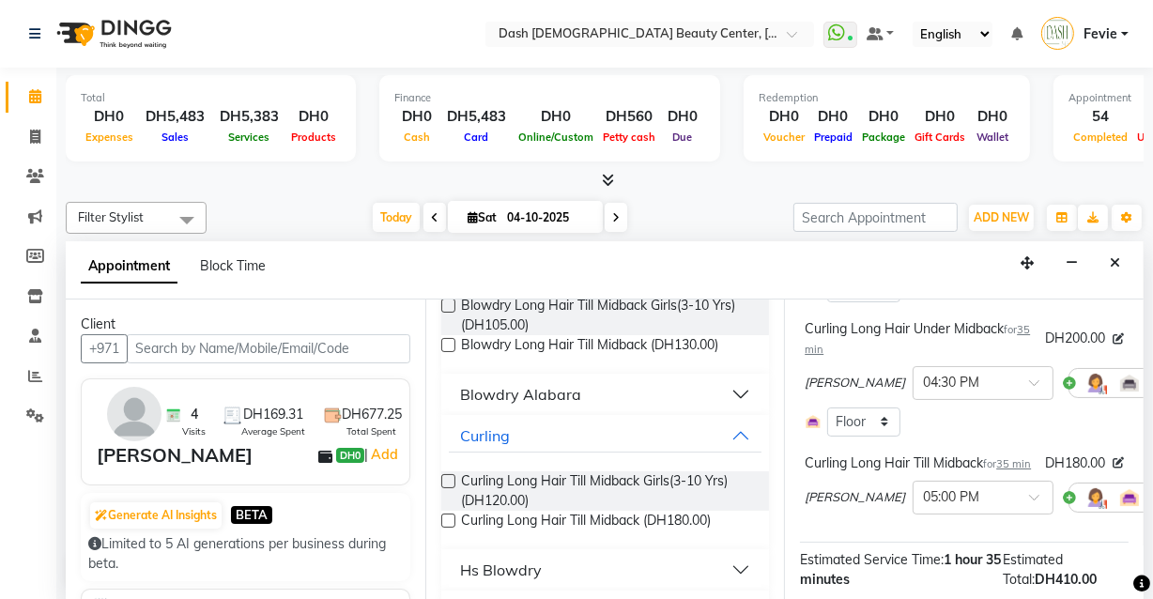
scroll to position [439, 0]
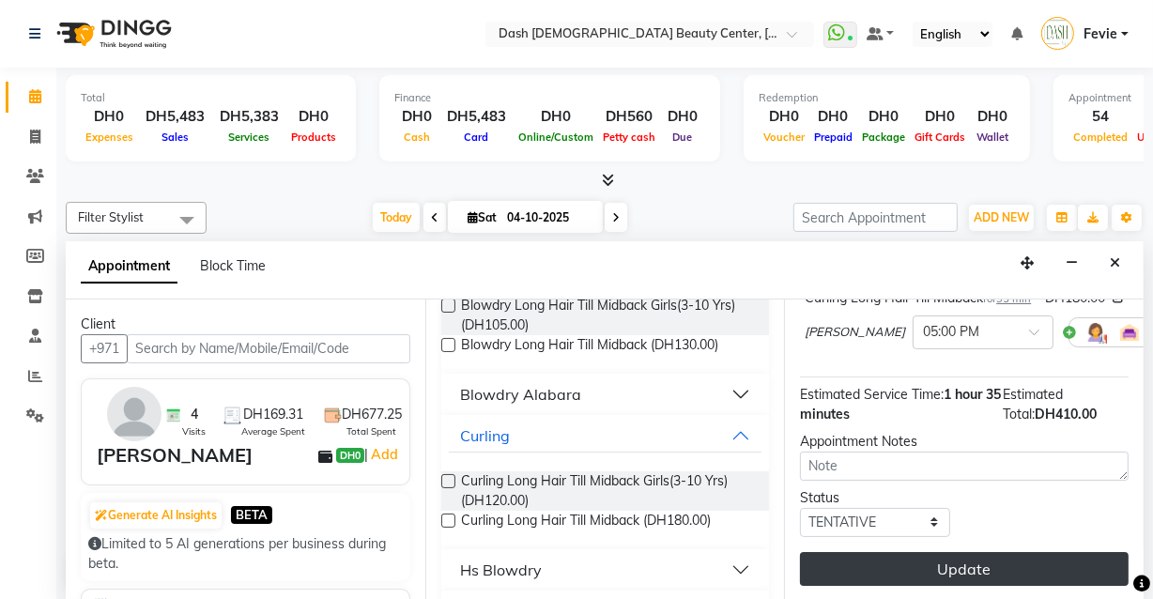
click at [991, 562] on button "Update" at bounding box center [964, 569] width 329 height 34
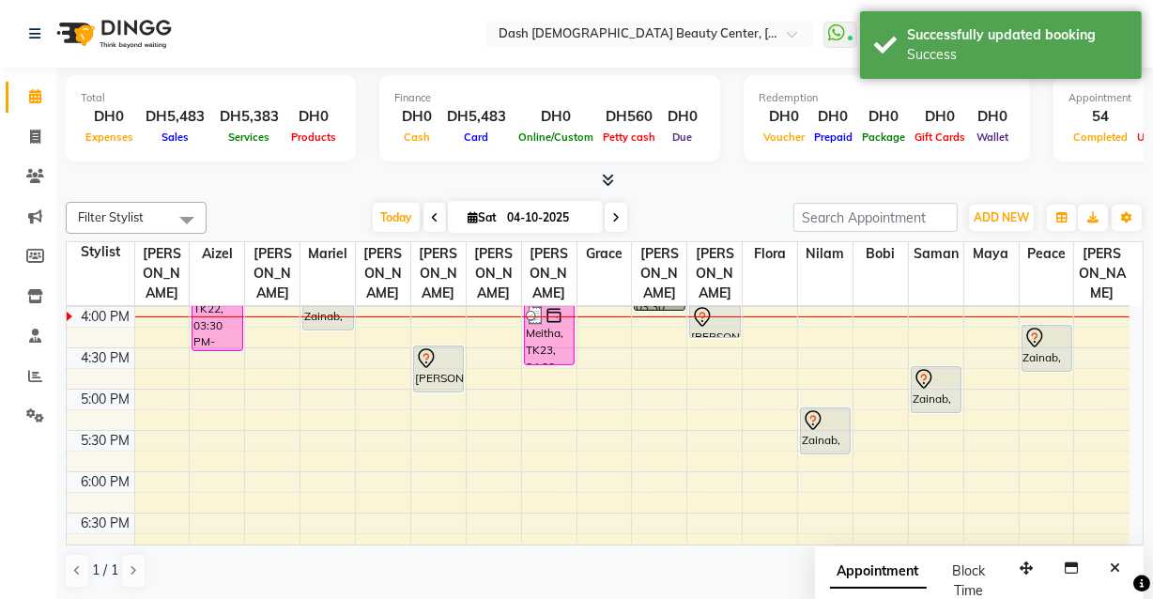
scroll to position [0, 0]
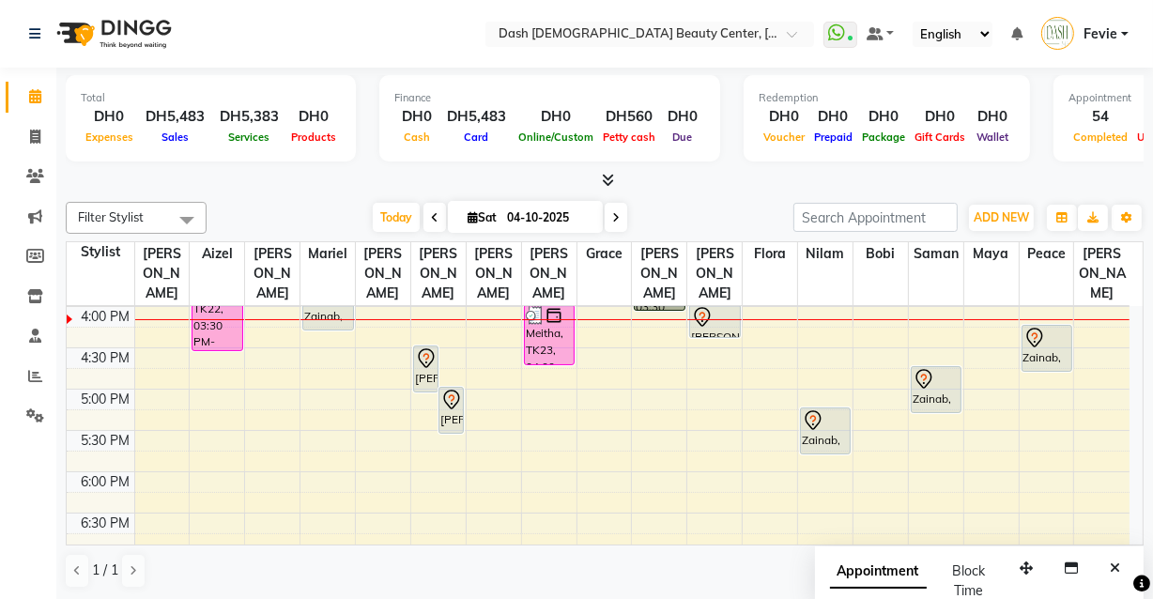
click at [425, 362] on icon at bounding box center [426, 363] width 2 height 2
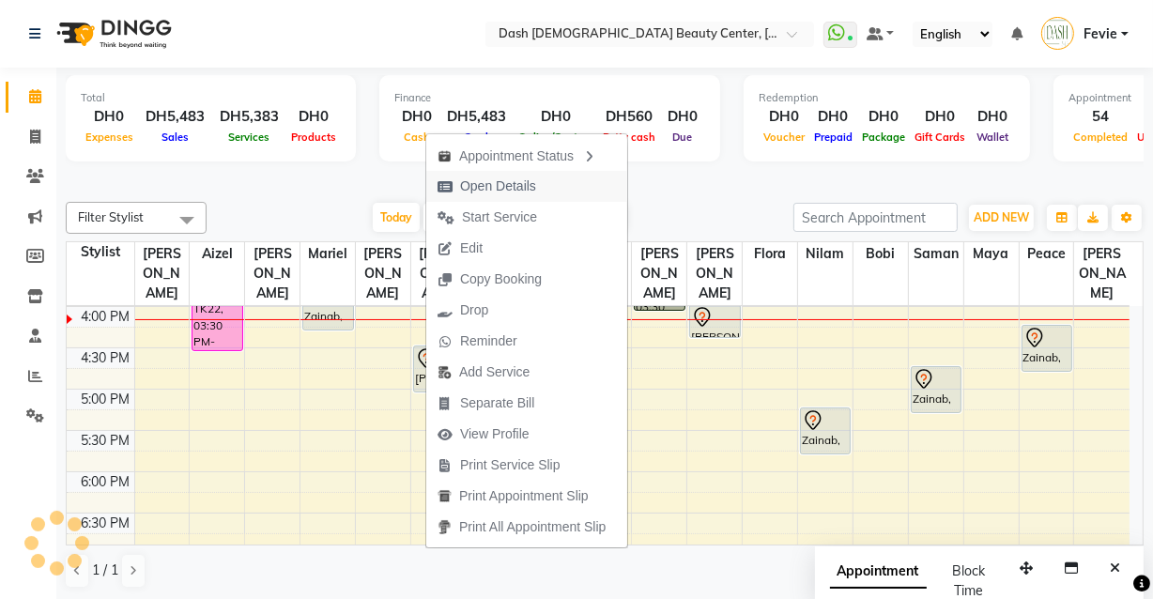
click at [498, 186] on span "Open Details" at bounding box center [498, 187] width 76 height 20
select select "7"
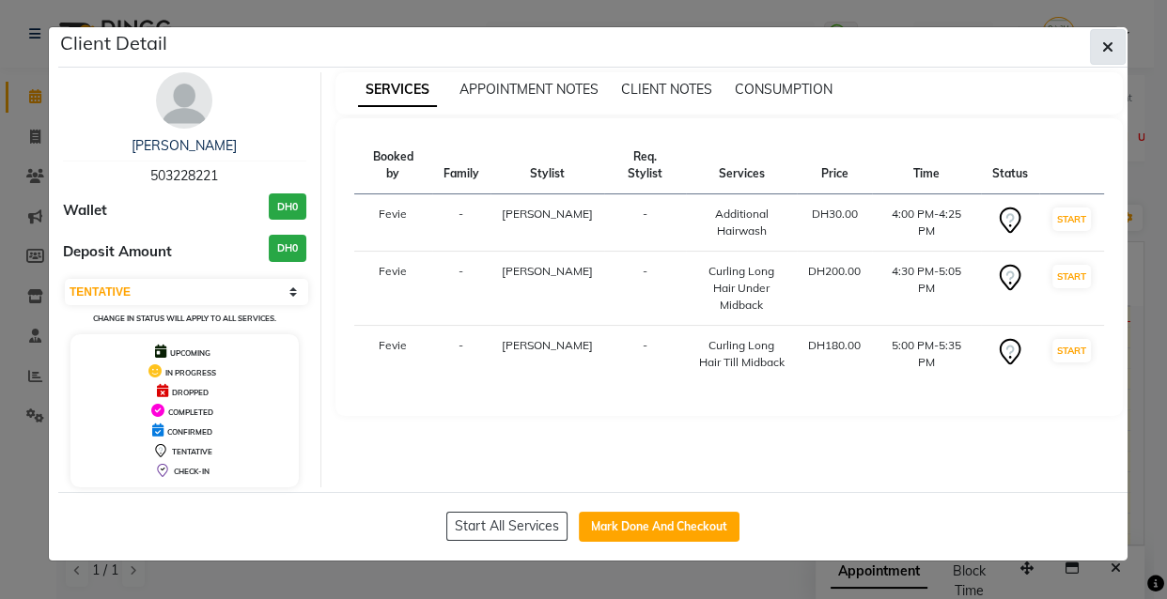
click at [1107, 47] on icon "button" at bounding box center [1107, 46] width 11 height 15
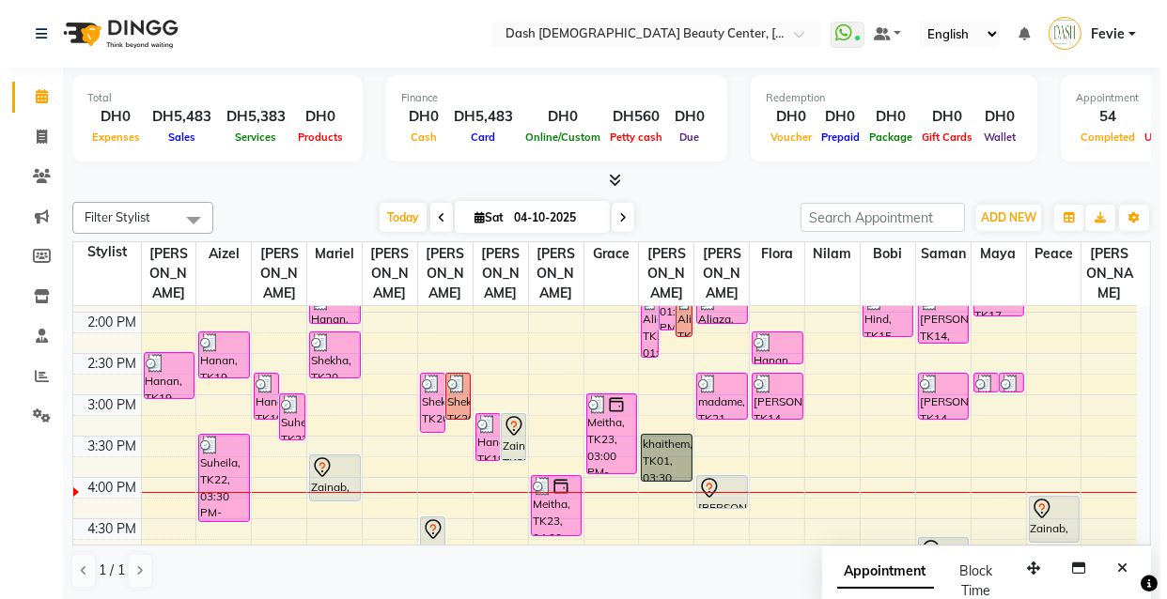
scroll to position [401, 0]
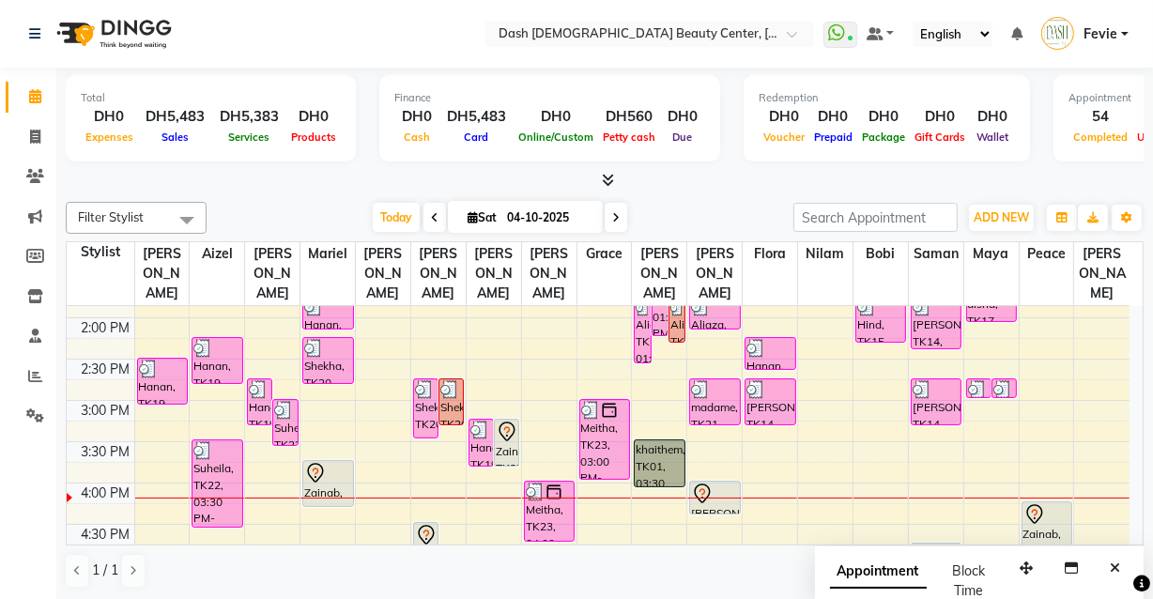
click at [1125, 33] on link "Fevie" at bounding box center [1085, 34] width 87 height 31
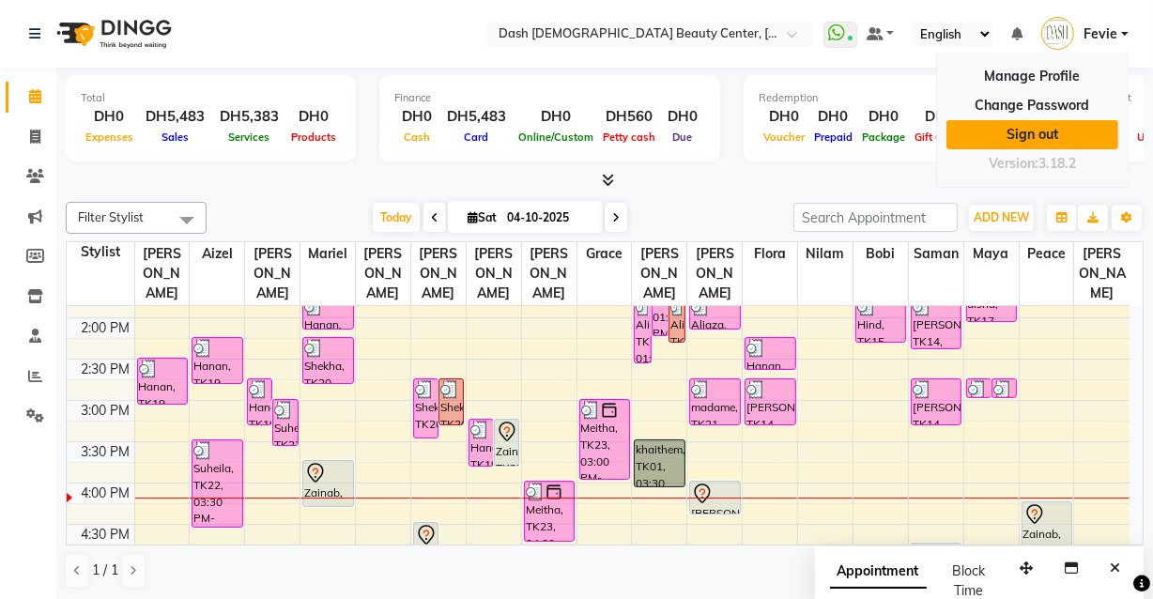
click at [1052, 125] on link "Sign out" at bounding box center [1033, 134] width 172 height 29
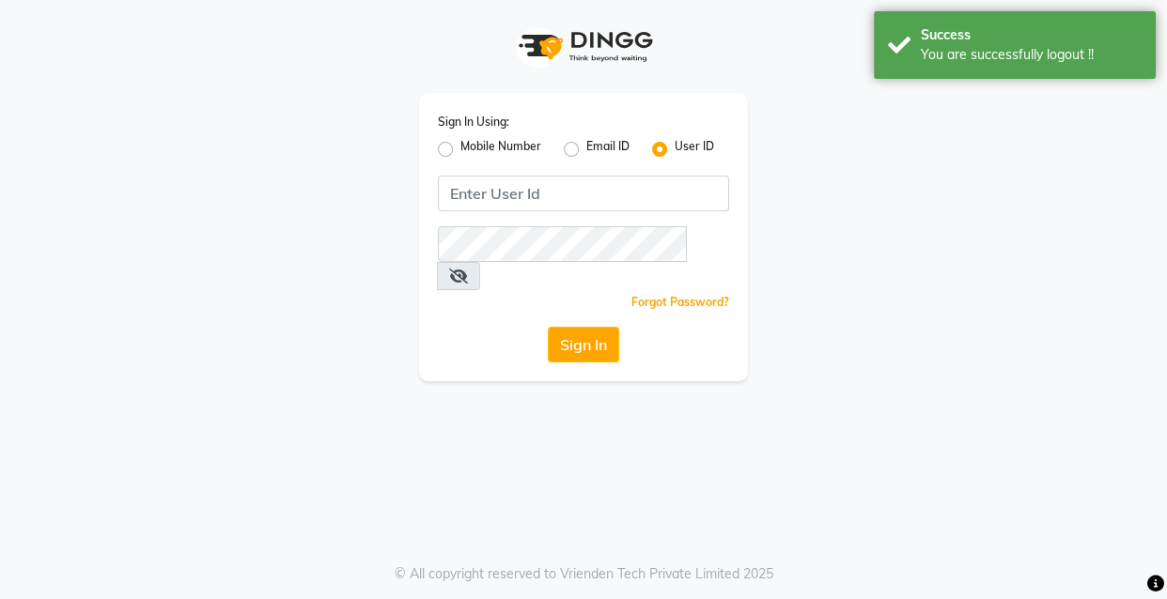
click at [460, 145] on label "Mobile Number" at bounding box center [500, 149] width 81 height 23
click at [460, 145] on input "Mobile Number" at bounding box center [466, 144] width 12 height 12
radio input "true"
radio input "false"
click at [452, 192] on input "text" at bounding box center [451, 192] width 5 height 20
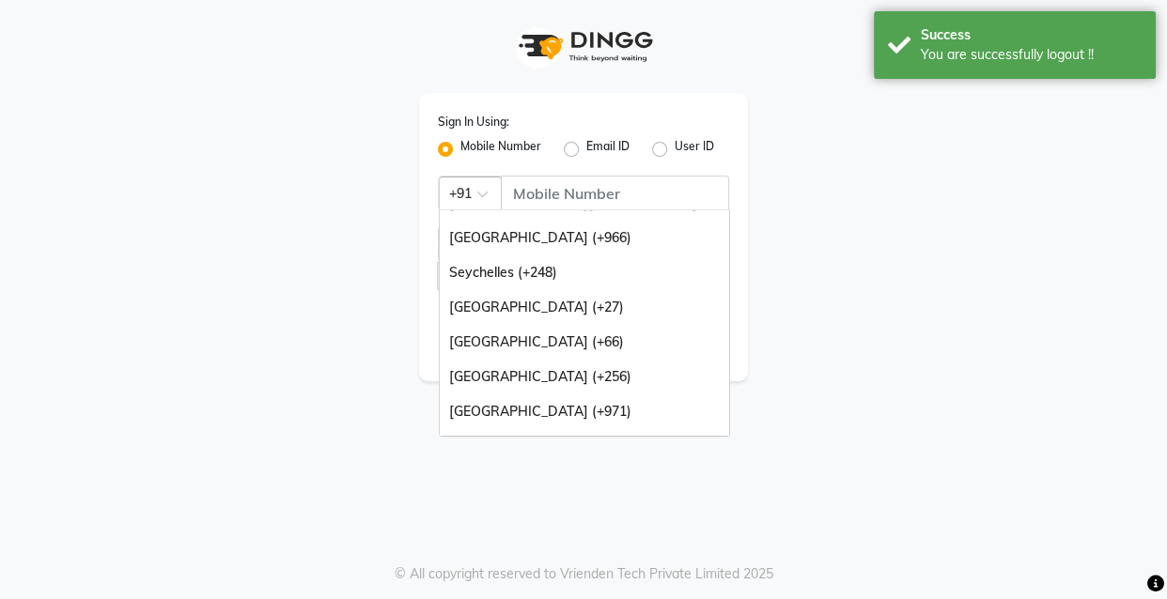
scroll to position [470, 0]
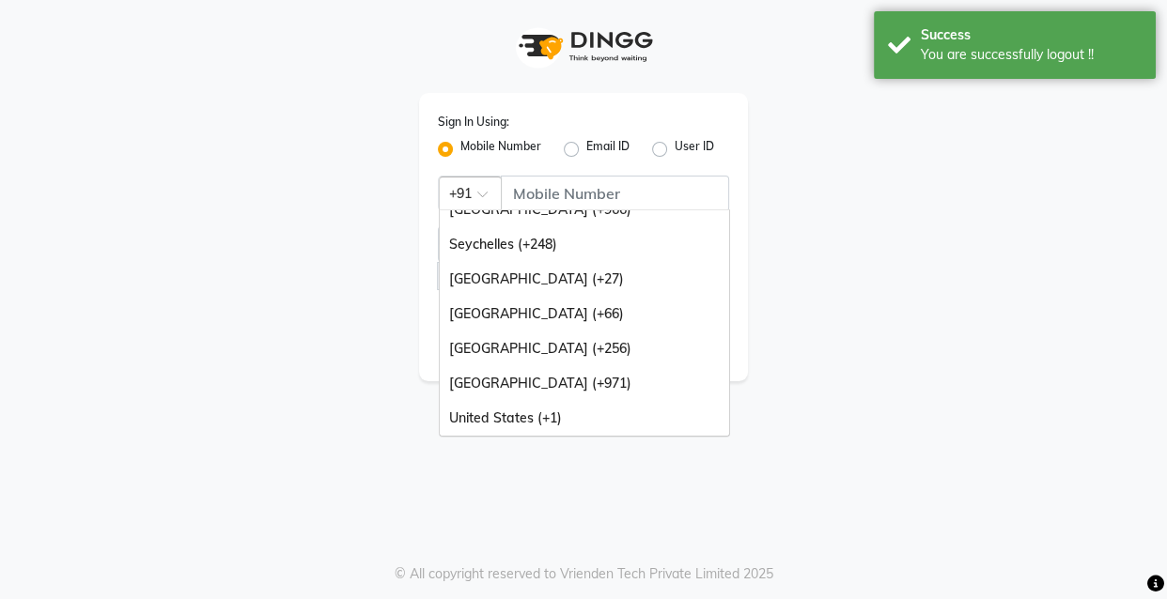
click at [577, 390] on div "[GEOGRAPHIC_DATA] (+971)" at bounding box center [584, 383] width 289 height 35
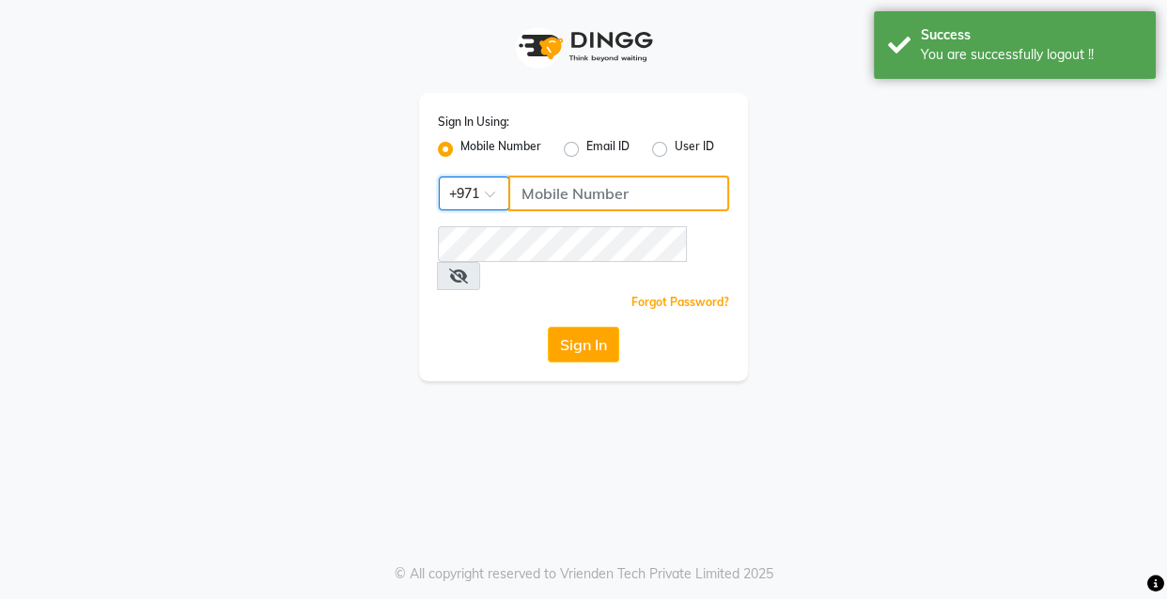
click at [623, 198] on input "Username" at bounding box center [618, 194] width 221 height 36
type input "562536289"
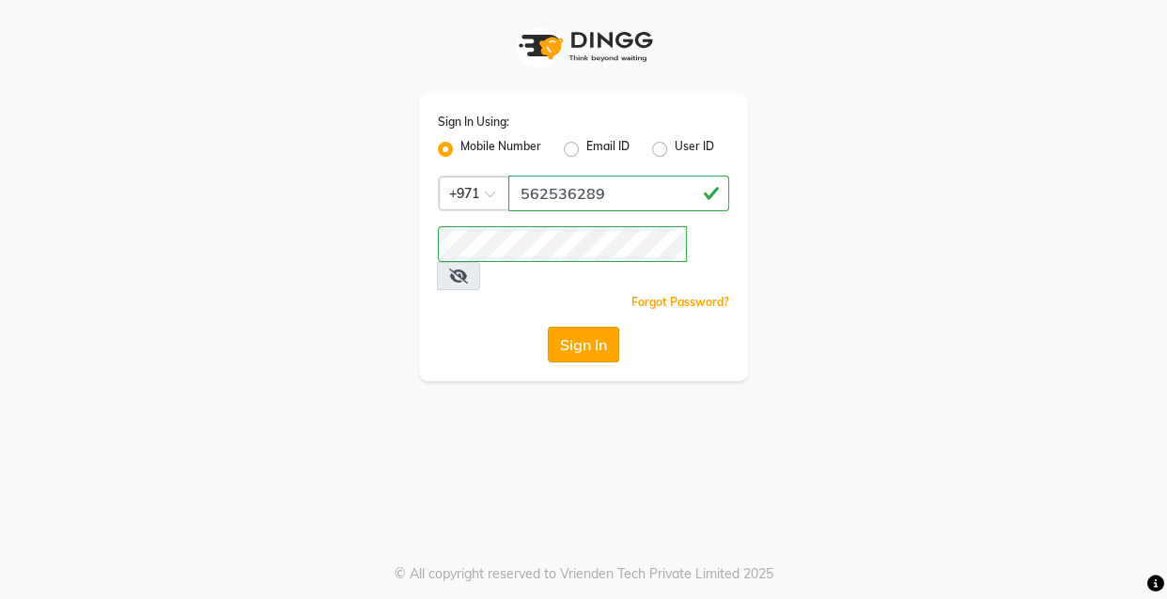
click at [582, 327] on button "Sign In" at bounding box center [583, 345] width 71 height 36
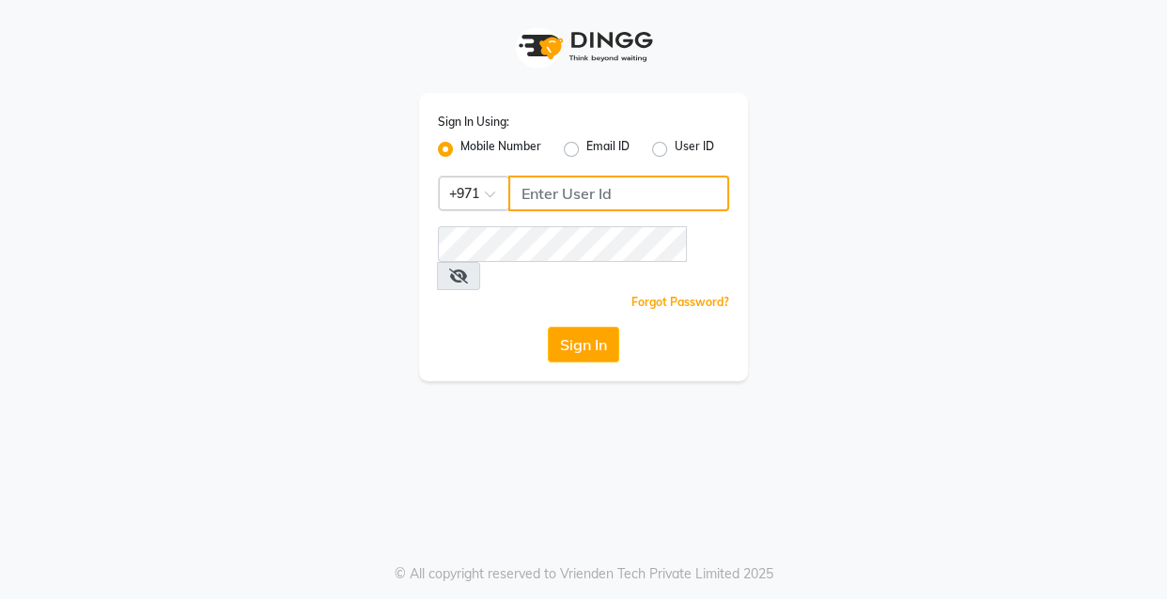
click at [595, 188] on input "Username" at bounding box center [618, 194] width 221 height 36
type input "562536289"
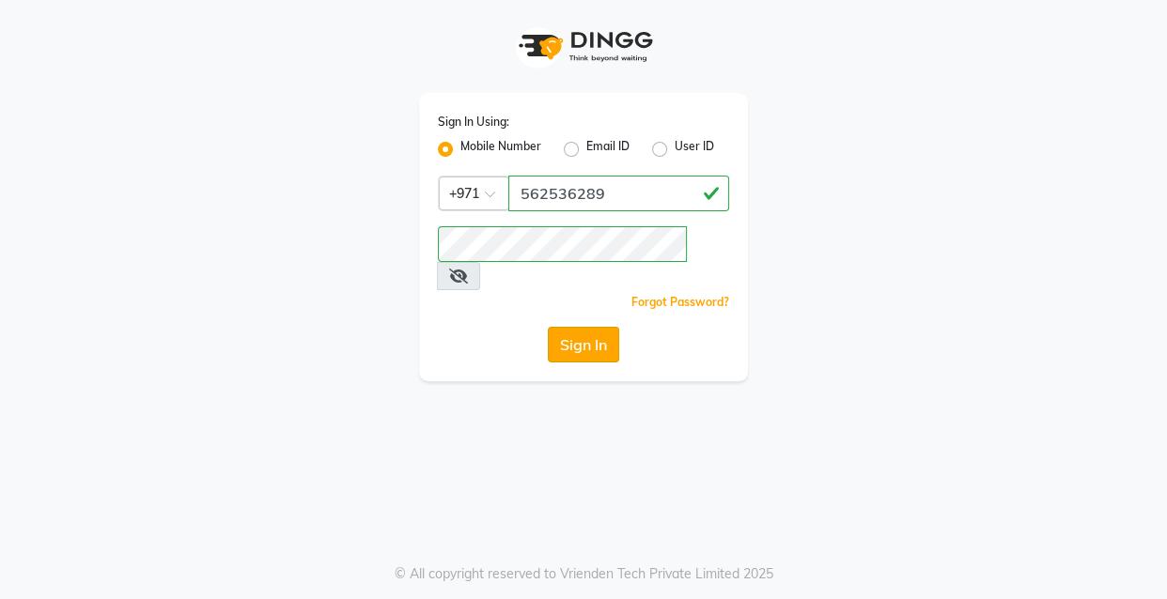
click at [570, 327] on button "Sign In" at bounding box center [583, 345] width 71 height 36
